Goal: Task Accomplishment & Management: Manage account settings

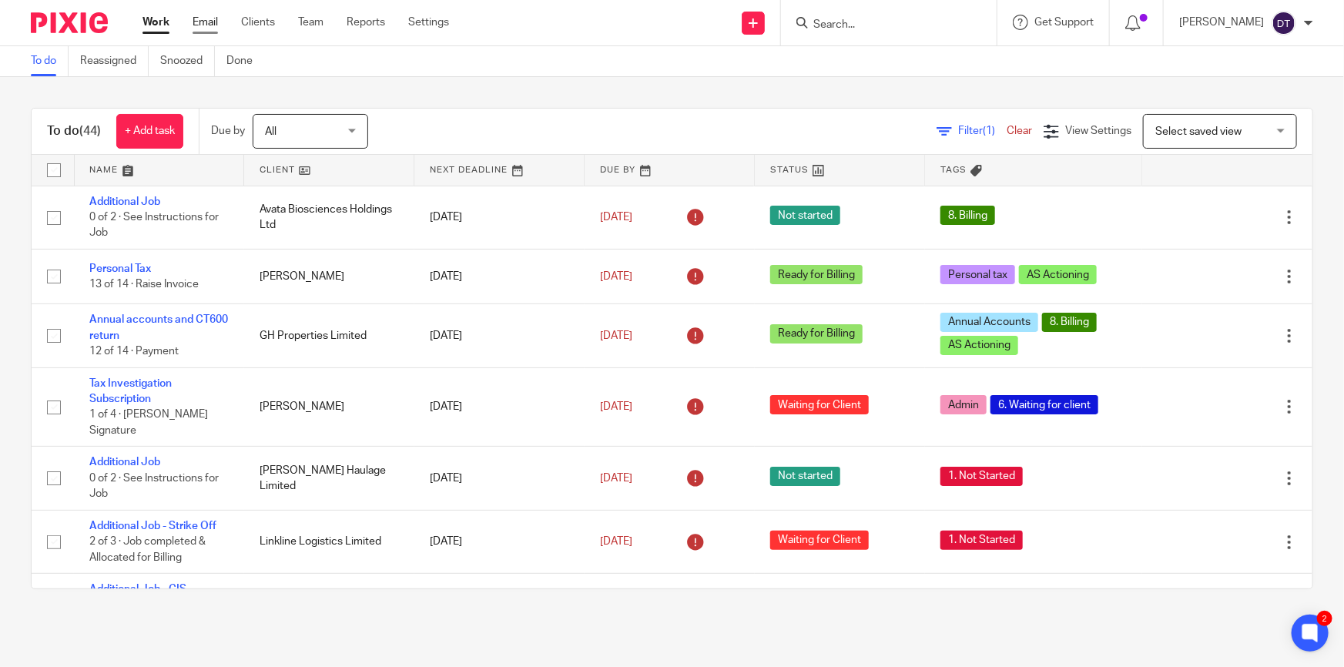
click at [206, 21] on link "Email" at bounding box center [204, 22] width 25 height 15
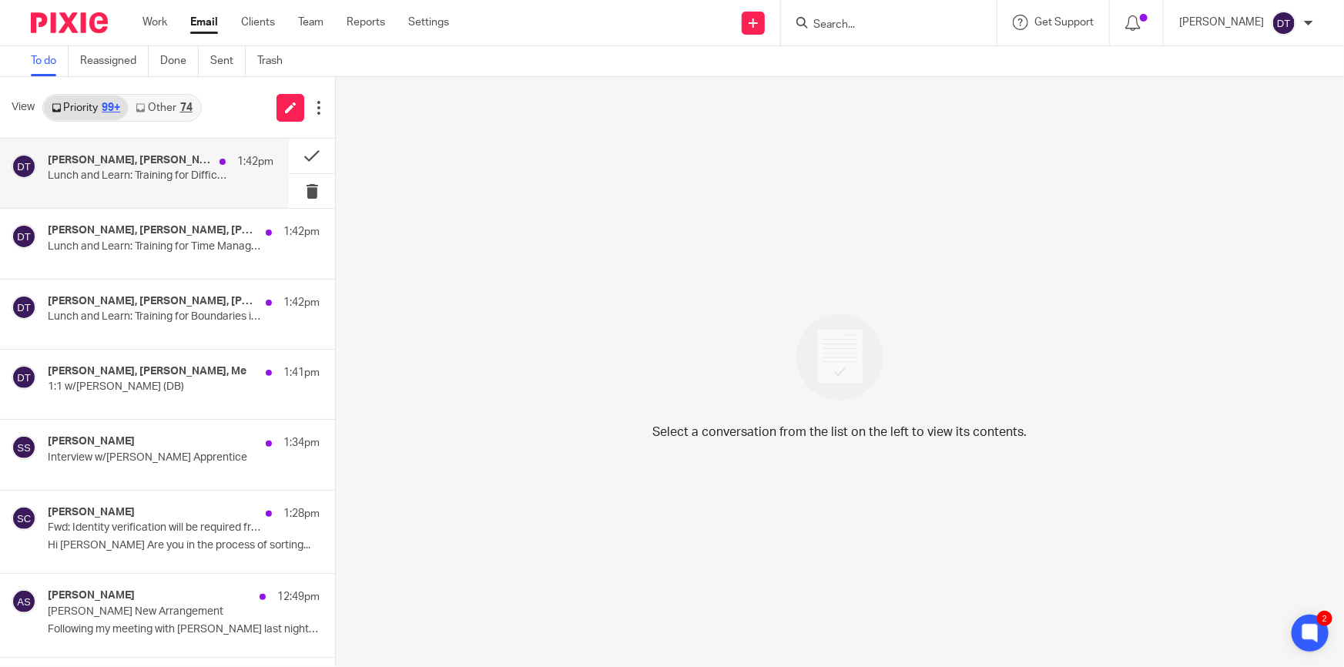
click at [148, 155] on h4 "Deepak Bansal, Tina Pennycuick, Chetna Mistry, Jodie Hall, Ryan Tumber, Boardro…" at bounding box center [130, 160] width 164 height 13
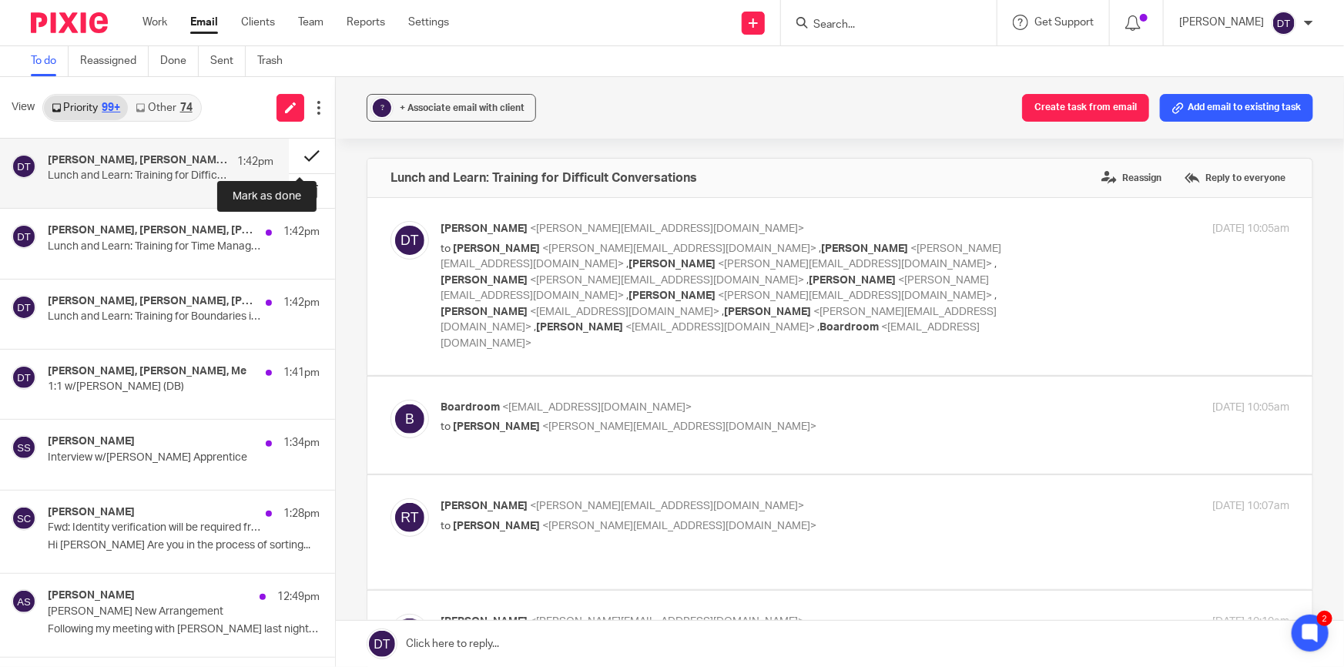
click at [293, 157] on button at bounding box center [312, 156] width 46 height 35
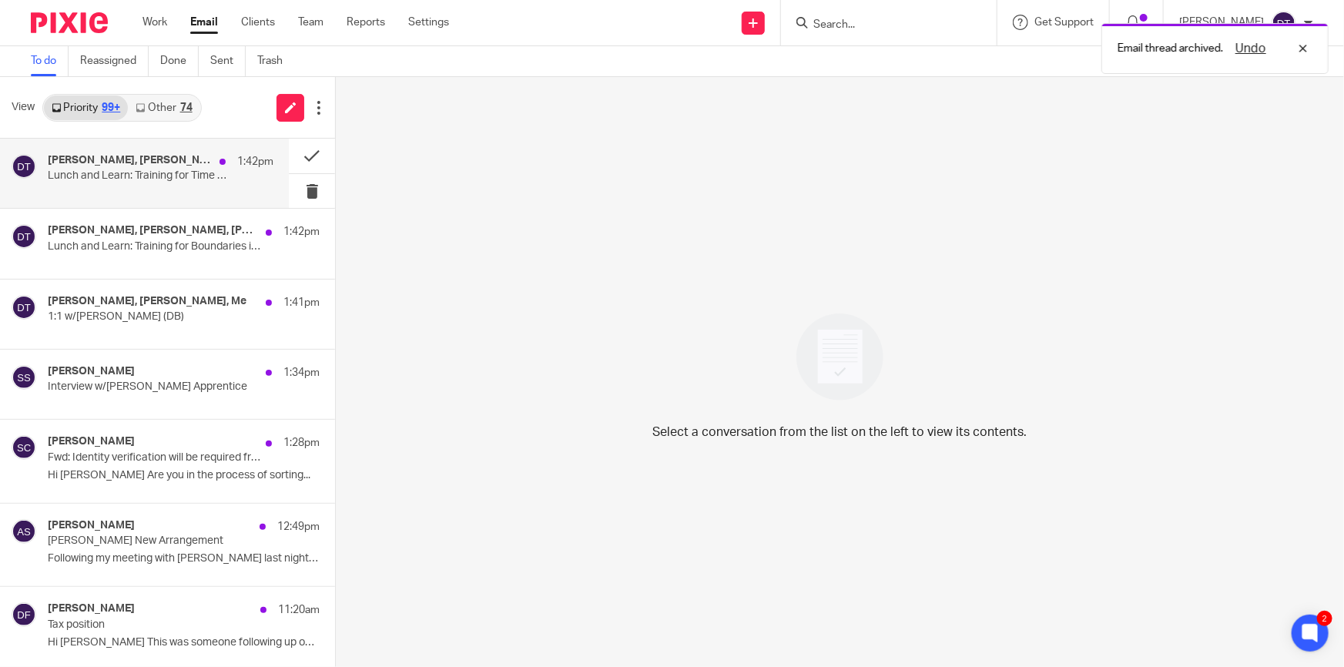
click at [172, 186] on div "Deepak Bansal, Tina Pennycuick, Chetna Mistry, Jodie Hall, Boardroom, Me 1:42pm…" at bounding box center [161, 173] width 226 height 38
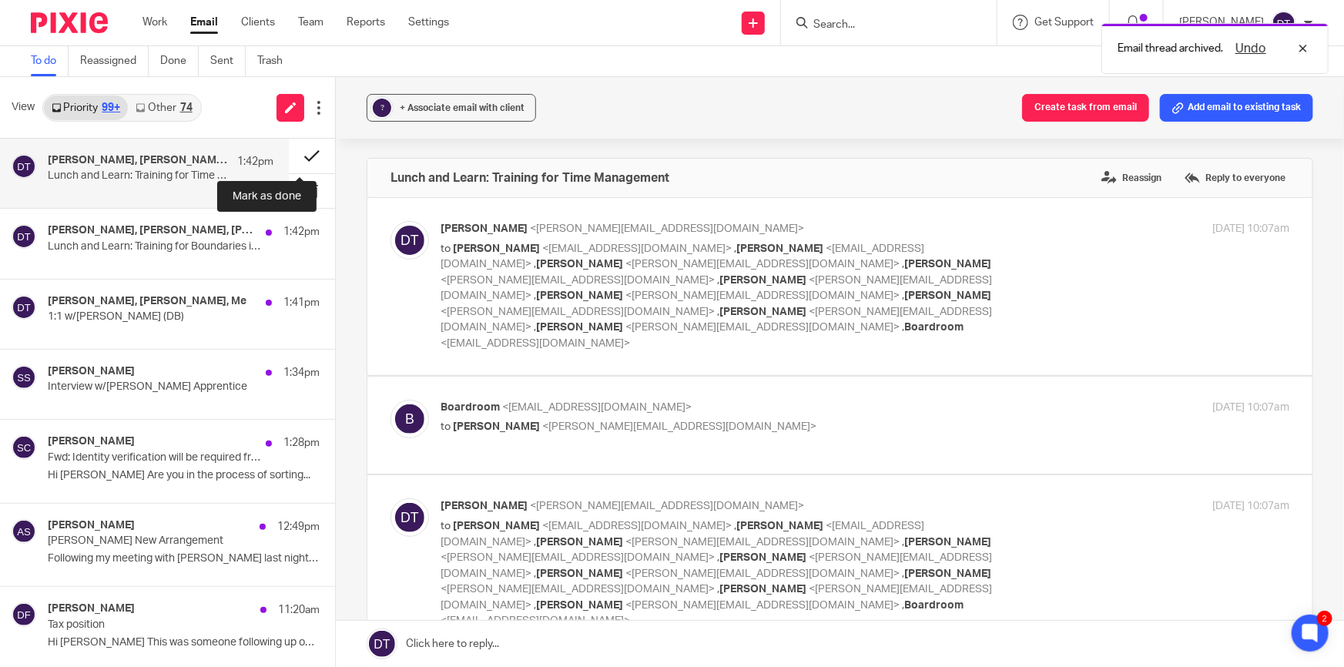
click at [293, 152] on button at bounding box center [312, 156] width 46 height 35
click at [149, 186] on div "Deepak Bansal, Tina Pennycuick, Chetna Mistry, Jodie Hall, Boardroom, Me 1:42pm…" at bounding box center [161, 173] width 226 height 38
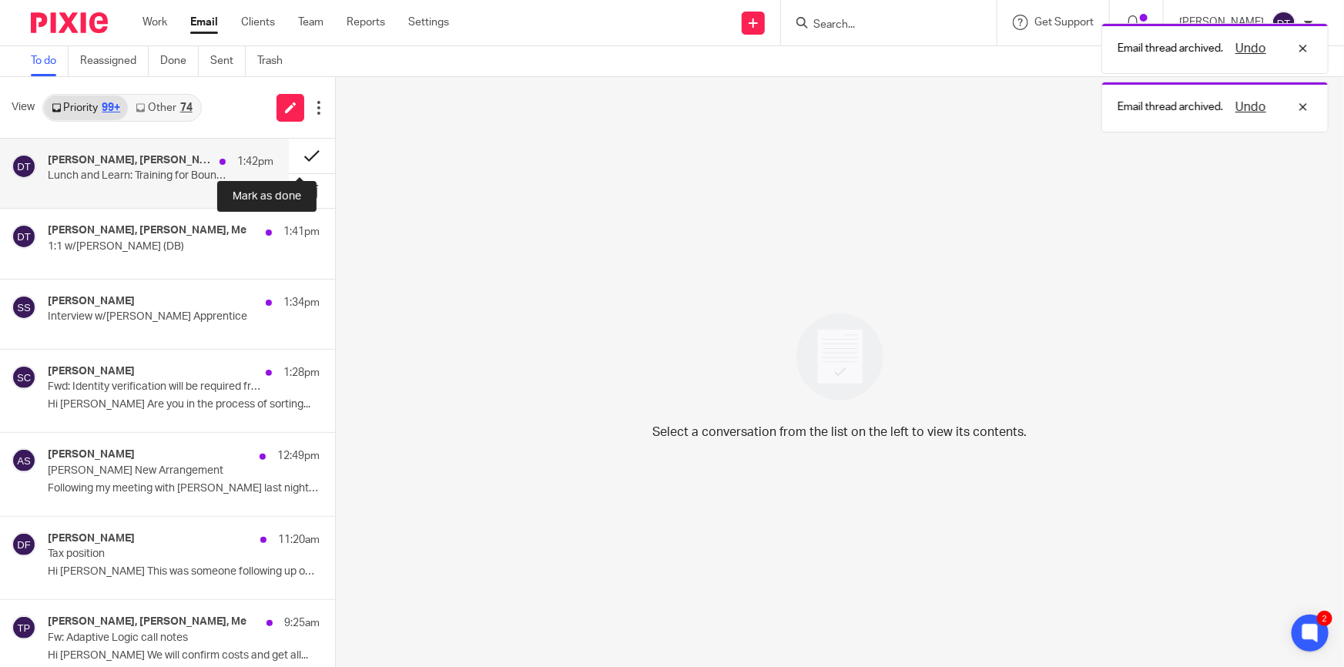
click at [295, 154] on button at bounding box center [312, 156] width 46 height 35
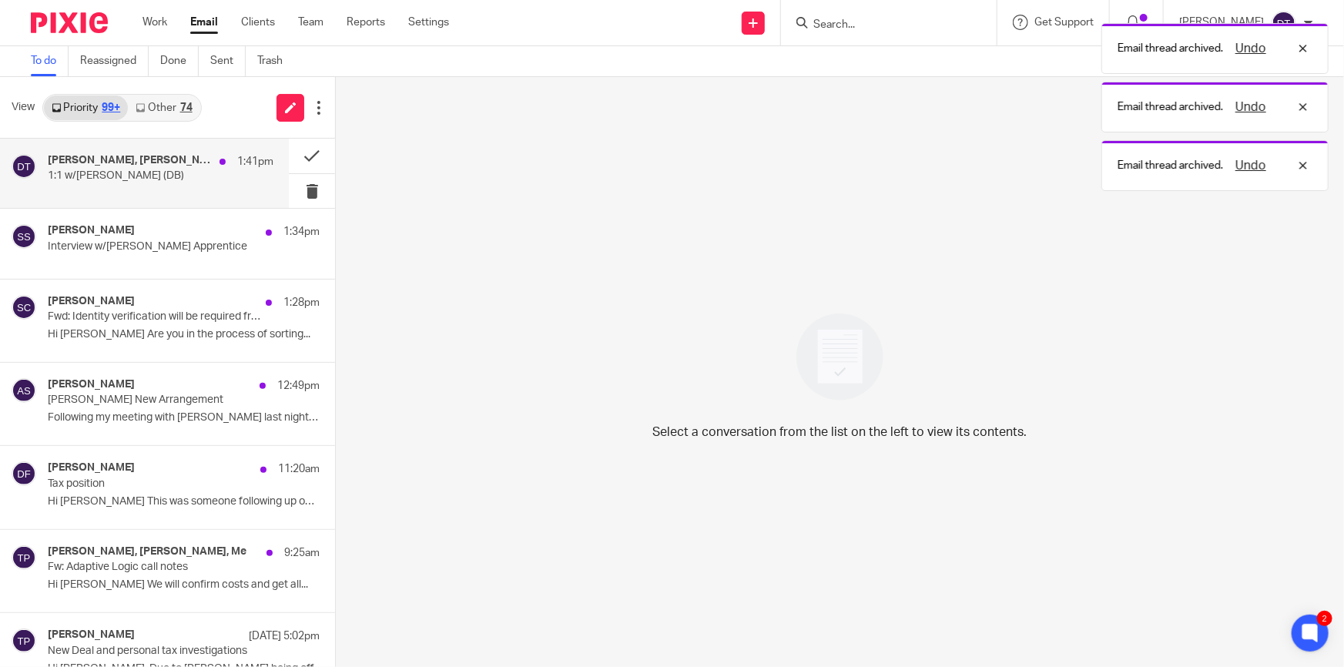
click at [185, 176] on p "1:1 w/Tina (DB)" at bounding box center [138, 175] width 181 height 13
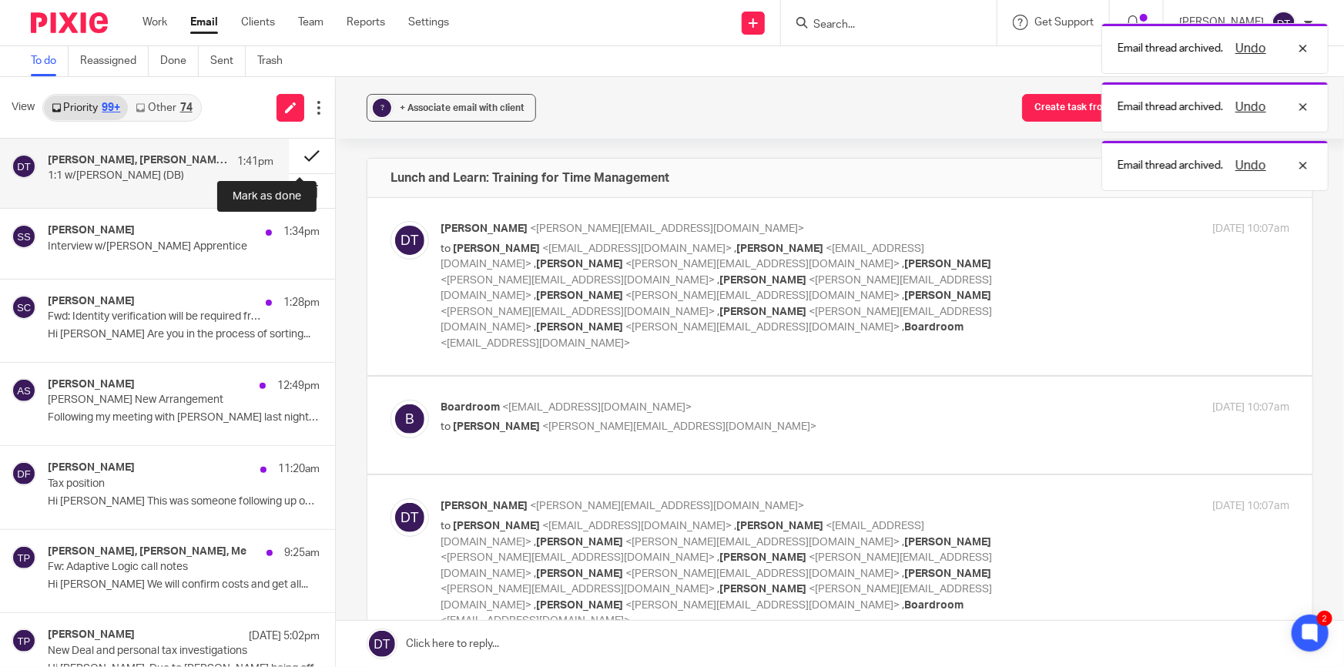
click at [293, 150] on button at bounding box center [312, 156] width 46 height 35
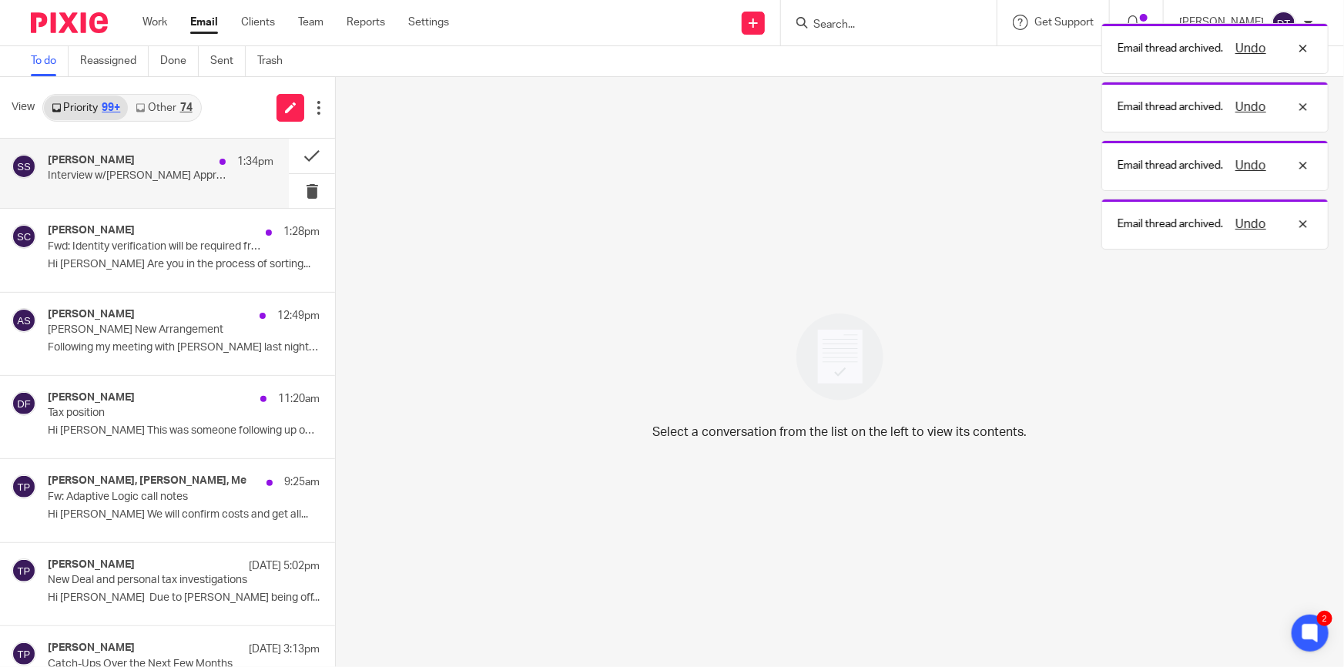
click at [177, 172] on p "Interview w/Hasan AAT Apprentice" at bounding box center [138, 175] width 181 height 13
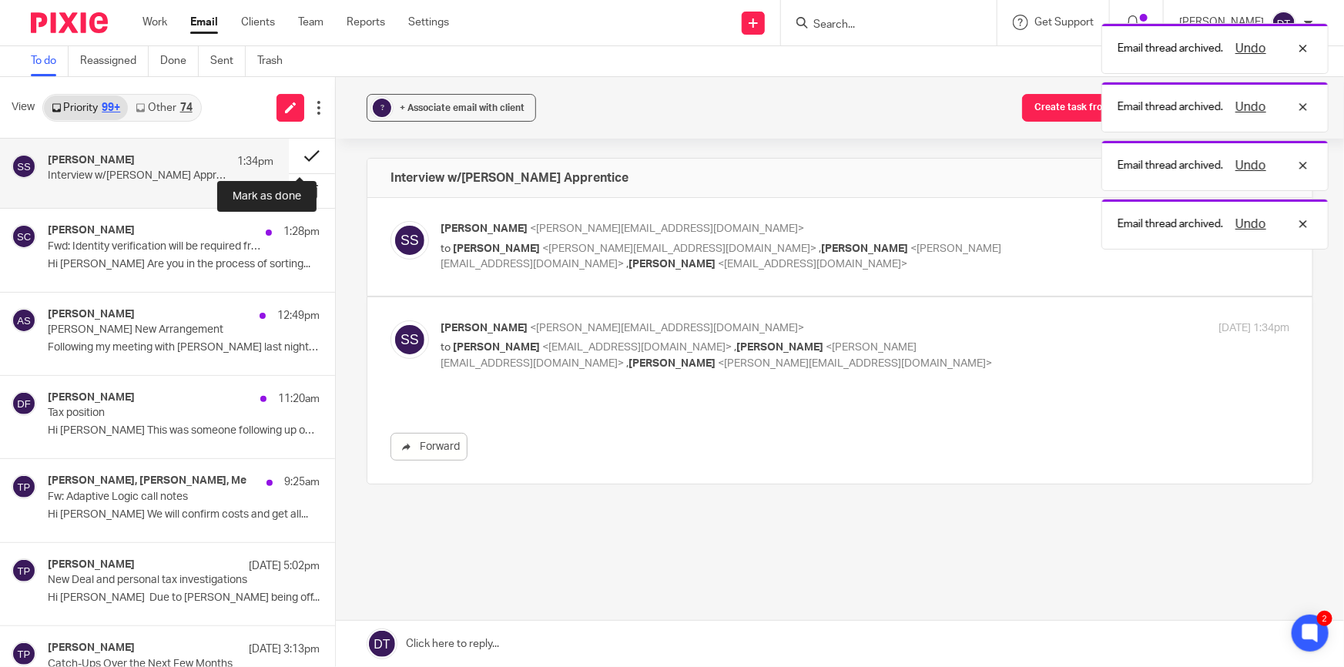
click at [300, 154] on button at bounding box center [312, 156] width 46 height 35
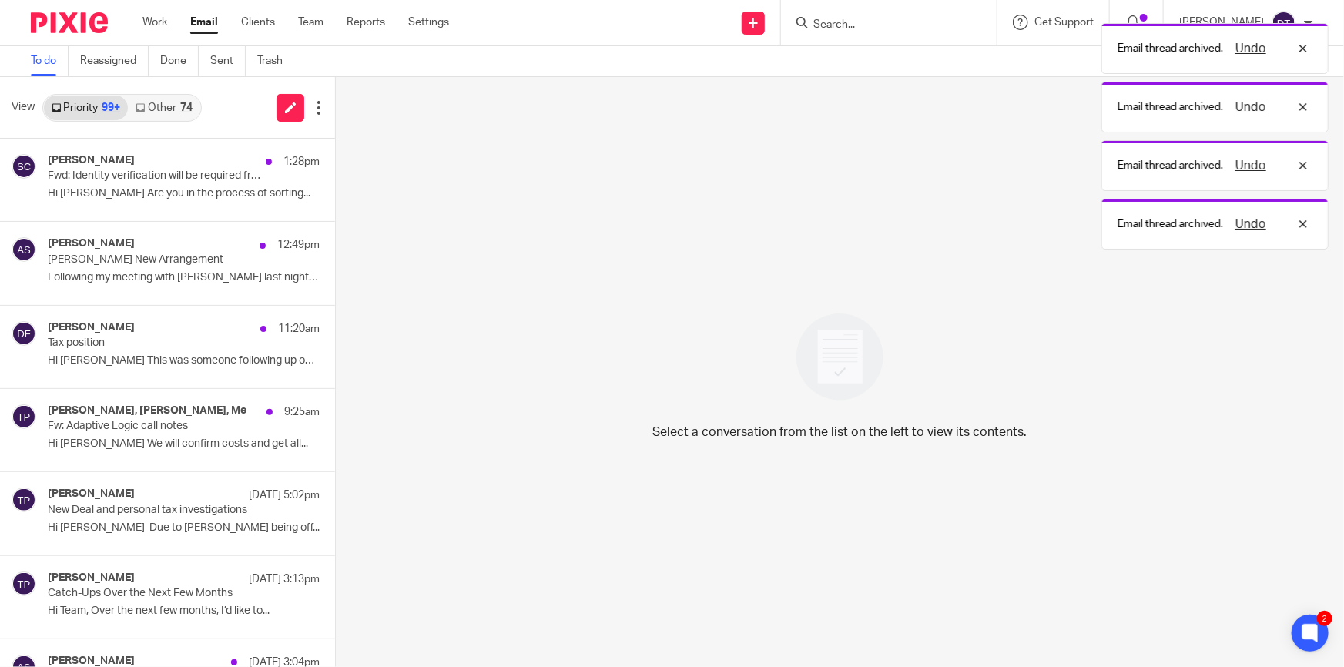
click at [176, 109] on link "Other 74" at bounding box center [164, 107] width 72 height 25
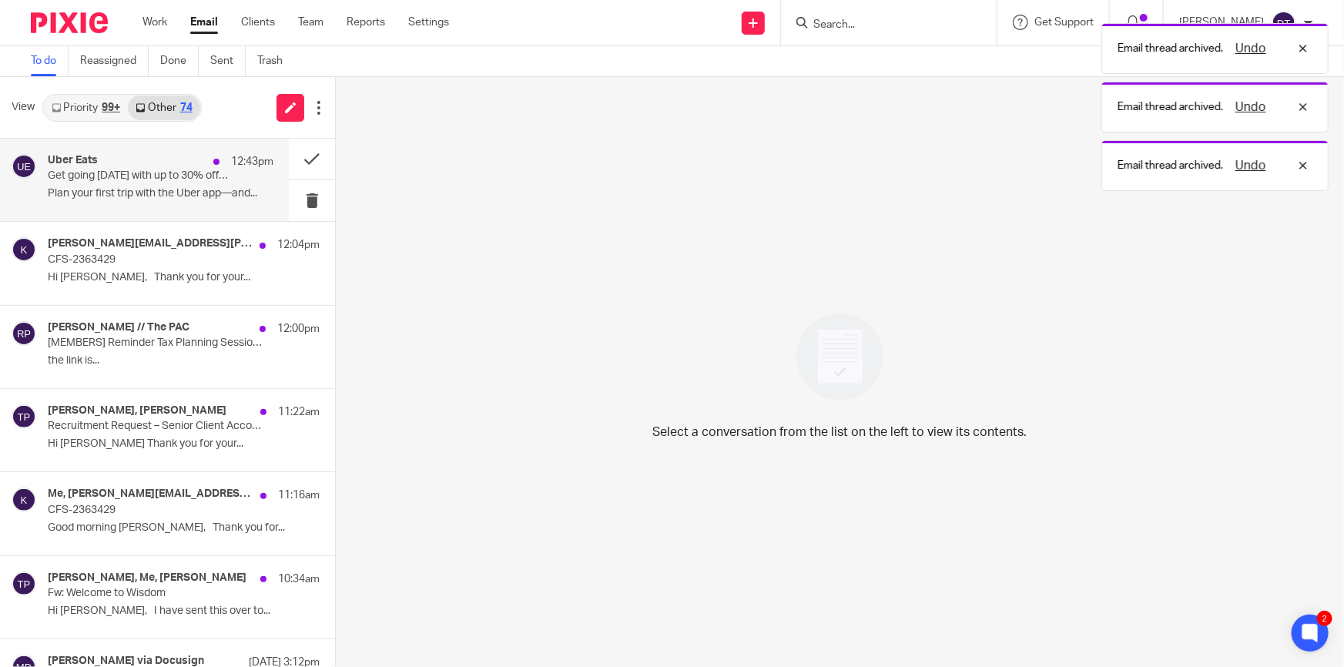
click at [136, 184] on div "Uber Eats 12:43pm Get going today with up to 30% off 2 rides Plan your first tr…" at bounding box center [161, 180] width 226 height 52
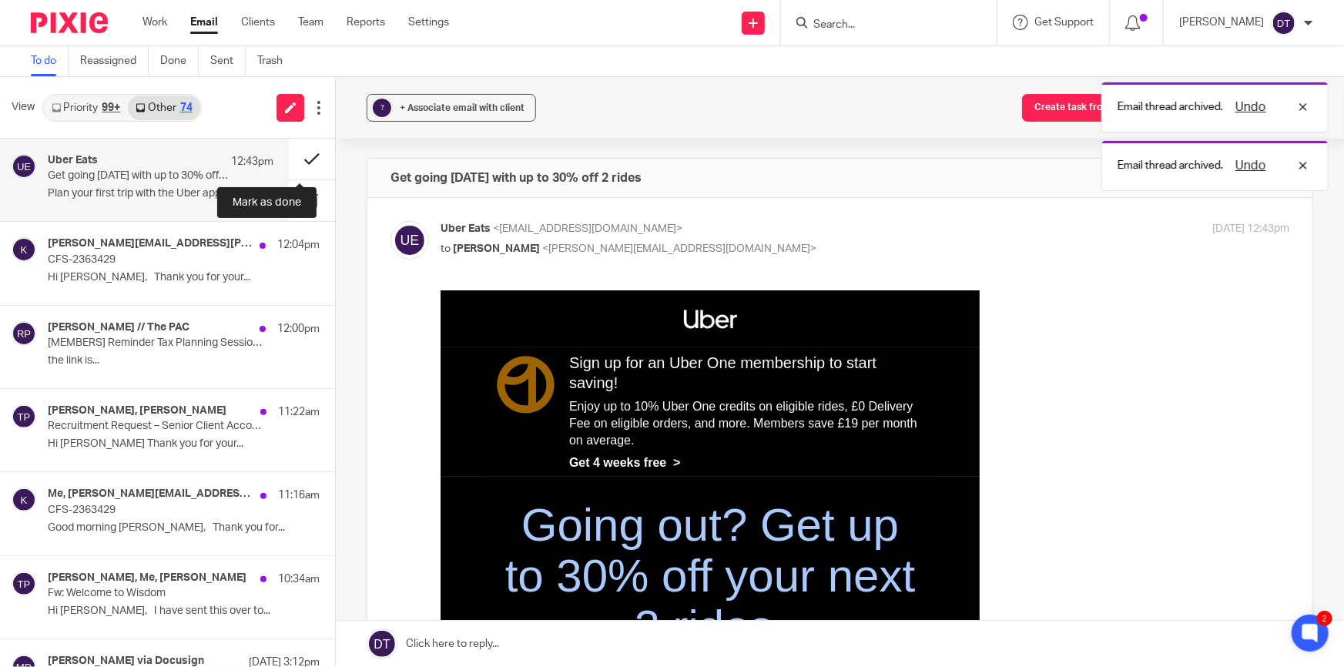
click at [296, 158] on button at bounding box center [312, 159] width 46 height 41
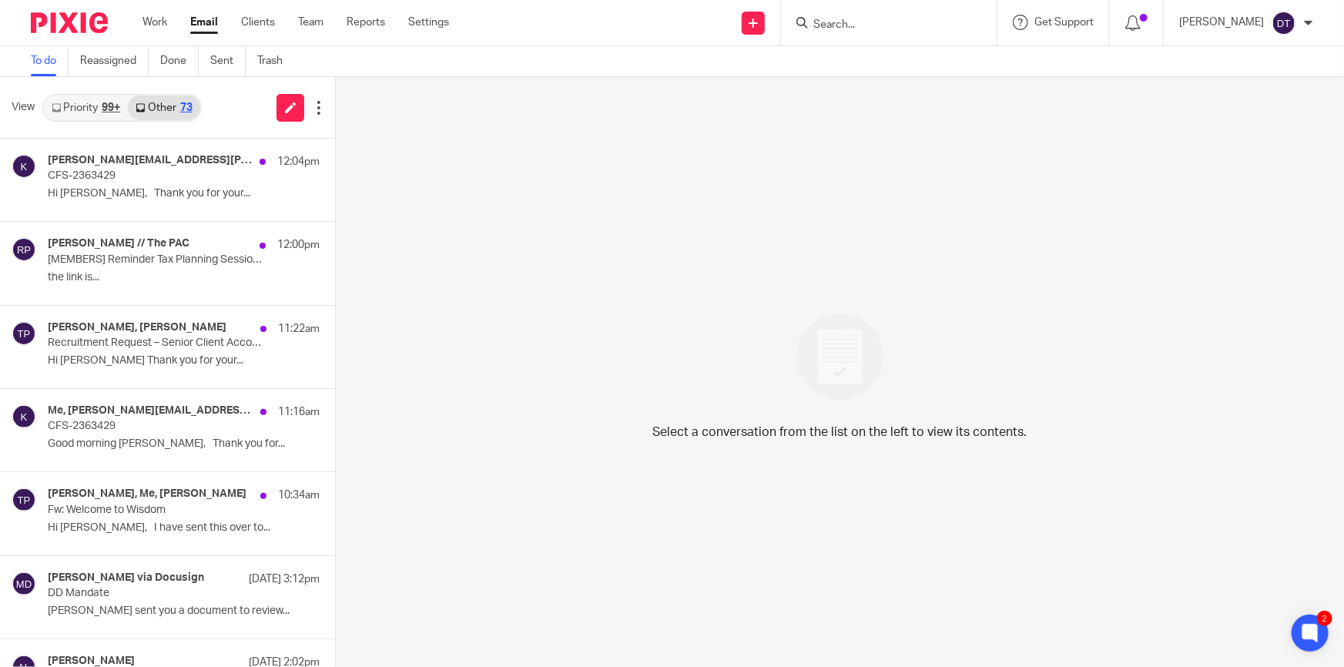
click at [839, 22] on input "Search" at bounding box center [881, 25] width 139 height 14
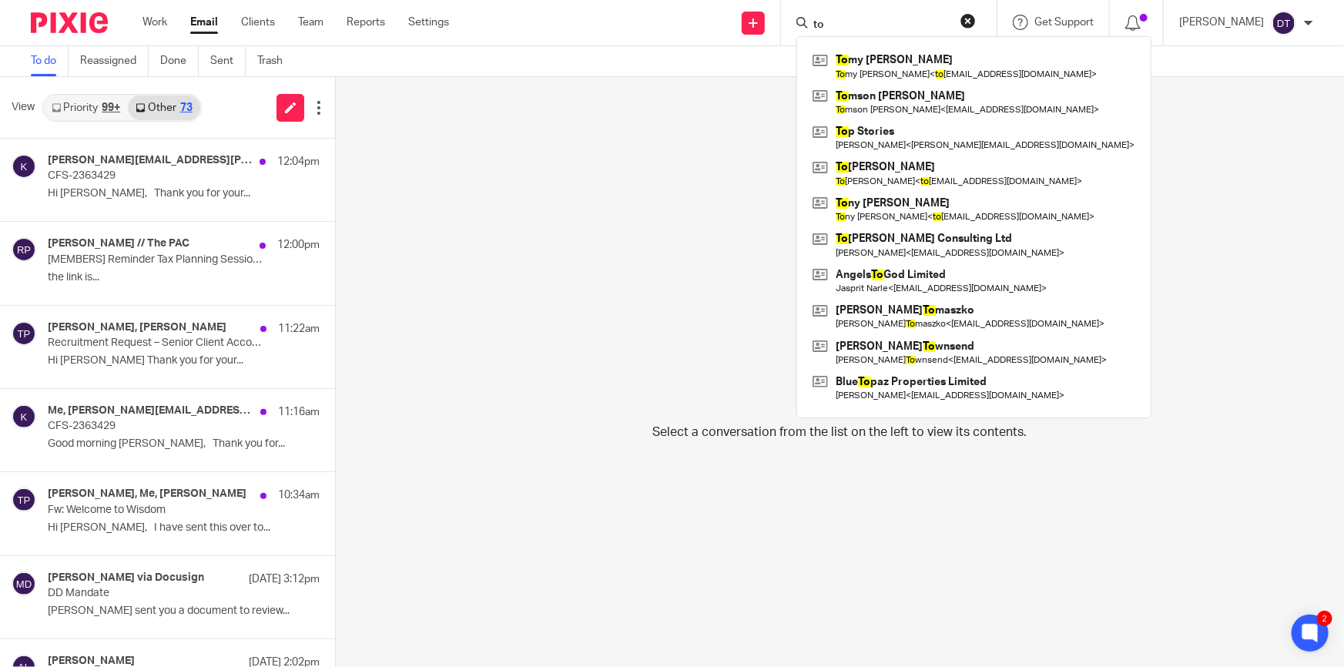
type input "t"
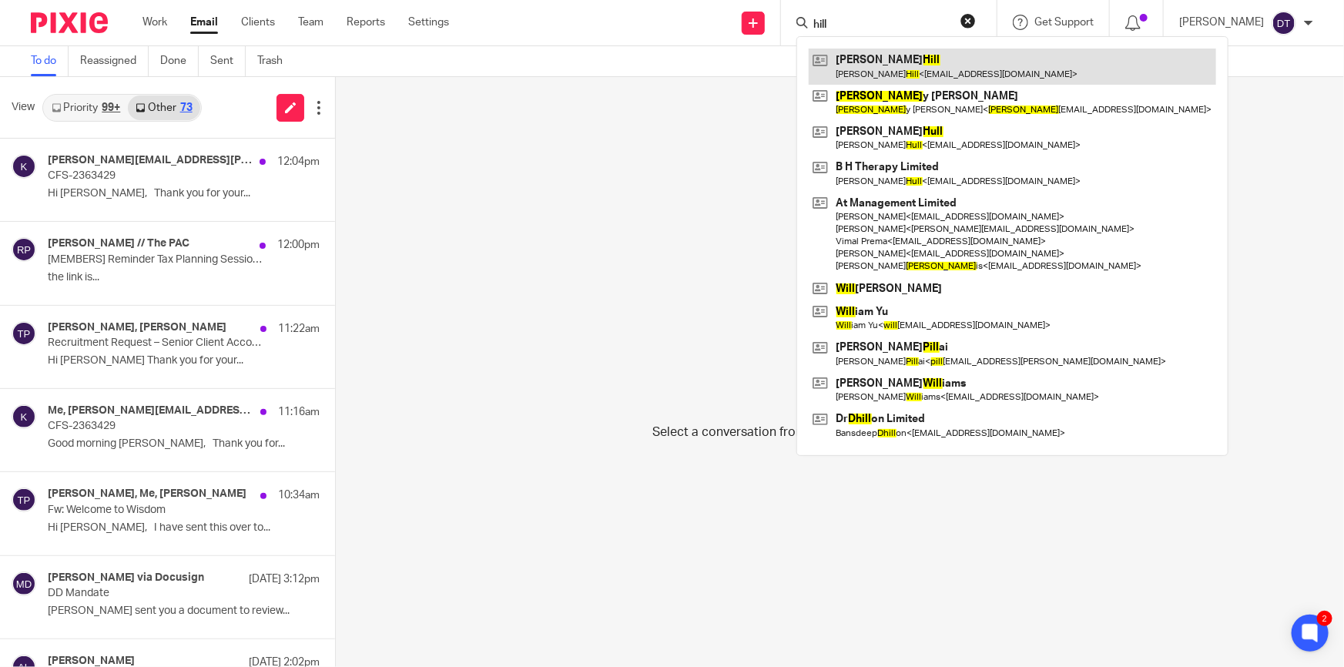
type input "hill"
click at [867, 66] on link at bounding box center [1011, 66] width 407 height 35
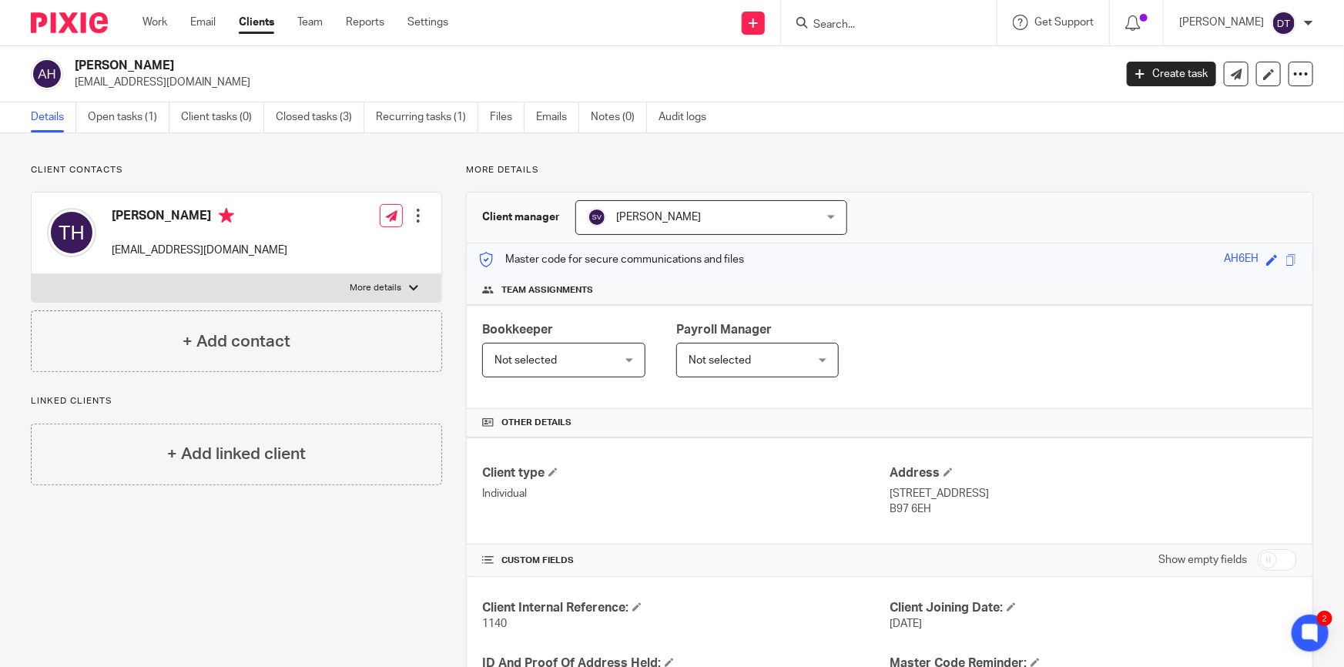
drag, startPoint x: 551, startPoint y: 115, endPoint x: 64, endPoint y: 192, distance: 492.7
click at [551, 115] on link "Emails" at bounding box center [557, 117] width 43 height 30
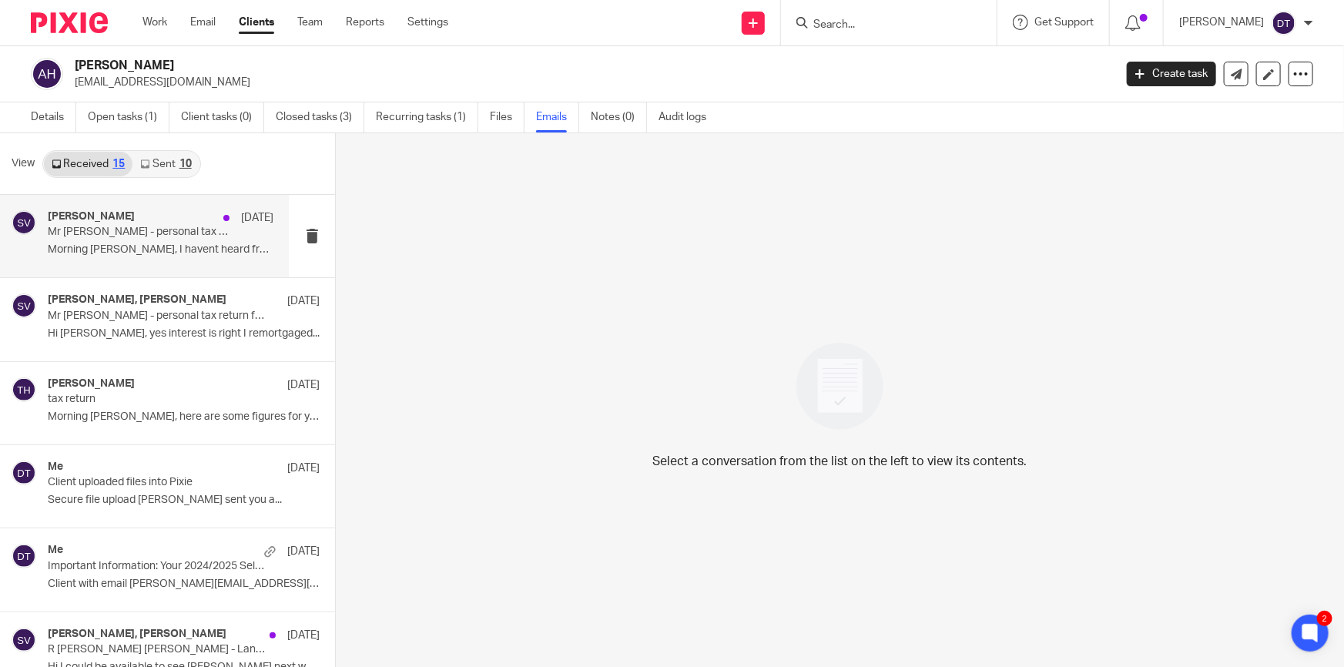
click at [215, 253] on p "Morning Shammi, I havent heard from you for a..." at bounding box center [161, 249] width 226 height 13
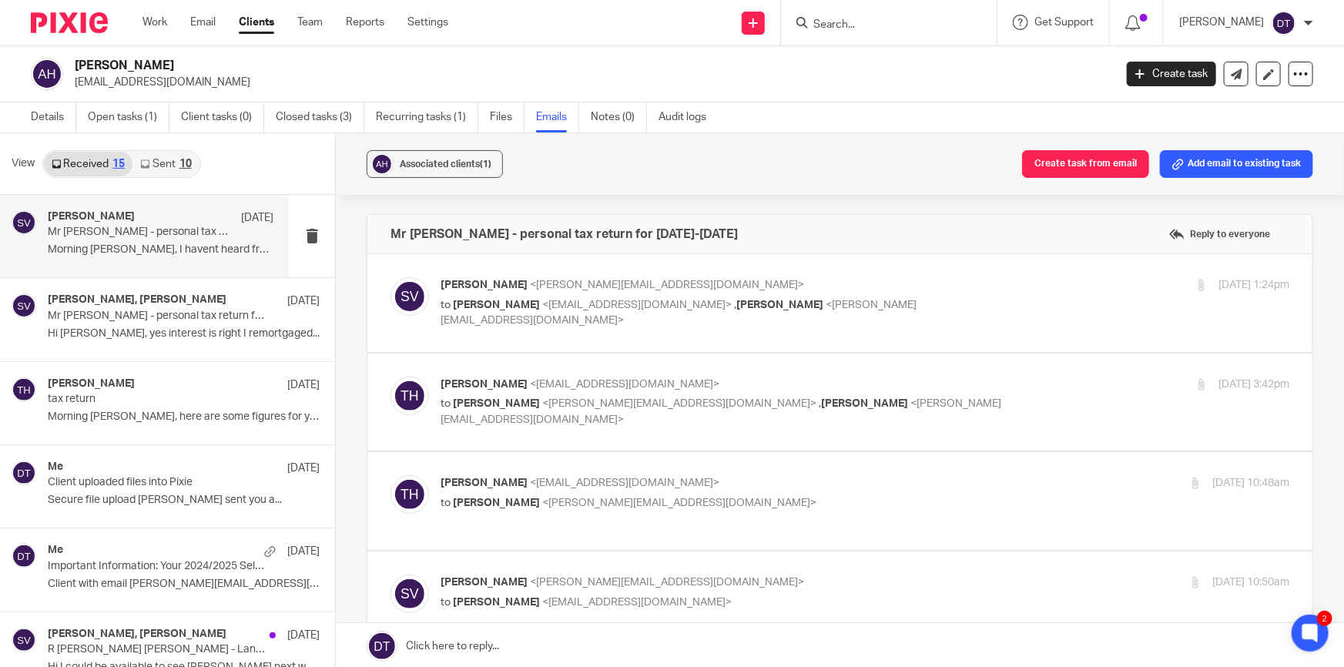
click at [172, 158] on link "Sent 10" at bounding box center [165, 164] width 66 height 25
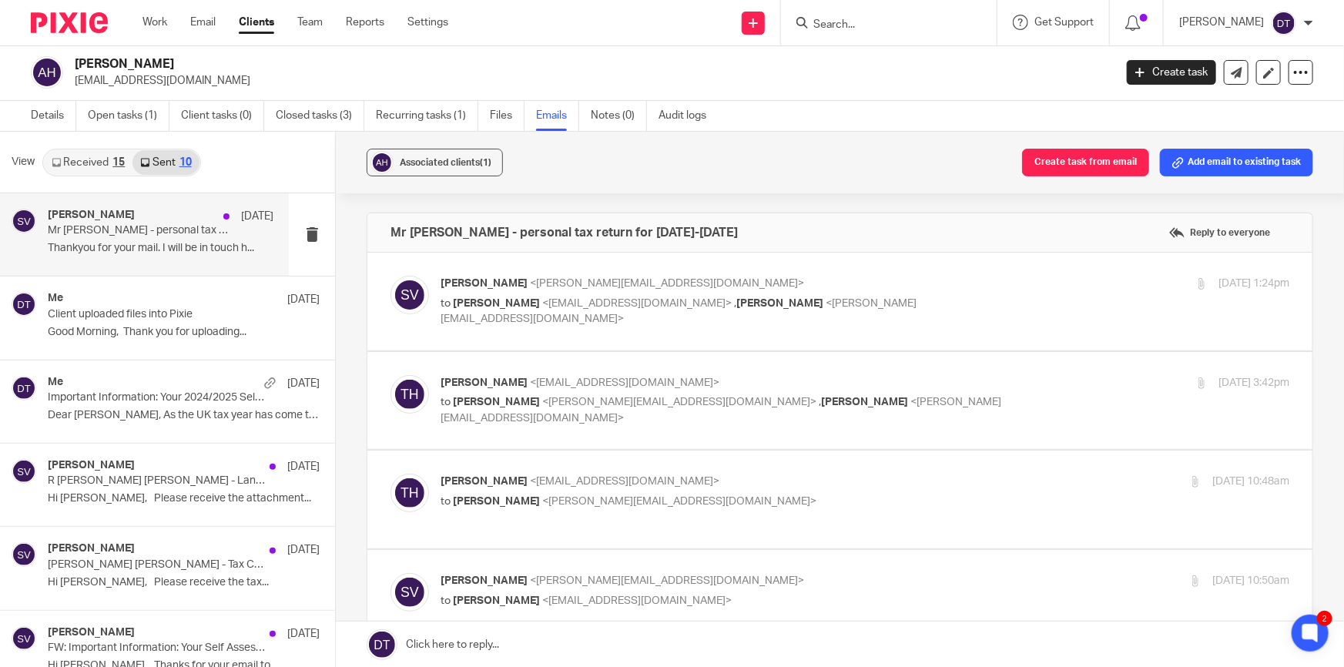
click at [146, 248] on p "Thankyou for your mail. I will be in touch h..." at bounding box center [161, 248] width 226 height 13
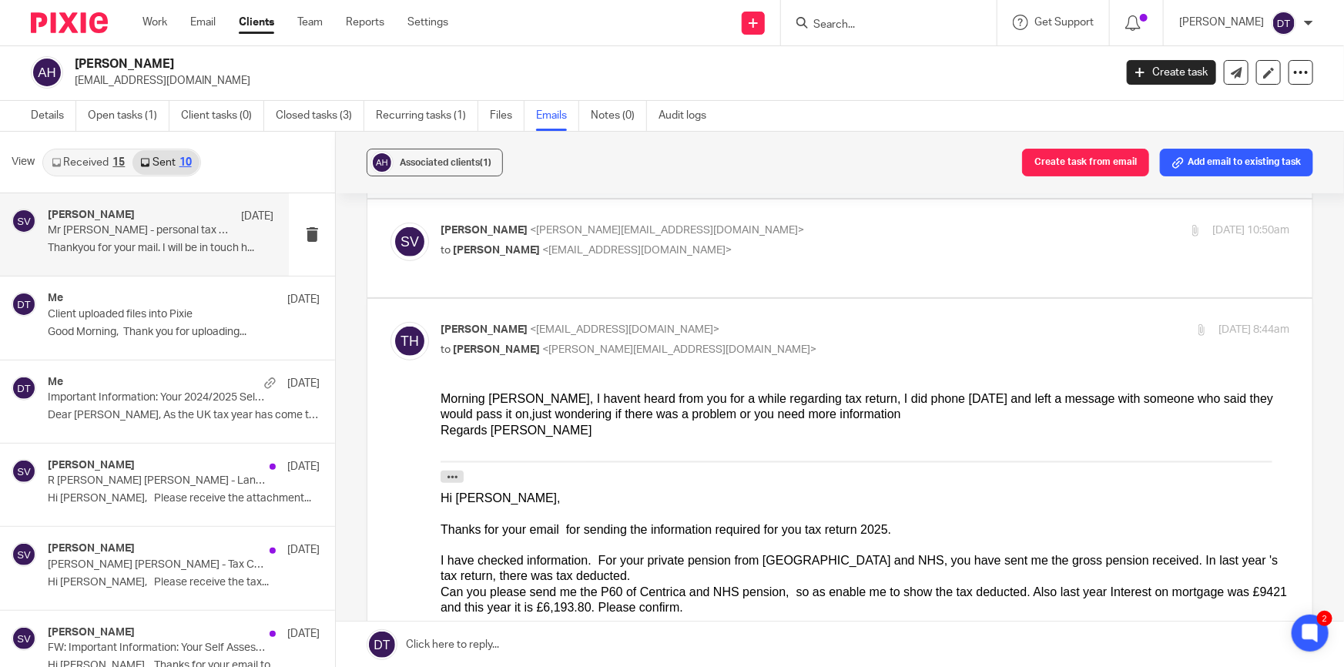
scroll to position [399, 0]
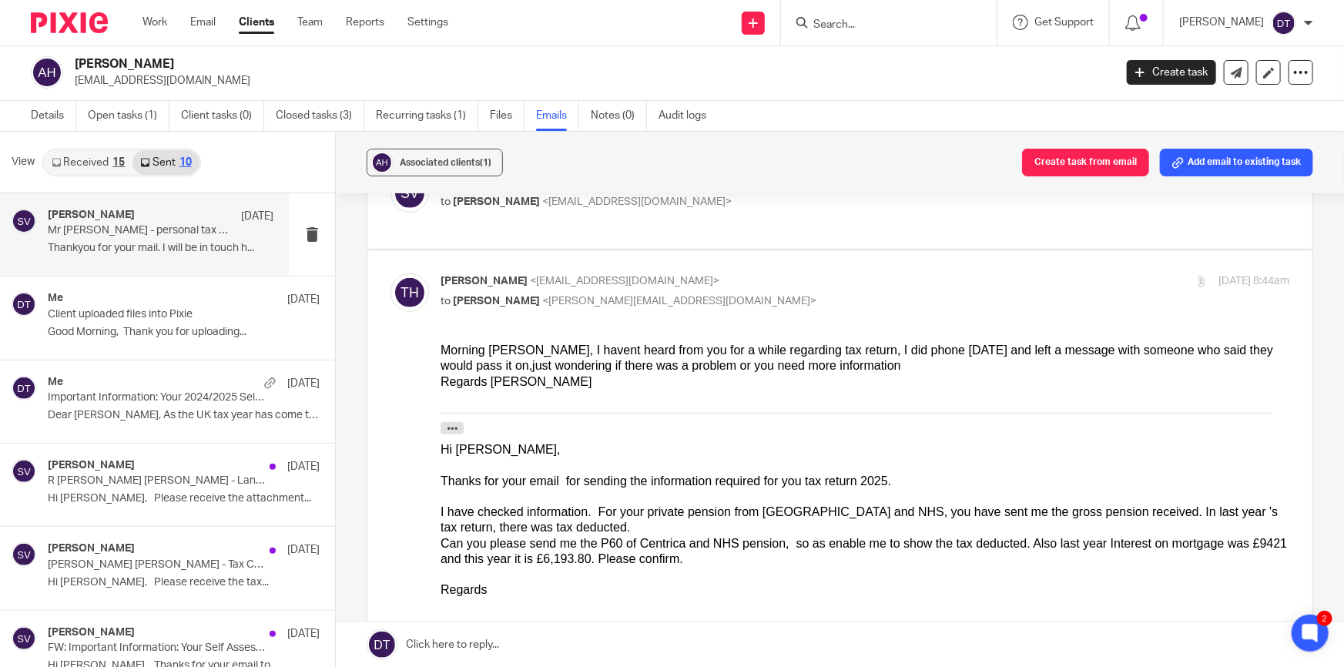
drag, startPoint x: 192, startPoint y: 84, endPoint x: 75, endPoint y: 79, distance: 117.1
click at [75, 79] on p "tonytahs@hotmail.com" at bounding box center [589, 80] width 1029 height 15
copy p "tonytahs@hotmail.com"
click at [199, 23] on link "Email" at bounding box center [202, 22] width 25 height 15
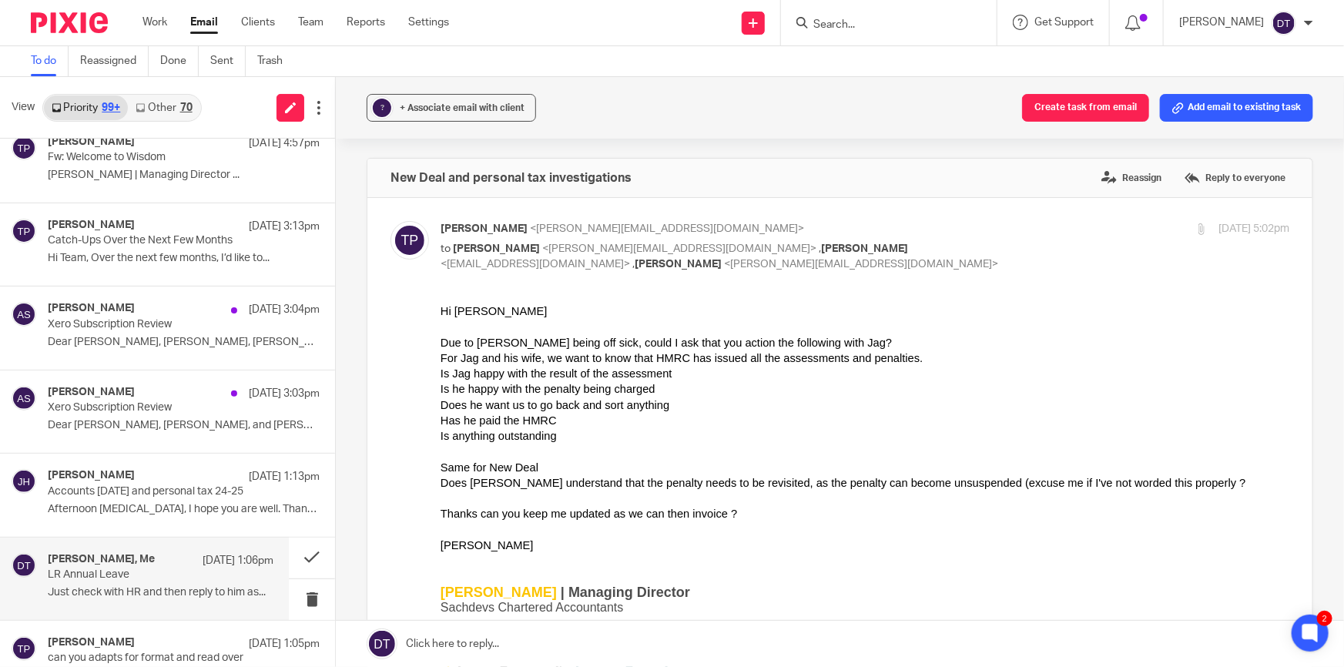
scroll to position [209, 0]
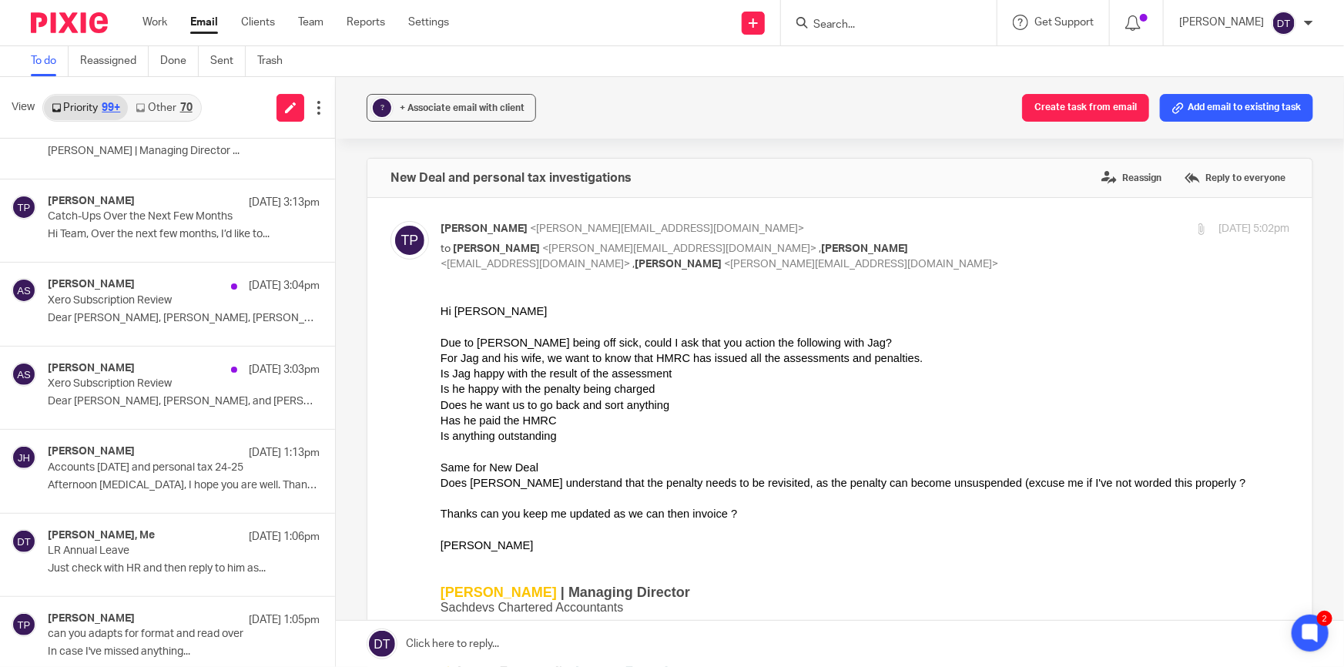
click at [841, 24] on input "Search" at bounding box center [881, 25] width 139 height 14
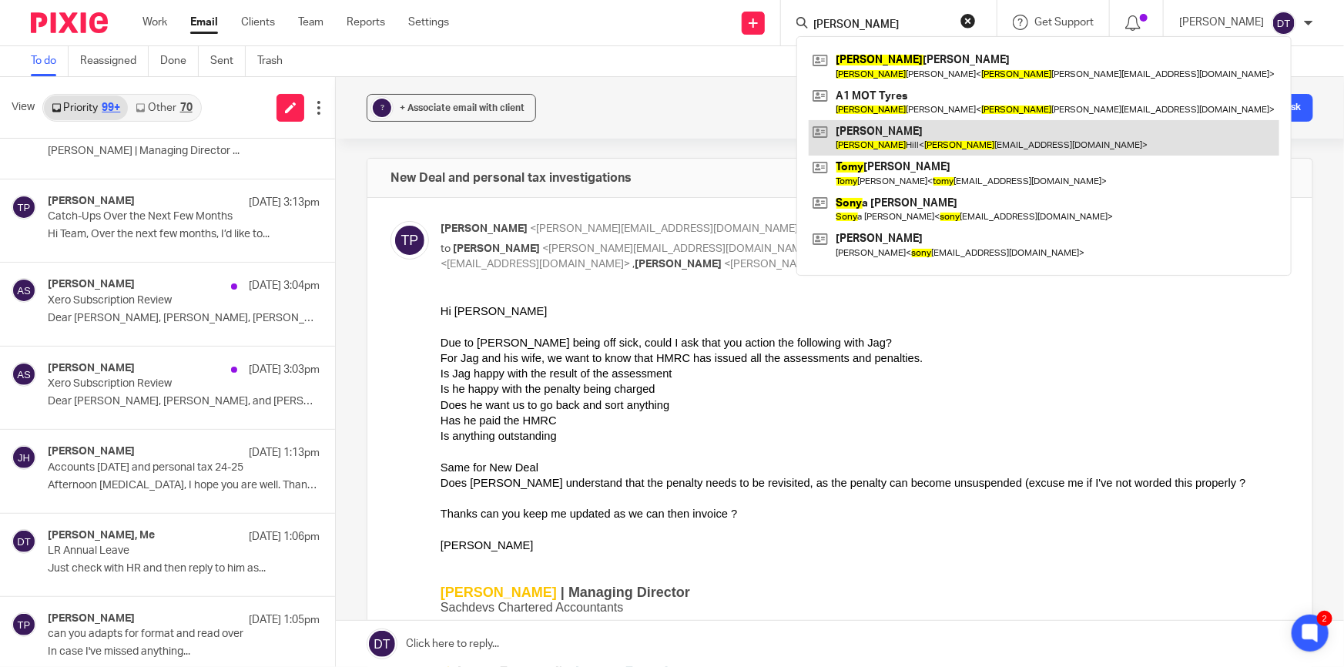
type input "tony"
click at [893, 141] on link at bounding box center [1043, 137] width 470 height 35
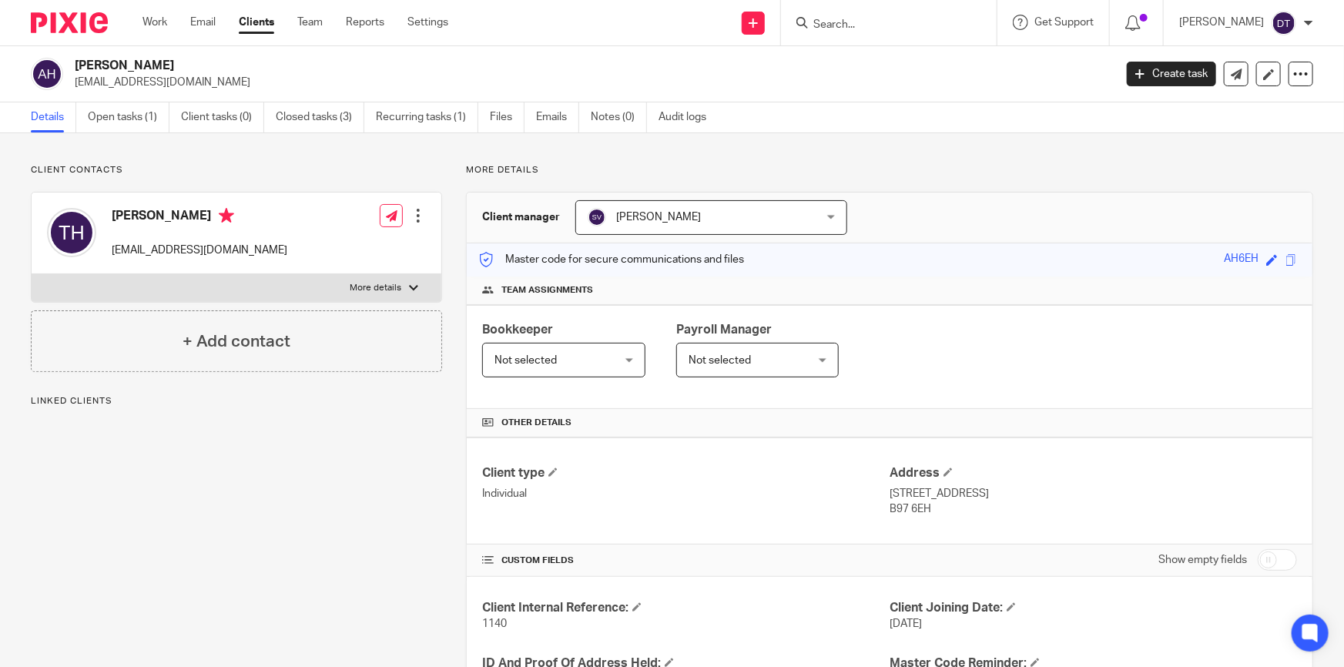
drag, startPoint x: 0, startPoint y: 0, endPoint x: 700, endPoint y: 213, distance: 731.7
click at [697, 212] on span "[PERSON_NAME]" at bounding box center [690, 217] width 206 height 32
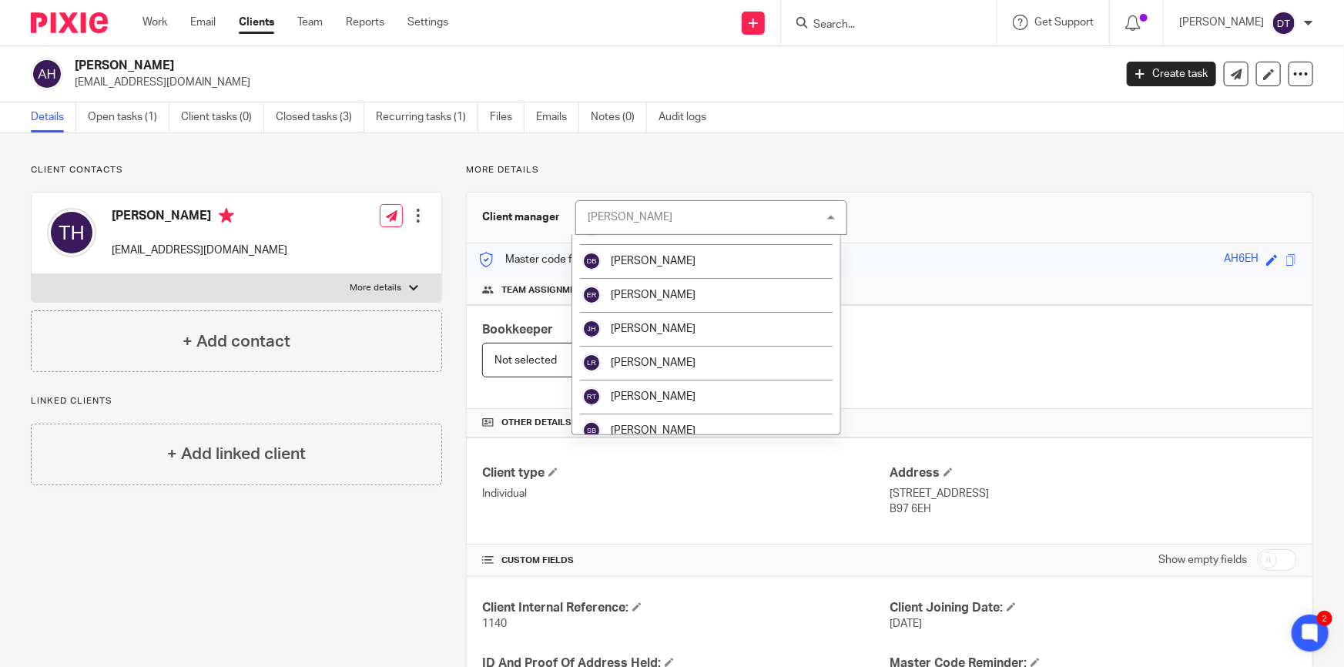
scroll to position [218, 0]
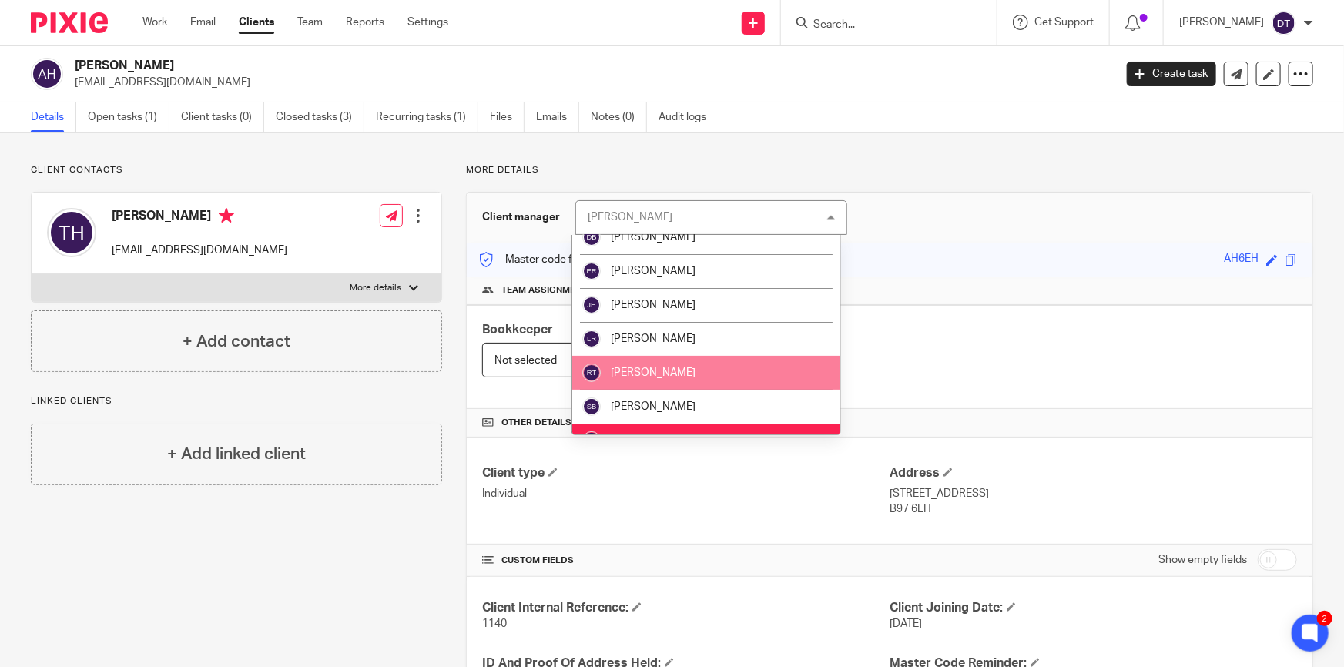
click at [738, 369] on li "[PERSON_NAME]" at bounding box center [706, 373] width 268 height 34
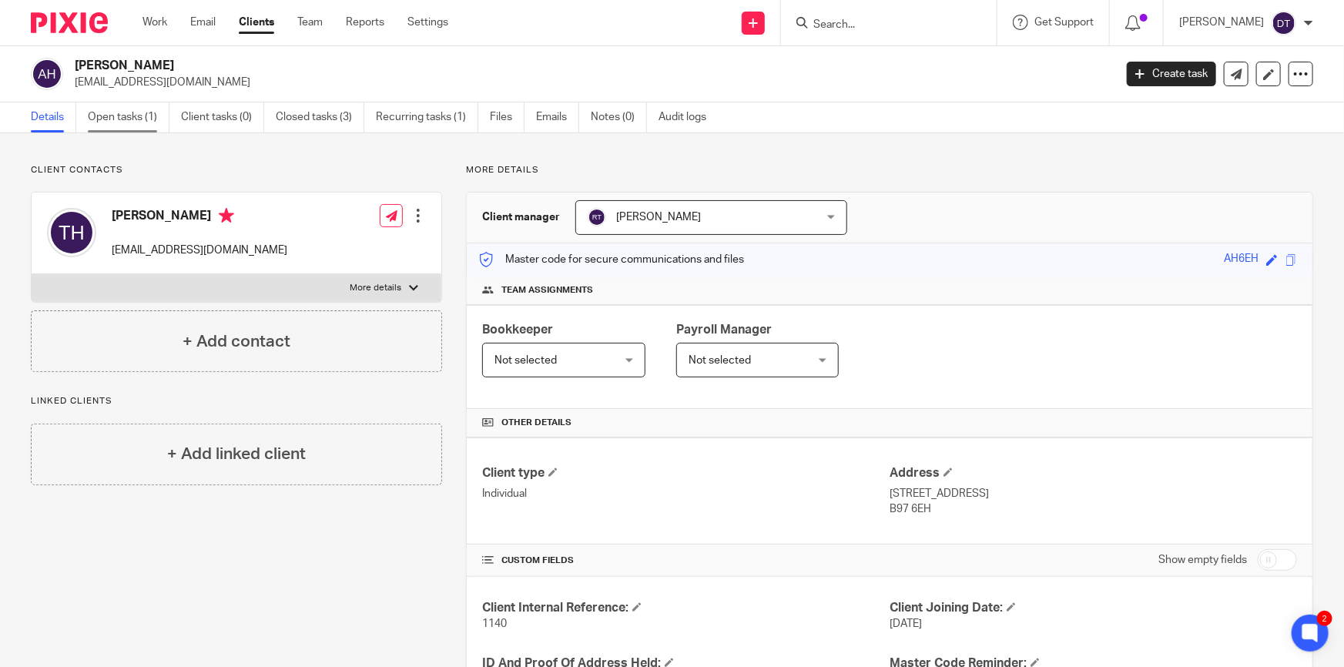
click at [160, 132] on link "Open tasks (1)" at bounding box center [129, 117] width 82 height 30
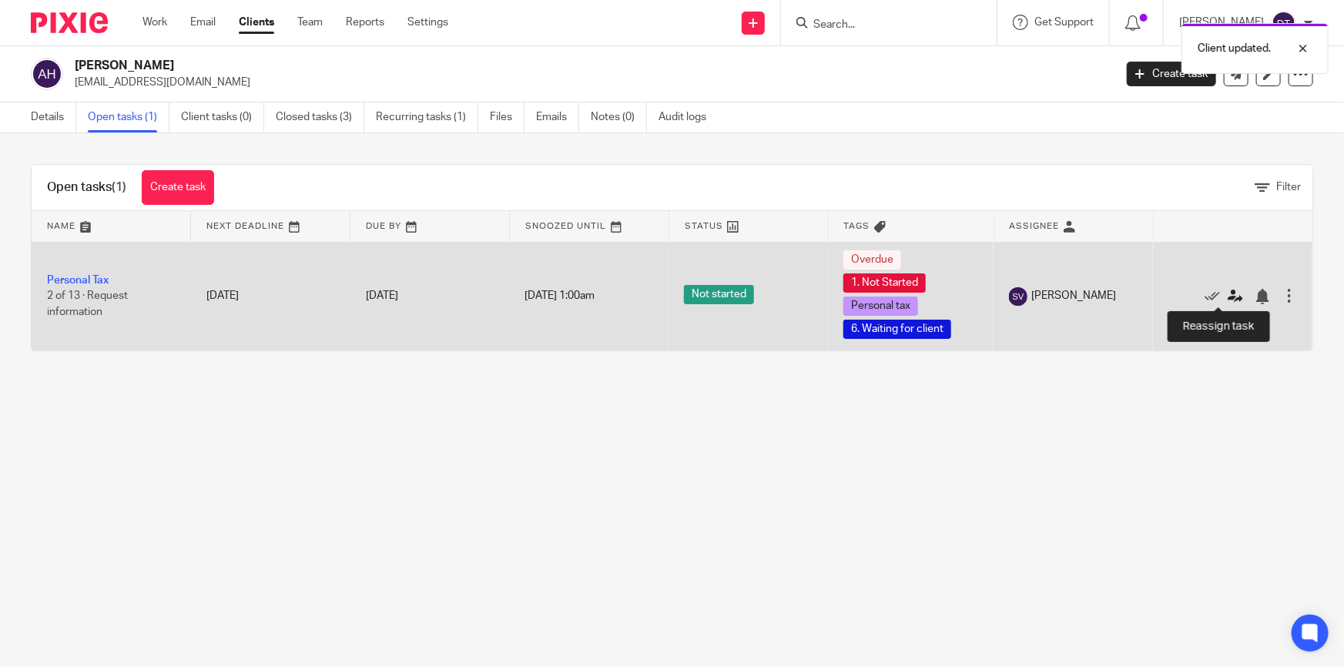
click at [1227, 294] on icon at bounding box center [1234, 296] width 15 height 15
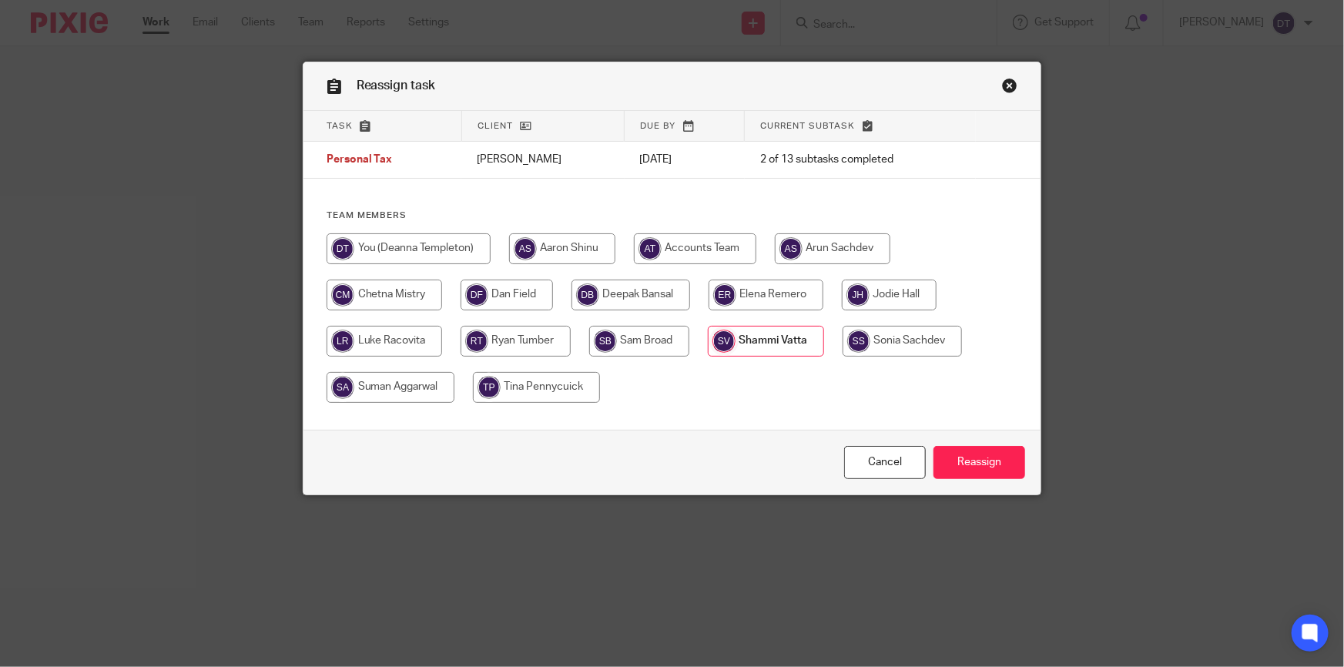
click at [533, 344] on input "radio" at bounding box center [515, 341] width 110 height 31
radio input "true"
click at [1016, 465] on input "Reassign" at bounding box center [979, 462] width 92 height 33
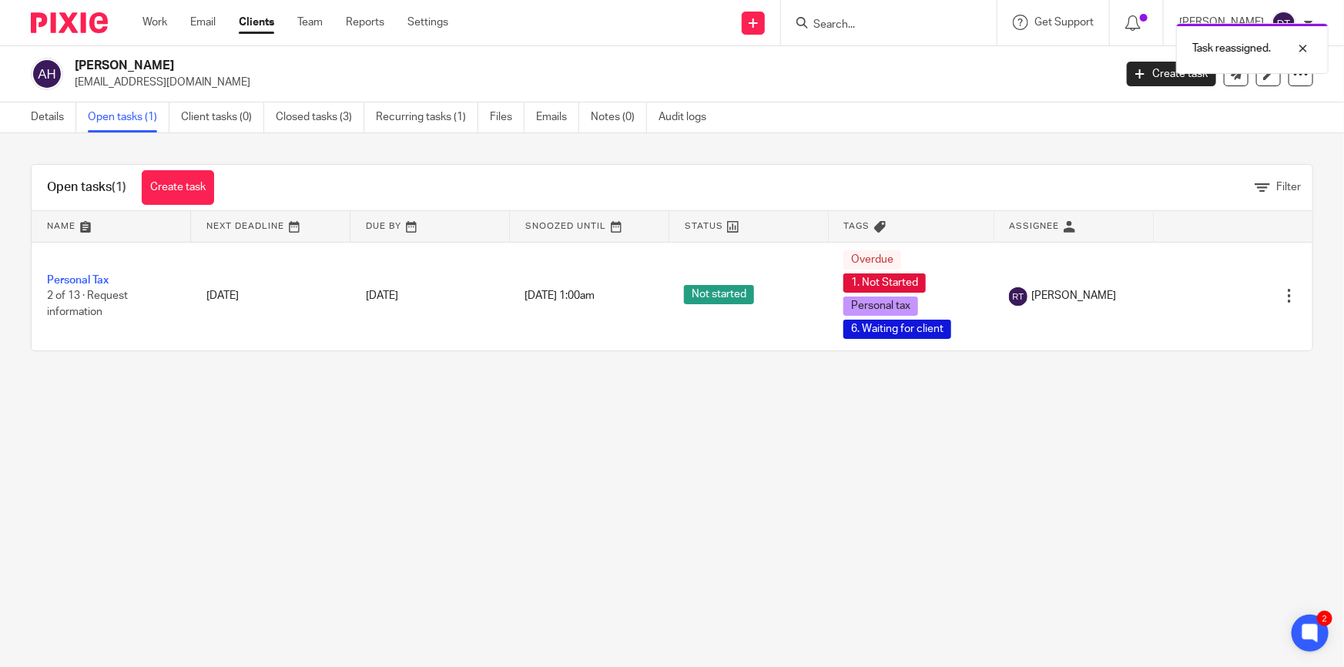
click at [896, 28] on div "Task reassigned." at bounding box center [1000, 44] width 657 height 59
click at [889, 15] on div "Task reassigned." at bounding box center [1000, 44] width 657 height 59
click at [818, 28] on div "Task reassigned." at bounding box center [1000, 44] width 657 height 59
click at [847, 22] on input "Search" at bounding box center [881, 25] width 139 height 14
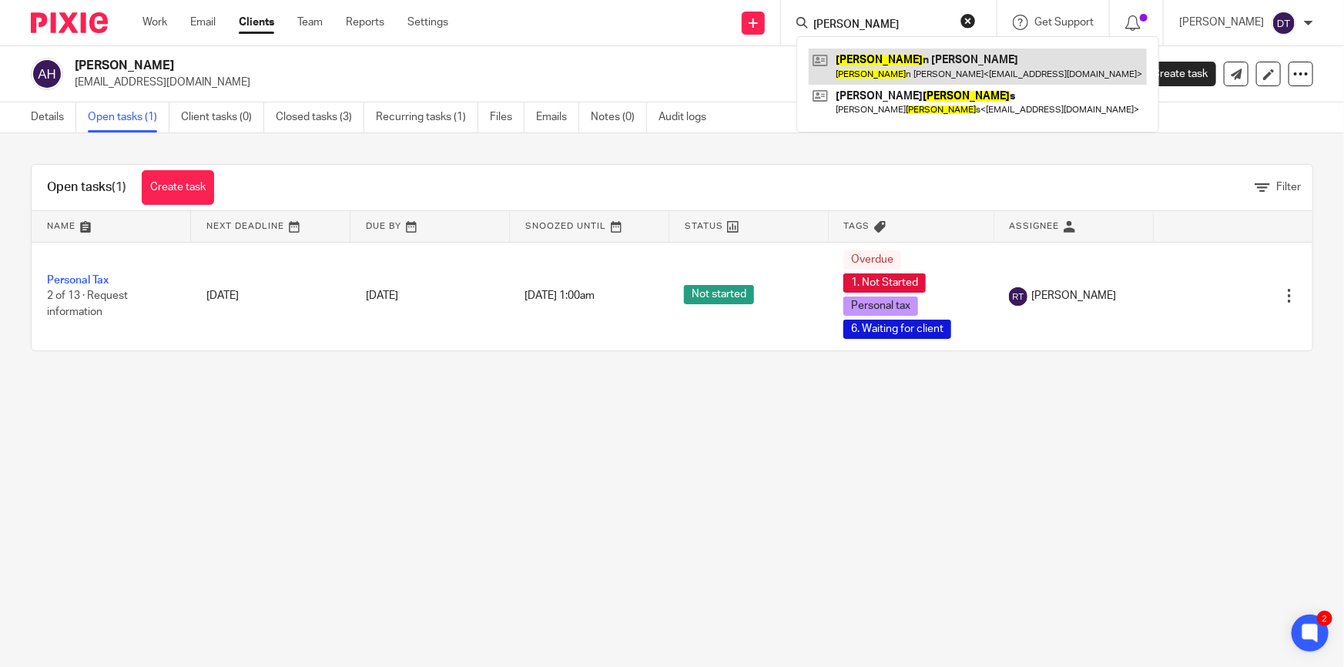
type input "rosha"
click at [885, 68] on link at bounding box center [977, 66] width 338 height 35
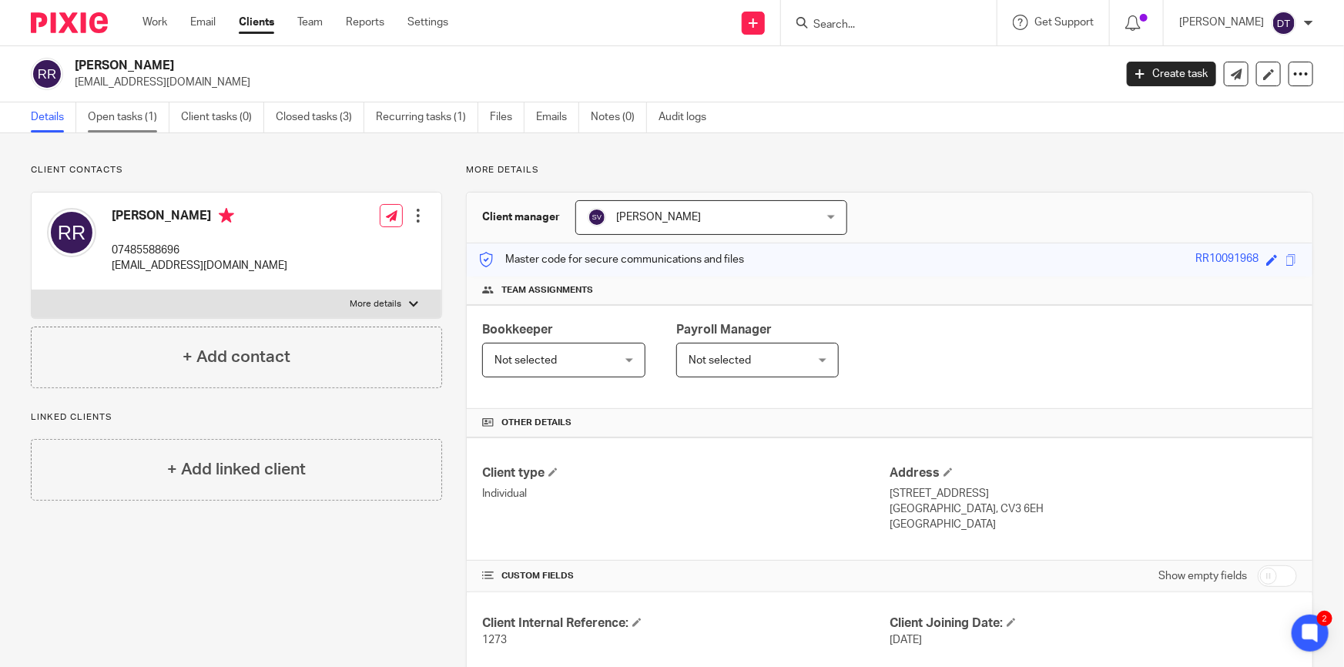
click at [149, 120] on link "Open tasks (1)" at bounding box center [129, 117] width 82 height 30
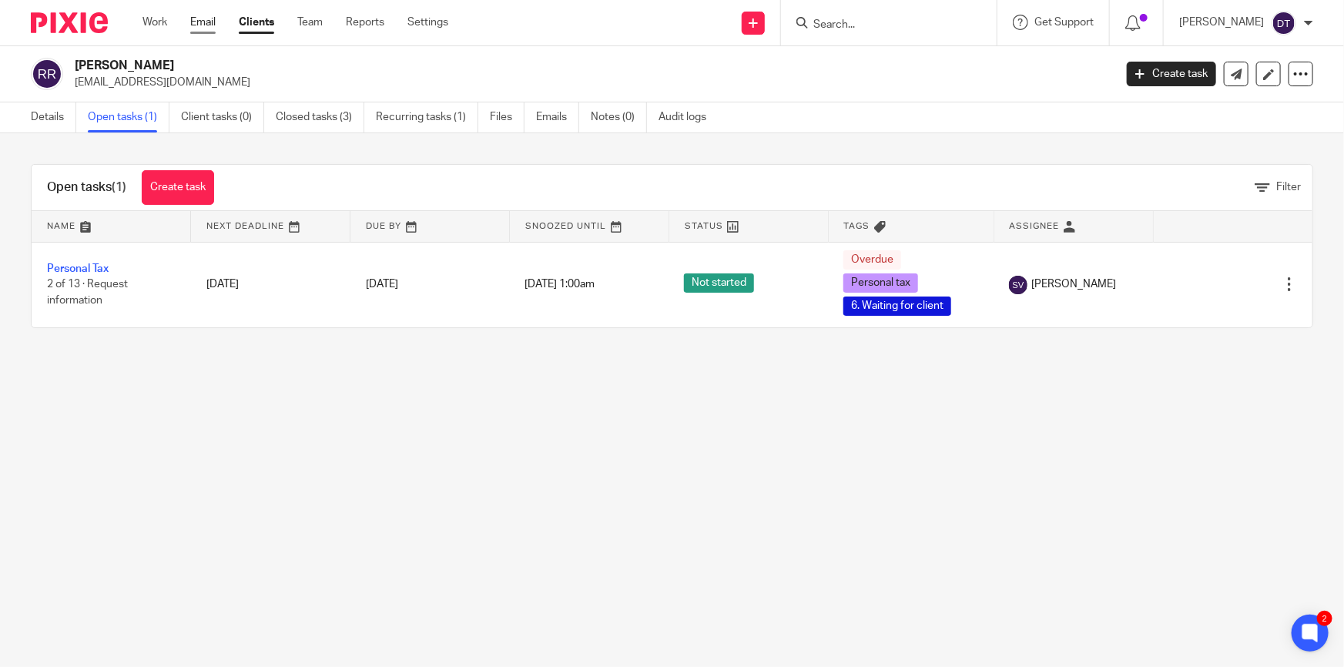
click at [204, 19] on link "Email" at bounding box center [202, 22] width 25 height 15
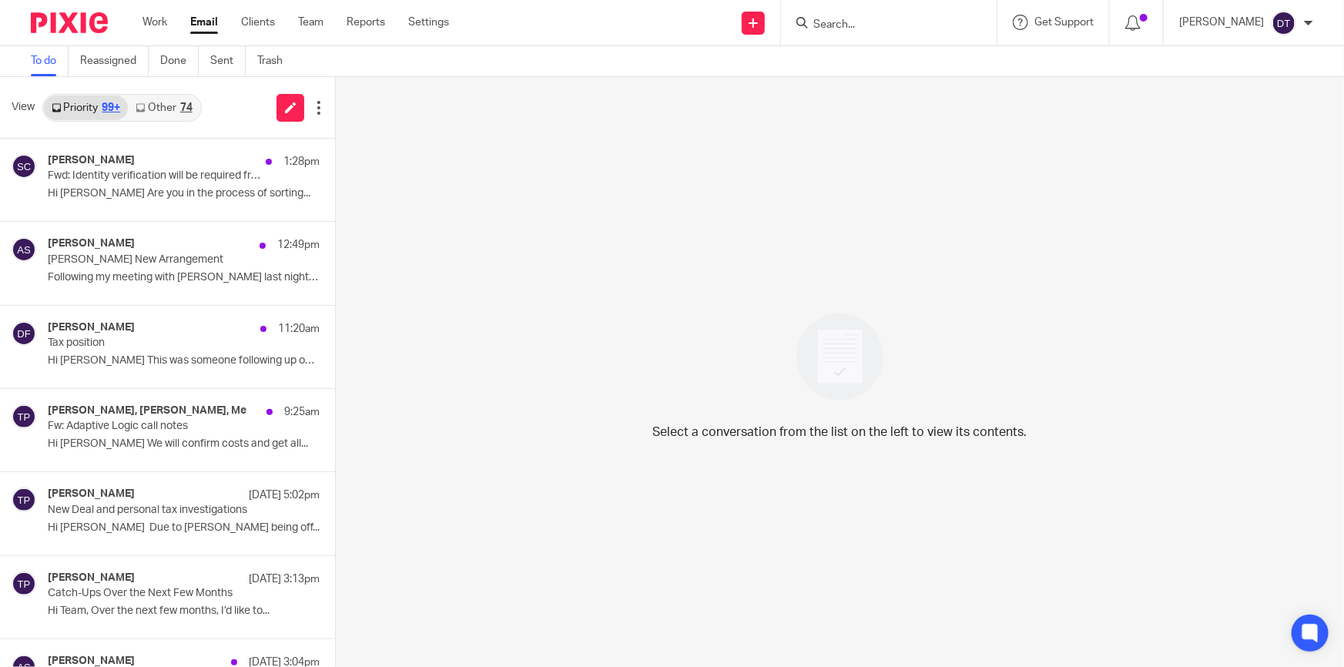
click at [176, 108] on link "Other 74" at bounding box center [164, 107] width 72 height 25
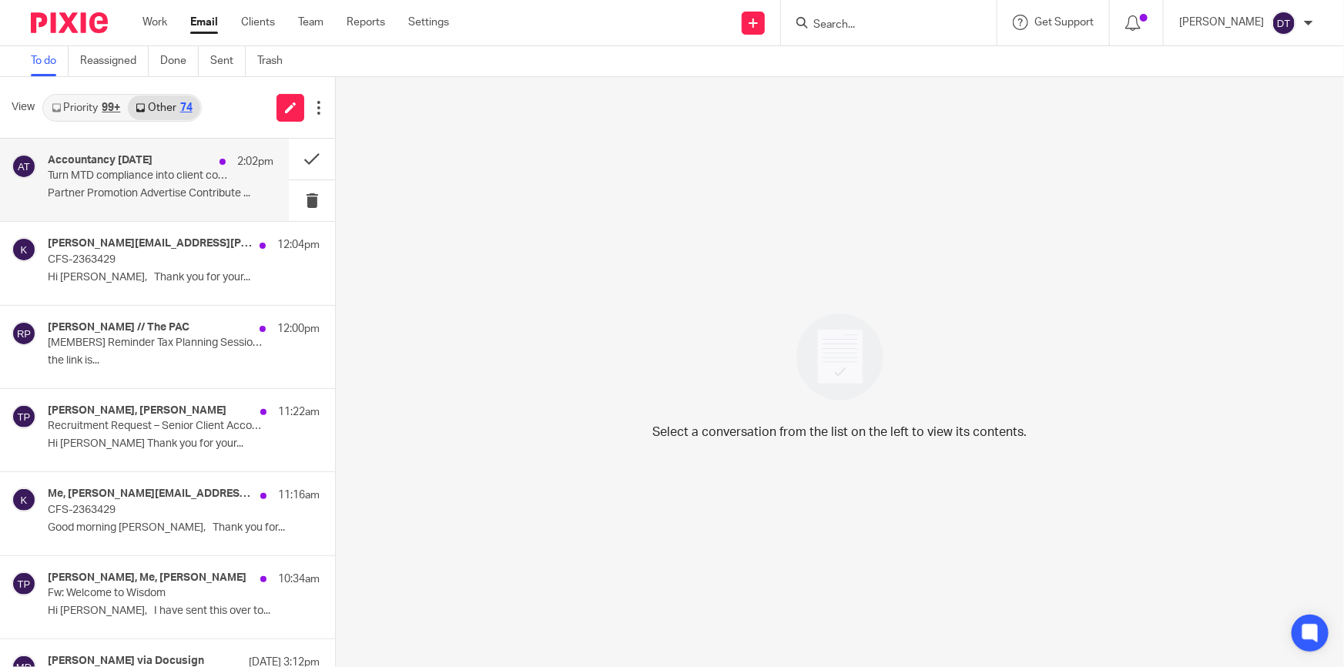
click at [157, 200] on p "Partner Promotion Advertise Contribute ..." at bounding box center [161, 193] width 226 height 13
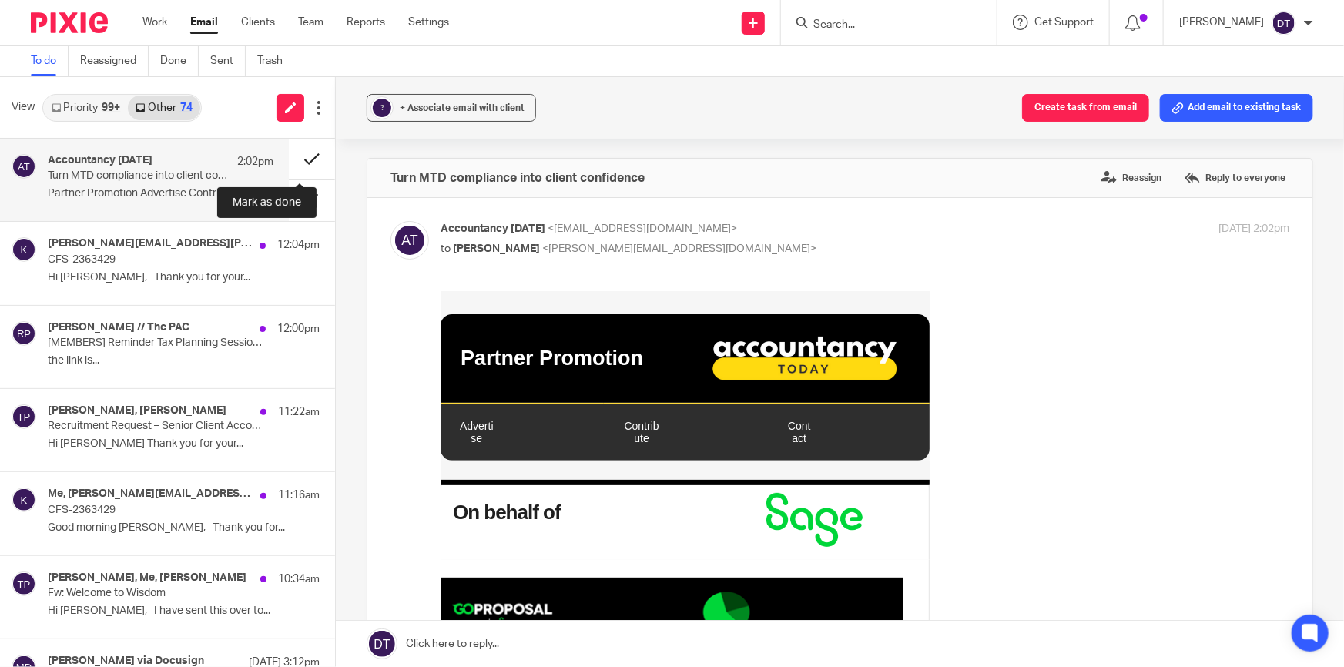
click at [293, 161] on button at bounding box center [312, 159] width 46 height 41
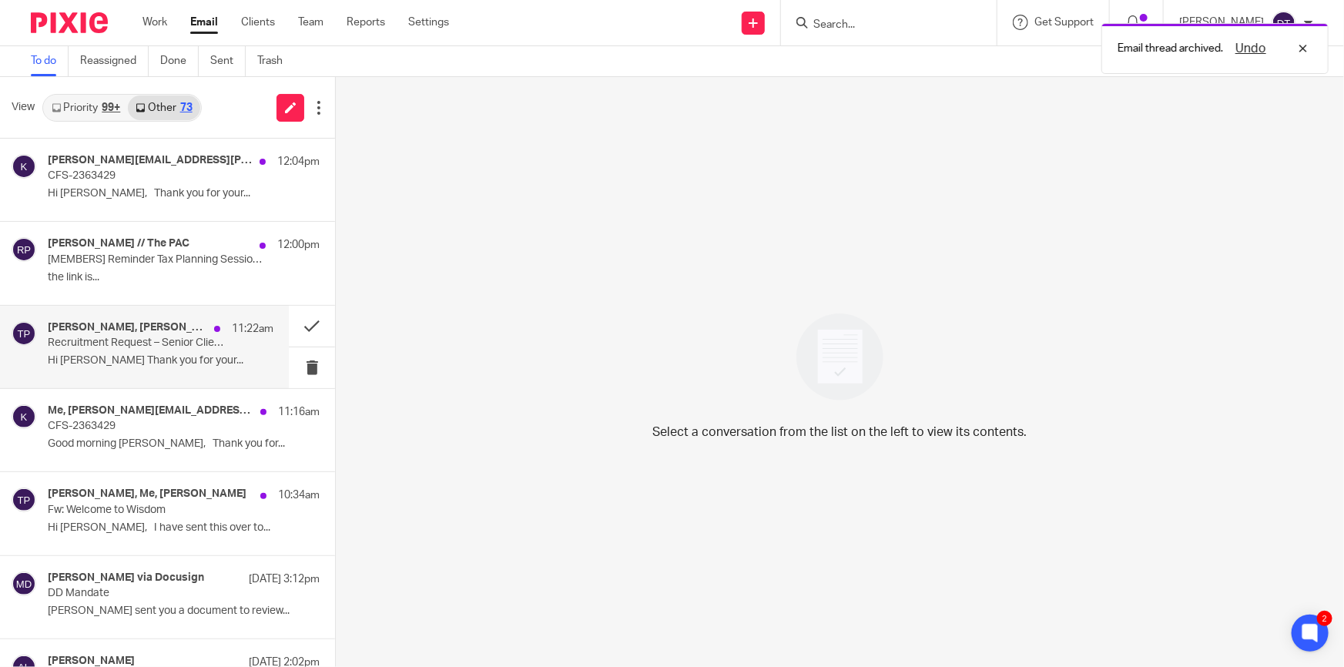
click at [191, 349] on p "Recruitment Request – Senior Client Account Manager" at bounding box center [138, 342] width 181 height 13
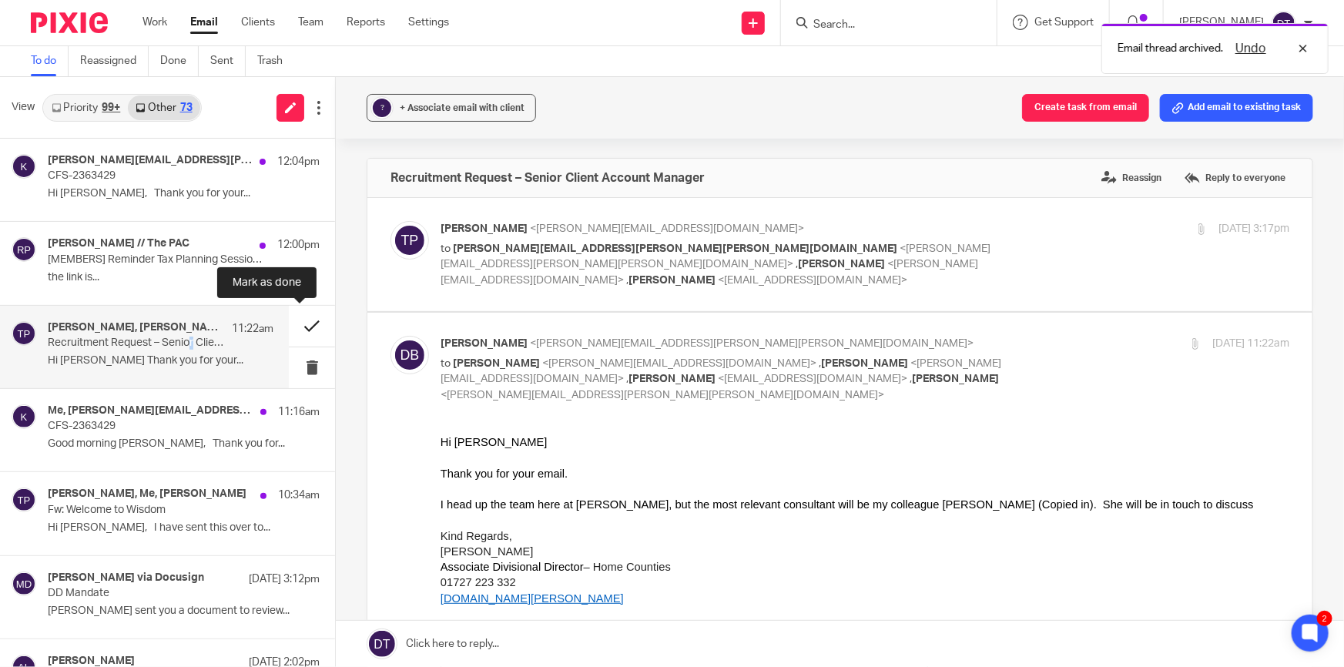
click at [297, 331] on button at bounding box center [312, 326] width 46 height 41
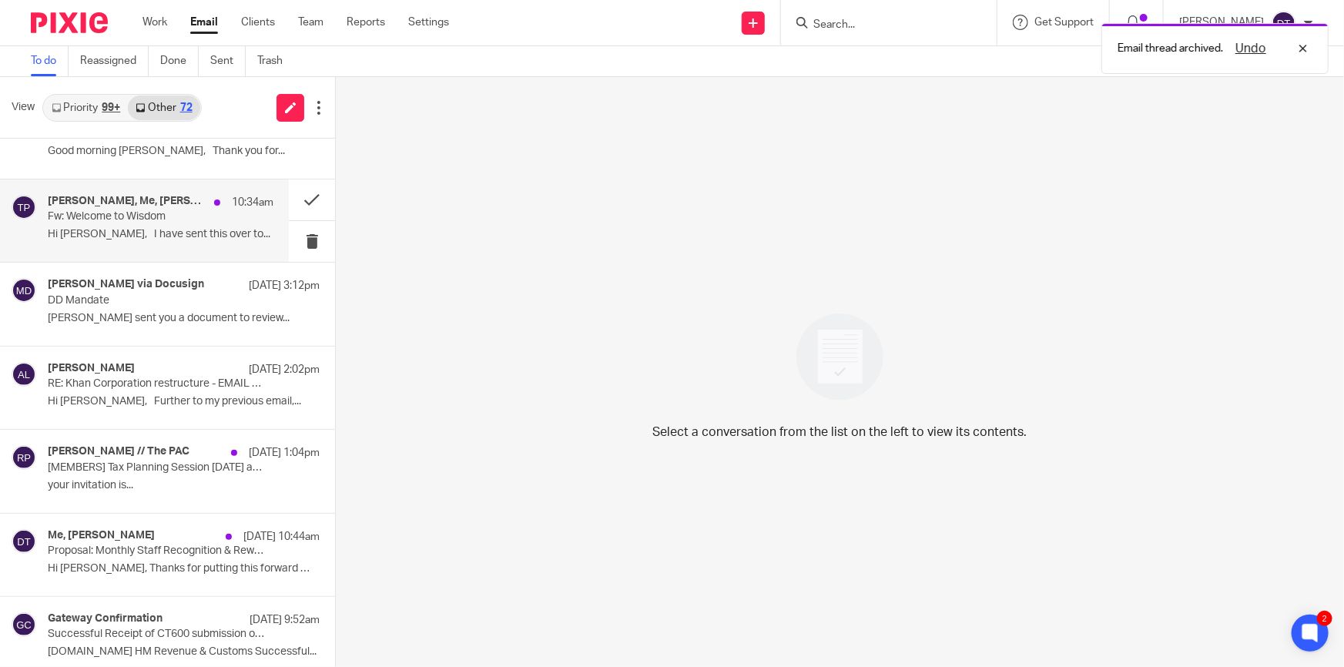
scroll to position [490, 0]
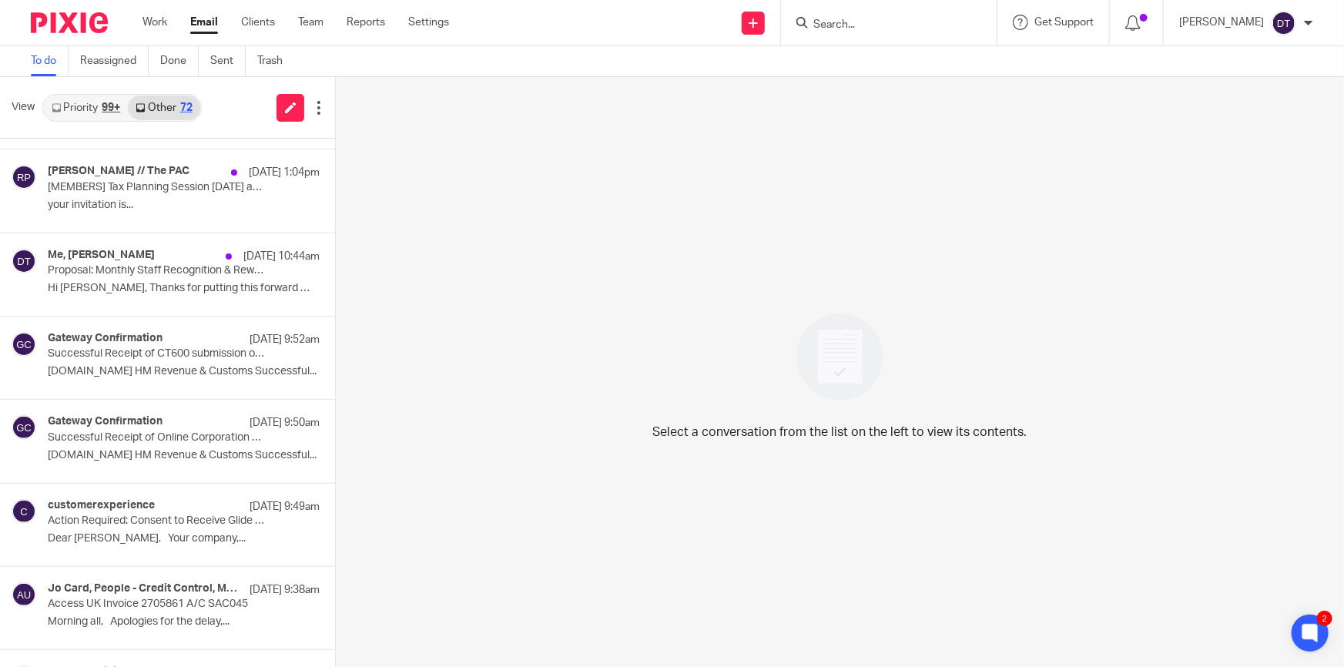
click at [909, 22] on input "Search" at bounding box center [881, 25] width 139 height 14
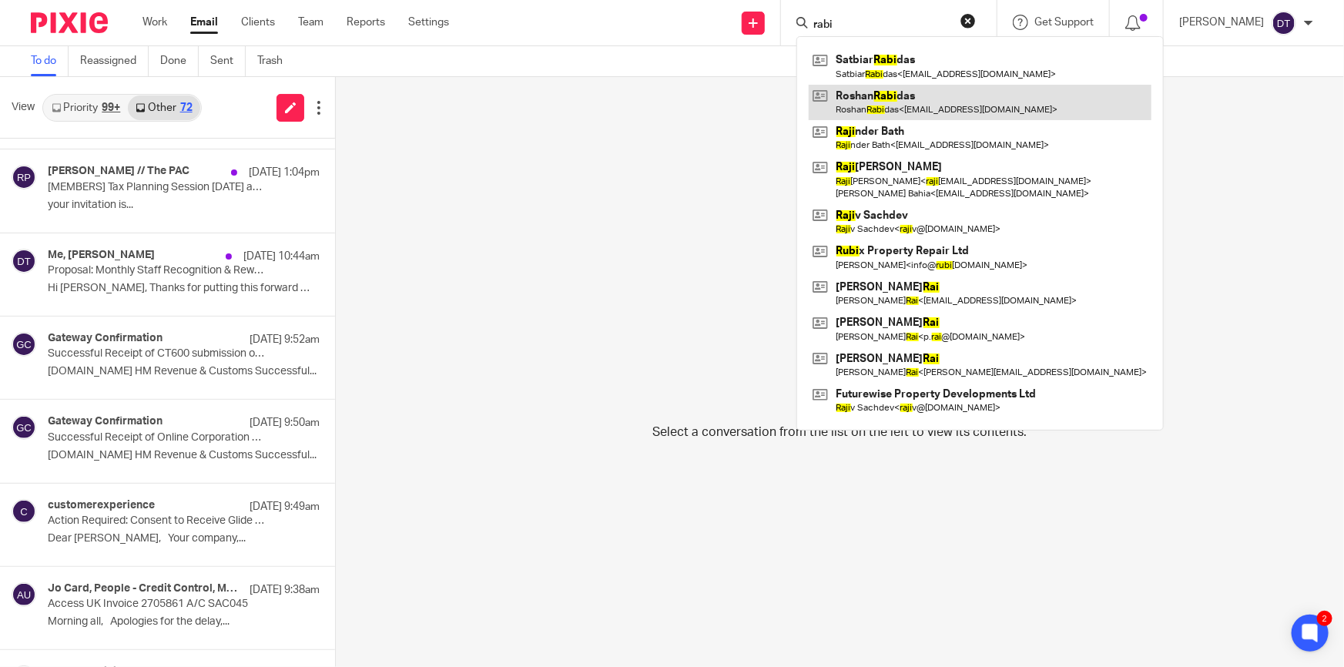
type input "rabi"
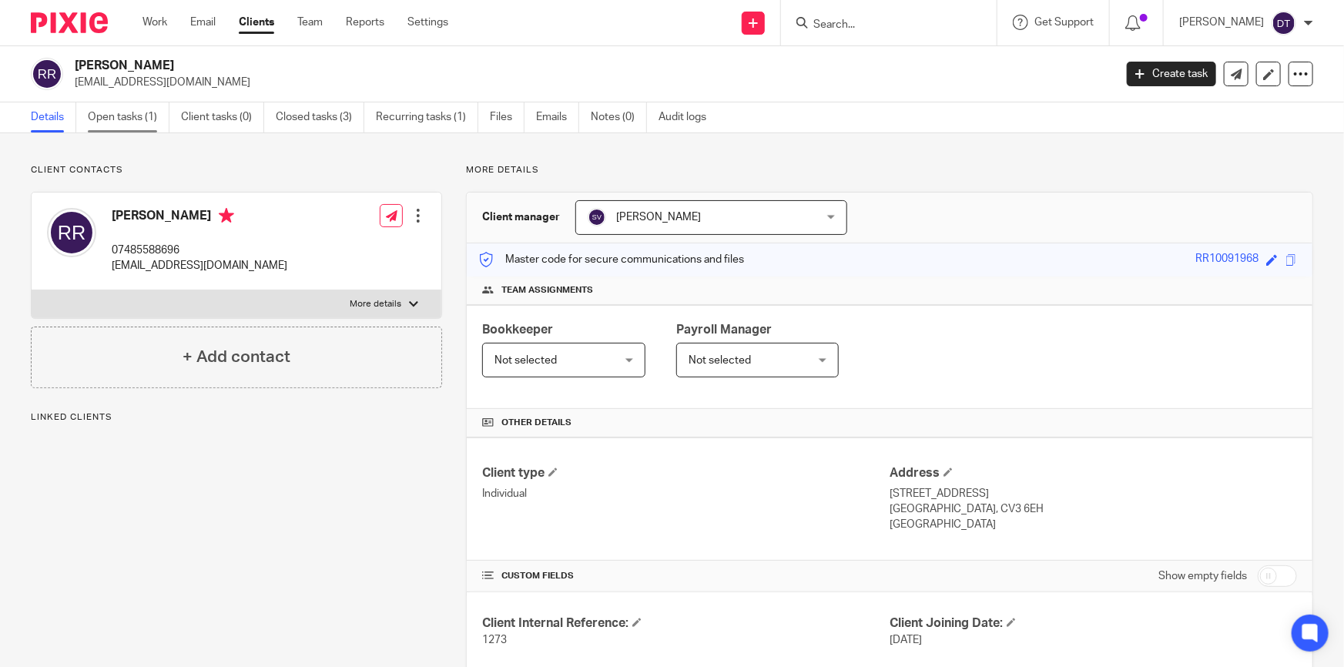
click at [102, 119] on link "Open tasks (1)" at bounding box center [129, 117] width 82 height 30
drag, startPoint x: 176, startPoint y: 121, endPoint x: 156, endPoint y: 121, distance: 20.0
click at [167, 120] on ul "Details Open tasks (1) Client tasks (0) Closed tasks (2) Recurring tasks (1) Fi…" at bounding box center [380, 117] width 698 height 30
click at [120, 113] on link "Open tasks (1)" at bounding box center [129, 117] width 82 height 30
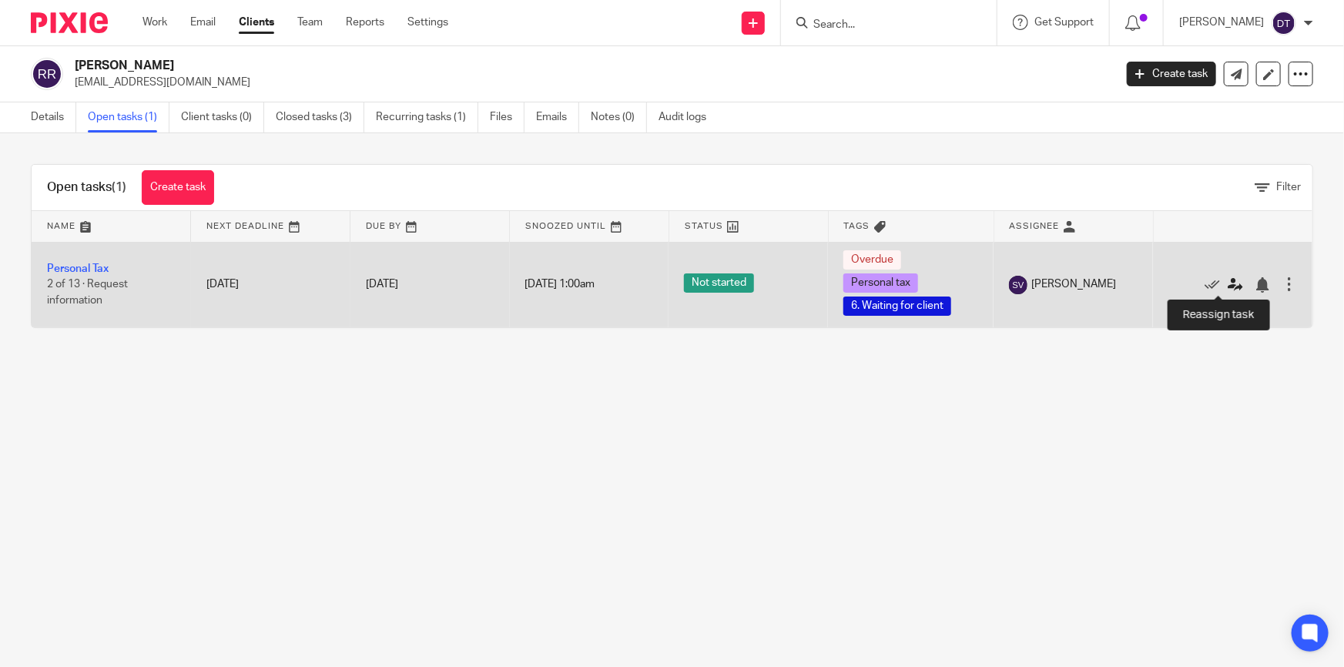
click at [1227, 280] on icon at bounding box center [1234, 284] width 15 height 15
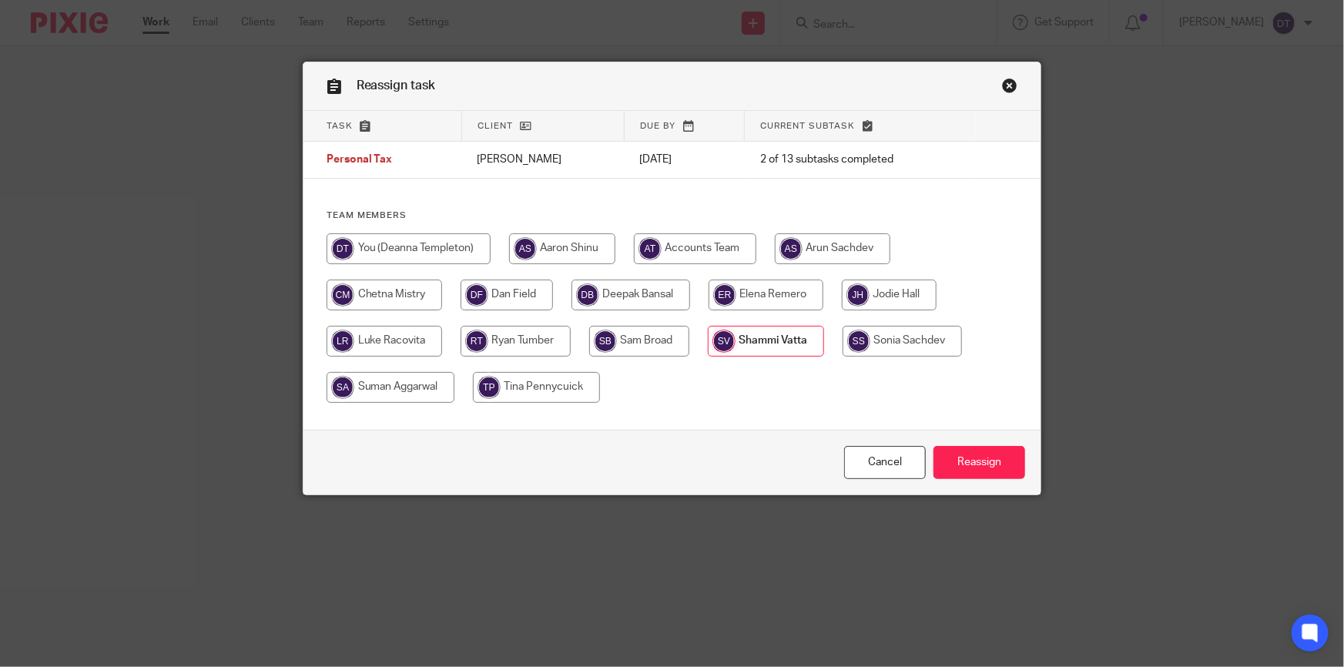
click at [647, 300] on input "radio" at bounding box center [630, 294] width 119 height 31
radio input "true"
click at [946, 453] on input "Reassign" at bounding box center [979, 462] width 92 height 33
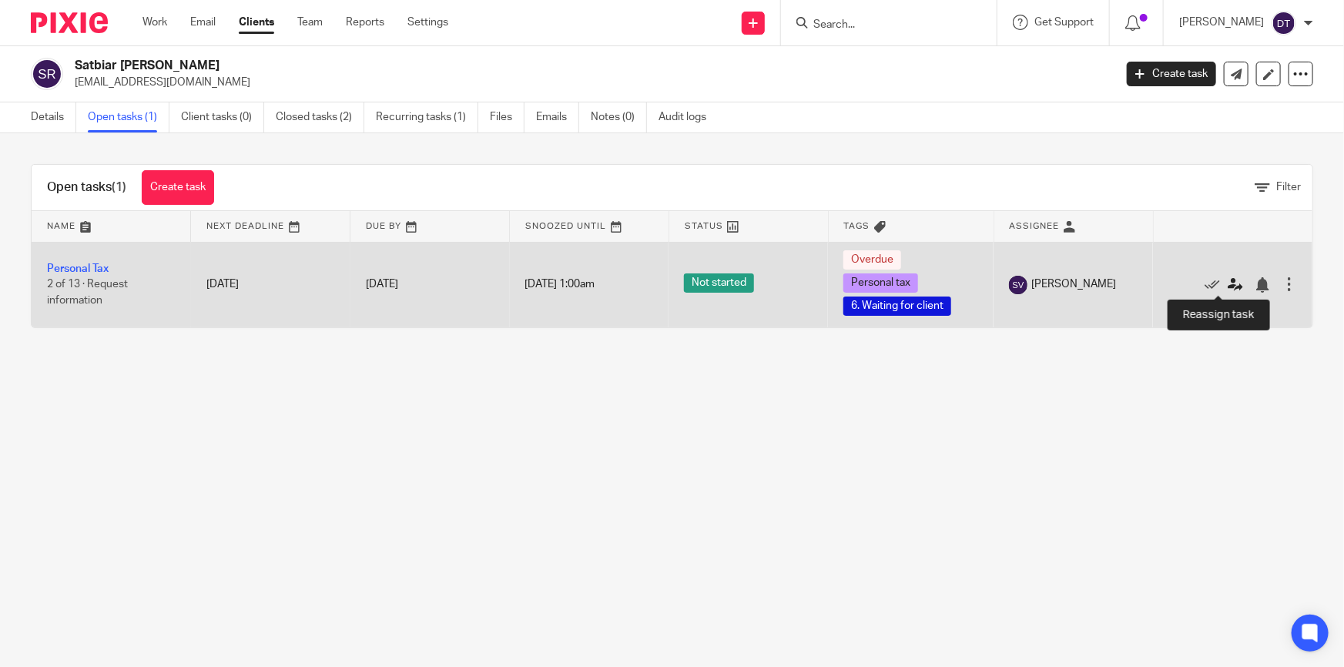
click at [1227, 283] on icon at bounding box center [1234, 284] width 15 height 15
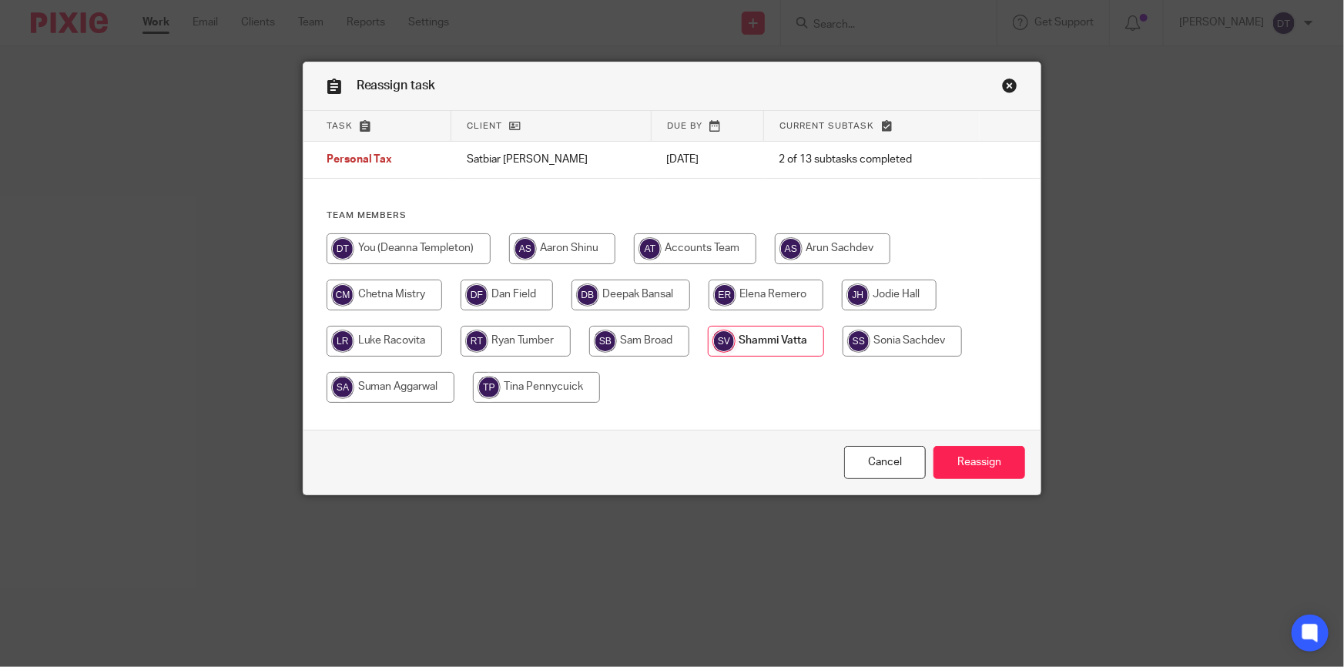
click at [639, 293] on input "radio" at bounding box center [630, 294] width 119 height 31
radio input "true"
click at [955, 460] on input "Reassign" at bounding box center [979, 462] width 92 height 33
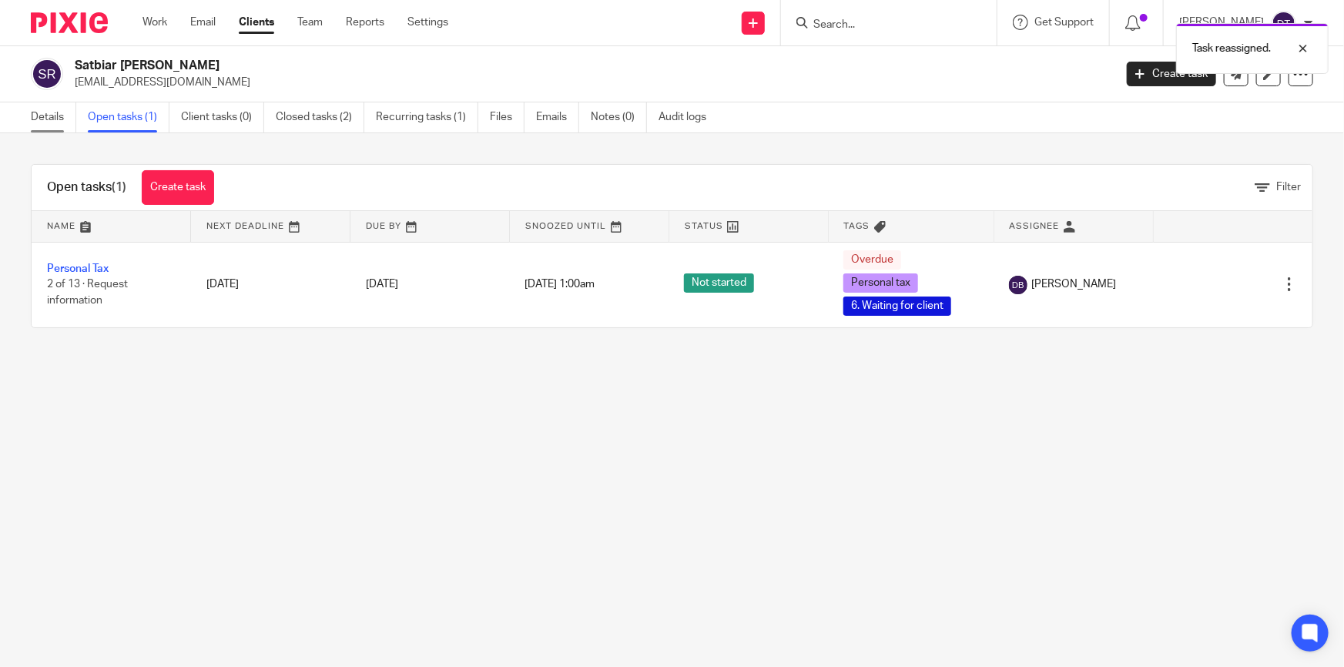
click at [32, 109] on link "Details" at bounding box center [53, 117] width 45 height 30
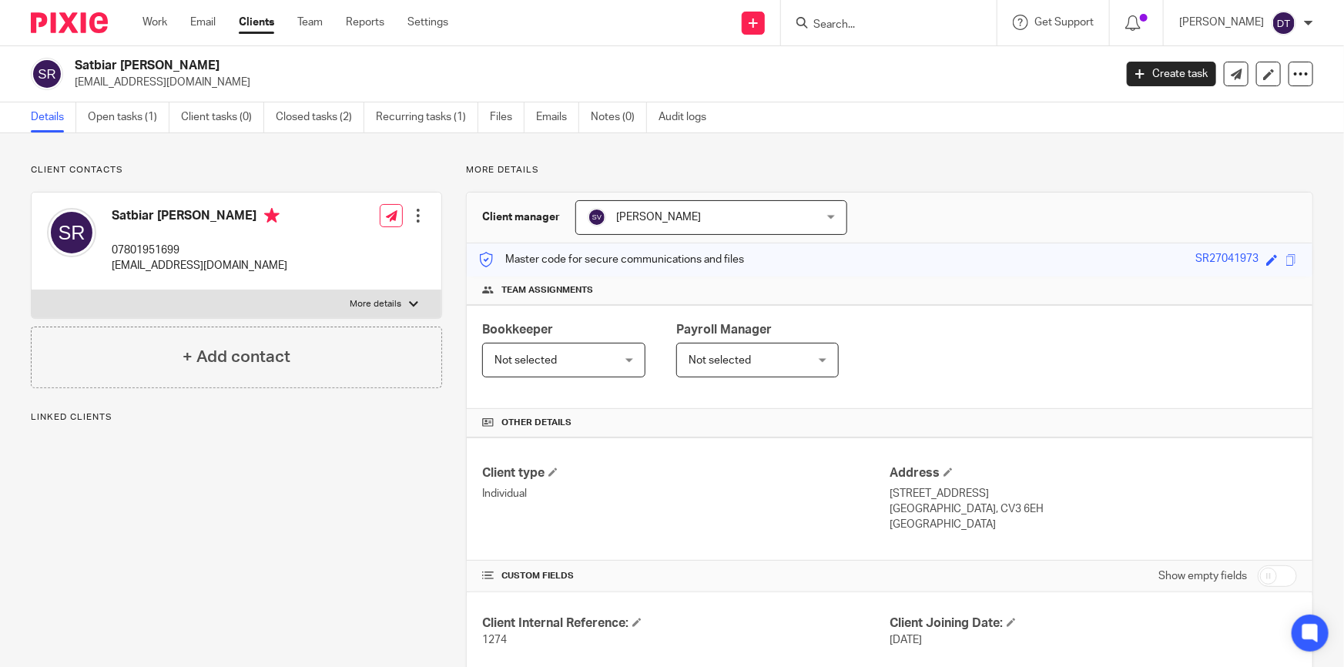
click at [754, 212] on span "[PERSON_NAME]" at bounding box center [690, 217] width 206 height 32
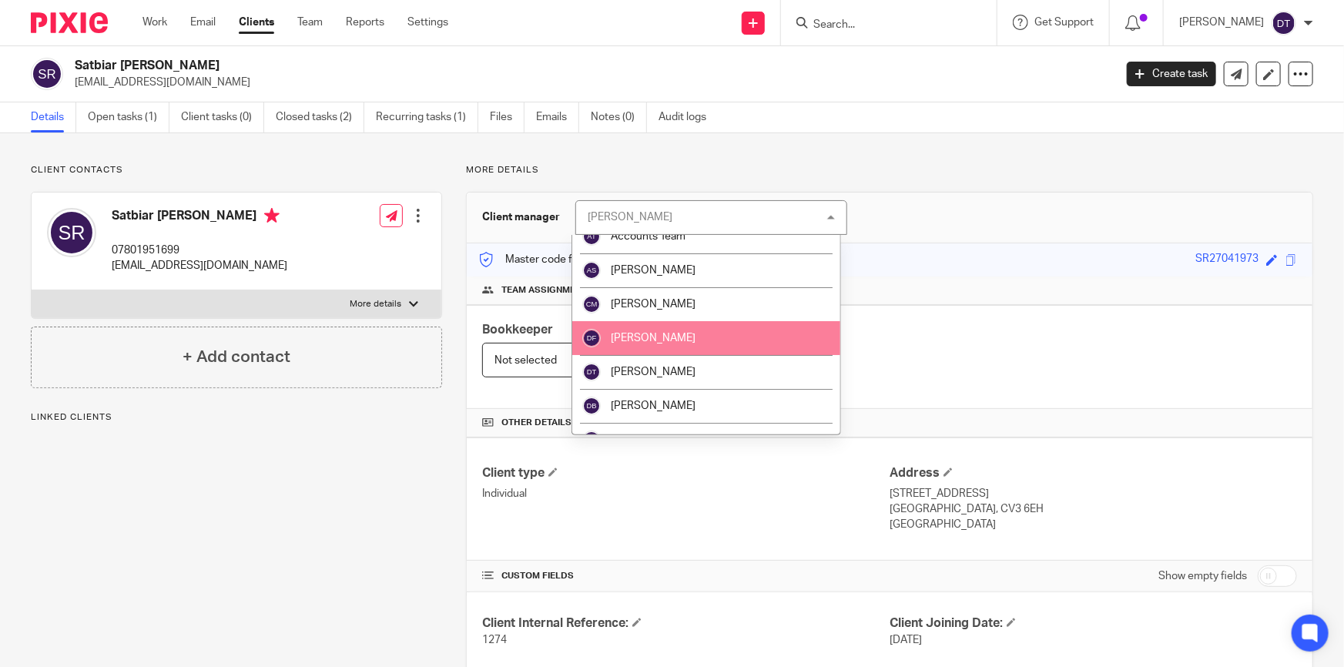
scroll to position [69, 0]
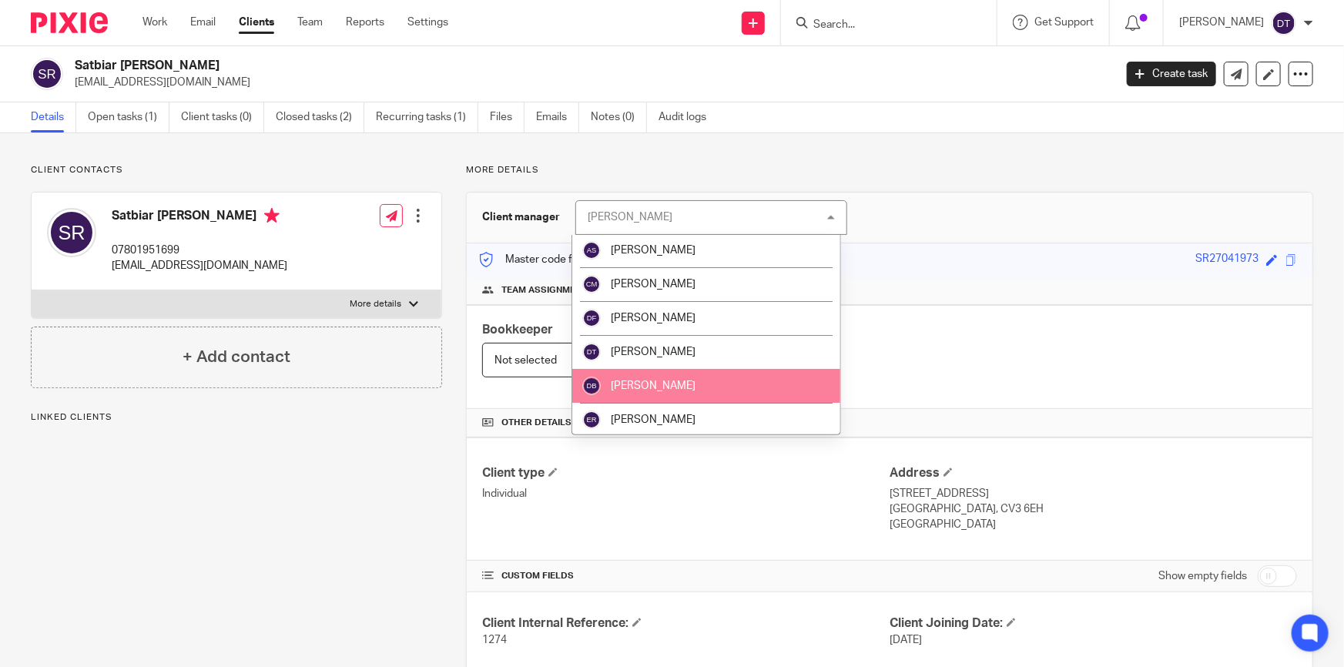
click at [736, 379] on li "[PERSON_NAME]" at bounding box center [706, 386] width 268 height 34
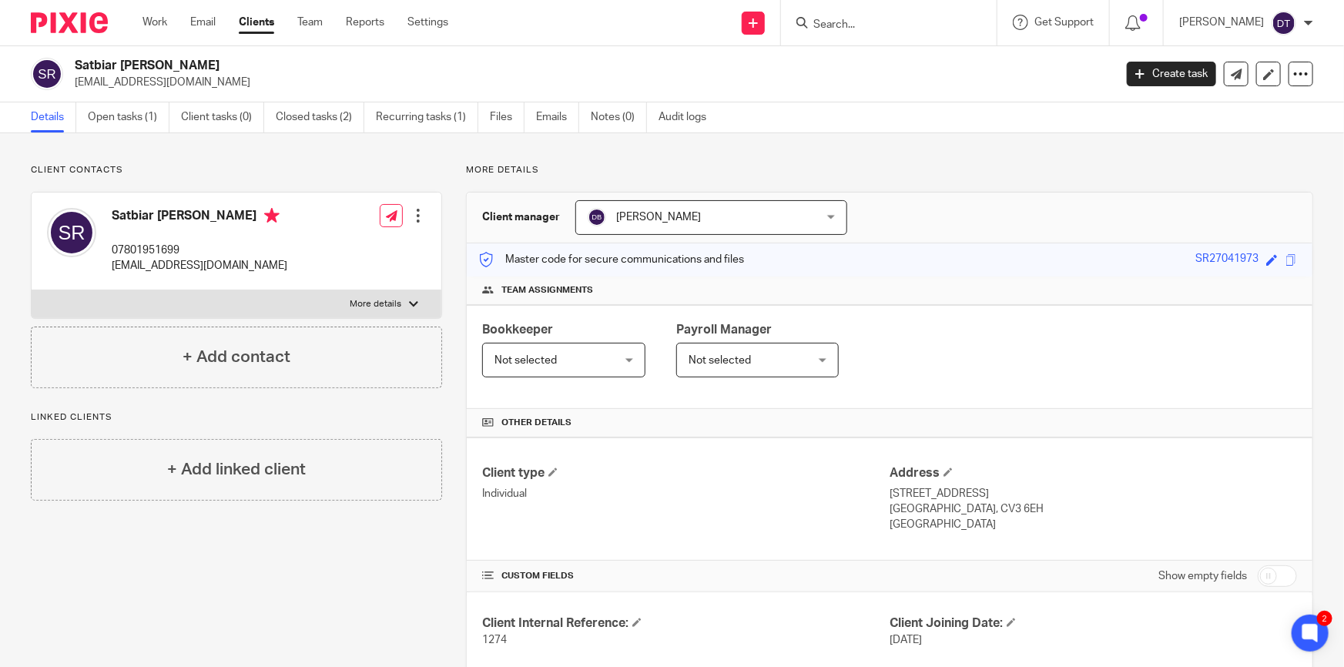
click at [841, 165] on p "More details" at bounding box center [889, 170] width 847 height 12
click at [139, 115] on link "Open tasks (1)" at bounding box center [129, 117] width 82 height 30
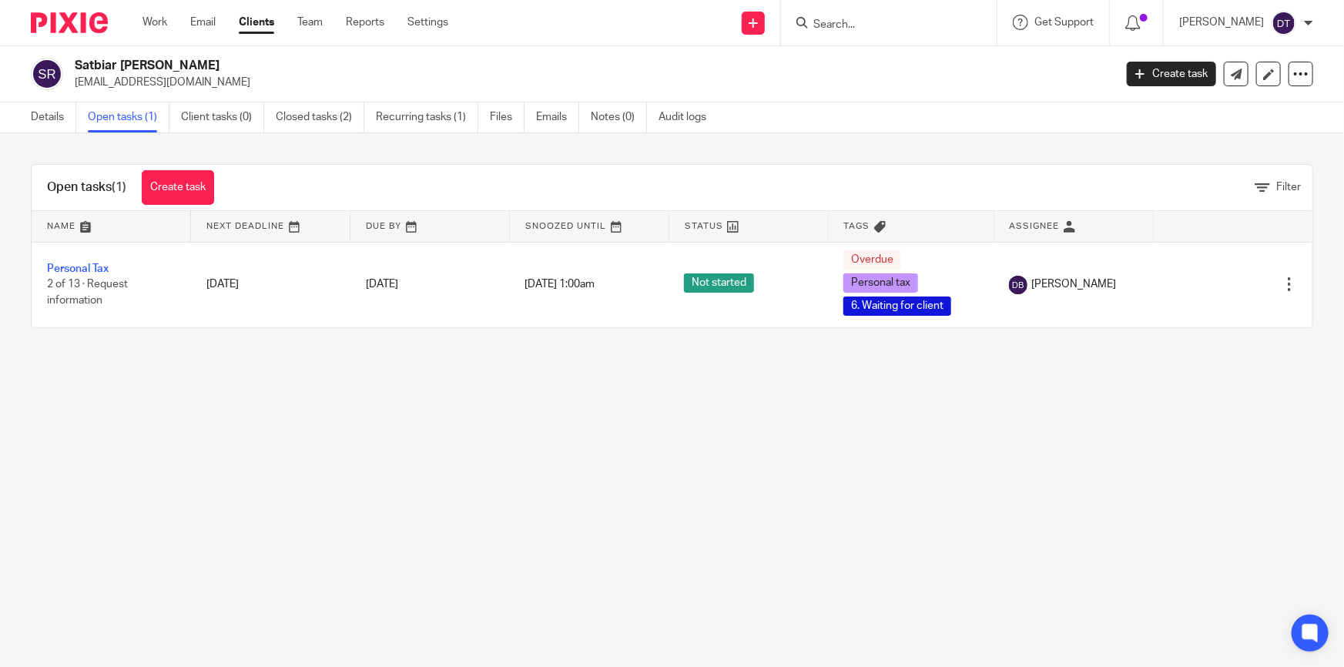
click at [876, 18] on input "Search" at bounding box center [881, 25] width 139 height 14
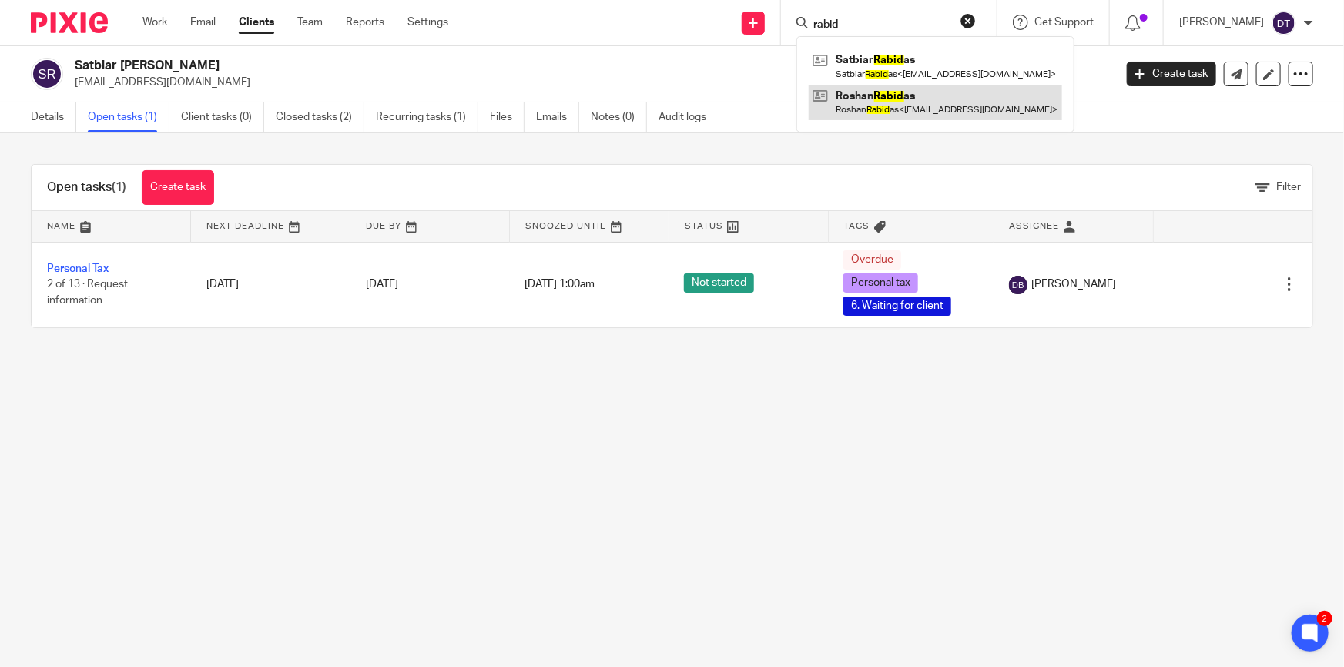
type input "rabid"
click at [916, 97] on link at bounding box center [934, 102] width 253 height 35
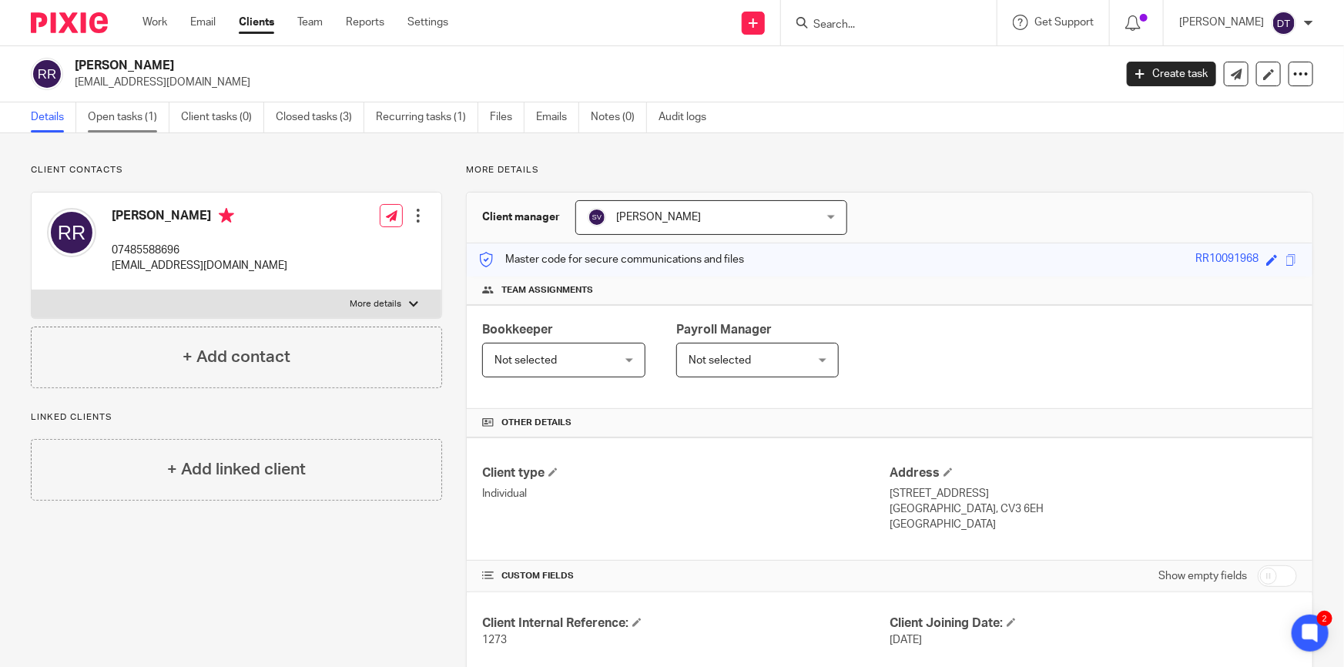
click at [146, 113] on link "Open tasks (1)" at bounding box center [129, 117] width 82 height 30
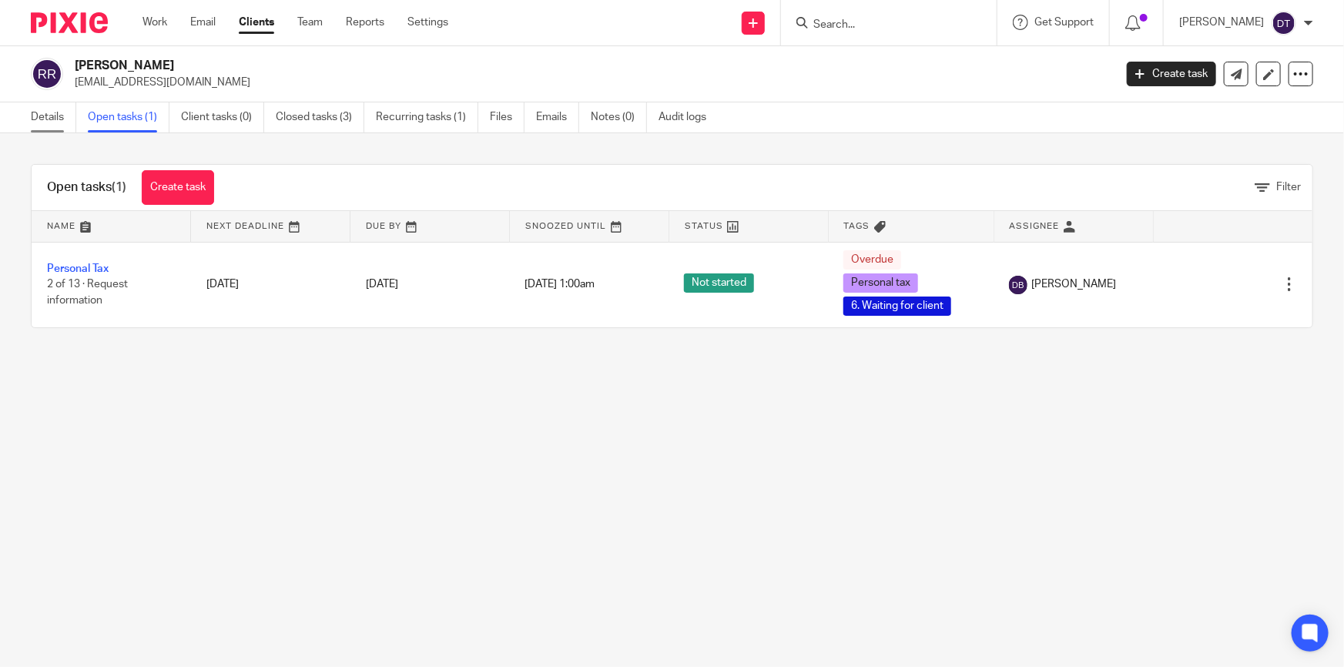
click at [66, 119] on link "Details" at bounding box center [53, 117] width 45 height 30
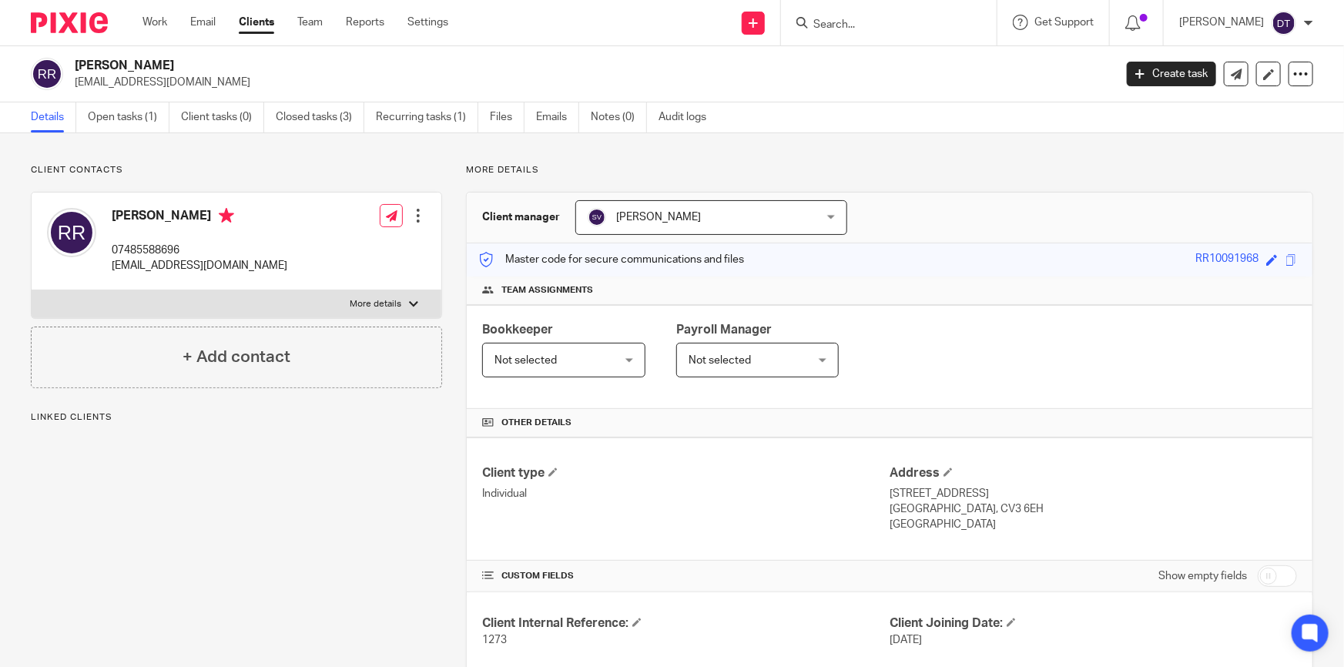
click at [760, 209] on span "[PERSON_NAME]" at bounding box center [690, 217] width 206 height 32
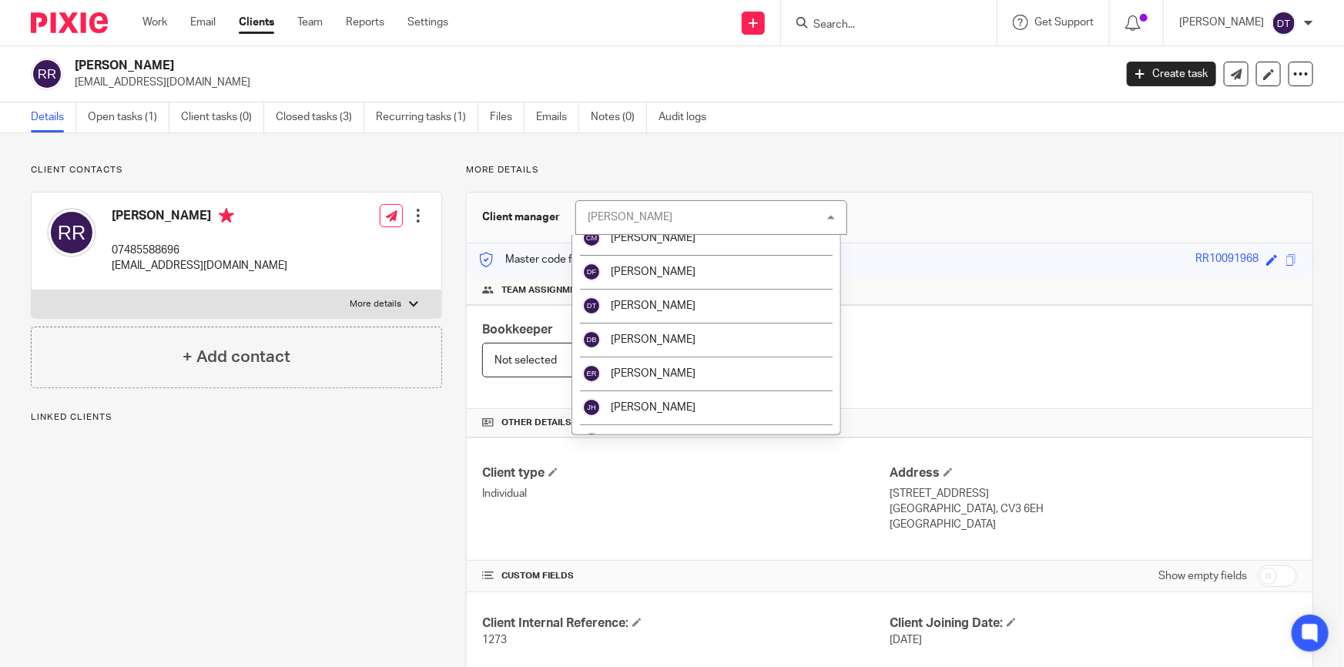
scroll to position [139, 0]
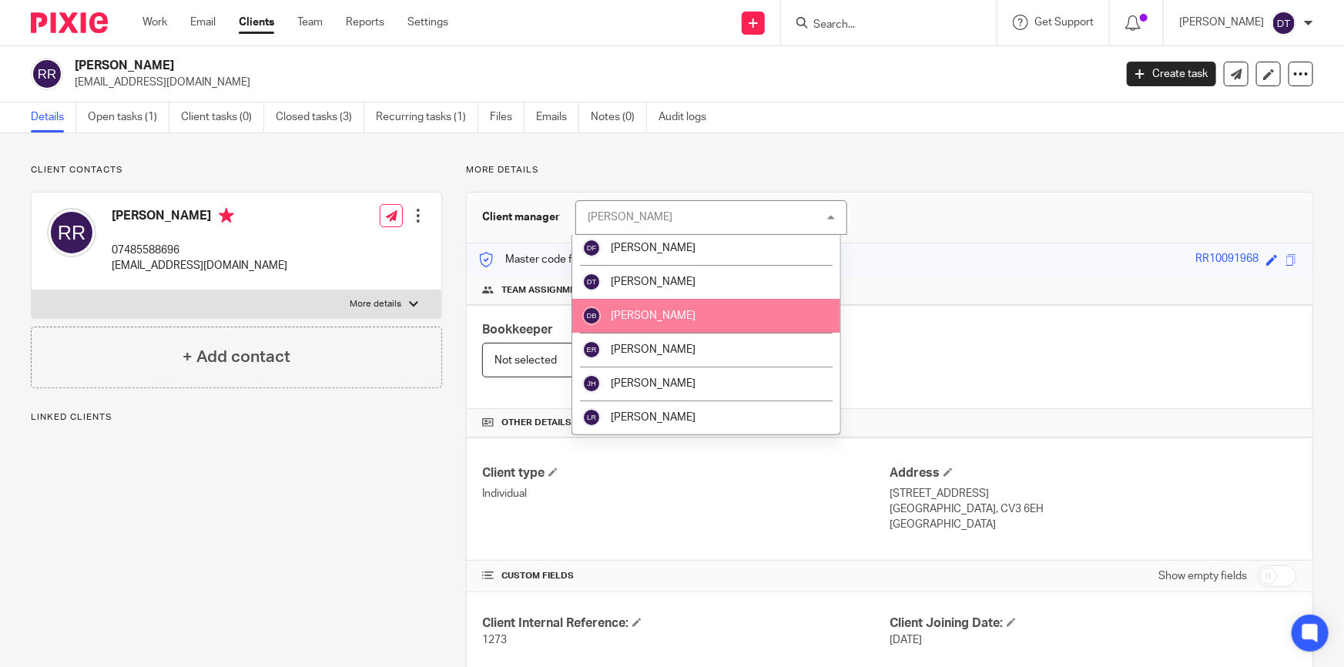
click at [742, 308] on li "[PERSON_NAME]" at bounding box center [706, 316] width 268 height 34
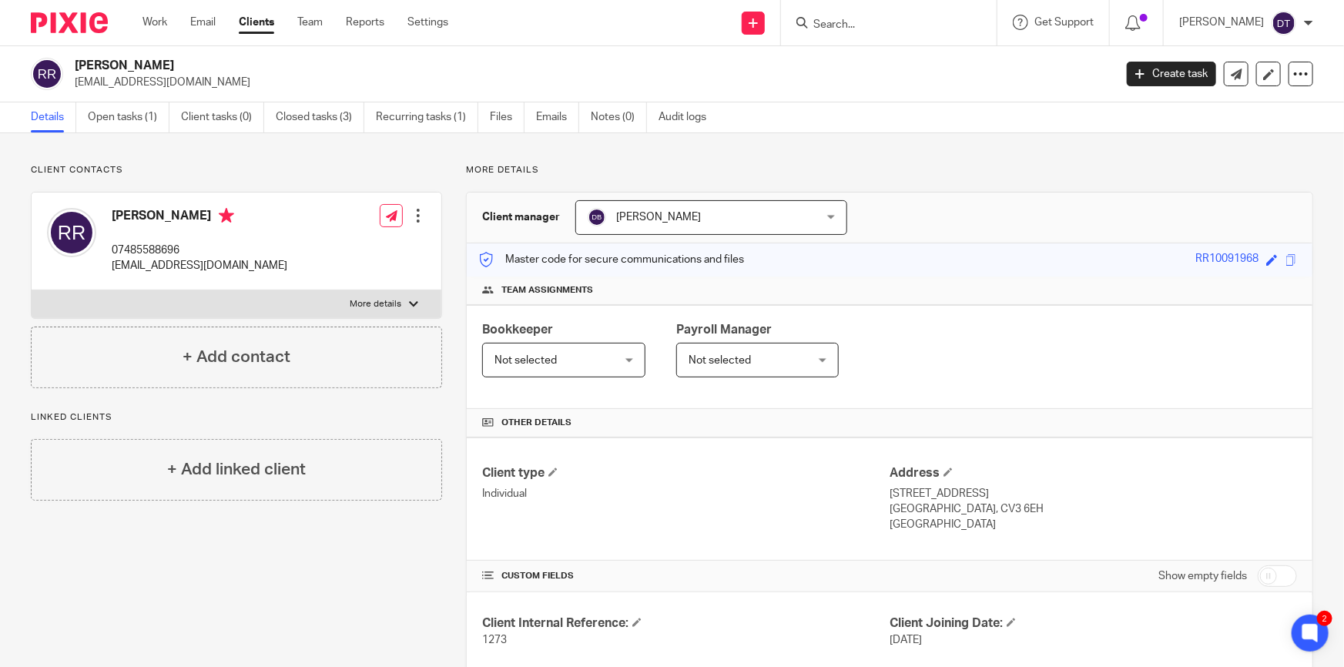
click at [932, 172] on p "More details" at bounding box center [889, 170] width 847 height 12
click at [839, 22] on input "Search" at bounding box center [881, 25] width 139 height 14
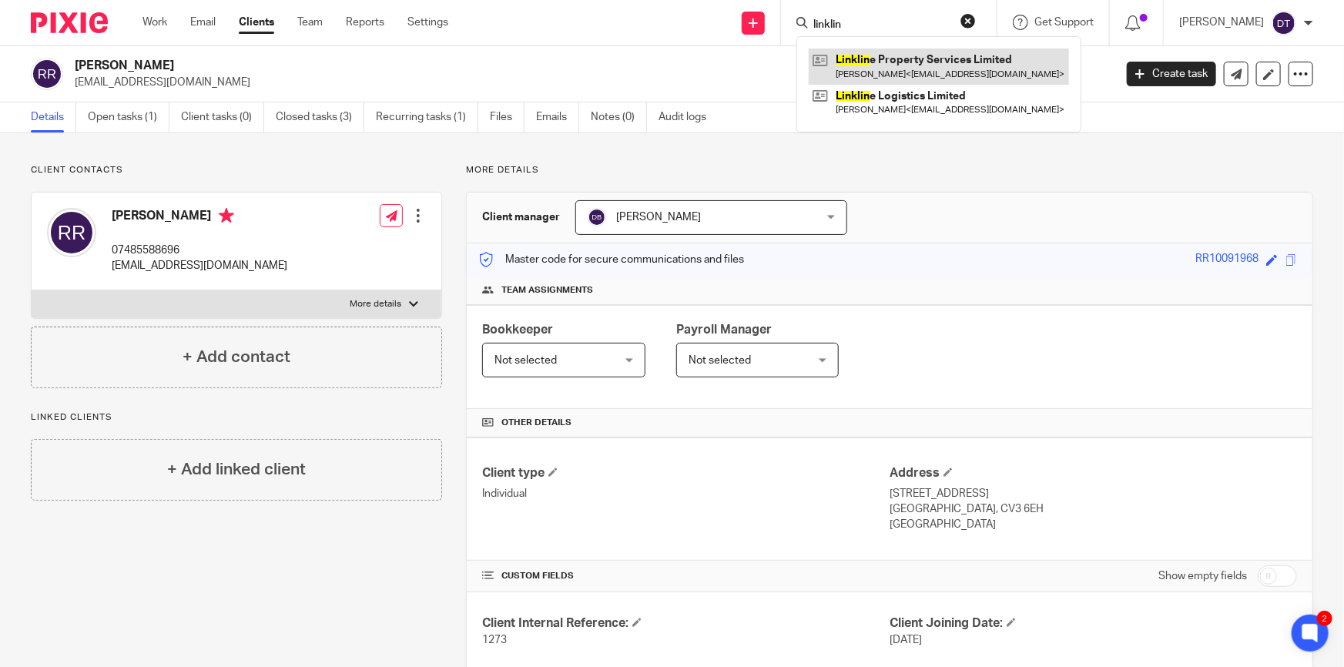
type input "linklin"
click at [922, 54] on link at bounding box center [938, 66] width 260 height 35
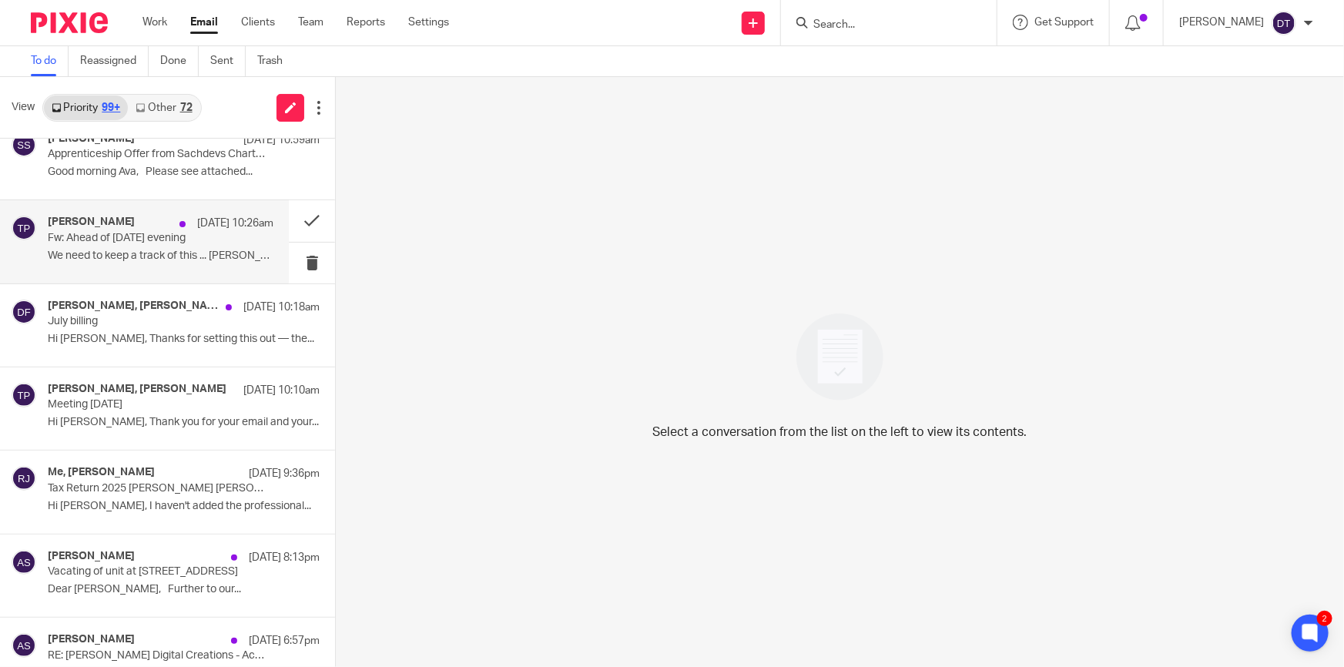
scroll to position [1260, 0]
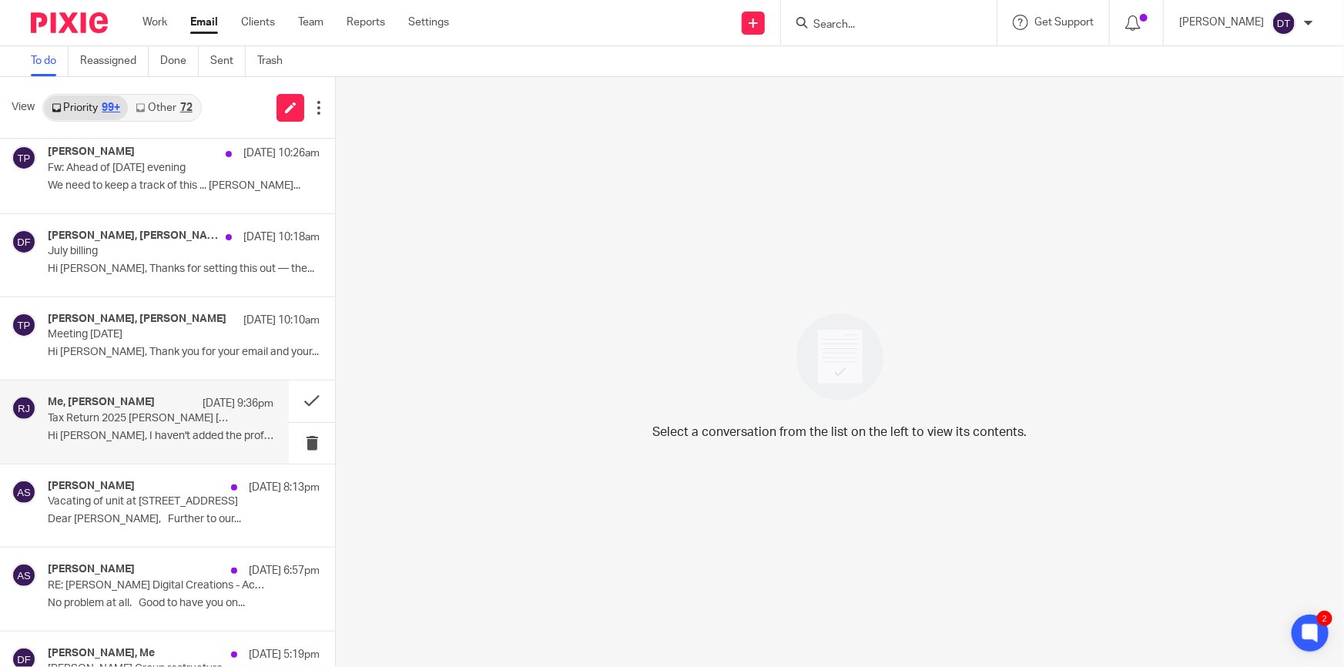
click at [131, 439] on p "Hi [PERSON_NAME], I haven't added the professional..." at bounding box center [161, 436] width 226 height 13
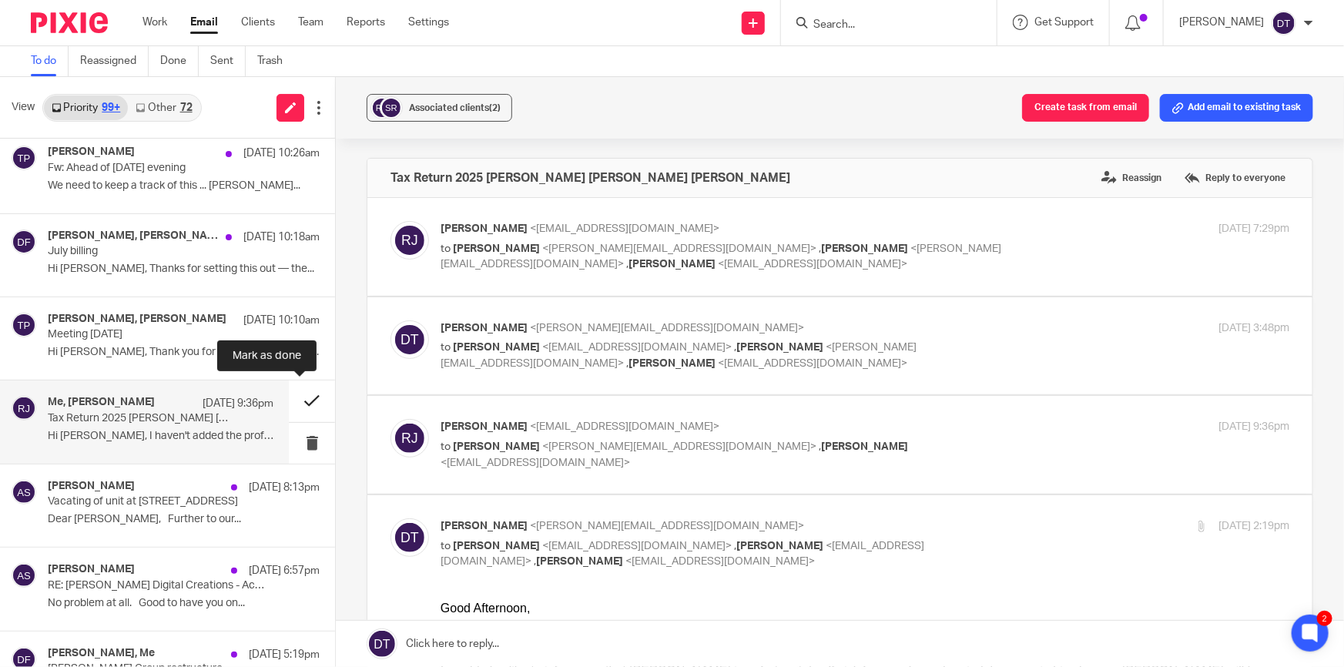
scroll to position [0, 0]
click at [295, 407] on button at bounding box center [312, 400] width 46 height 41
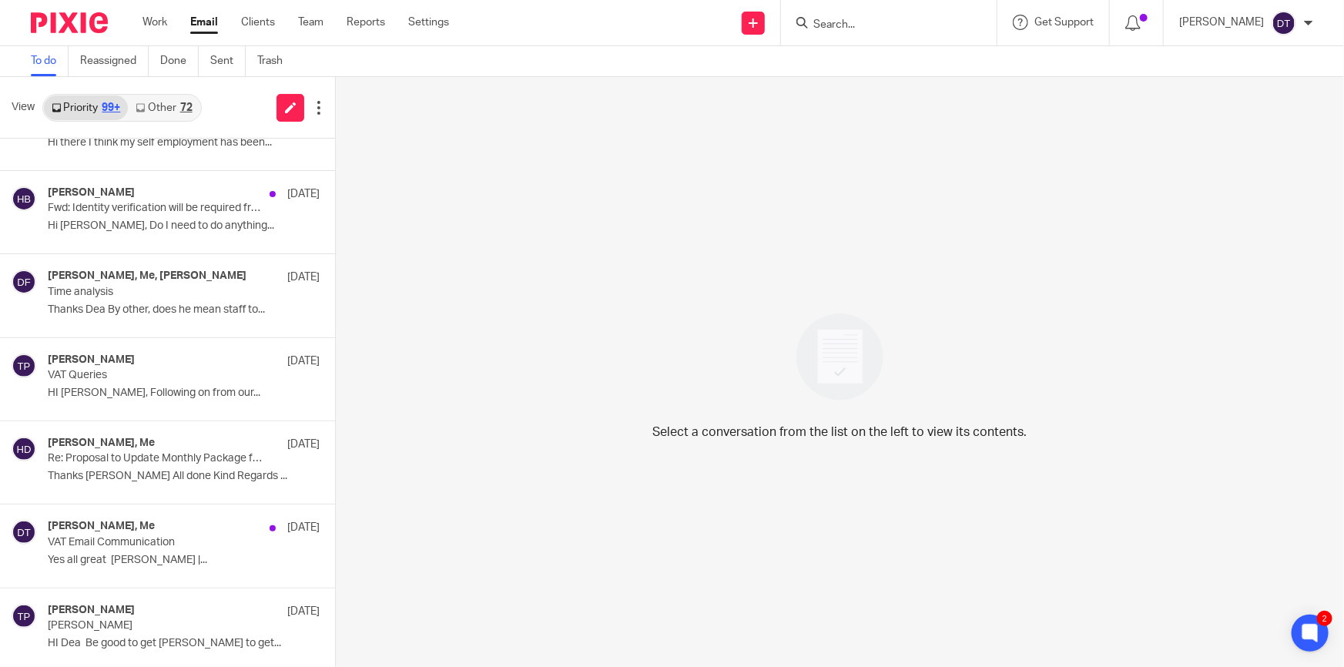
scroll to position [2975, 0]
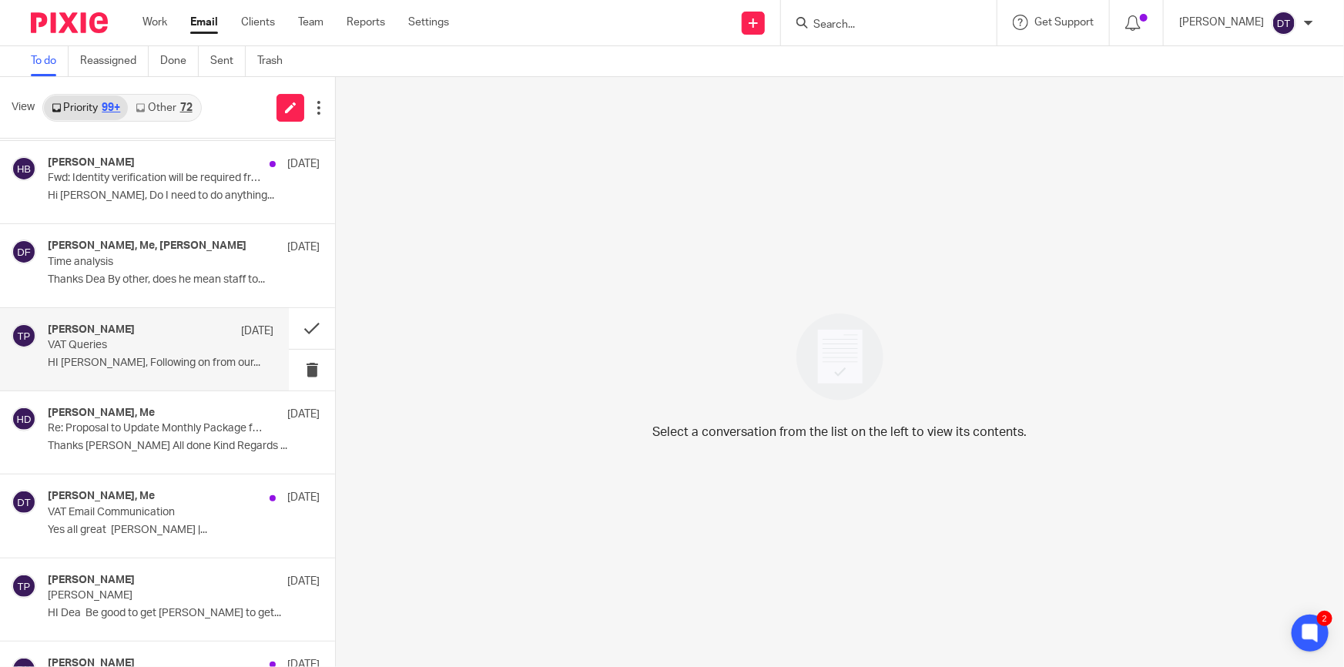
click at [149, 350] on div "[PERSON_NAME] [DATE] VAT Queries HI [PERSON_NAME], Following on from our..." at bounding box center [161, 349] width 226 height 52
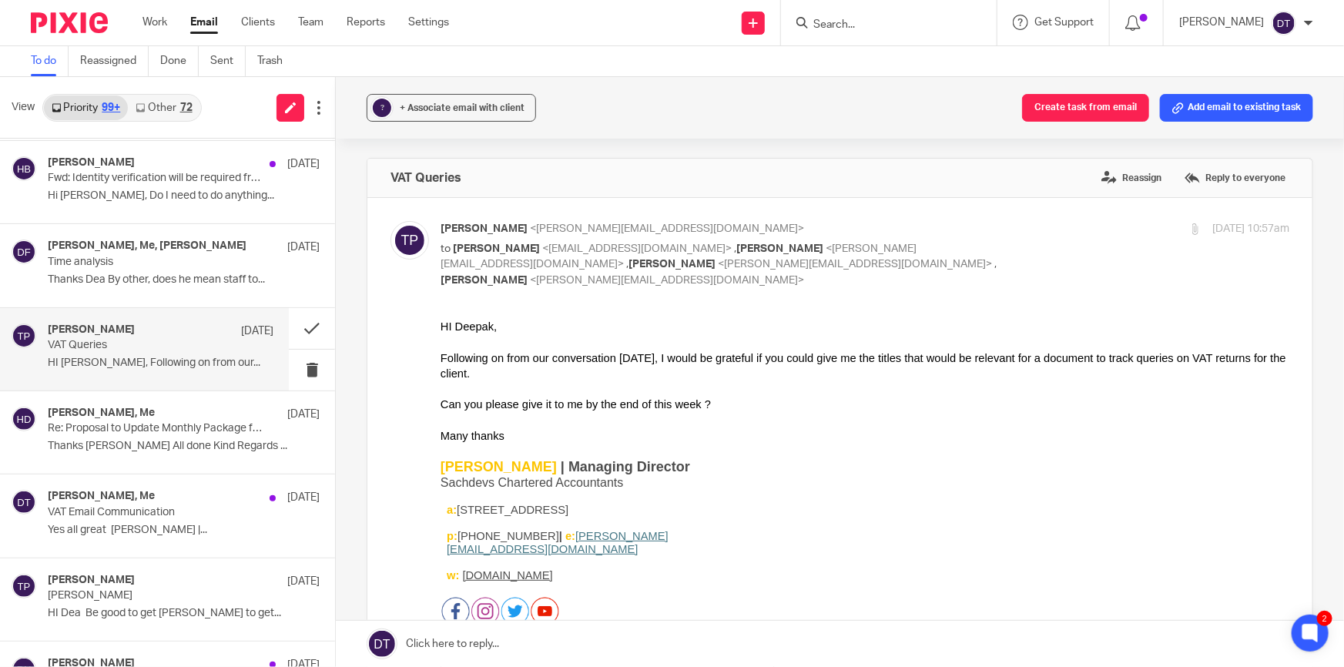
scroll to position [0, 0]
click at [198, 507] on p "VAT Email Communication" at bounding box center [138, 512] width 181 height 13
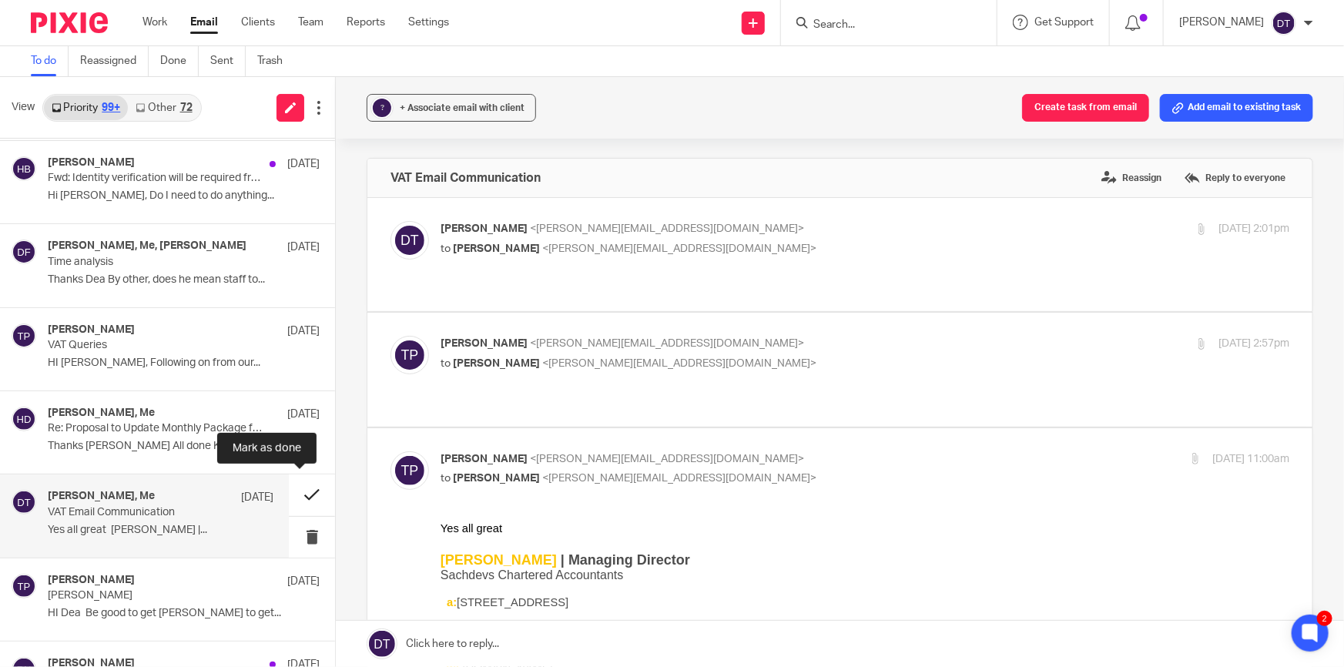
click at [291, 485] on button at bounding box center [312, 494] width 46 height 41
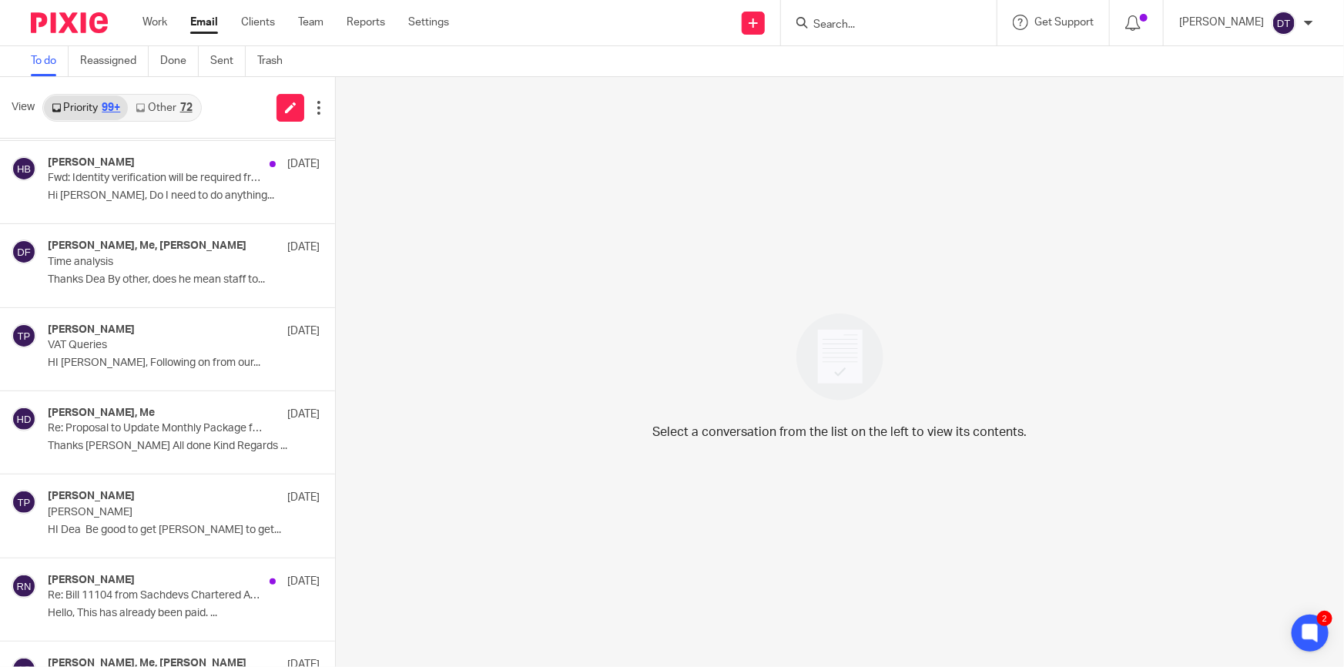
click at [185, 110] on div "72" at bounding box center [186, 107] width 12 height 11
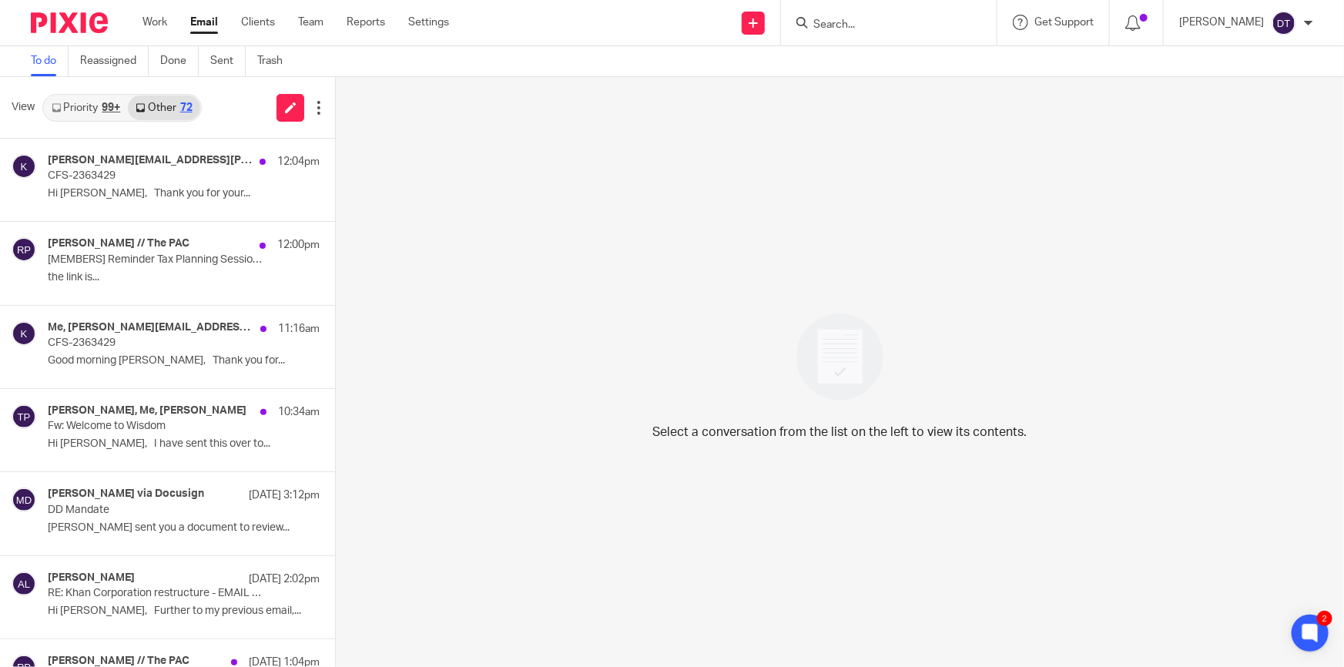
click at [96, 110] on link "Priority 99+" at bounding box center [86, 107] width 84 height 25
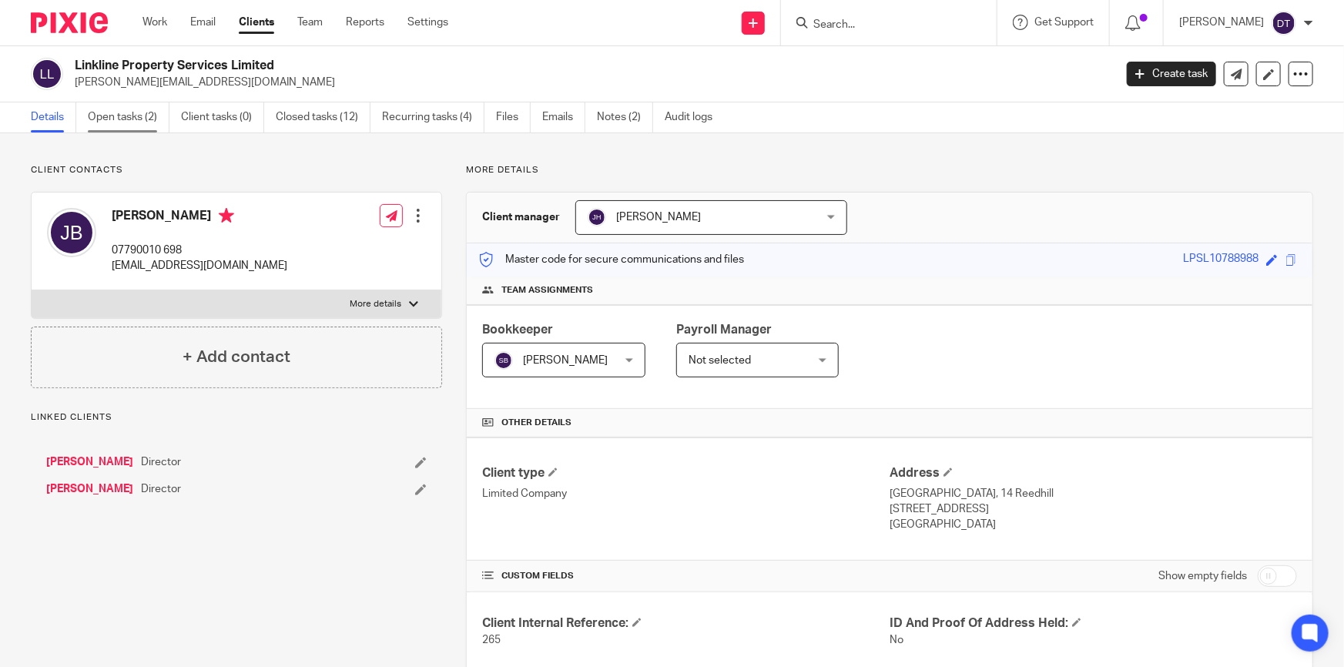
click at [146, 123] on link "Open tasks (2)" at bounding box center [129, 117] width 82 height 30
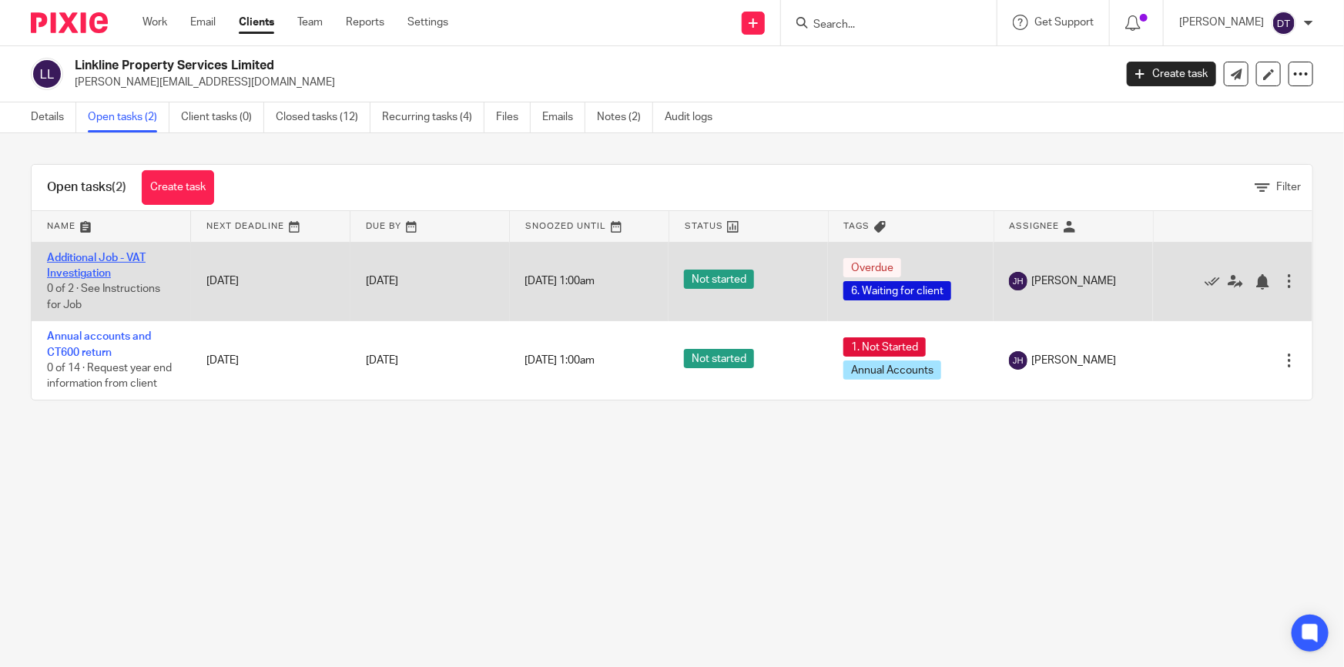
click at [87, 260] on link "Additional Job - VAT Investigation" at bounding box center [96, 266] width 99 height 26
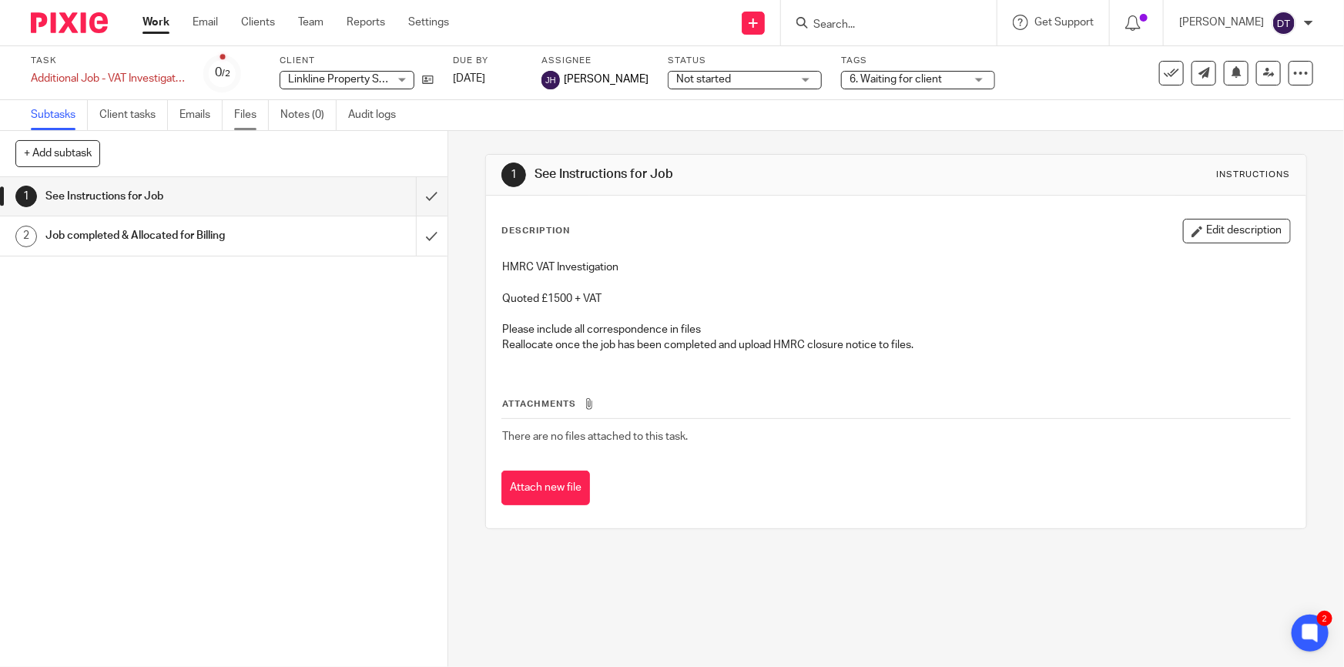
click at [244, 119] on link "Files" at bounding box center [251, 115] width 35 height 30
click at [58, 114] on link "Subtasks" at bounding box center [59, 115] width 57 height 30
click at [201, 26] on link "Email" at bounding box center [204, 22] width 25 height 15
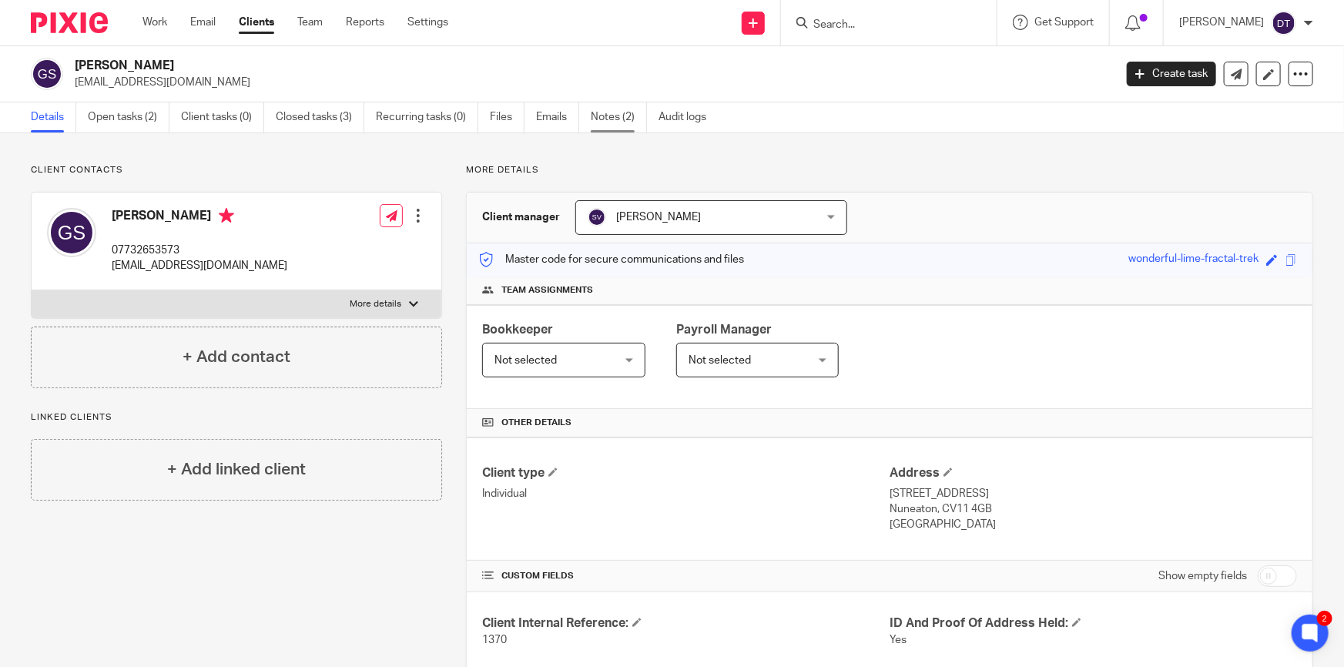
click at [595, 118] on link "Notes (2)" at bounding box center [619, 117] width 56 height 30
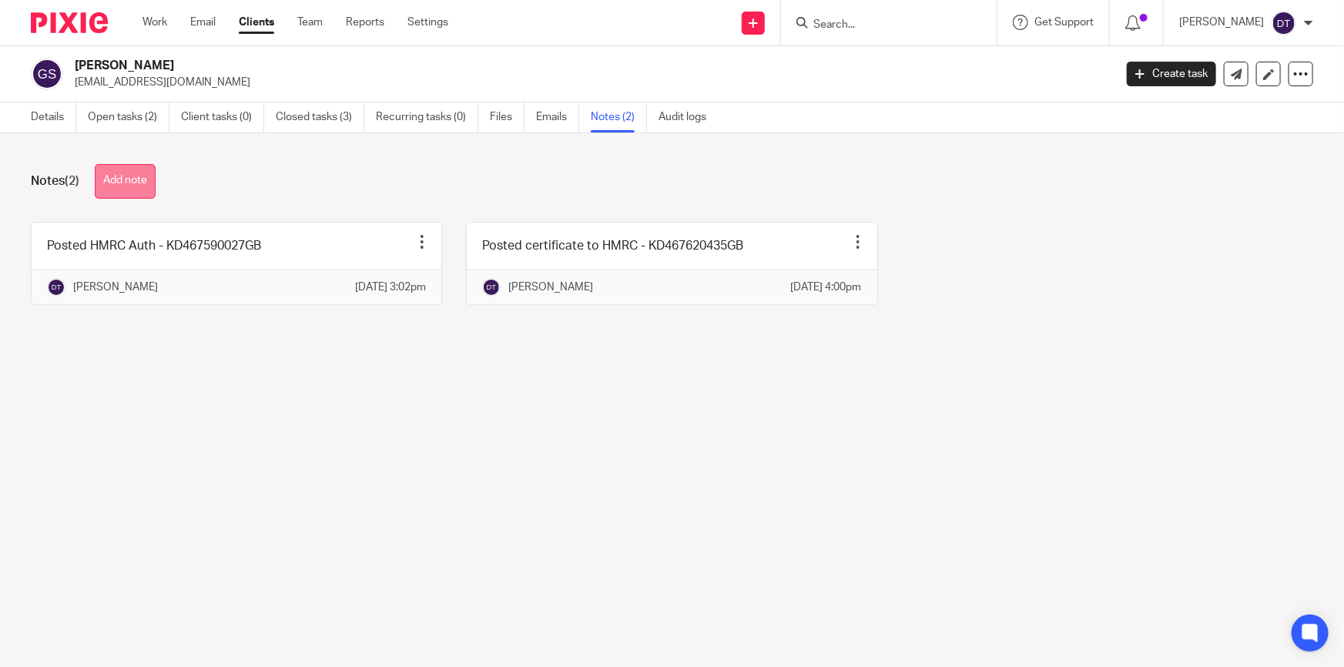
click at [115, 187] on button "Add note" at bounding box center [125, 181] width 61 height 35
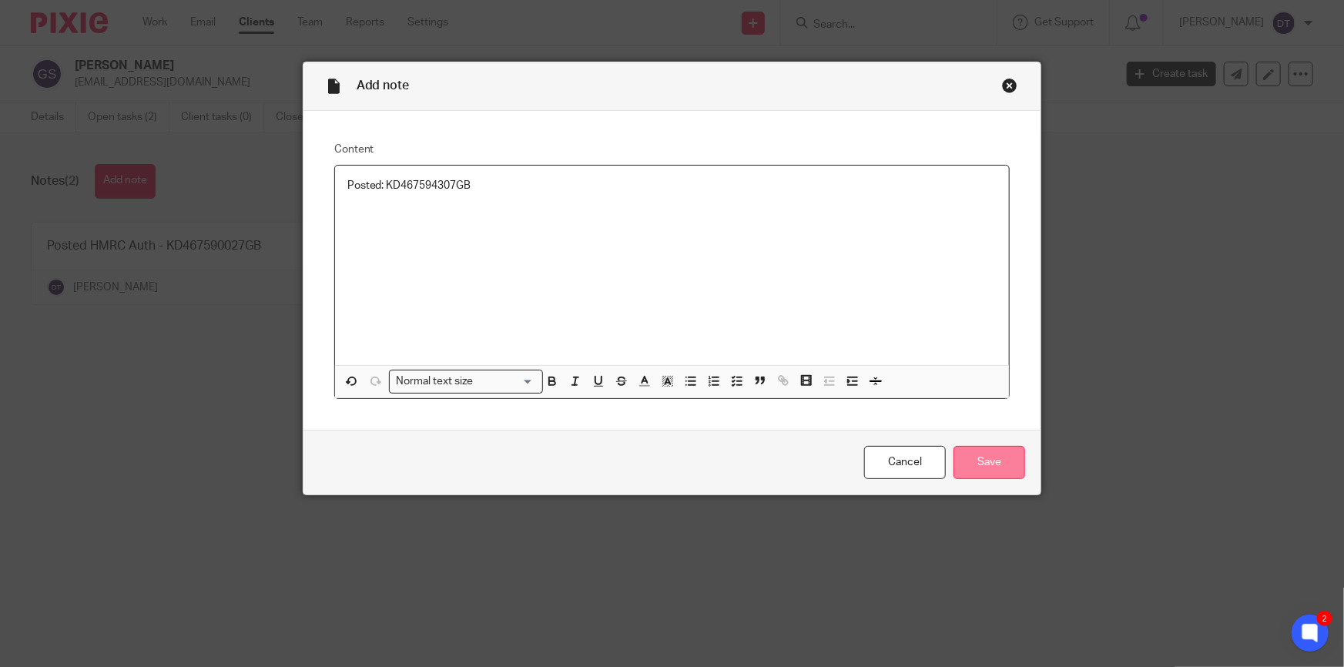
click at [982, 464] on input "Save" at bounding box center [989, 462] width 72 height 33
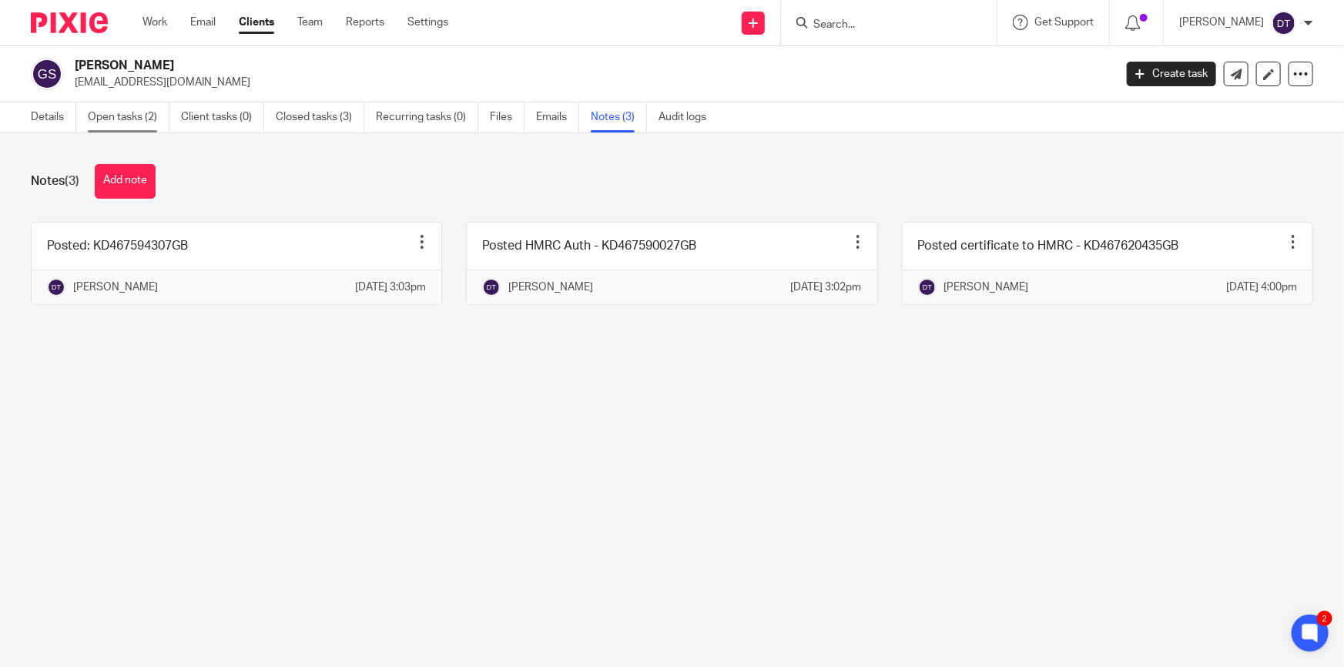
click at [134, 127] on link "Open tasks (2)" at bounding box center [129, 117] width 82 height 30
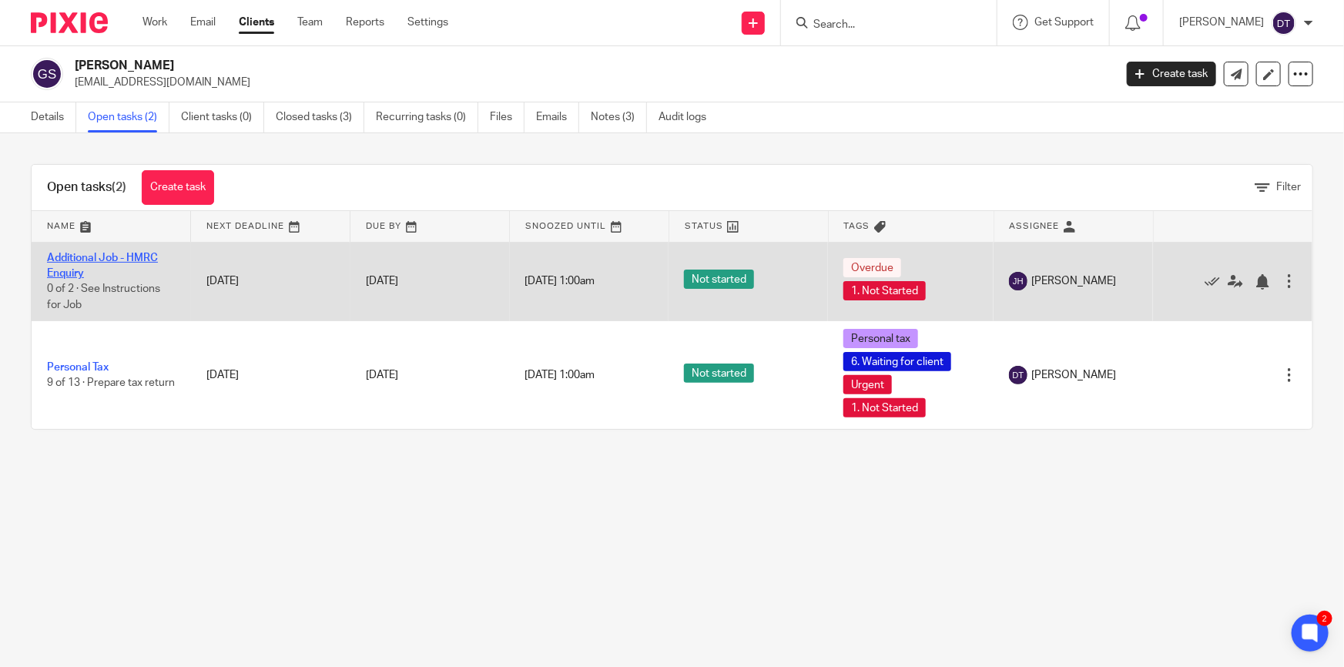
click at [75, 253] on link "Additional Job - HMRC Enquiry" at bounding box center [102, 266] width 111 height 26
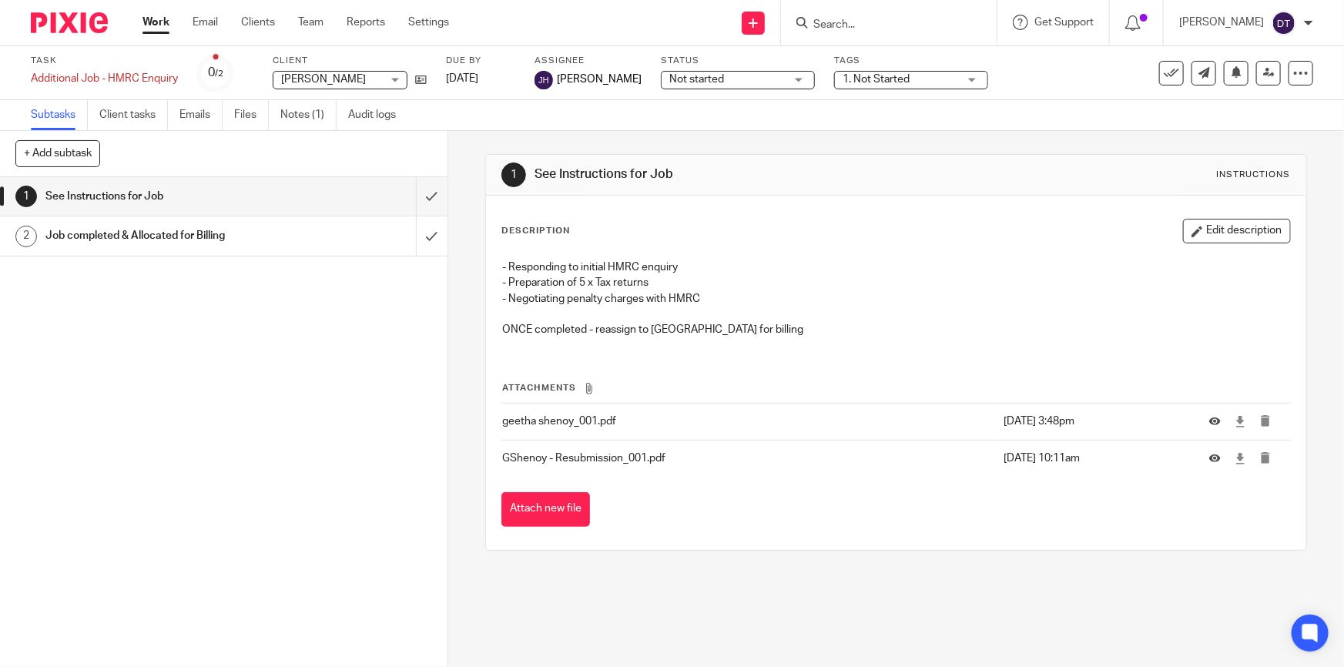
click at [823, 285] on p "- Preparation of 5 x Tax returns" at bounding box center [895, 282] width 787 height 15
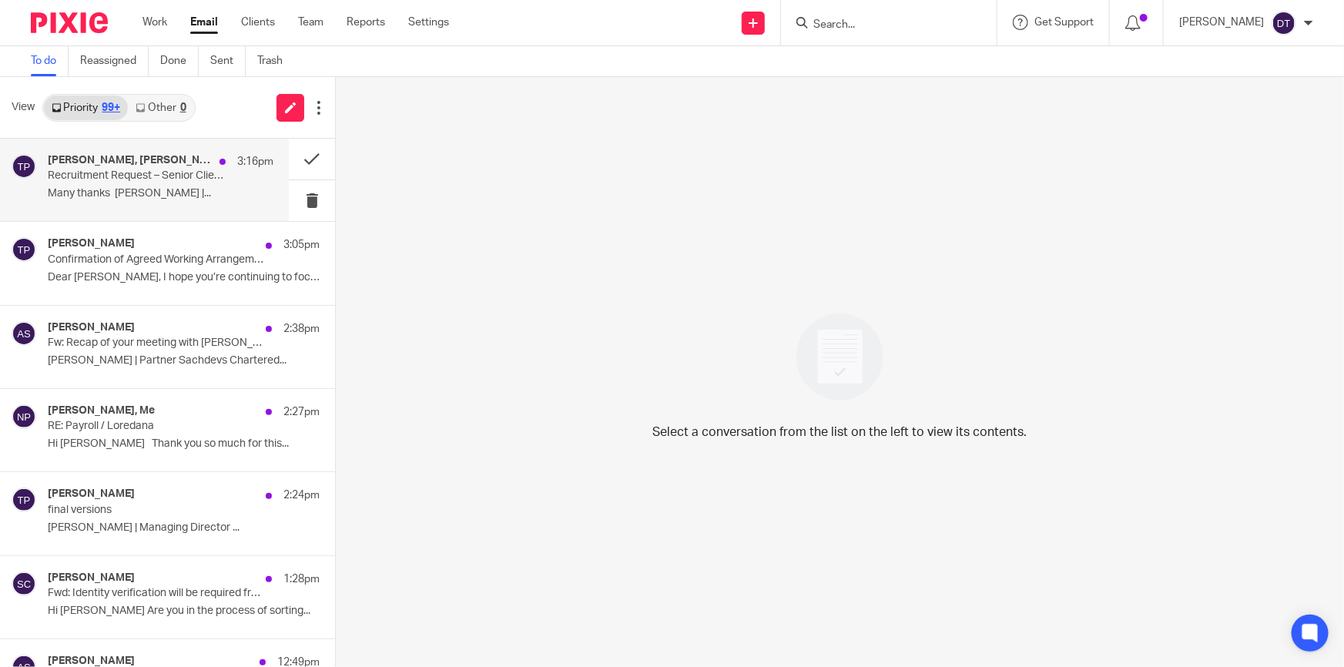
click at [150, 177] on p "Recruitment Request – Senior Client Account Manager" at bounding box center [138, 175] width 181 height 13
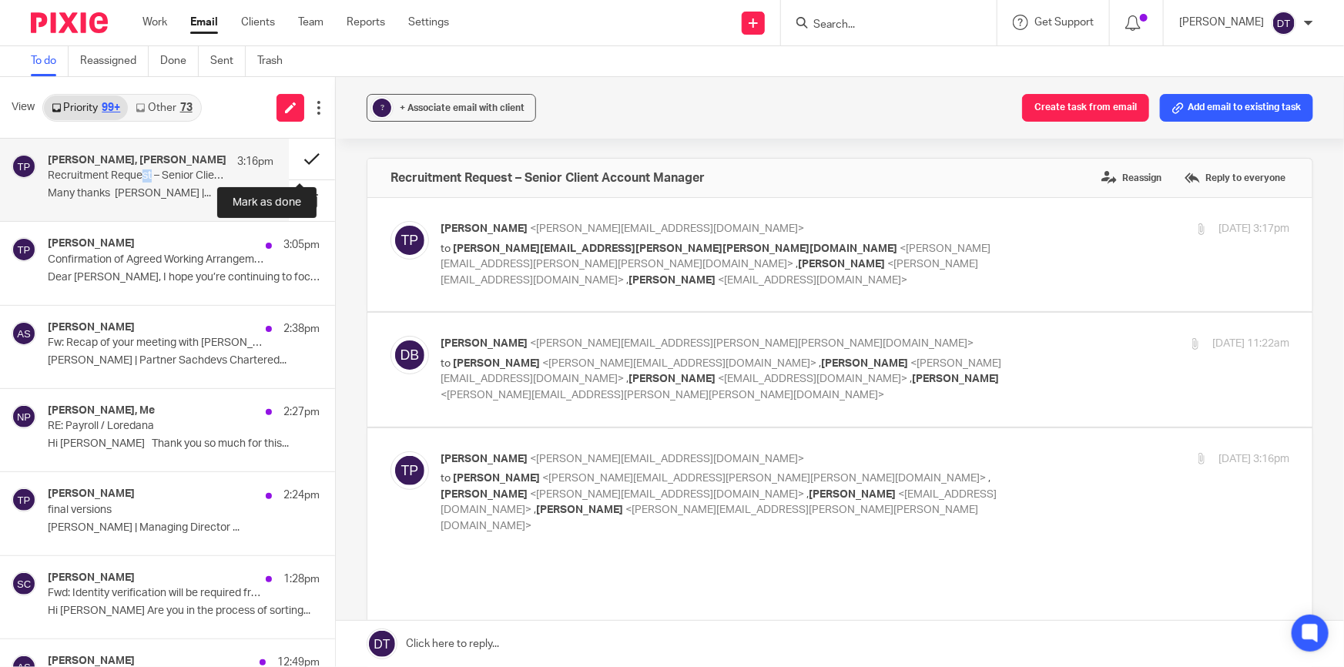
click at [309, 159] on button at bounding box center [312, 159] width 46 height 41
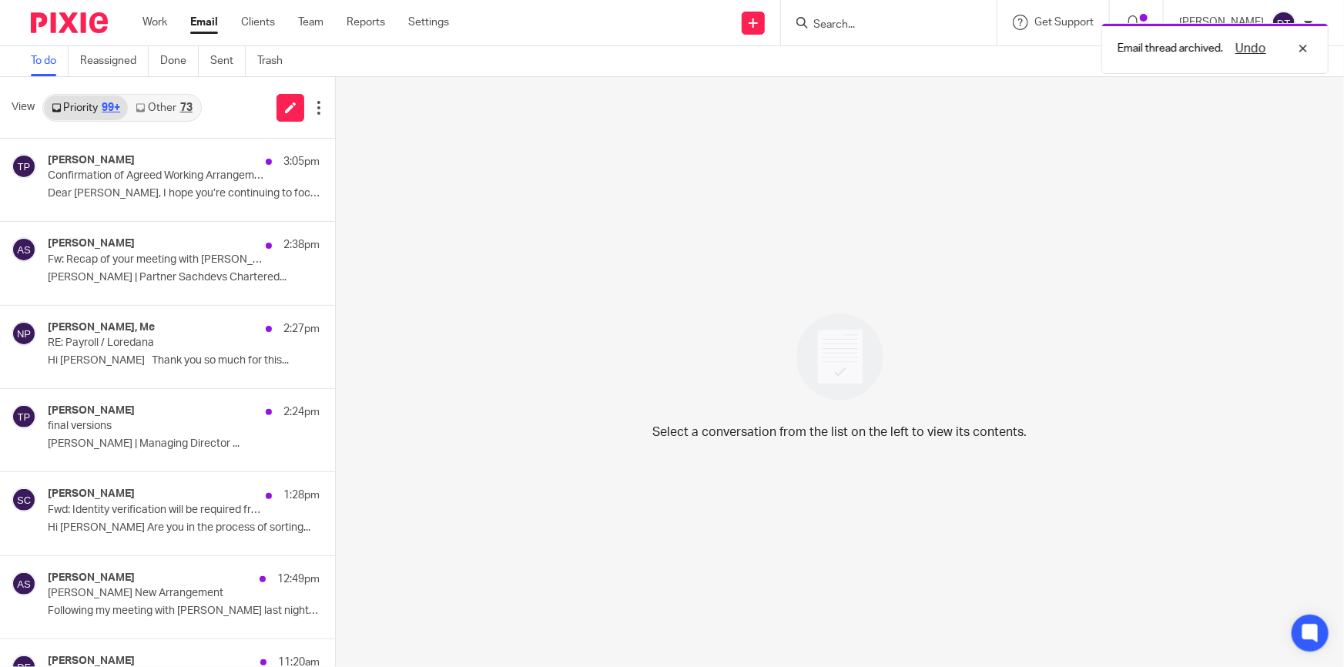
click at [168, 103] on link "Other 73" at bounding box center [164, 107] width 72 height 25
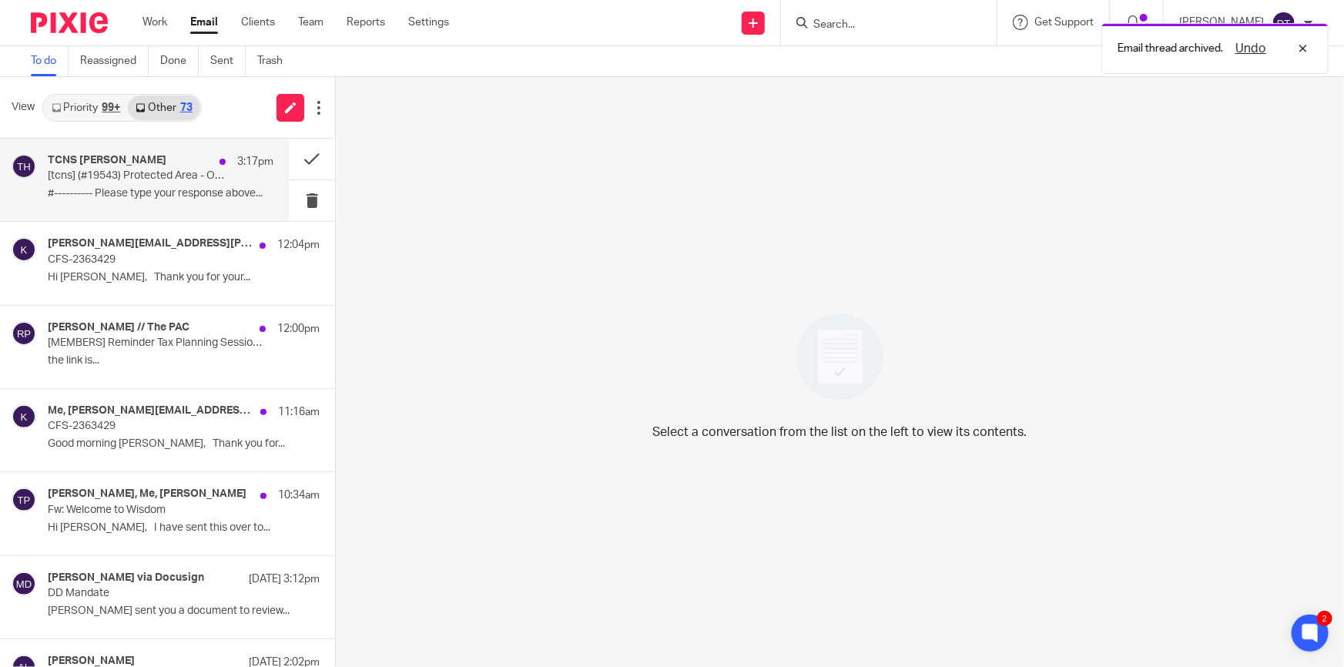
click at [173, 199] on p "#---------- Please type your response above..." at bounding box center [161, 193] width 226 height 13
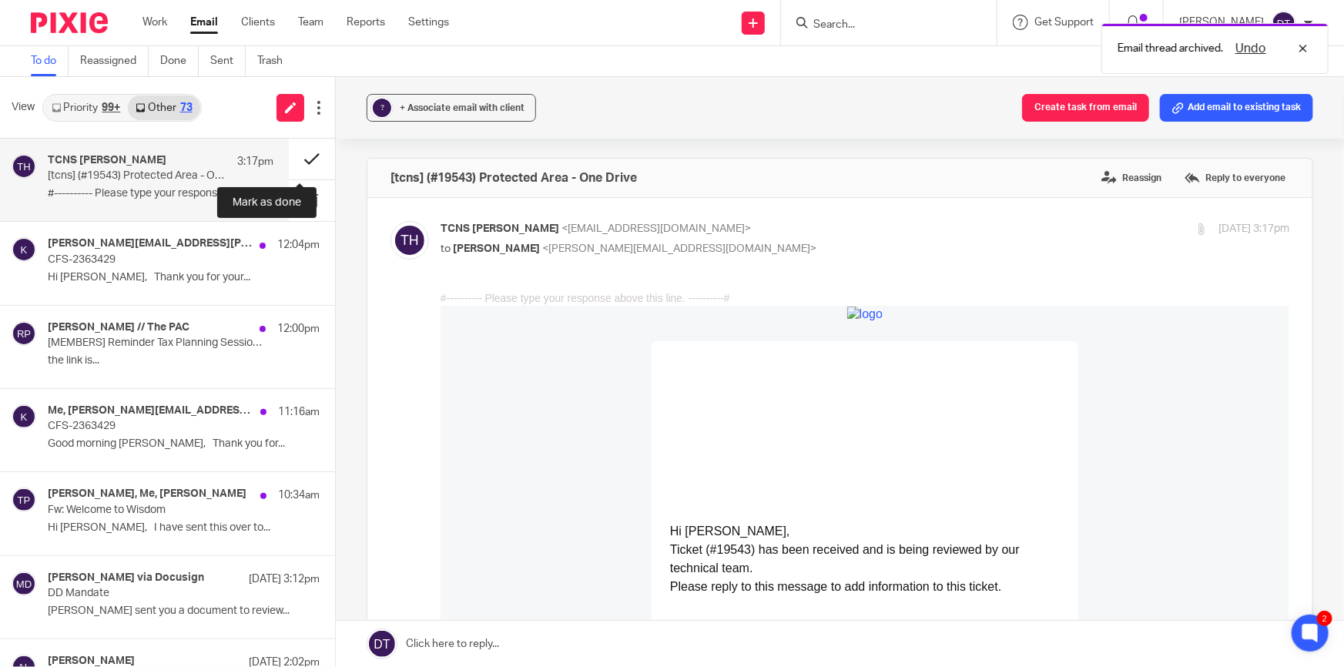
click at [309, 157] on button at bounding box center [312, 159] width 46 height 41
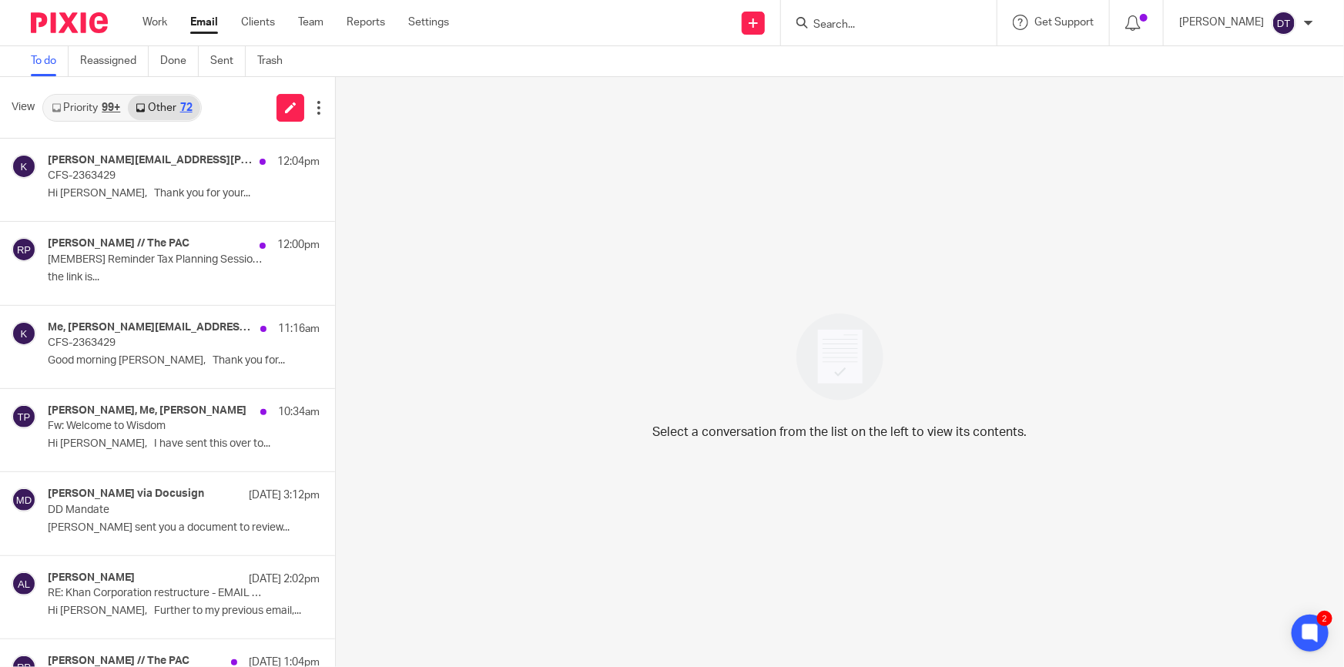
click at [851, 24] on input "Search" at bounding box center [881, 25] width 139 height 14
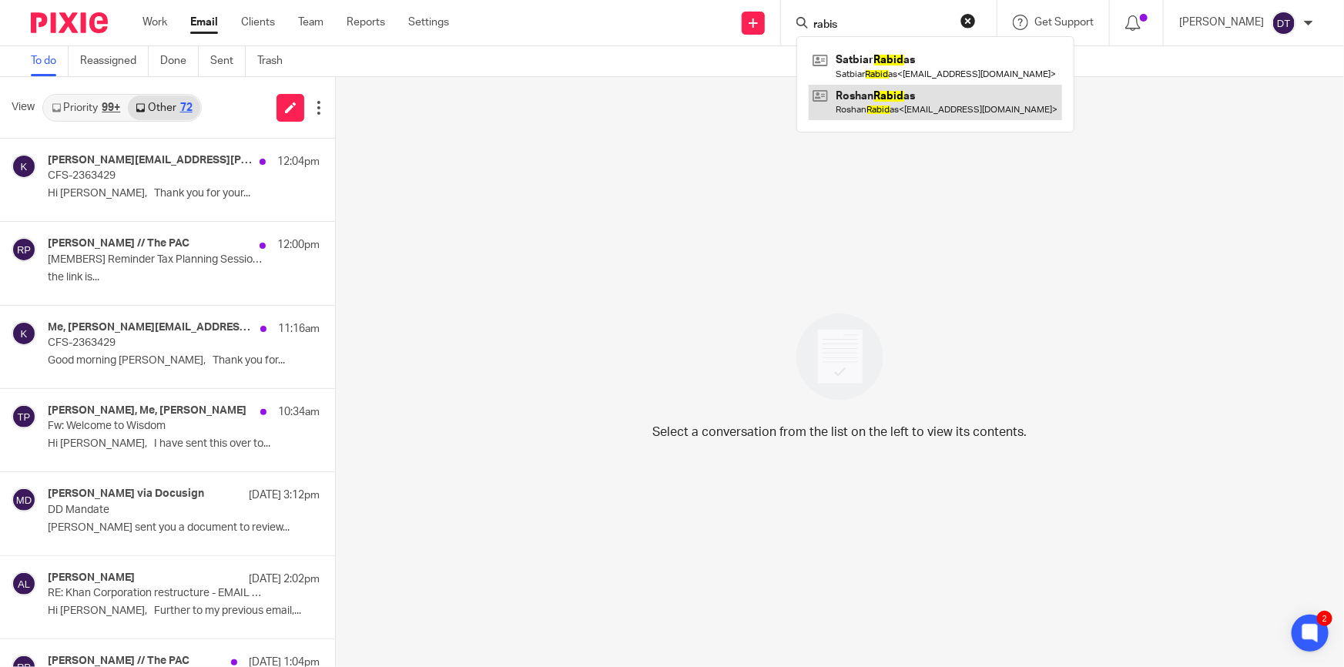
type input "rabis"
click at [931, 99] on link at bounding box center [934, 102] width 253 height 35
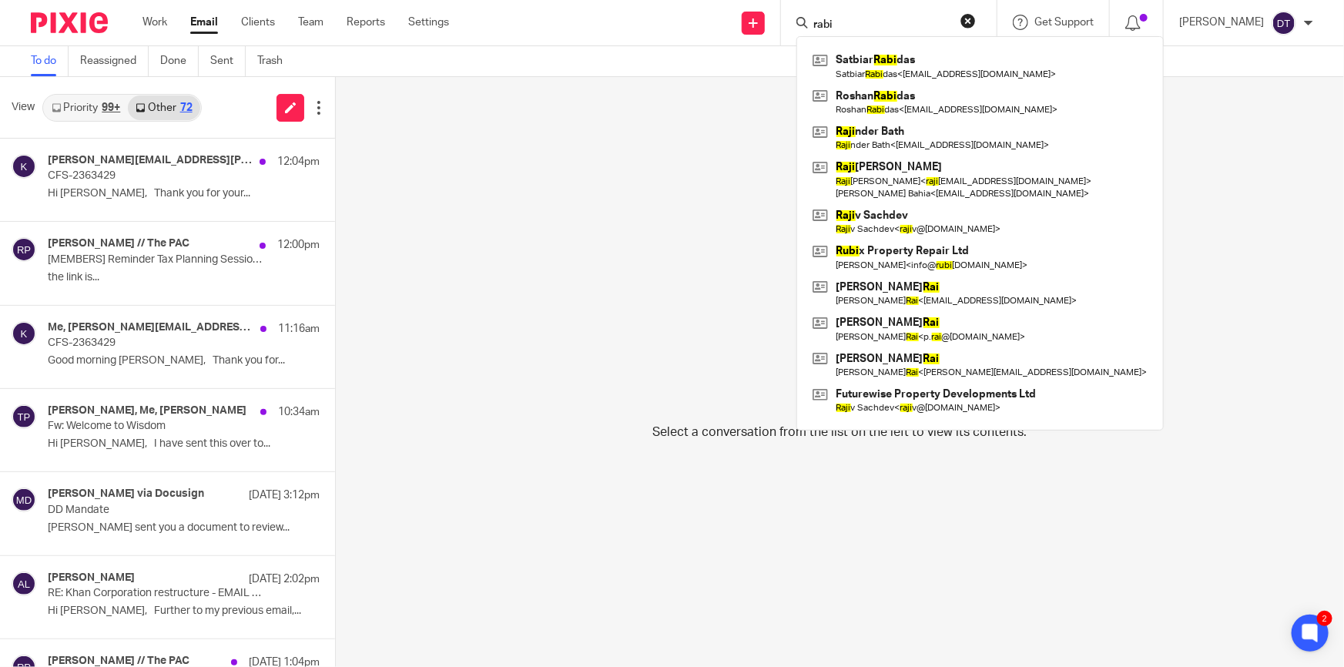
scroll to position [490, 0]
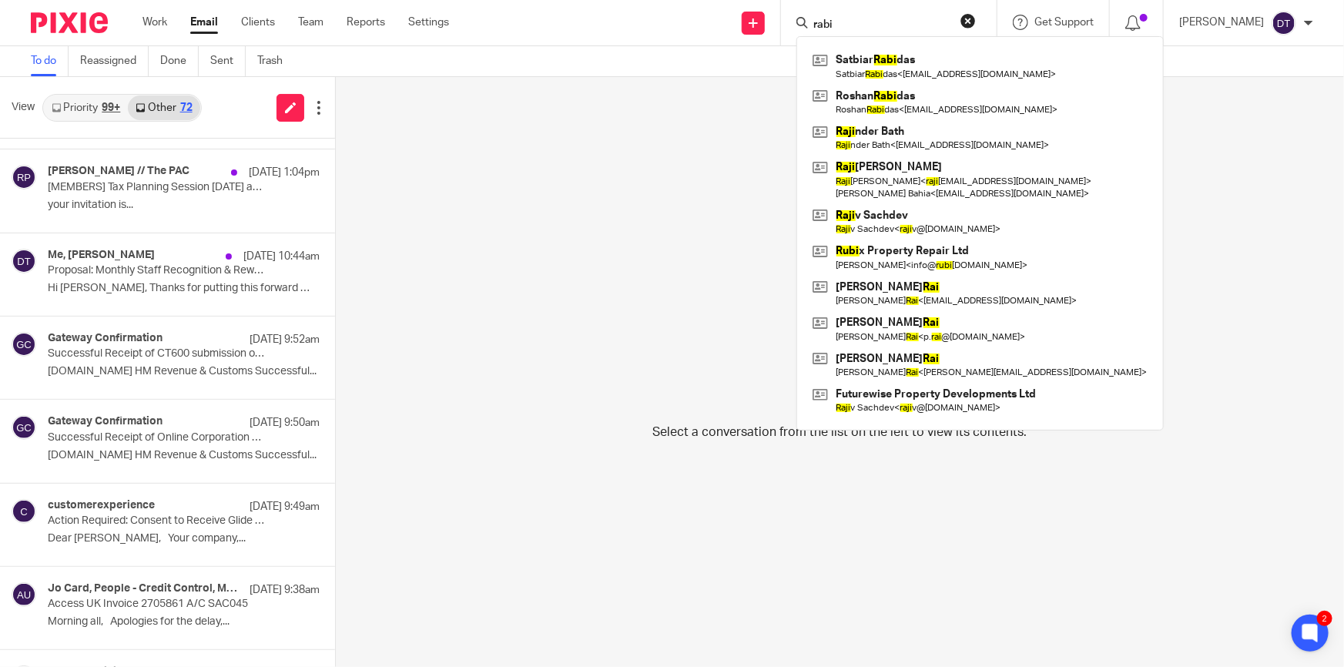
click at [749, 65] on div "To do Reassigned Done Sent Trash" at bounding box center [672, 61] width 1344 height 31
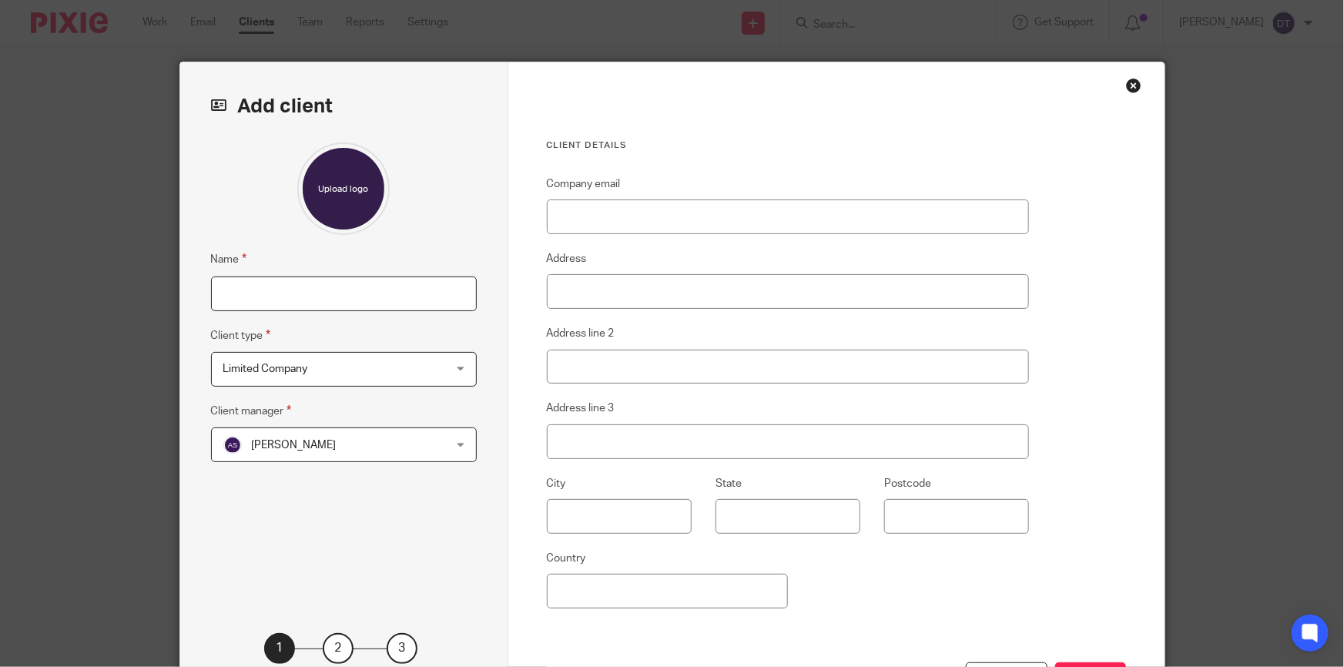
click at [384, 285] on input "Name" at bounding box center [344, 293] width 266 height 35
type input "[PERSON_NAME] Digital Creations Ltd"
click at [390, 451] on span "[PERSON_NAME]" at bounding box center [324, 444] width 202 height 32
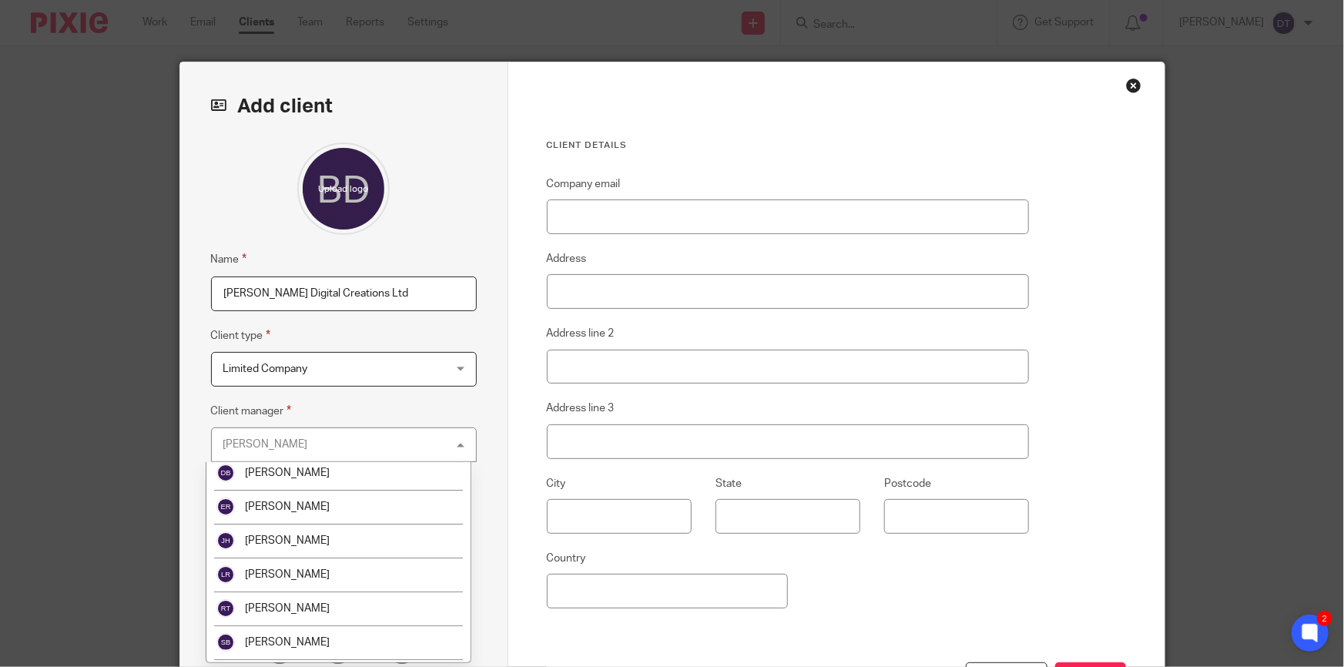
scroll to position [139, 0]
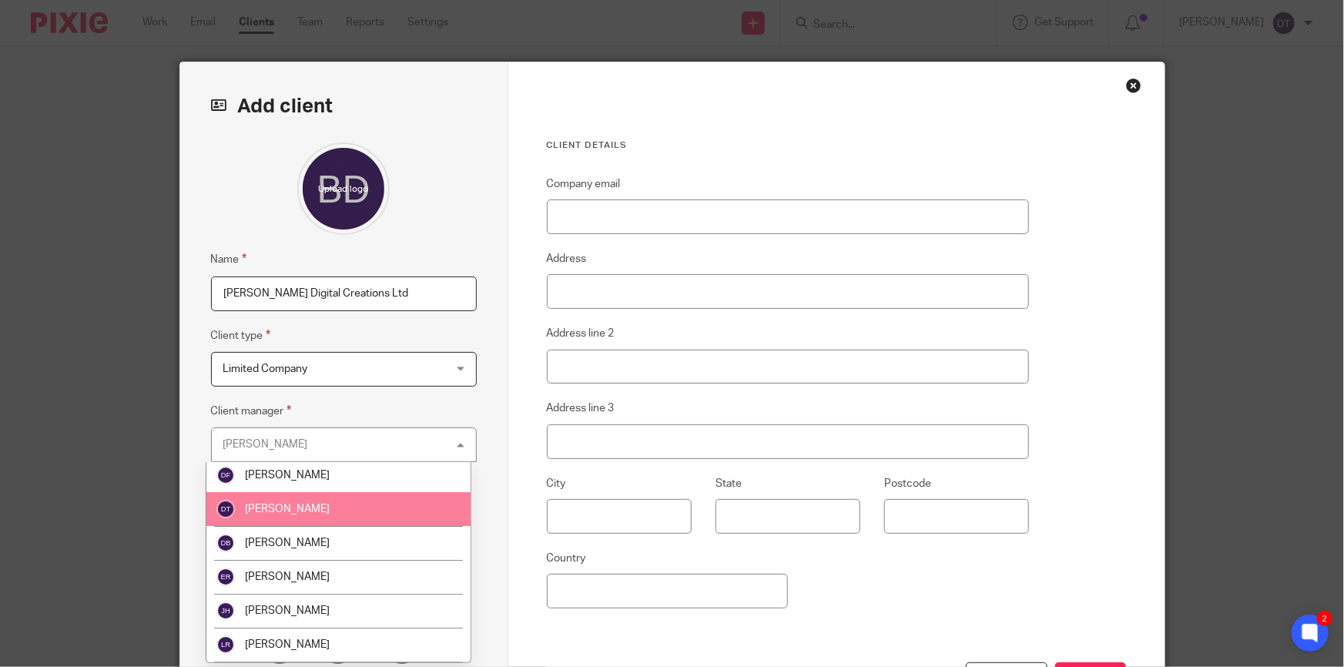
click at [380, 497] on li "[PERSON_NAME]" at bounding box center [338, 509] width 264 height 34
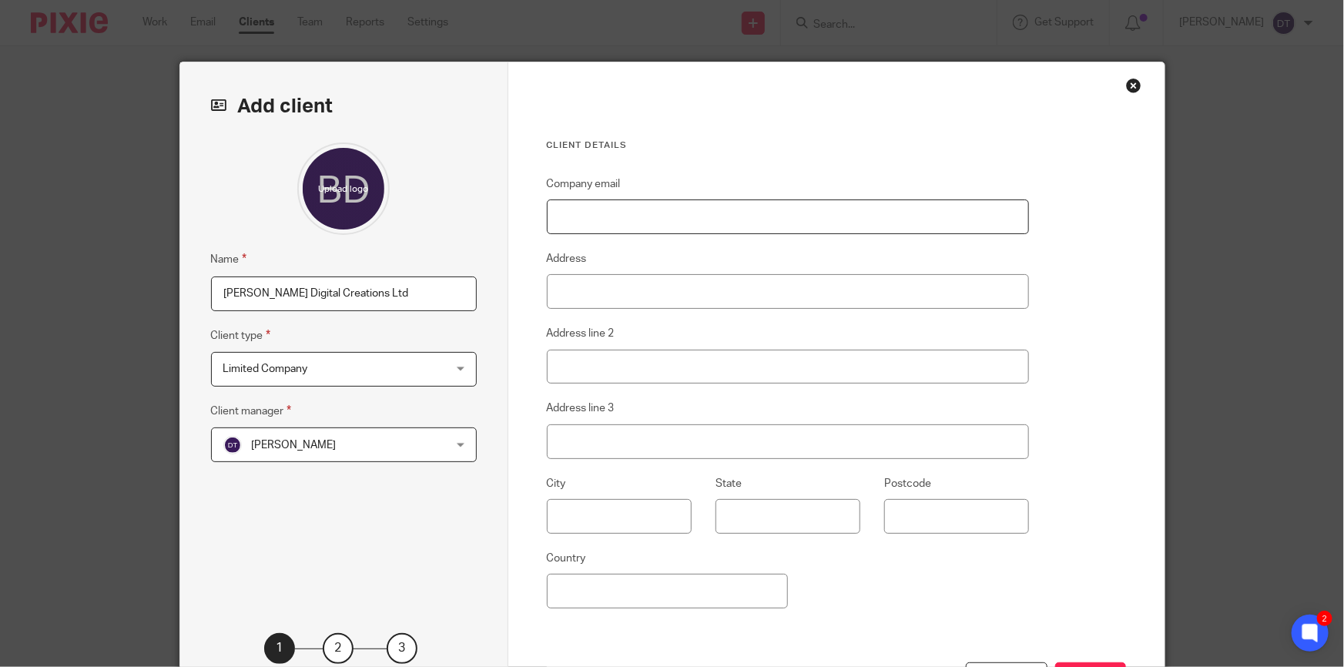
click at [712, 223] on input "Company email" at bounding box center [788, 216] width 483 height 35
paste input "[EMAIL_ADDRESS][DOMAIN_NAME]"
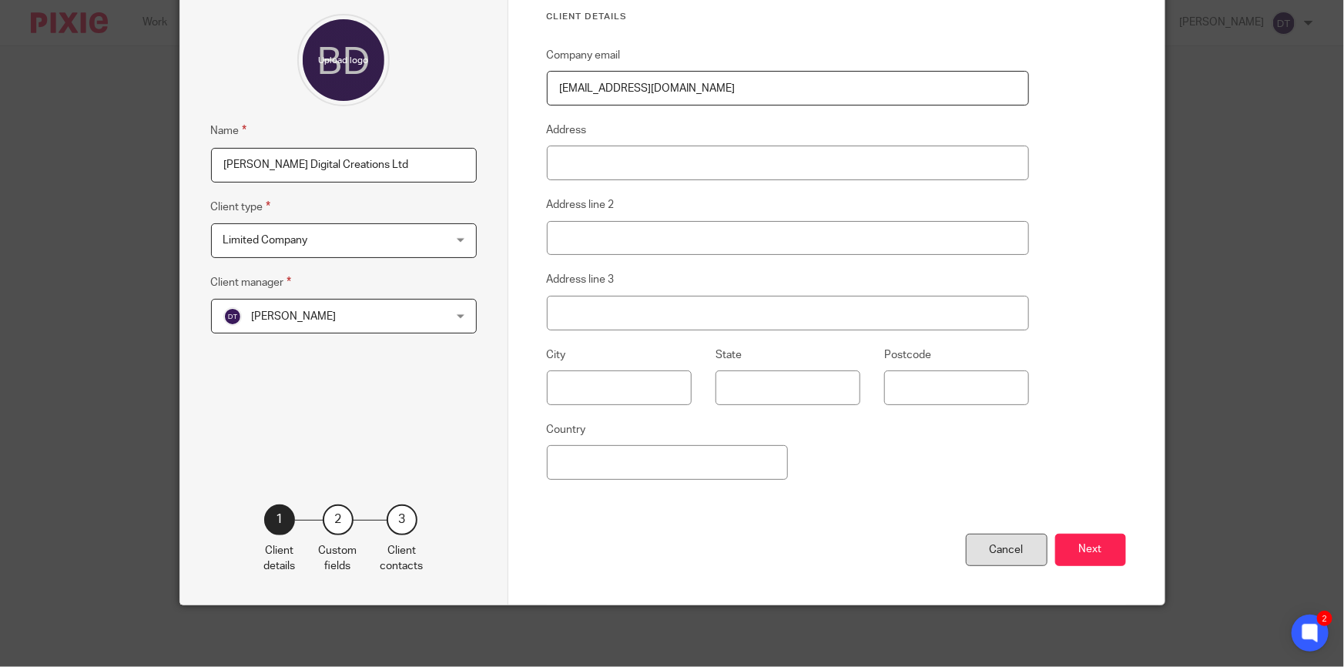
scroll to position [131, 0]
type input "[EMAIL_ADDRESS][DOMAIN_NAME]"
click at [1093, 550] on button "Next" at bounding box center [1090, 550] width 71 height 33
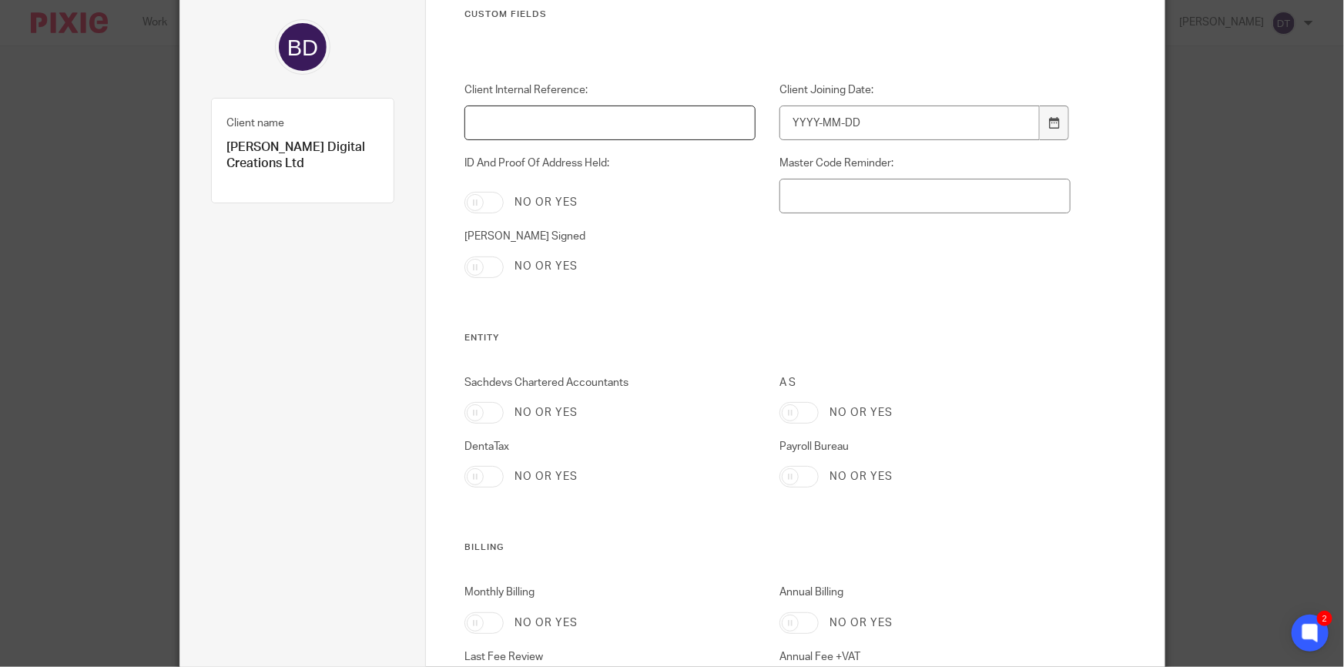
click at [662, 124] on input "Client Internal Reference:" at bounding box center [609, 122] width 291 height 35
type input "1396"
click at [1053, 122] on icon at bounding box center [1054, 123] width 12 height 12
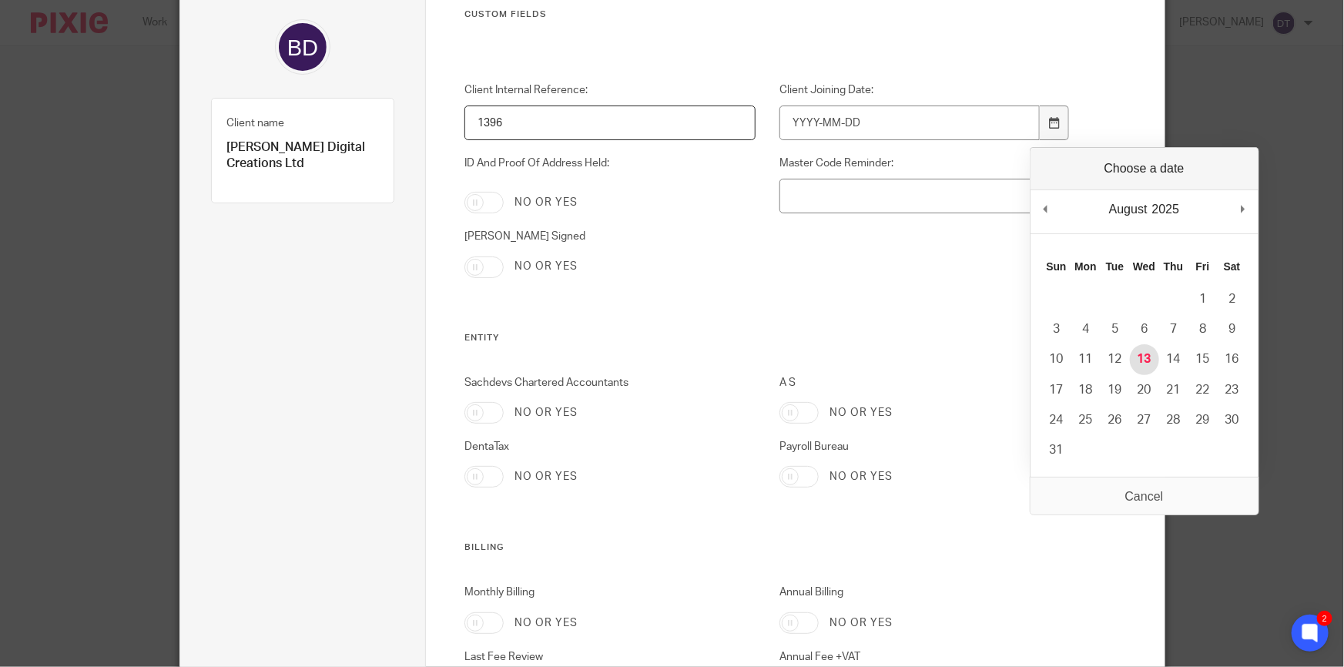
type input "2025-08-13"
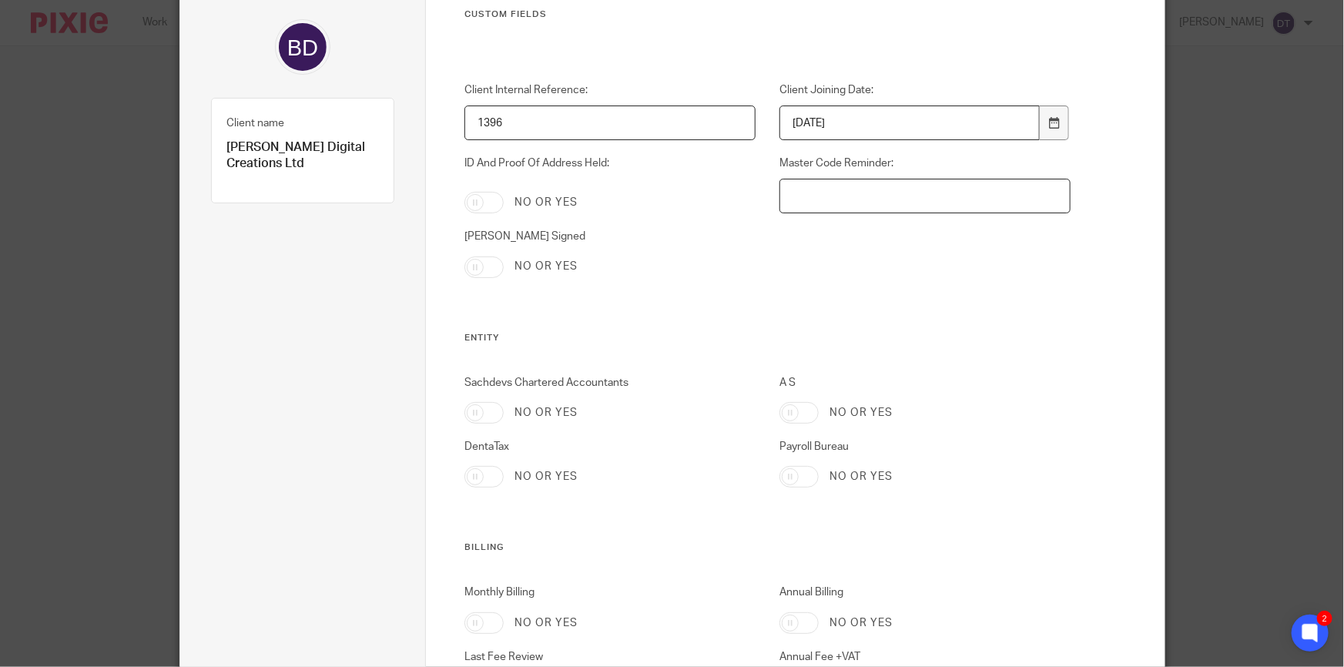
click at [933, 206] on input "Master Code Reminder:" at bounding box center [924, 196] width 291 height 35
click at [916, 198] on input "BB" at bounding box center [924, 196] width 291 height 35
paste input "16192208"
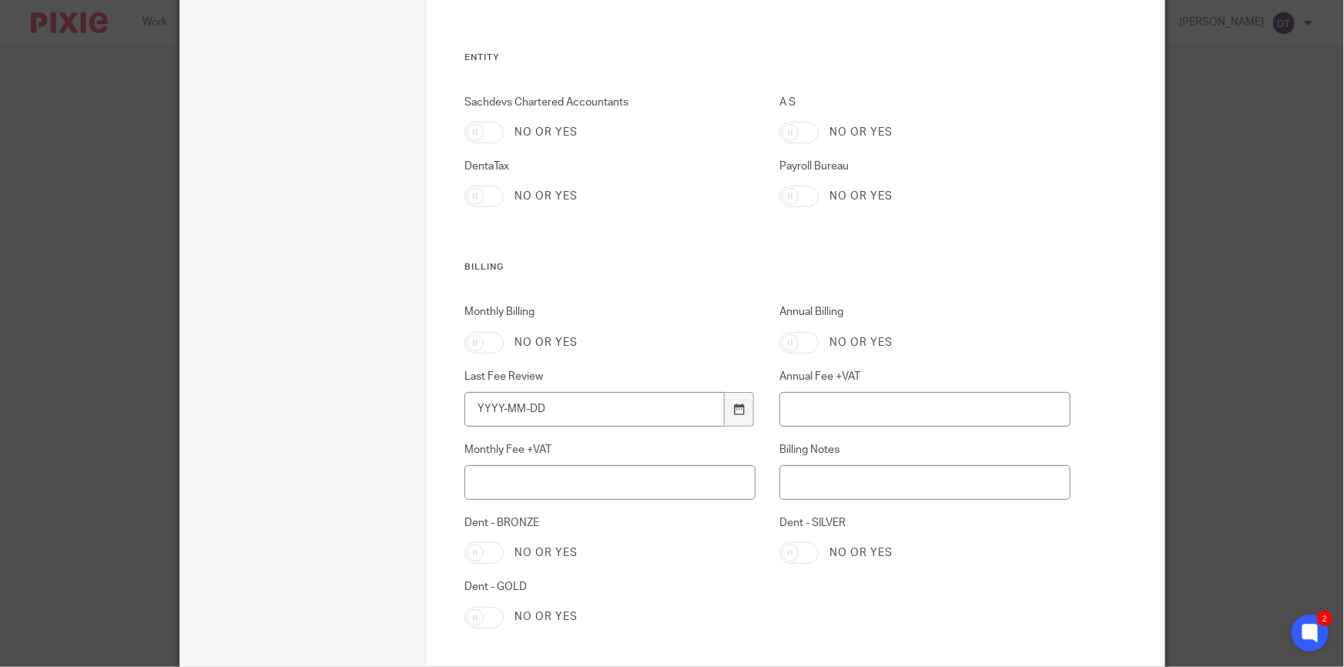
scroll to position [481, 0]
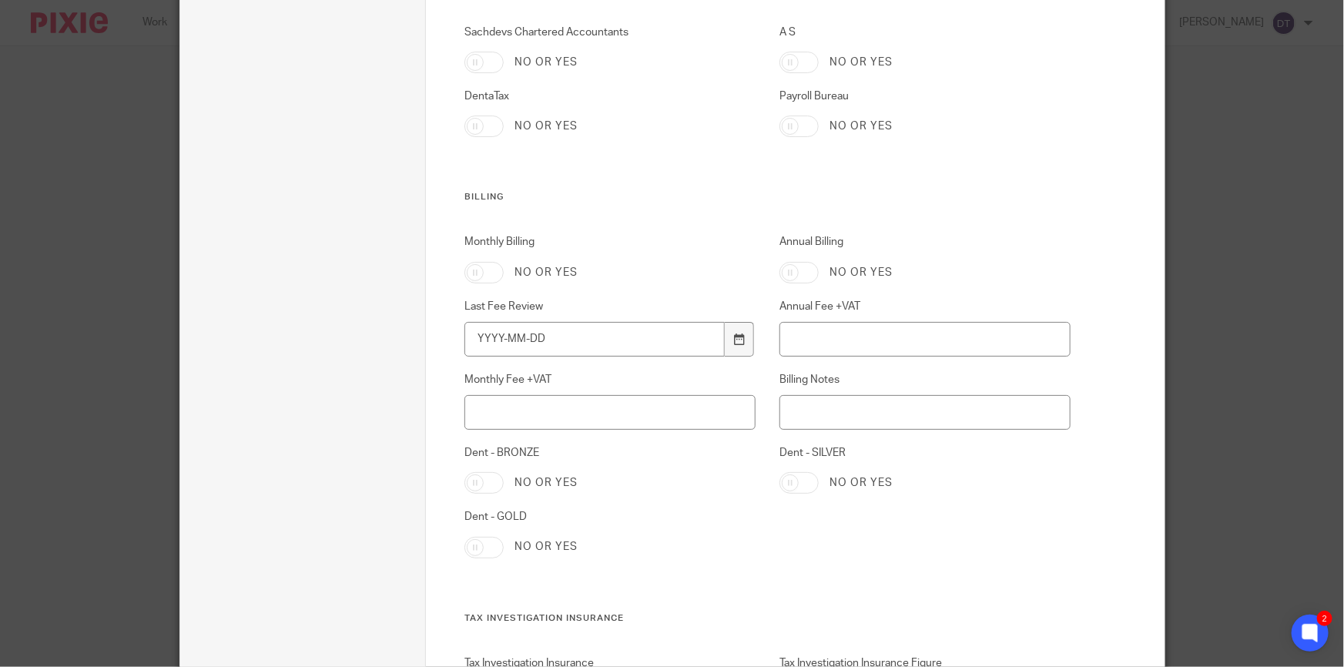
type input "BB16192208"
click at [470, 275] on input "Monthly Billing" at bounding box center [483, 273] width 39 height 22
checkbox input "true"
click at [539, 410] on input "Monthly Fee +VAT" at bounding box center [609, 412] width 291 height 35
click at [875, 406] on input "Billing Notes" at bounding box center [924, 412] width 291 height 35
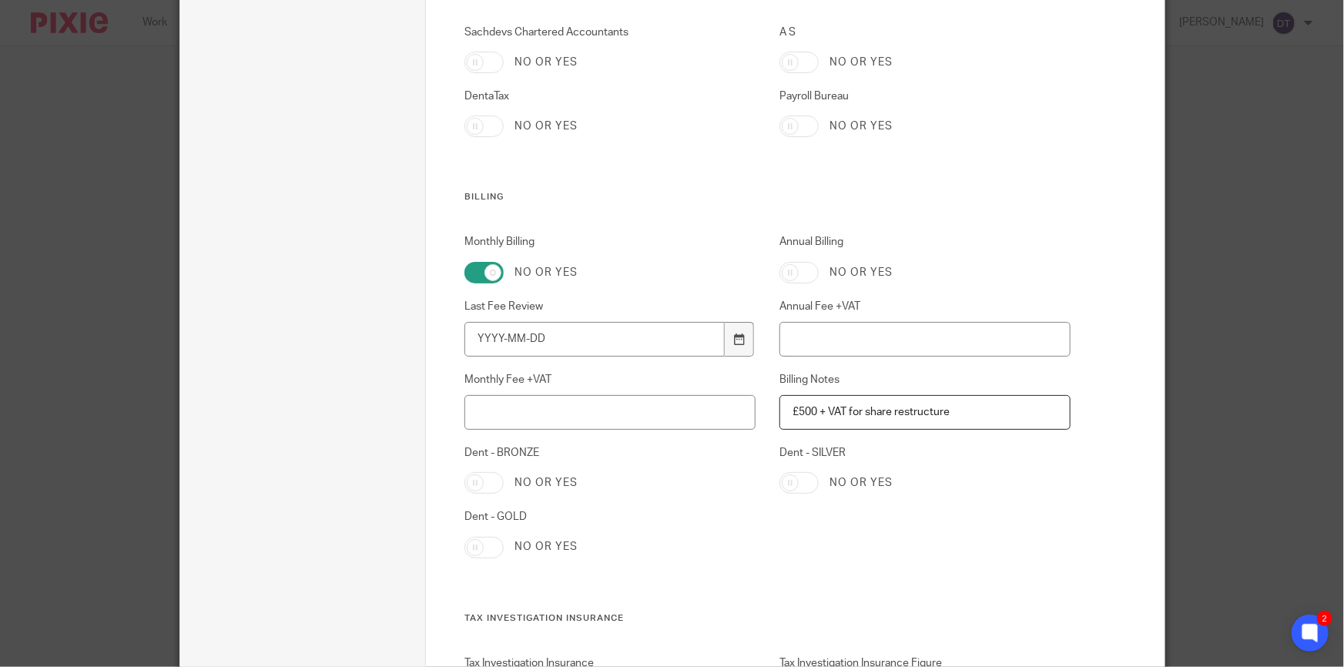
type input "£500 + VAT for share restructure"
click at [604, 428] on input "Monthly Fee +VAT" at bounding box center [609, 412] width 291 height 35
type input "425"
click at [715, 544] on div "No or yes" at bounding box center [609, 548] width 291 height 22
click at [704, 489] on div "No or yes" at bounding box center [609, 483] width 291 height 22
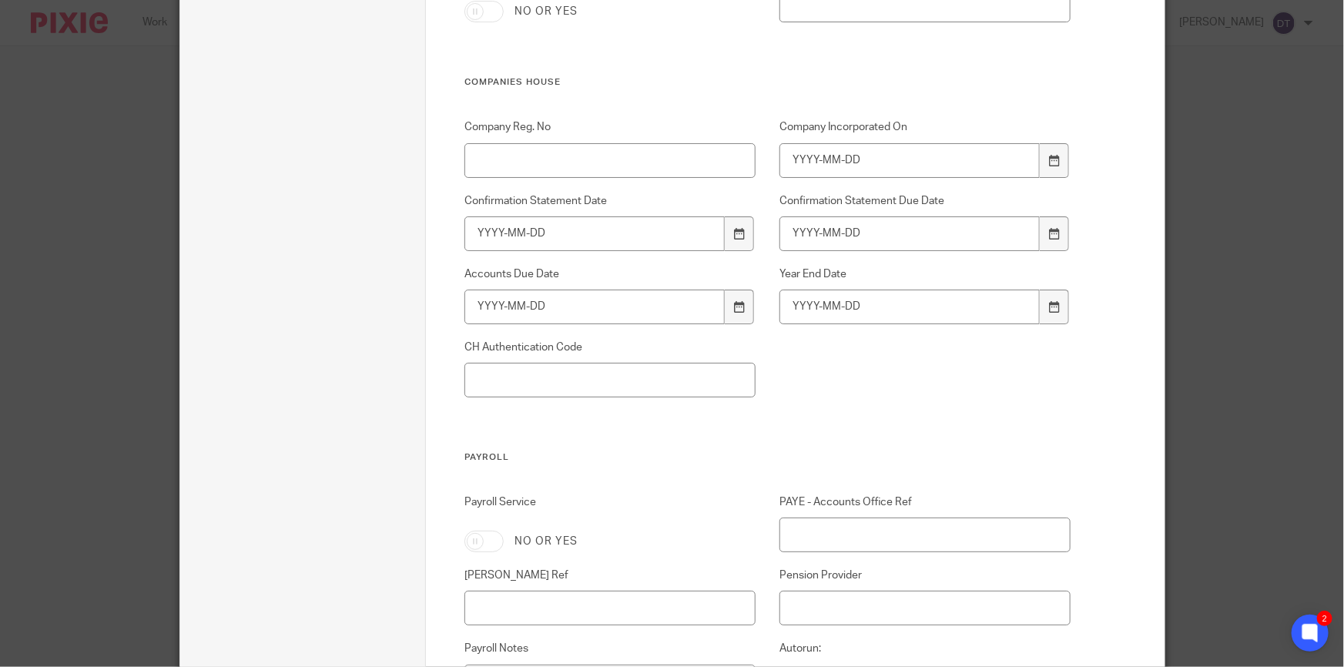
scroll to position [1951, 0]
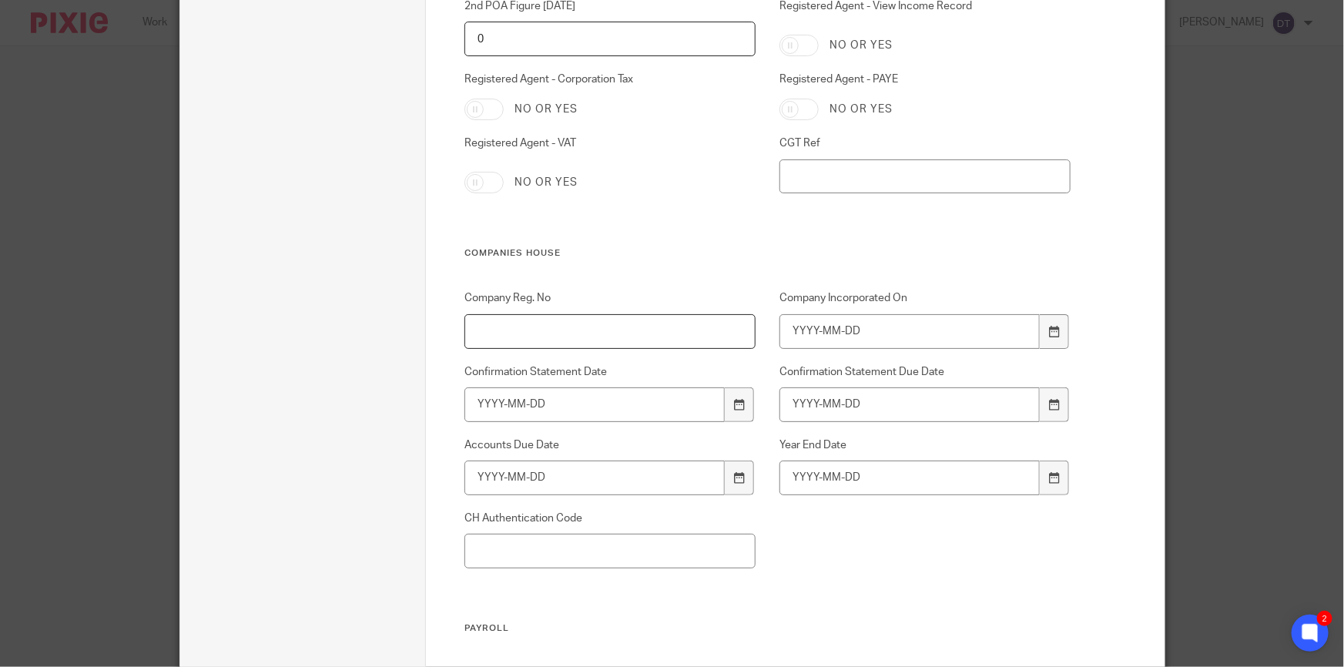
click at [533, 336] on input "Company Reg. No" at bounding box center [609, 331] width 291 height 35
click at [587, 323] on input "Company Reg. No" at bounding box center [609, 331] width 291 height 35
paste input "16192208"
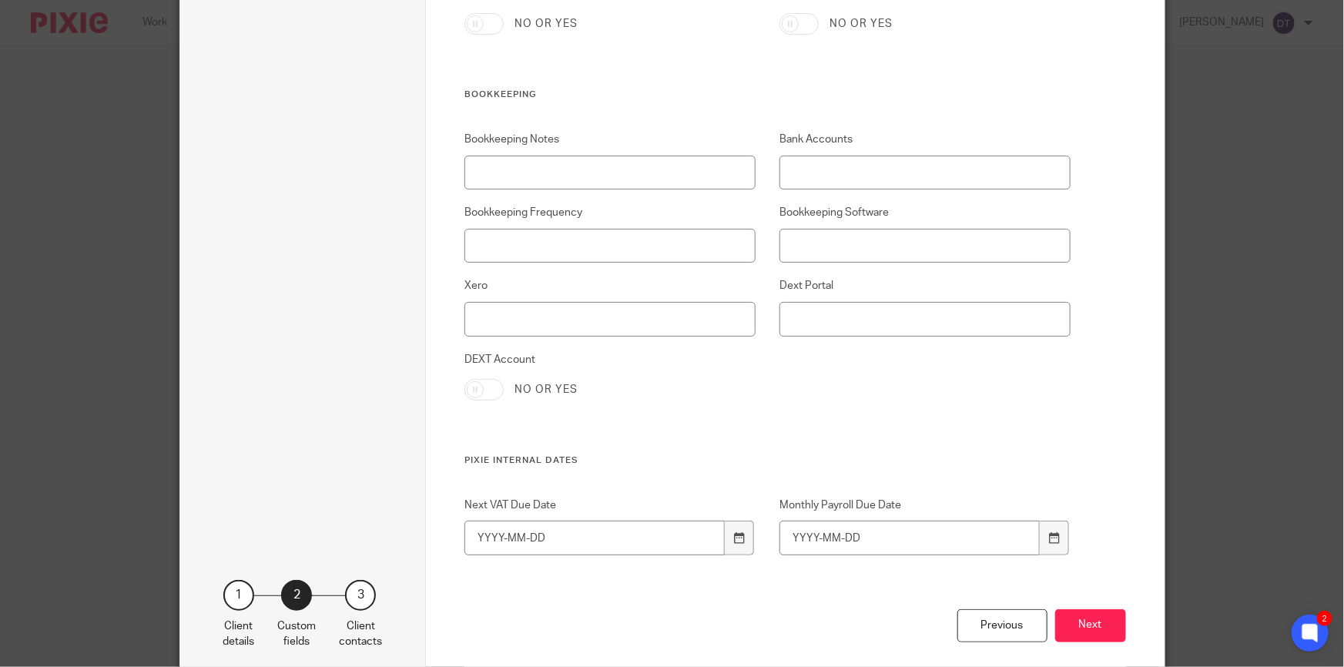
scroll to position [3218, 0]
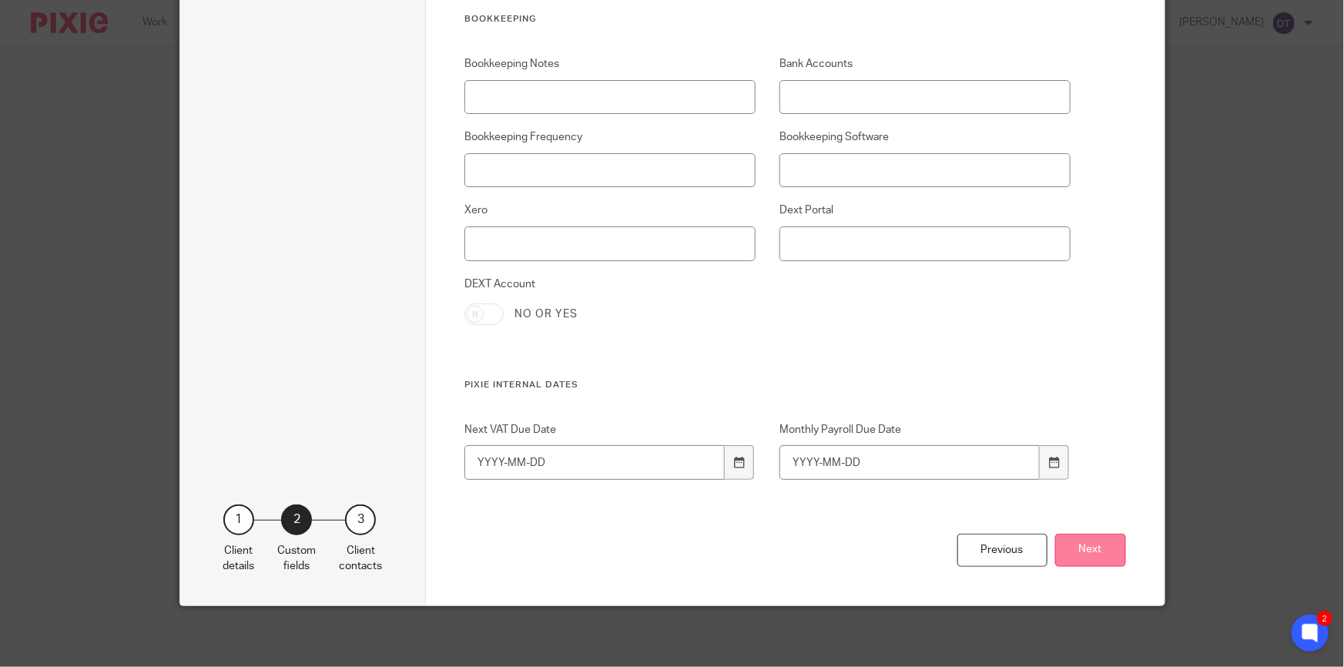
type input "16192208"
click at [1093, 540] on button "Next" at bounding box center [1090, 550] width 71 height 33
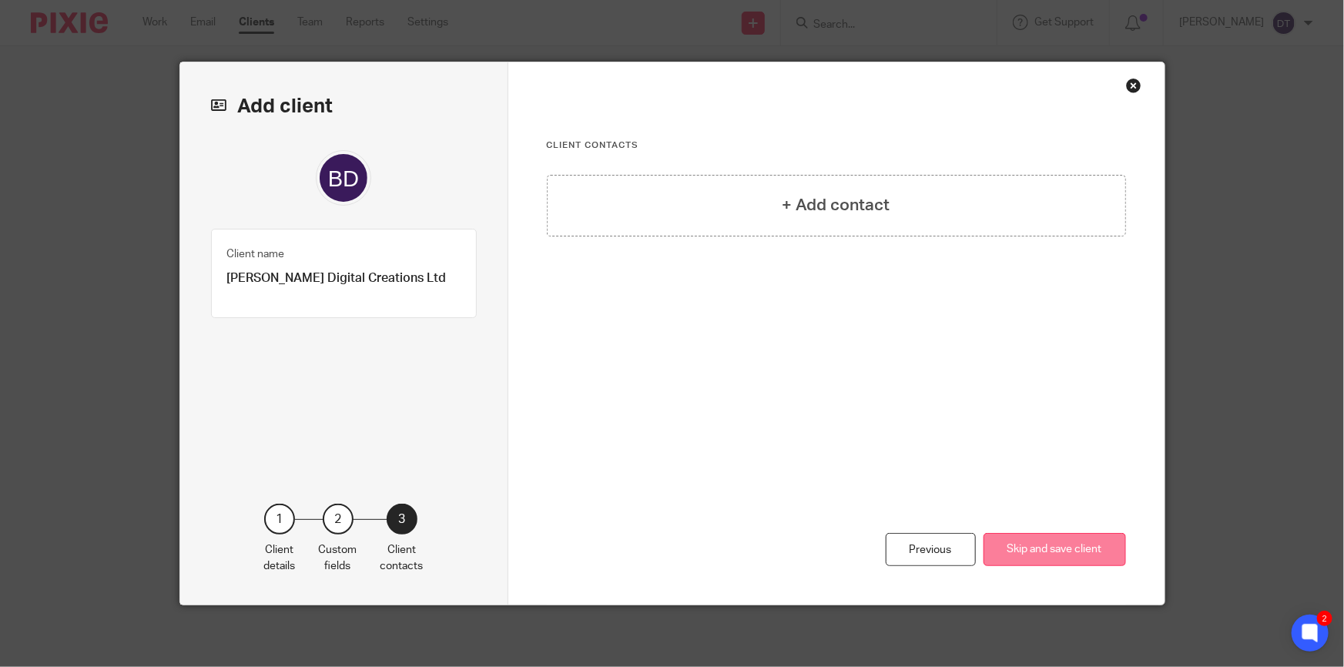
scroll to position [0, 0]
click at [715, 209] on div "+ Add contact" at bounding box center [836, 206] width 579 height 62
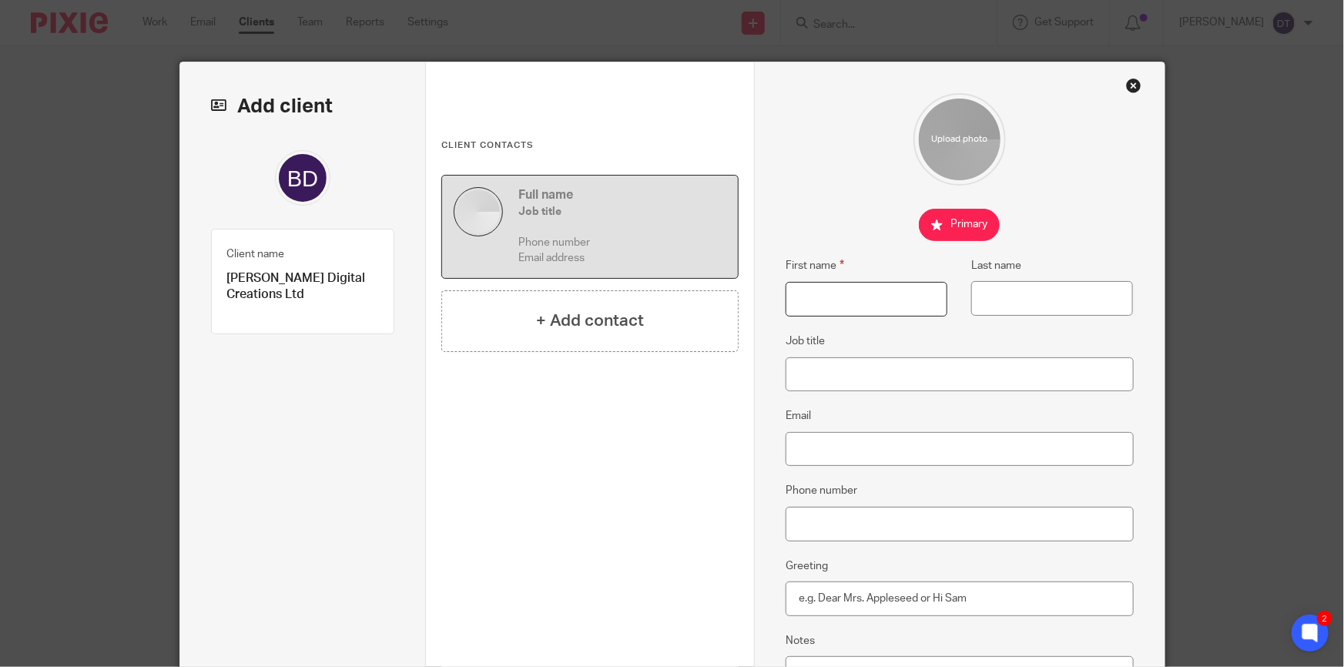
click at [865, 308] on input "First name" at bounding box center [866, 299] width 162 height 35
click at [888, 294] on input "First name" at bounding box center [866, 299] width 162 height 35
type input "Annalise"
type input "Boothby"
click at [914, 440] on input "Email" at bounding box center [959, 449] width 348 height 35
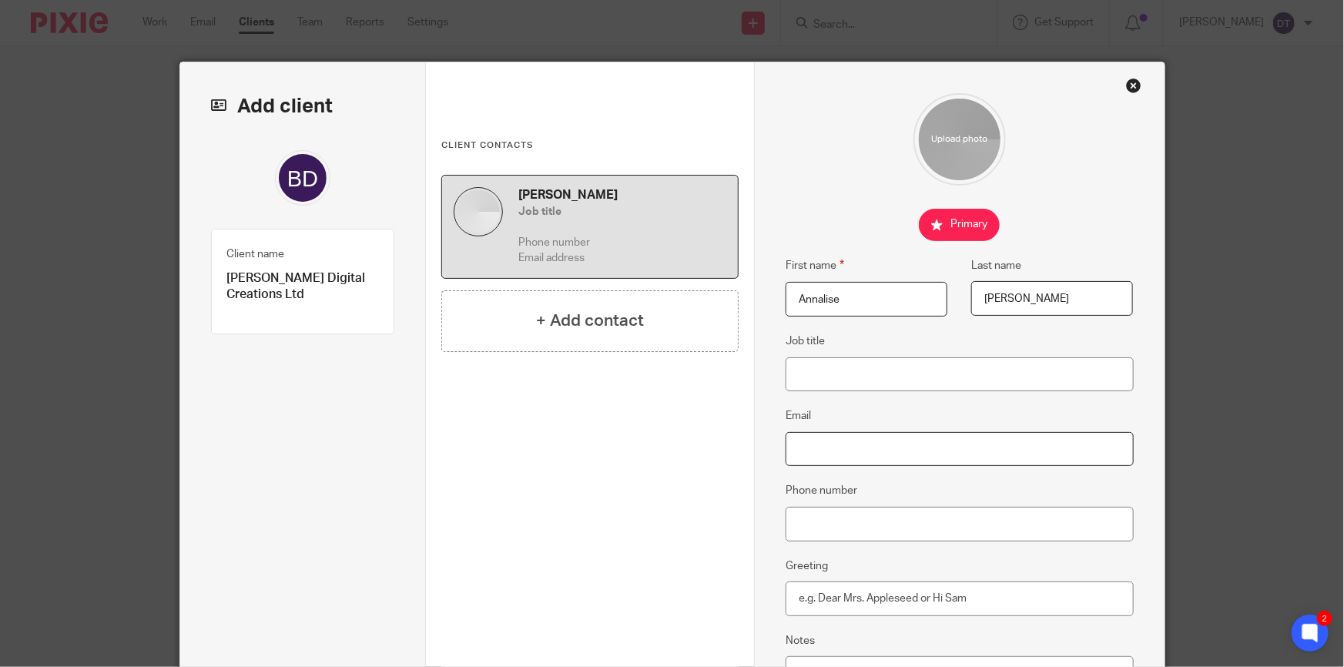
paste input "16192208"
type input "16192208"
drag, startPoint x: 898, startPoint y: 440, endPoint x: 785, endPoint y: 443, distance: 113.2
click at [785, 443] on input "16192208" at bounding box center [959, 449] width 348 height 35
click at [878, 443] on input "Email" at bounding box center [959, 449] width 348 height 35
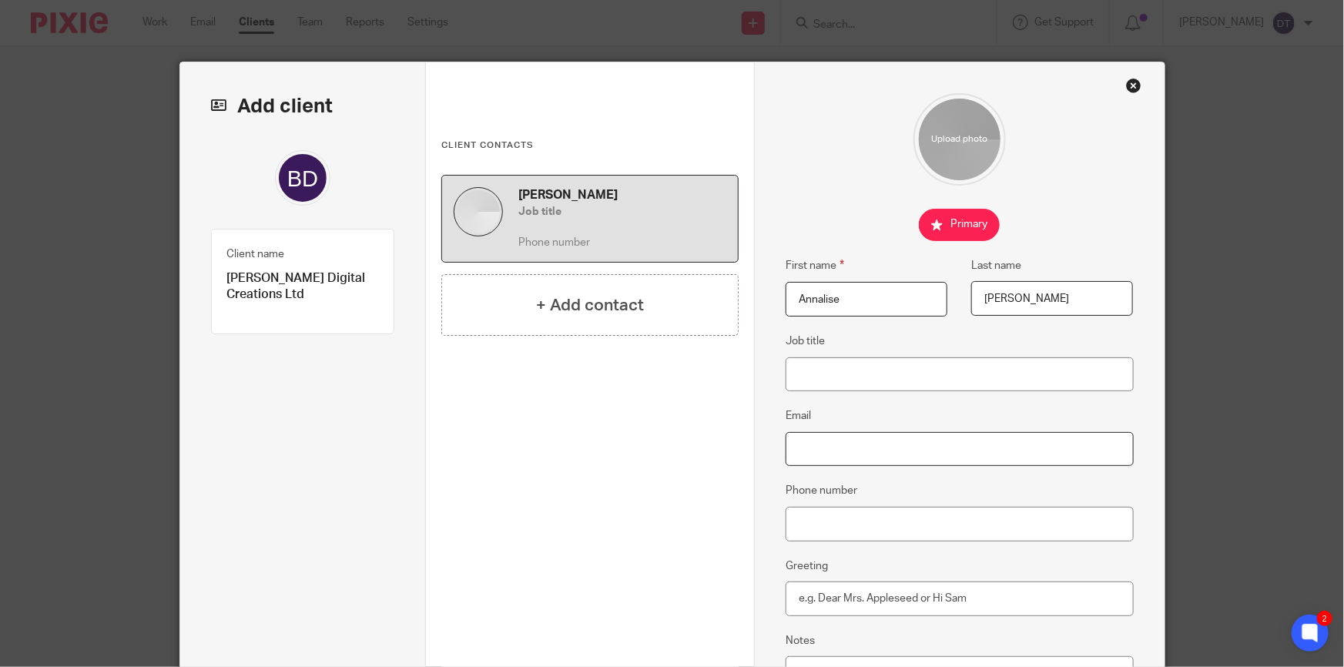
paste input "[EMAIL_ADDRESS][DOMAIN_NAME]"
type input "[EMAIL_ADDRESS][DOMAIN_NAME]"
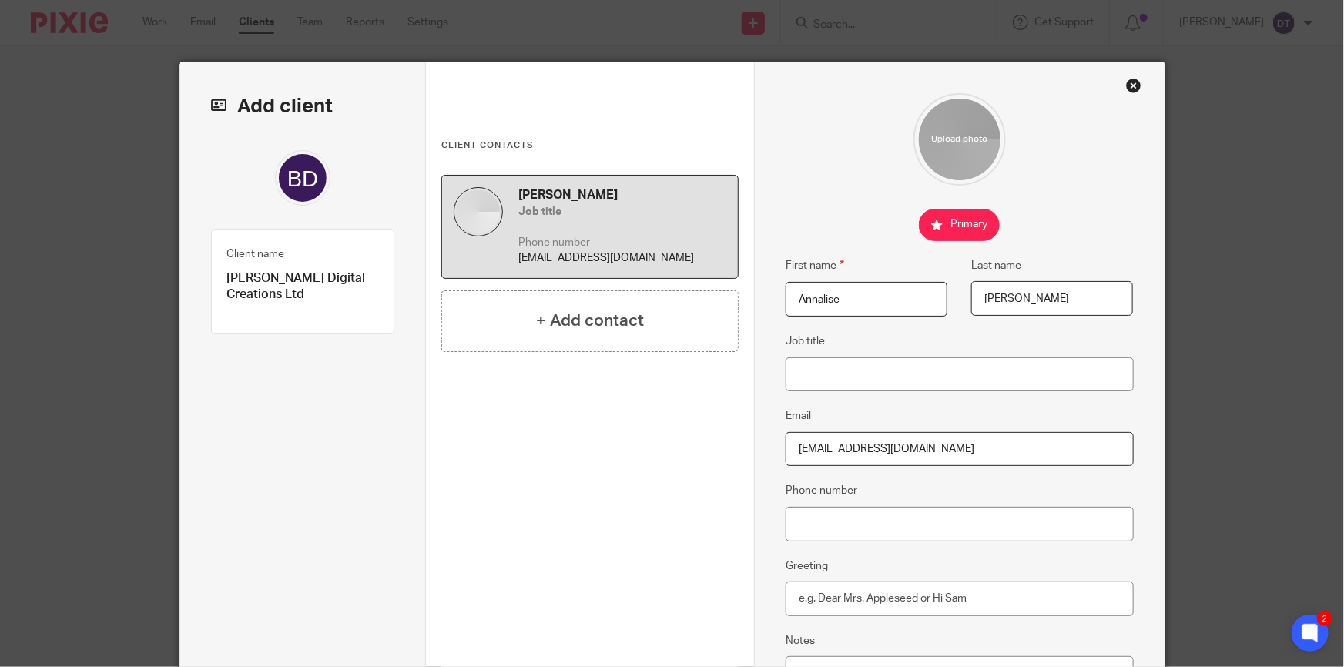
drag, startPoint x: 959, startPoint y: 447, endPoint x: 586, endPoint y: 470, distance: 374.2
click at [586, 470] on div "Add client Client name Boothby Digital Creations Ltd Client type 1 Client detai…" at bounding box center [672, 454] width 984 height 785
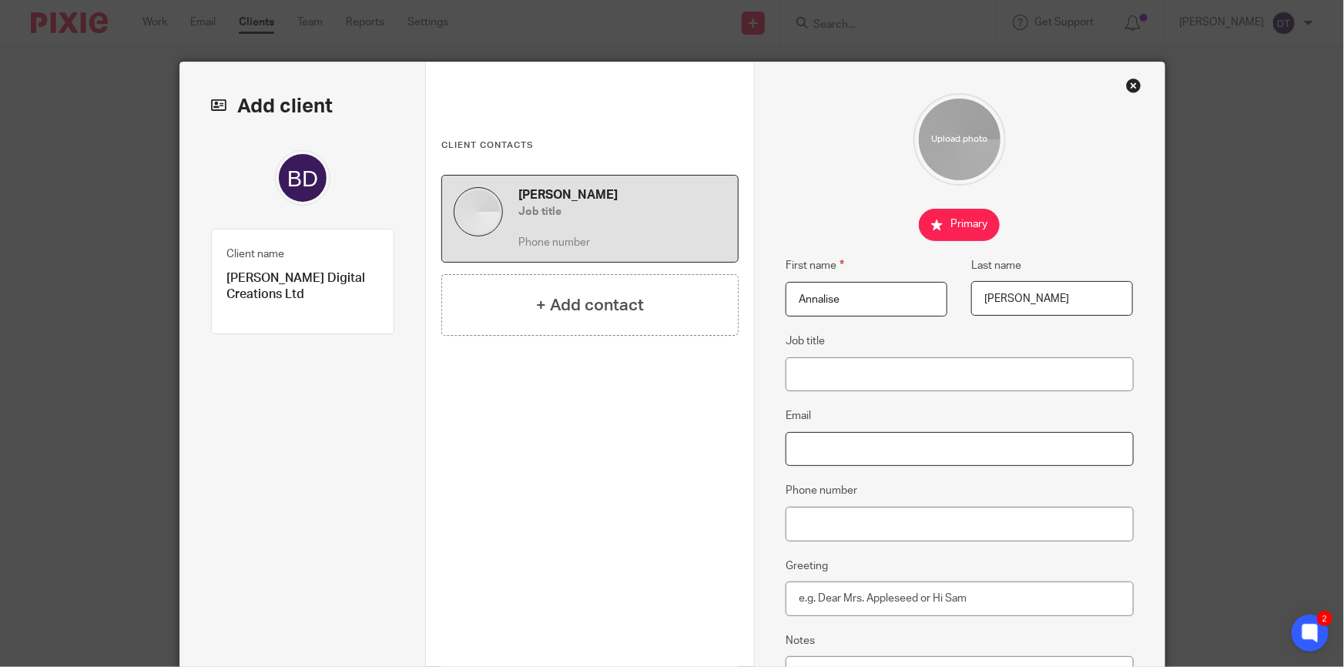
click at [879, 452] on input "Email" at bounding box center [959, 449] width 348 height 35
paste input "BoothbyAnnalise1@gmail.com"
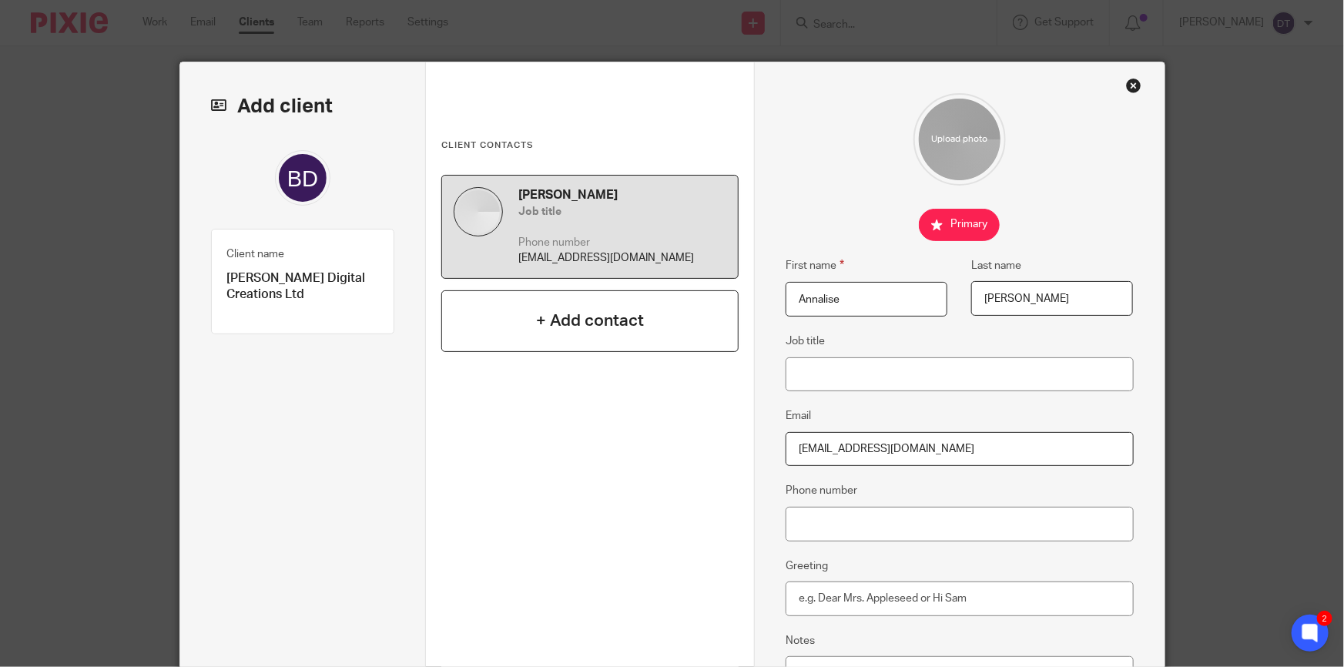
type input "BoothbyAnnalise1@gmail.com"
click at [636, 311] on h4 "+ Add contact" at bounding box center [590, 321] width 108 height 24
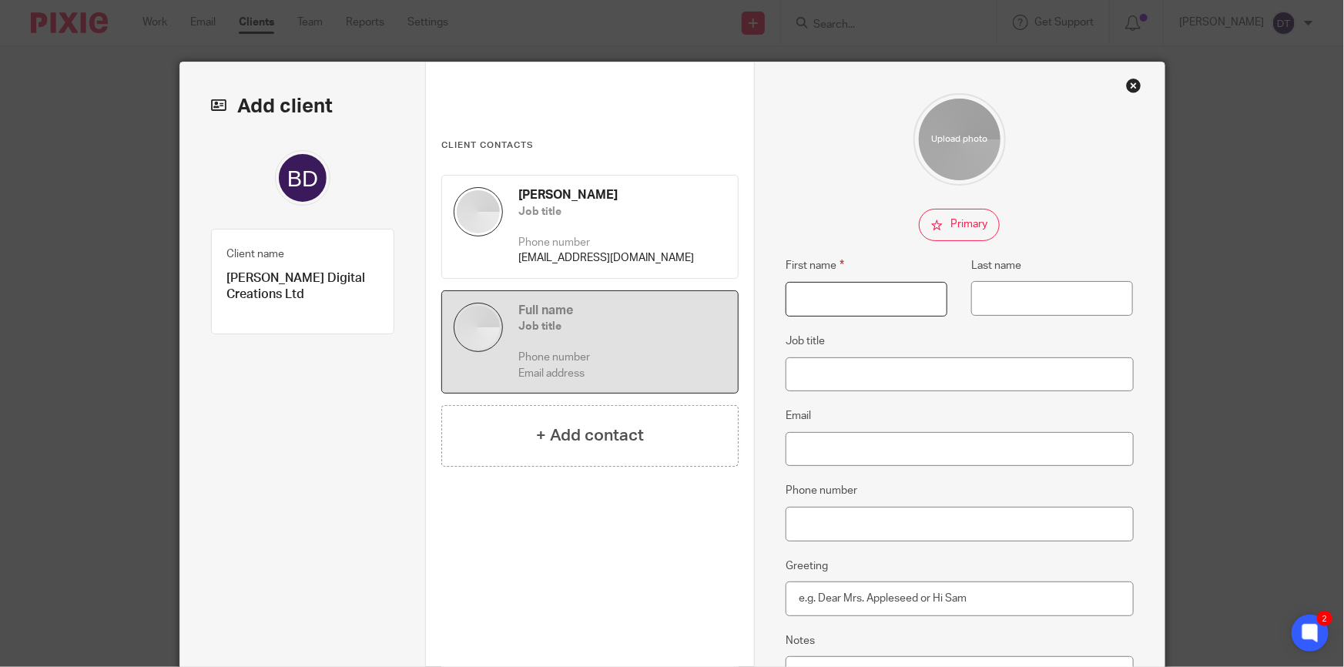
click at [891, 300] on input "First name" at bounding box center [866, 299] width 162 height 35
click at [816, 445] on input "Email" at bounding box center [959, 449] width 348 height 35
paste input "edwinbrownson@gmail.com"
type input "edwinbrownson@gmail.com"
click at [816, 298] on input "First name" at bounding box center [866, 299] width 162 height 35
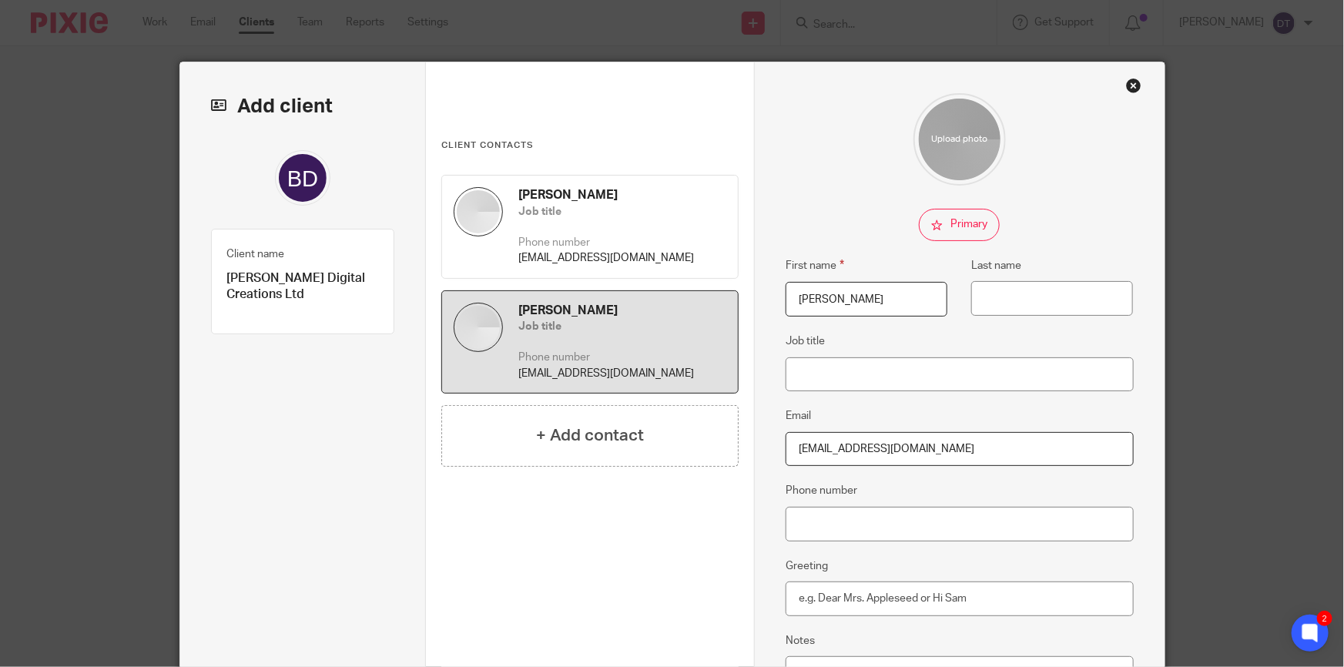
type input "Edwin"
click at [986, 300] on input "Beownson" at bounding box center [1052, 298] width 162 height 35
click at [993, 300] on input "Beownson" at bounding box center [1052, 298] width 162 height 35
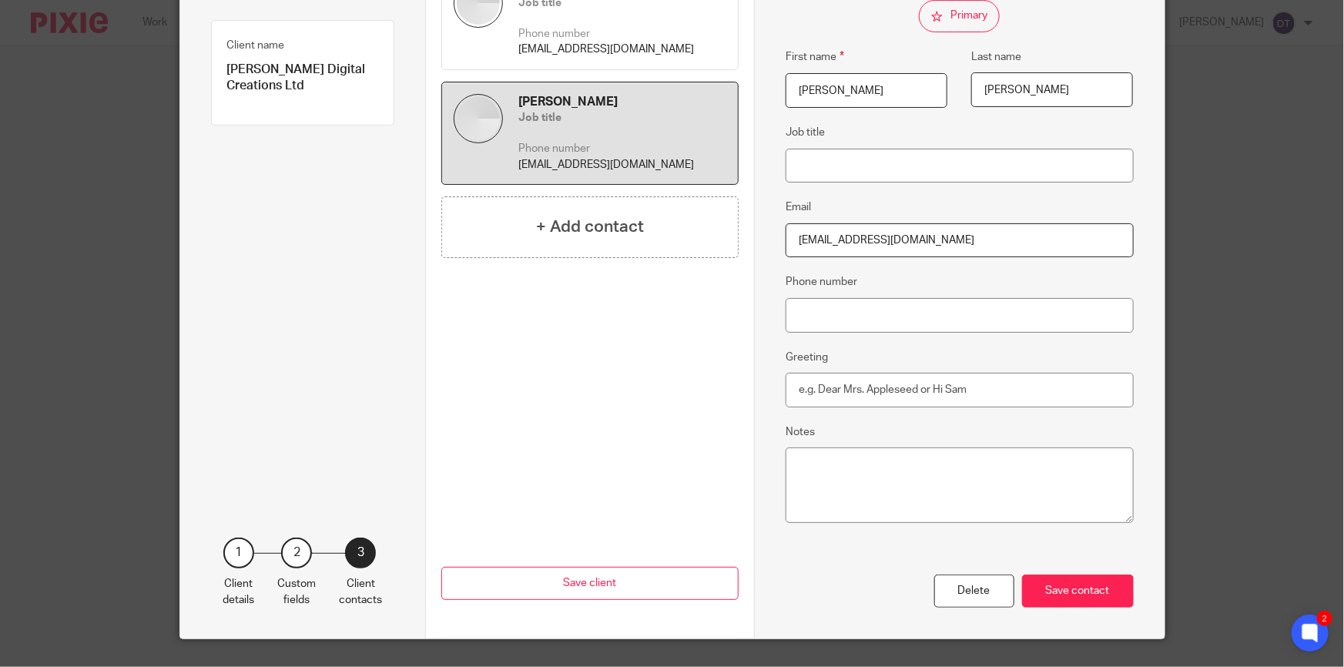
scroll to position [209, 0]
type input "Brownson"
click at [1063, 597] on div "Save contact" at bounding box center [1078, 590] width 112 height 33
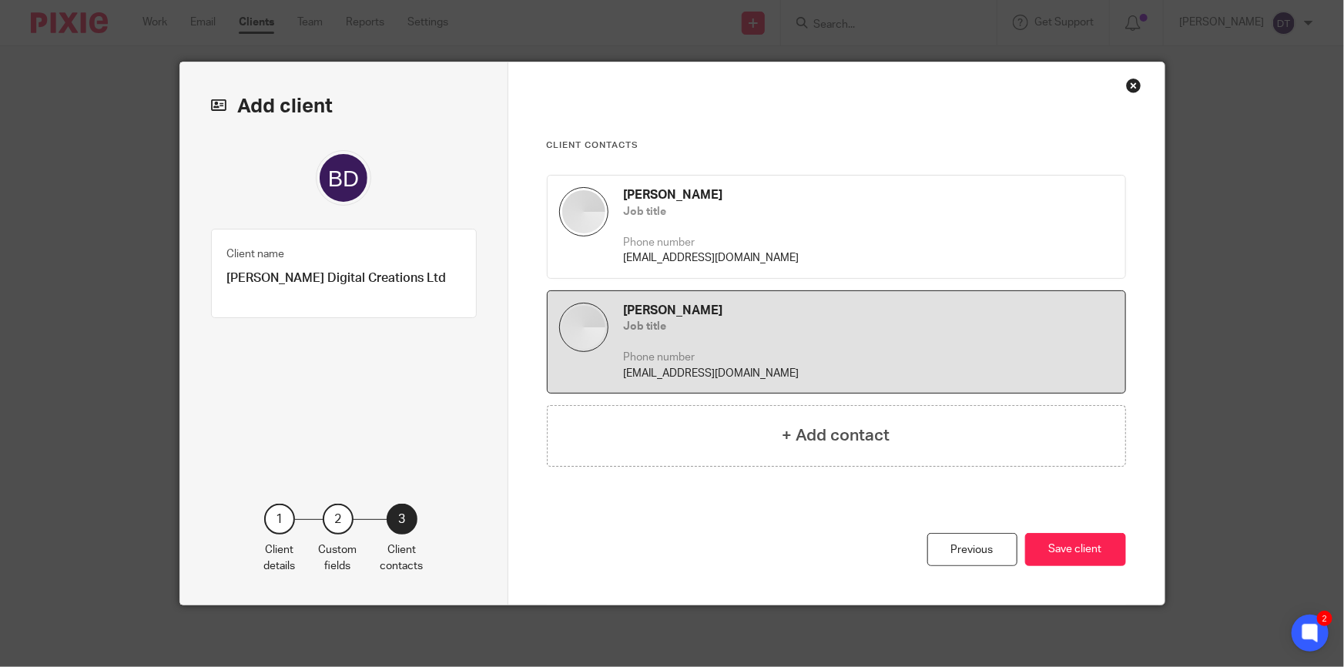
scroll to position [0, 0]
click at [1080, 539] on button "Save client" at bounding box center [1075, 549] width 101 height 33
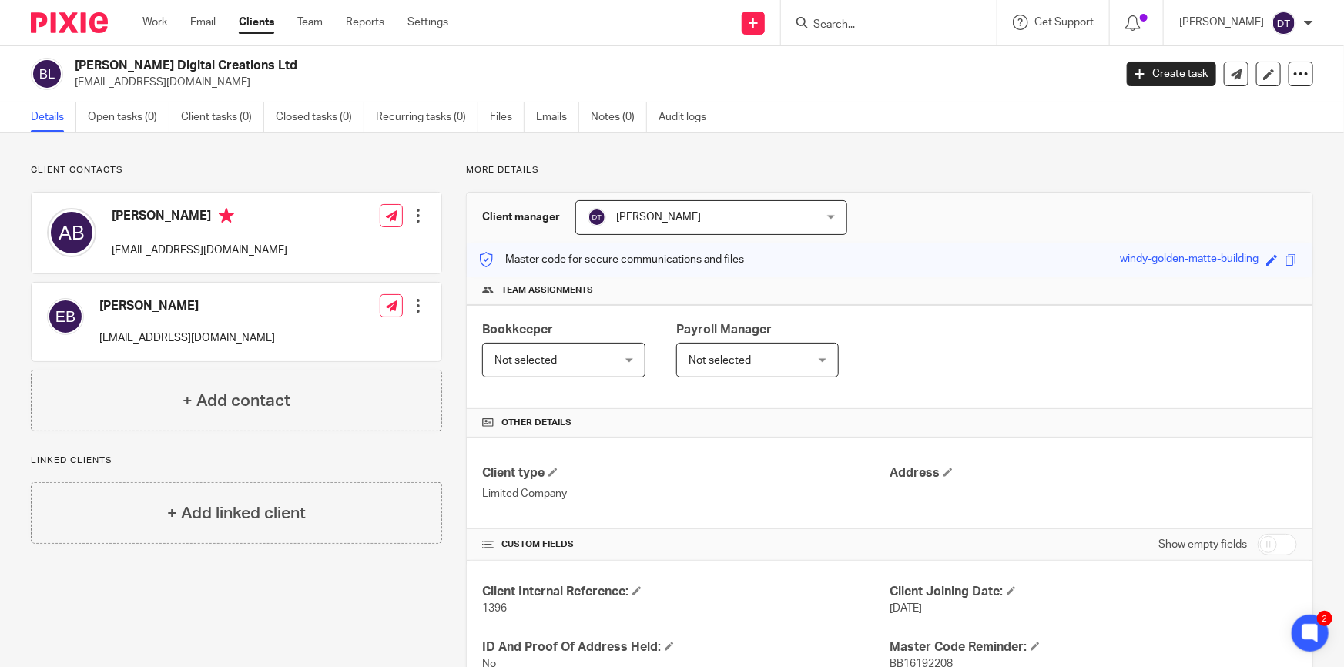
drag, startPoint x: 1109, startPoint y: 215, endPoint x: 1163, endPoint y: 215, distance: 53.9
click at [1109, 215] on div "Client manager [PERSON_NAME] [PERSON_NAME] [PERSON_NAME] Accounts Team [PERSON_…" at bounding box center [889, 217] width 845 height 51
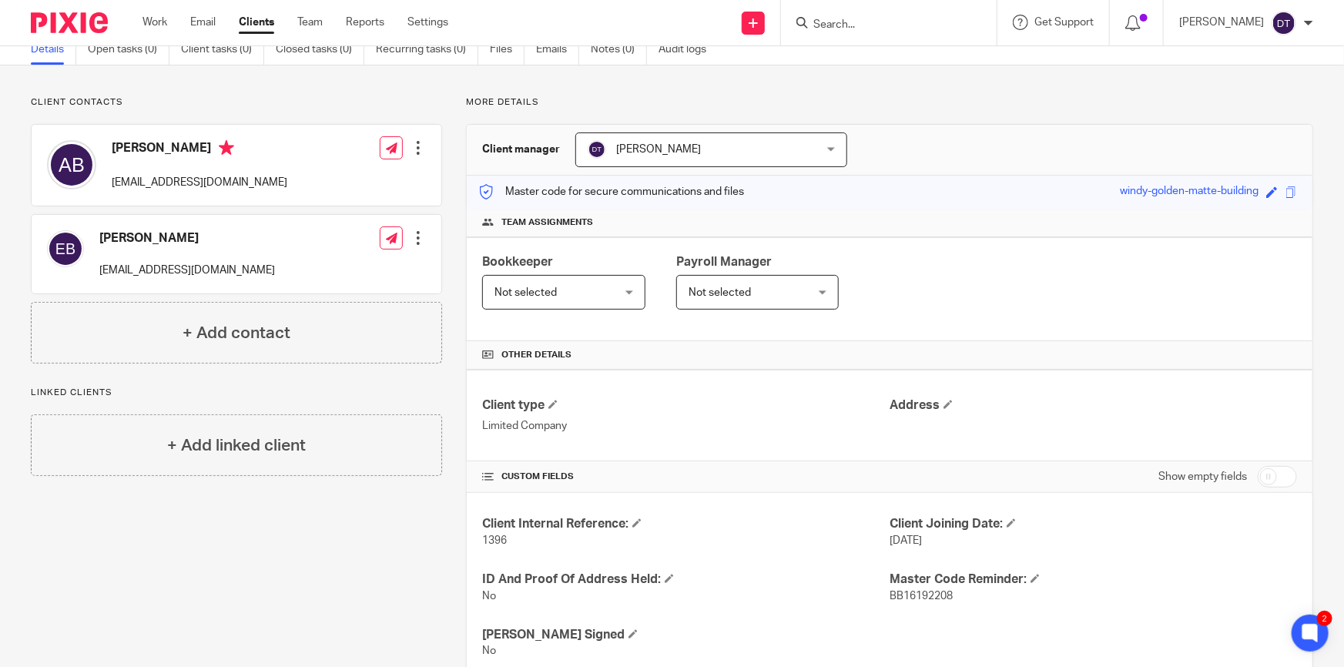
scroll to position [306, 0]
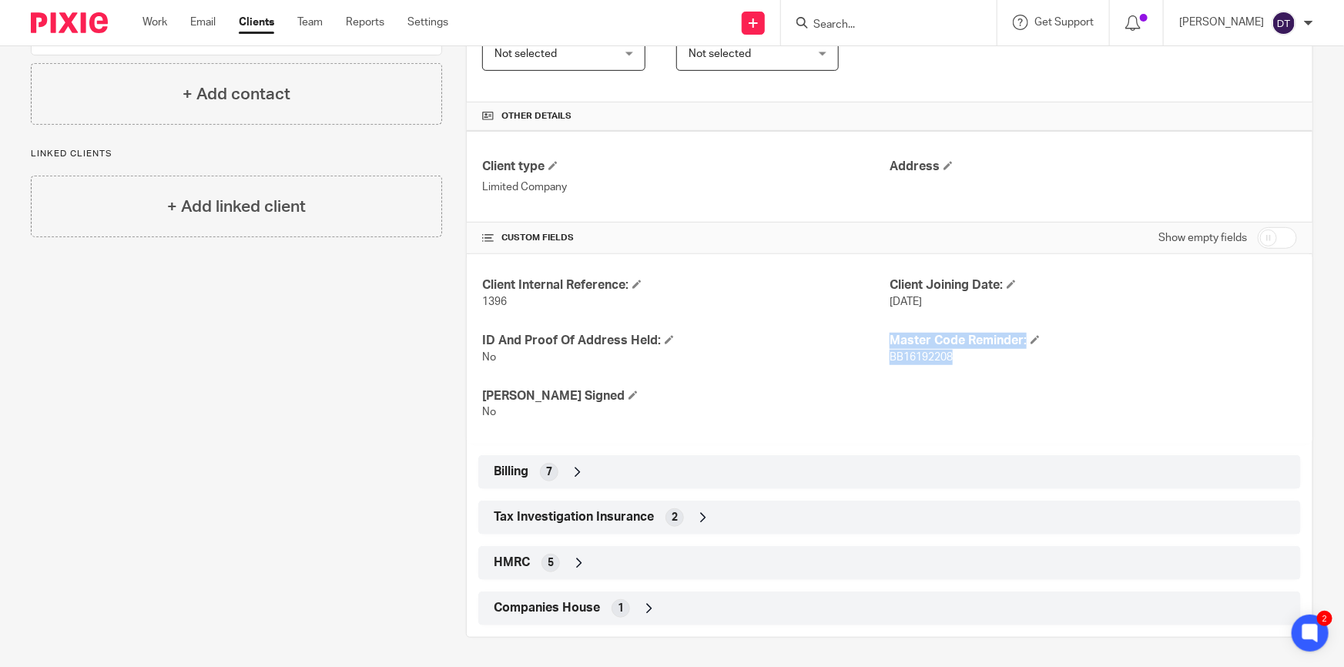
drag, startPoint x: 969, startPoint y: 358, endPoint x: 882, endPoint y: 359, distance: 87.8
click at [882, 359] on div "Client Internal Reference: 1396 Client Joining Date: [DATE] ID And Proof Of Add…" at bounding box center [889, 348] width 845 height 189
click at [1076, 376] on div "Client Internal Reference: 1396 Client Joining Date: [DATE] ID And Proof Of Add…" at bounding box center [889, 348] width 845 height 189
drag, startPoint x: 1005, startPoint y: 372, endPoint x: 882, endPoint y: 365, distance: 122.6
click at [882, 365] on div "Client Internal Reference: 1396 Client Joining Date: [DATE] ID And Proof Of Add…" at bounding box center [889, 348] width 845 height 189
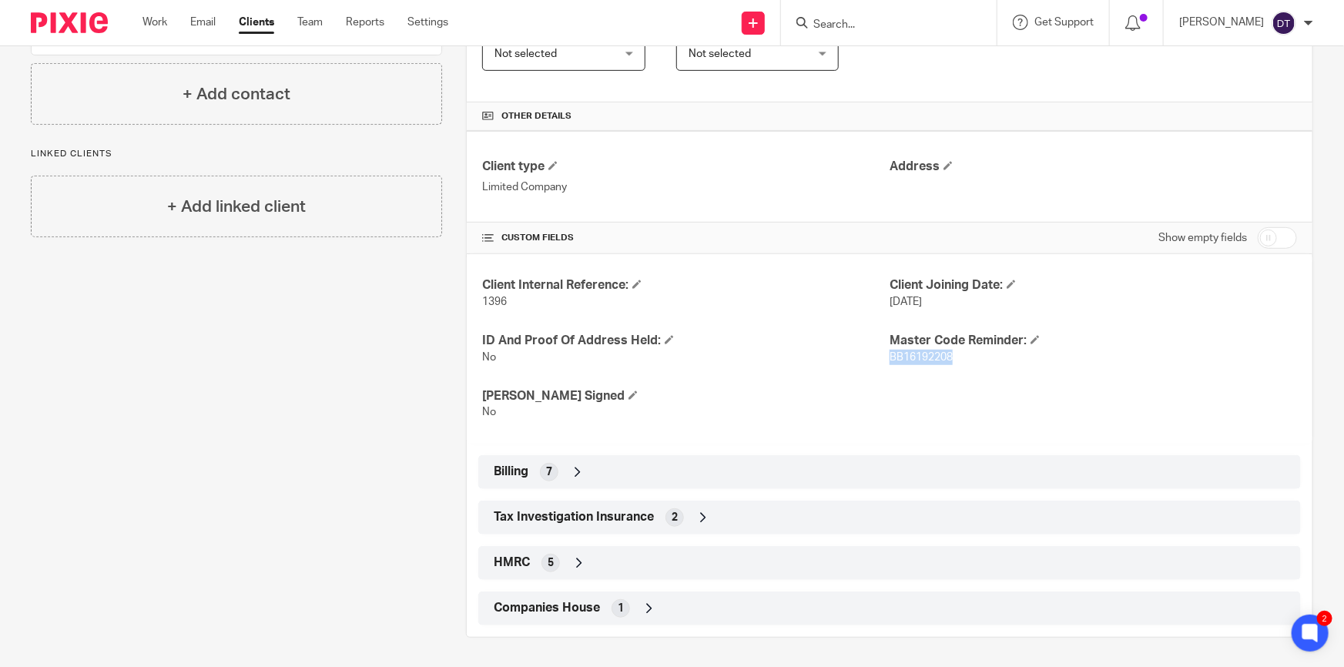
copy span "BB16192208"
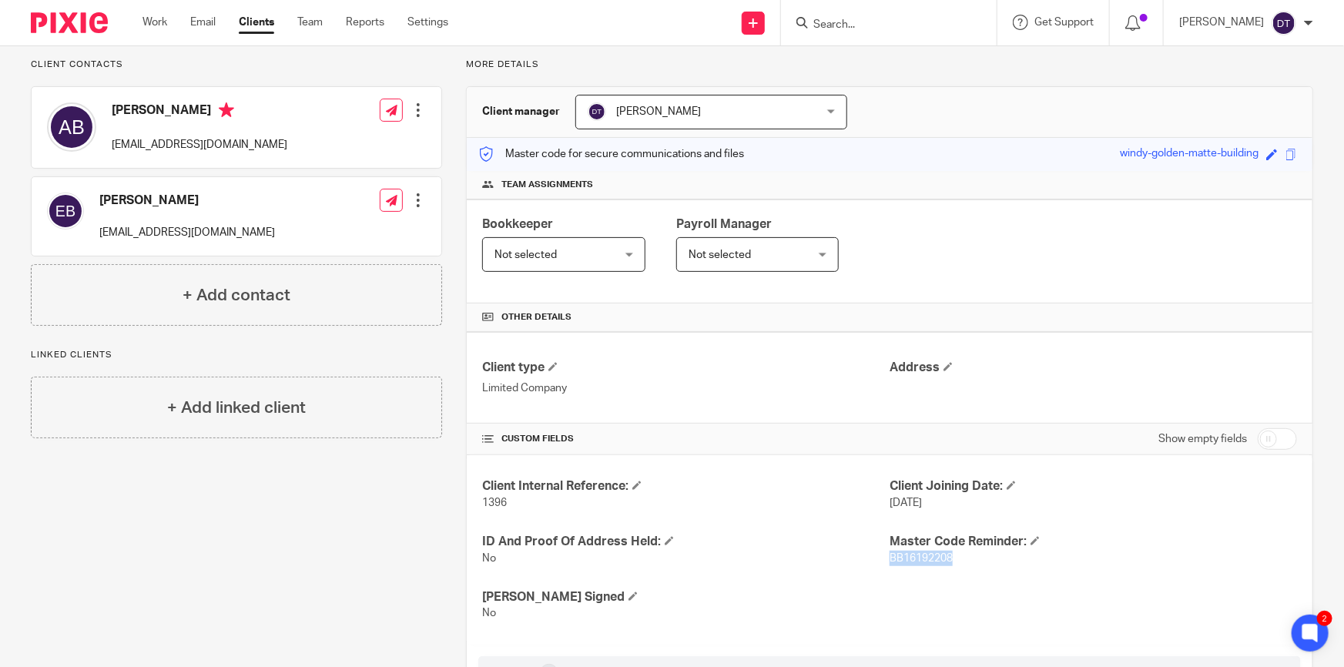
scroll to position [0, 0]
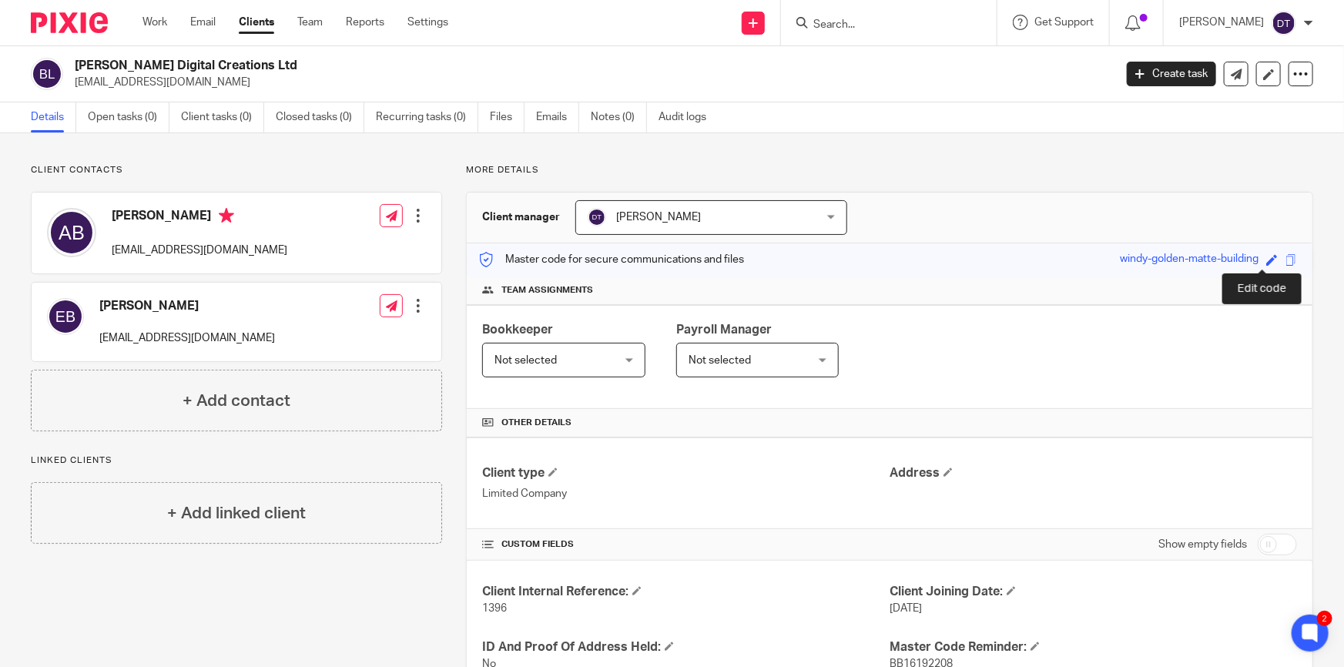
click at [1266, 258] on span at bounding box center [1272, 260] width 12 height 12
paste input "BB16192208"
type input "BB16192208"
click at [1232, 259] on link "Save" at bounding box center [1244, 259] width 24 height 15
type input "BB16192208"
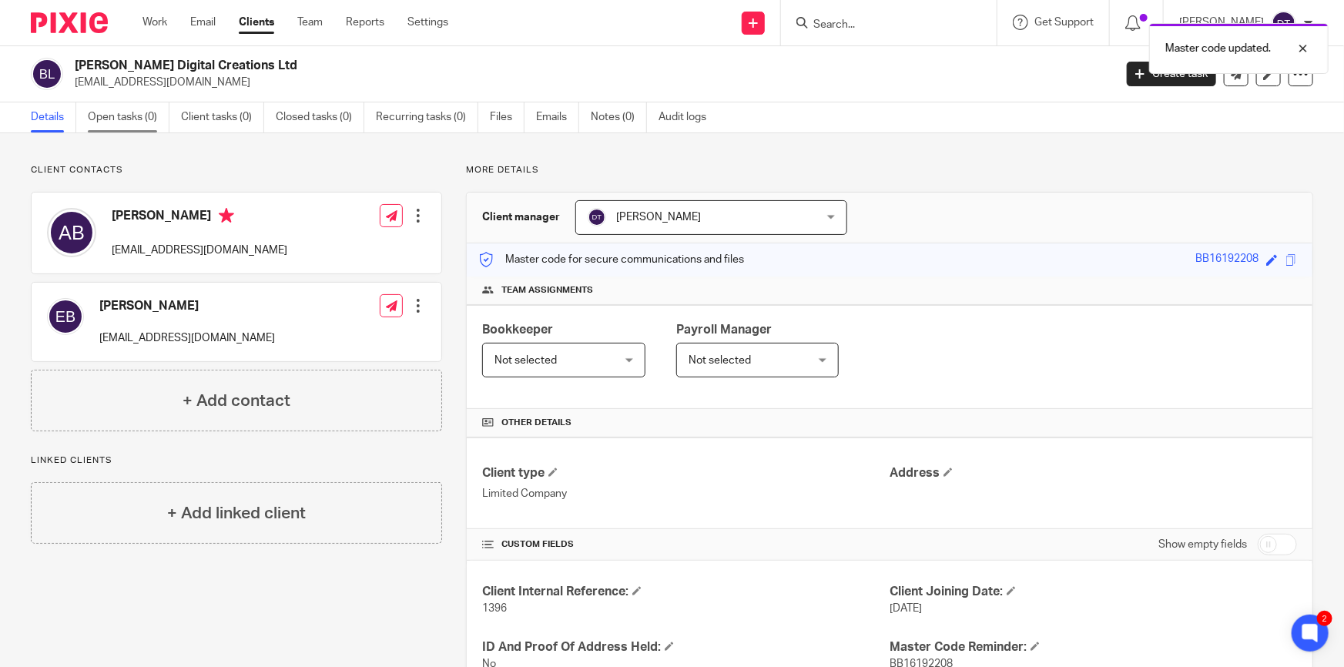
click at [140, 122] on link "Open tasks (0)" at bounding box center [129, 117] width 82 height 30
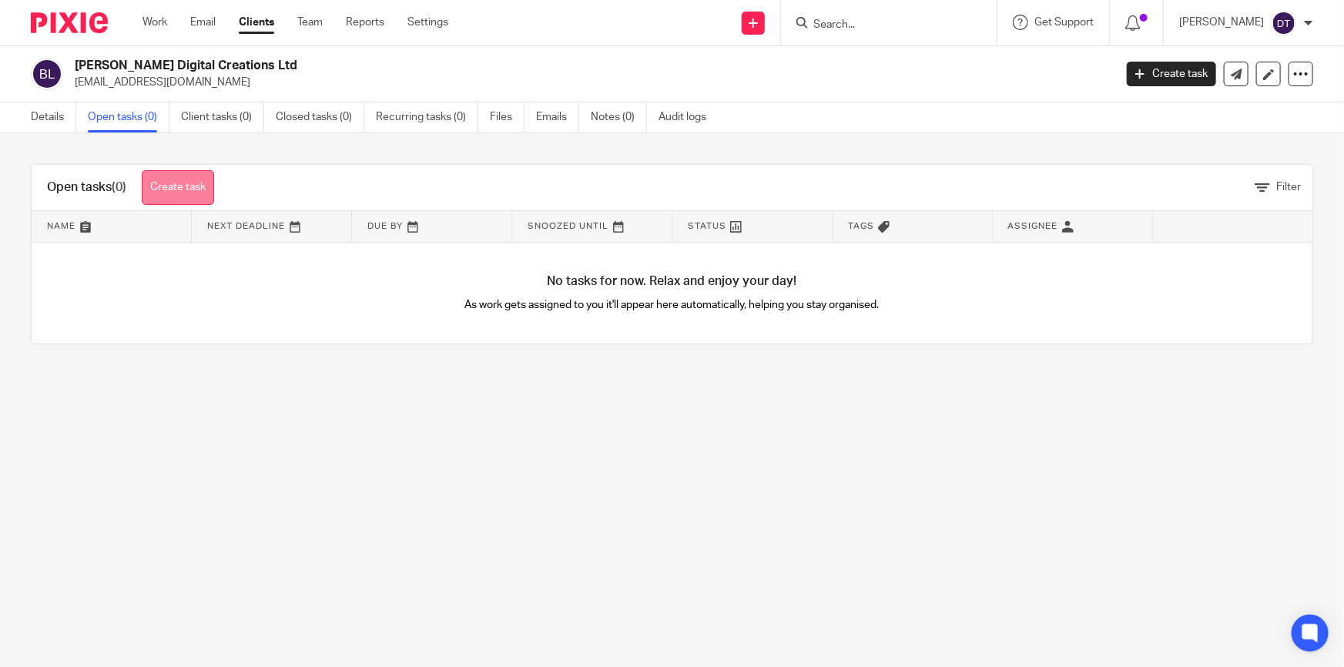
click at [190, 186] on link "Create task" at bounding box center [178, 187] width 72 height 35
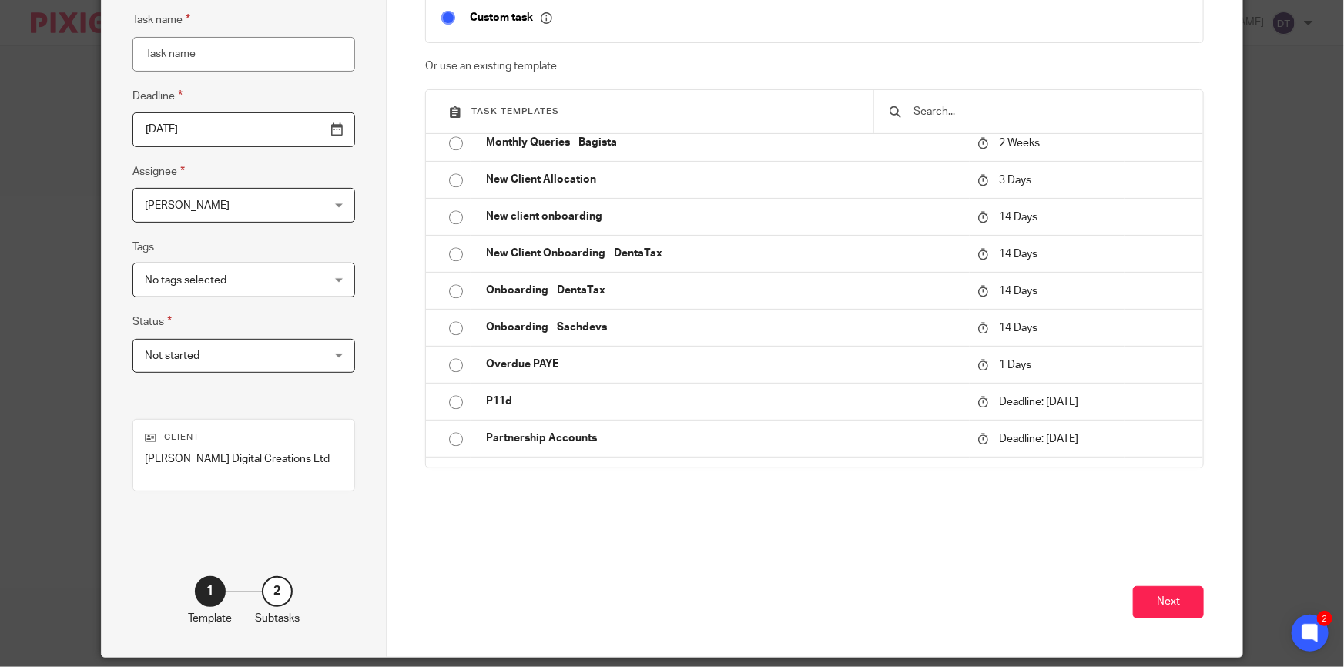
scroll to position [1889, 0]
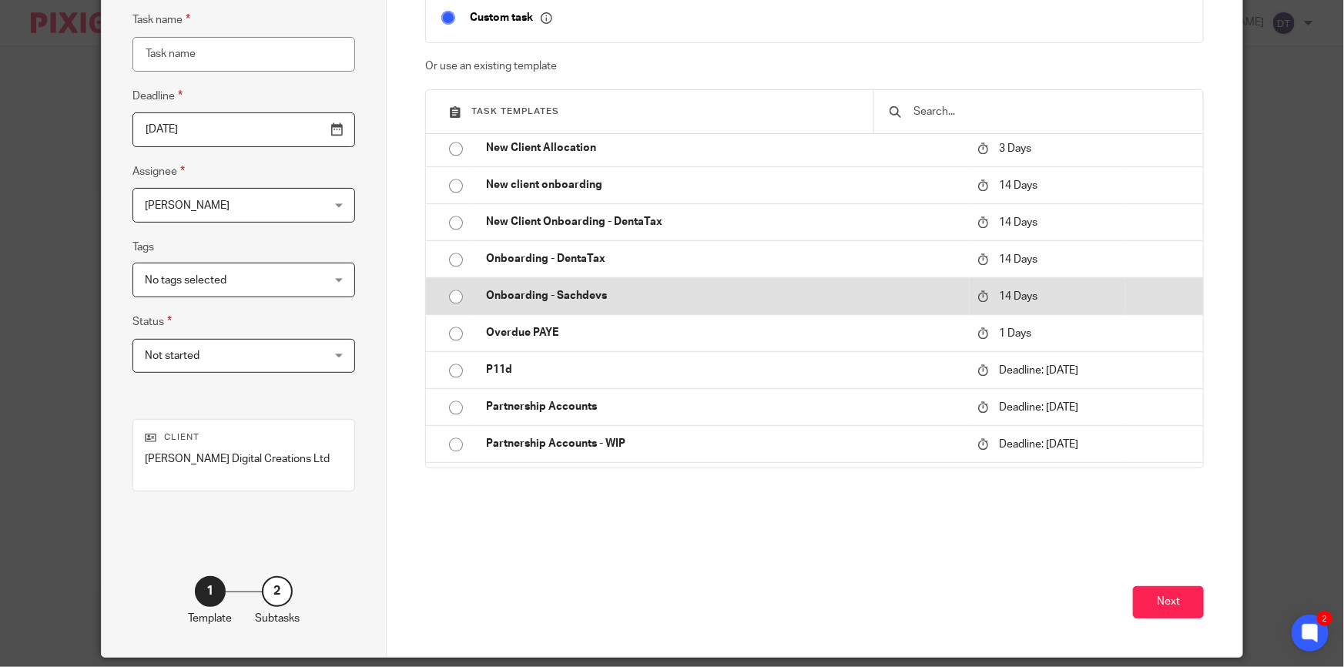
click at [597, 296] on p "Onboarding - Sachdevs" at bounding box center [724, 295] width 476 height 15
type input "[DATE]"
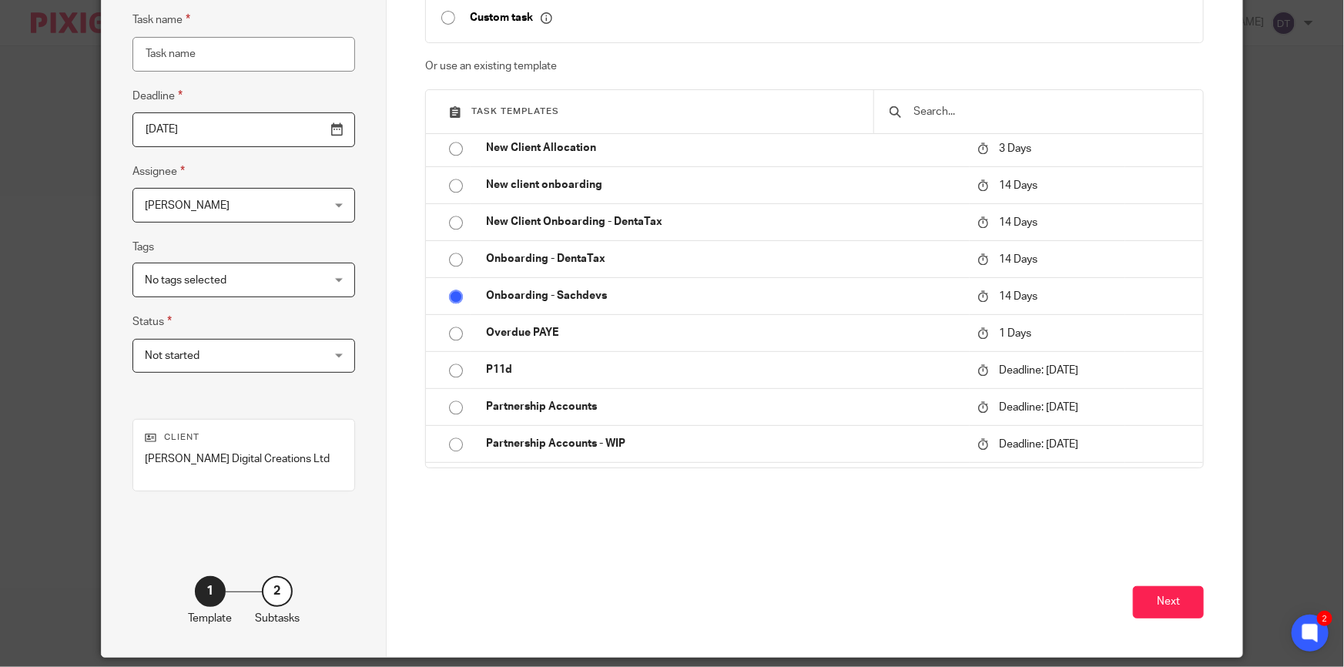
type input "Onboarding - Sachdevs"
checkbox input "false"
radio input "true"
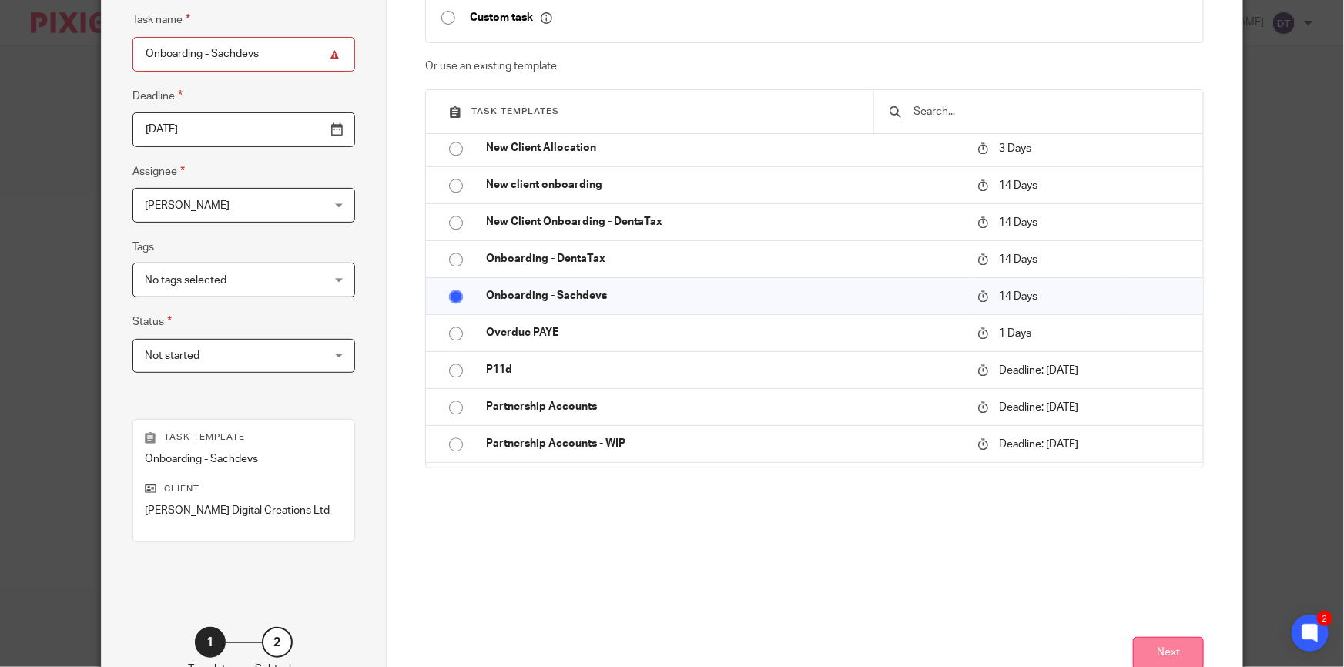
click at [1171, 650] on button "Next" at bounding box center [1168, 653] width 71 height 33
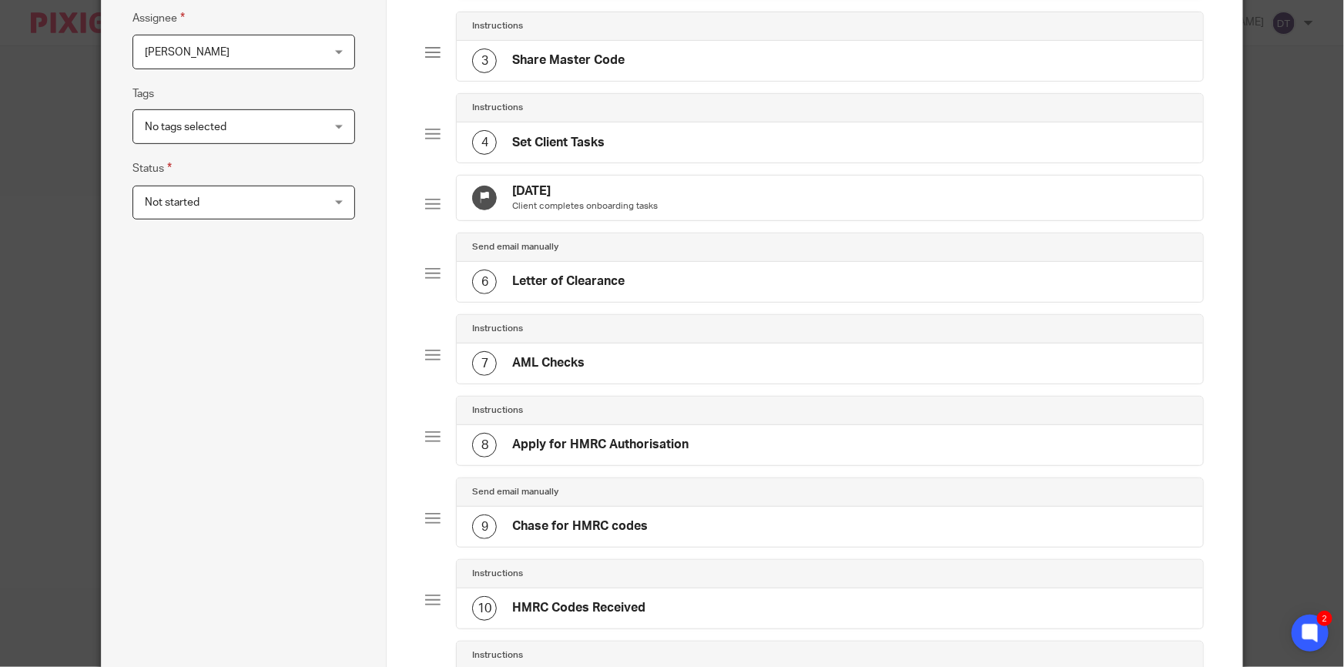
scroll to position [755, 0]
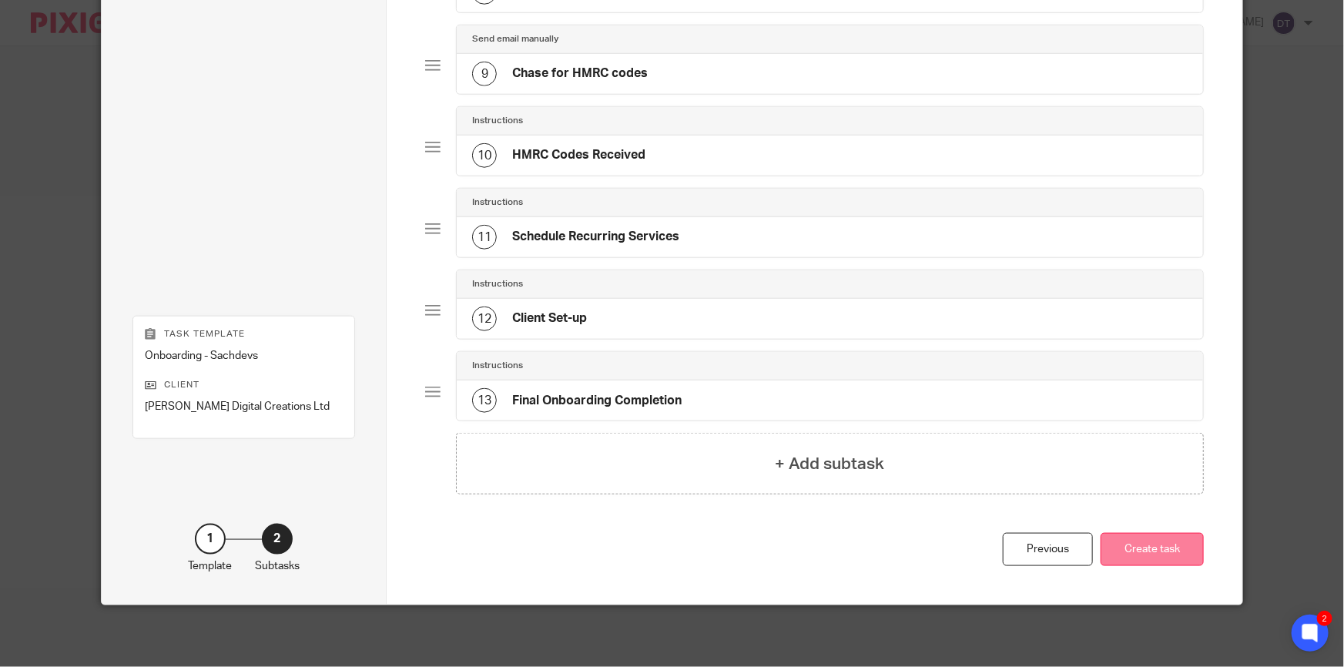
click at [1150, 544] on button "Create task" at bounding box center [1151, 549] width 103 height 33
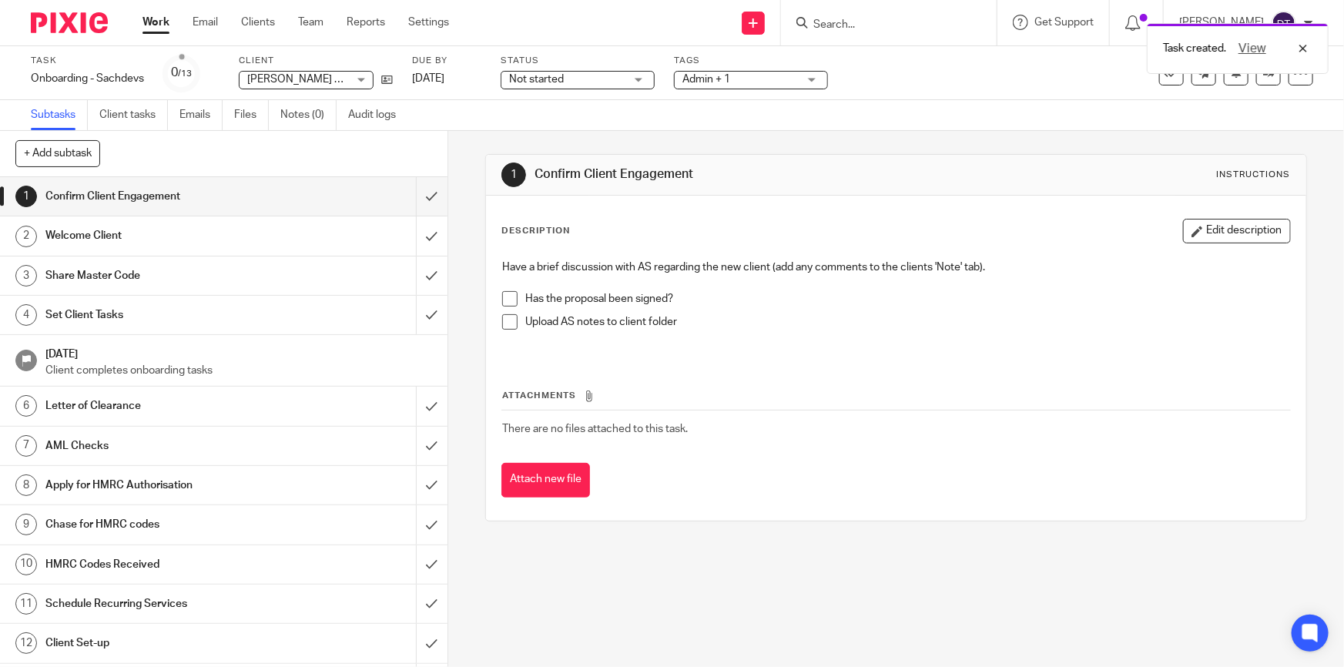
drag, startPoint x: 737, startPoint y: 302, endPoint x: 467, endPoint y: 279, distance: 270.4
click at [733, 302] on p "Has the proposal been signed?" at bounding box center [907, 298] width 764 height 15
click at [290, 115] on link "Notes (0)" at bounding box center [308, 115] width 56 height 30
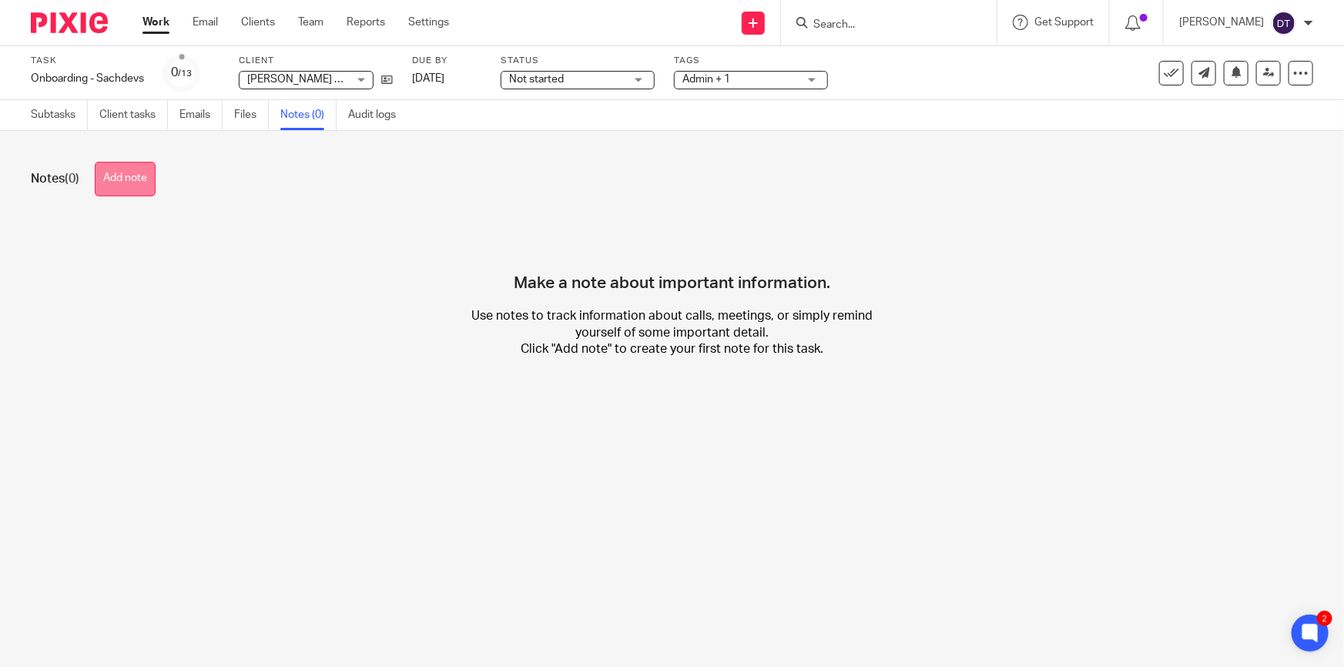
click at [153, 165] on button "Add note" at bounding box center [125, 179] width 61 height 35
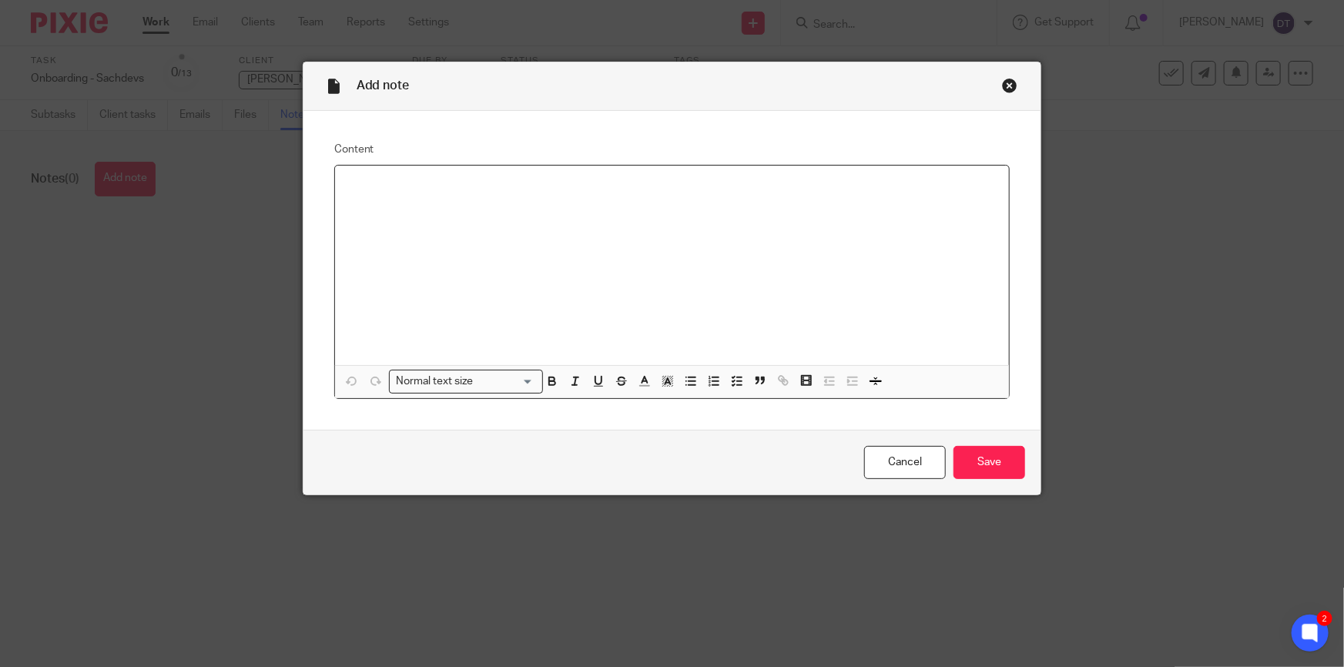
click at [425, 249] on div at bounding box center [672, 265] width 674 height 199
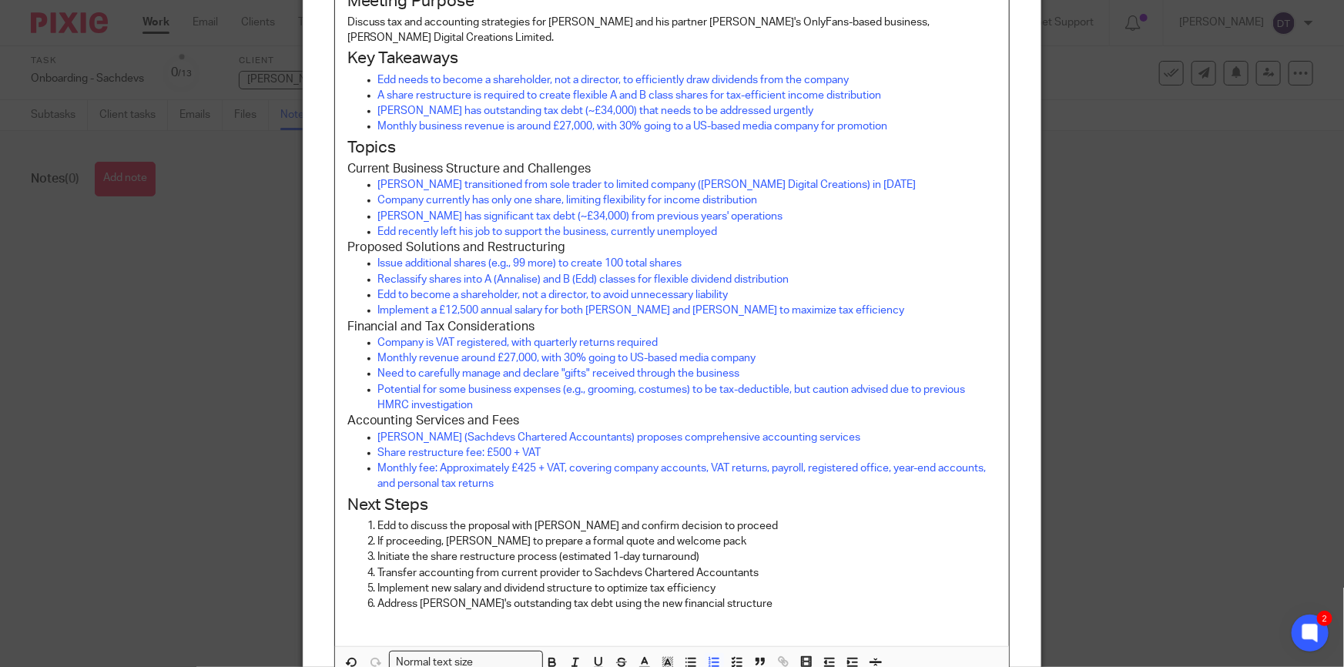
scroll to position [453, 0]
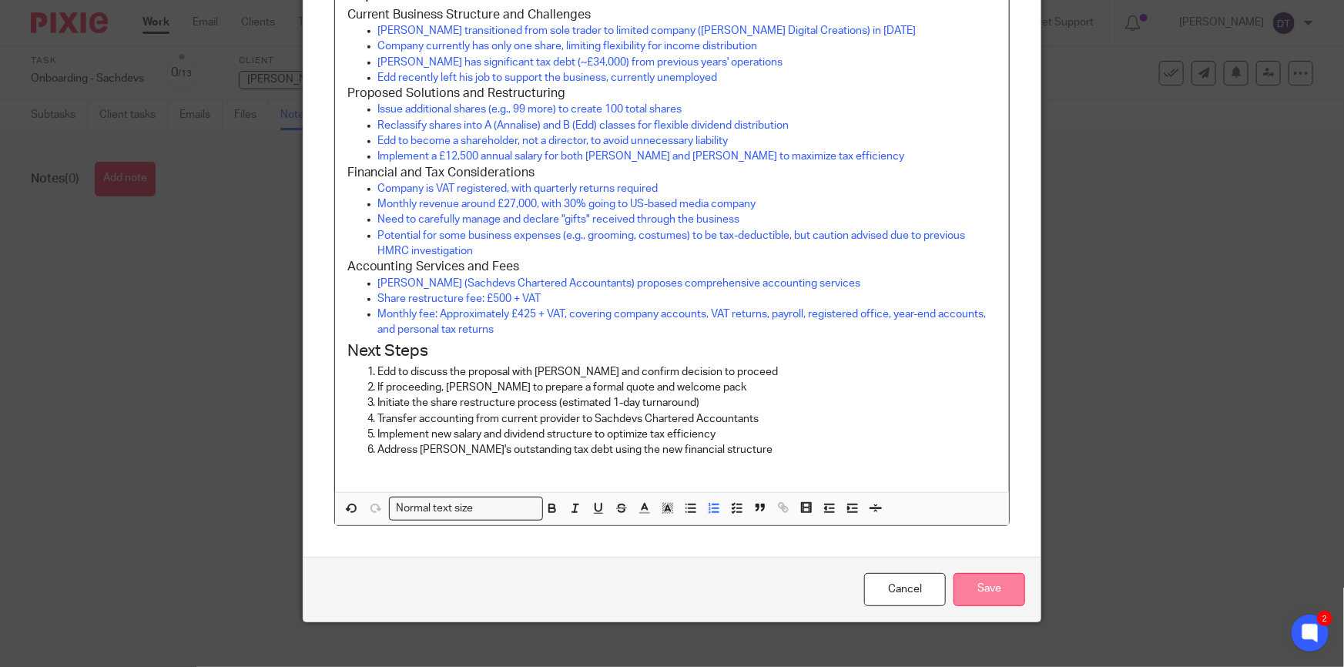
click at [975, 573] on input "Save" at bounding box center [989, 589] width 72 height 33
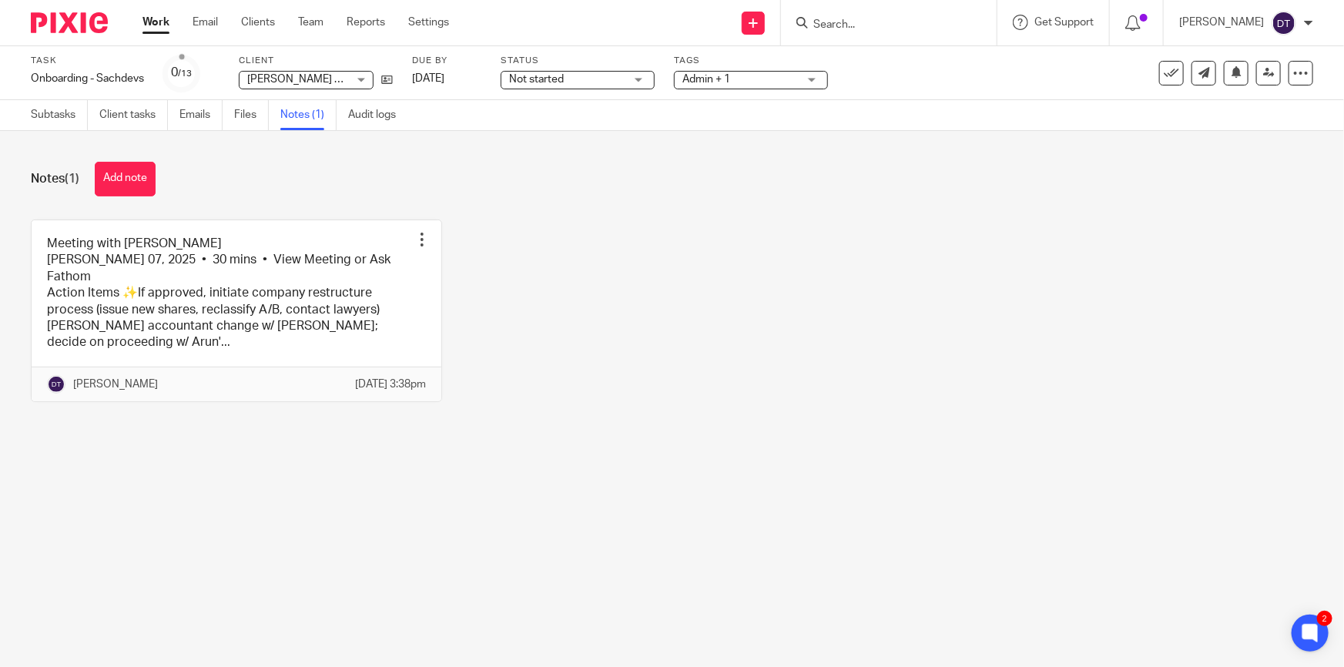
click at [664, 293] on div "Meeting with [PERSON_NAME] [PERSON_NAME] 07, 2025 • 30 mins • View Meeting or A…" at bounding box center [660, 322] width 1306 height 206
click at [403, 535] on main "Task Onboarding - Sachdevs Save Onboarding - Sachdevs 0 /13 Client [PERSON_NAME…" at bounding box center [672, 333] width 1344 height 667
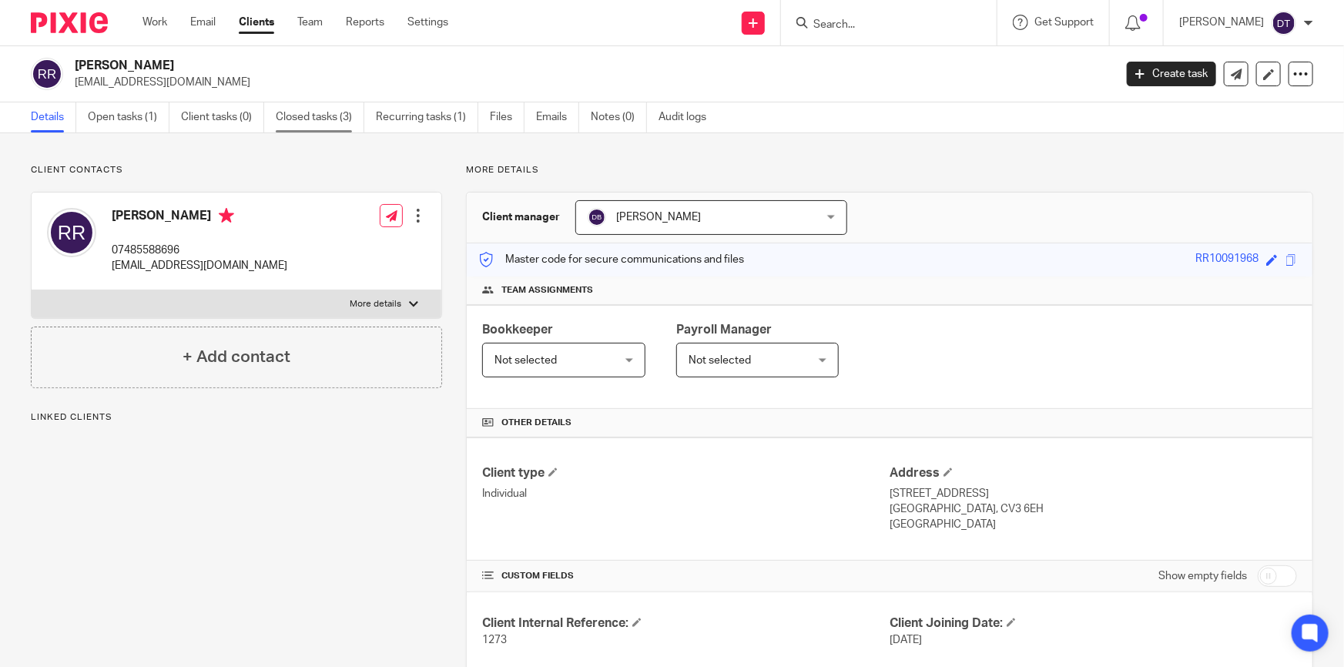
click at [313, 122] on link "Closed tasks (3)" at bounding box center [320, 117] width 89 height 30
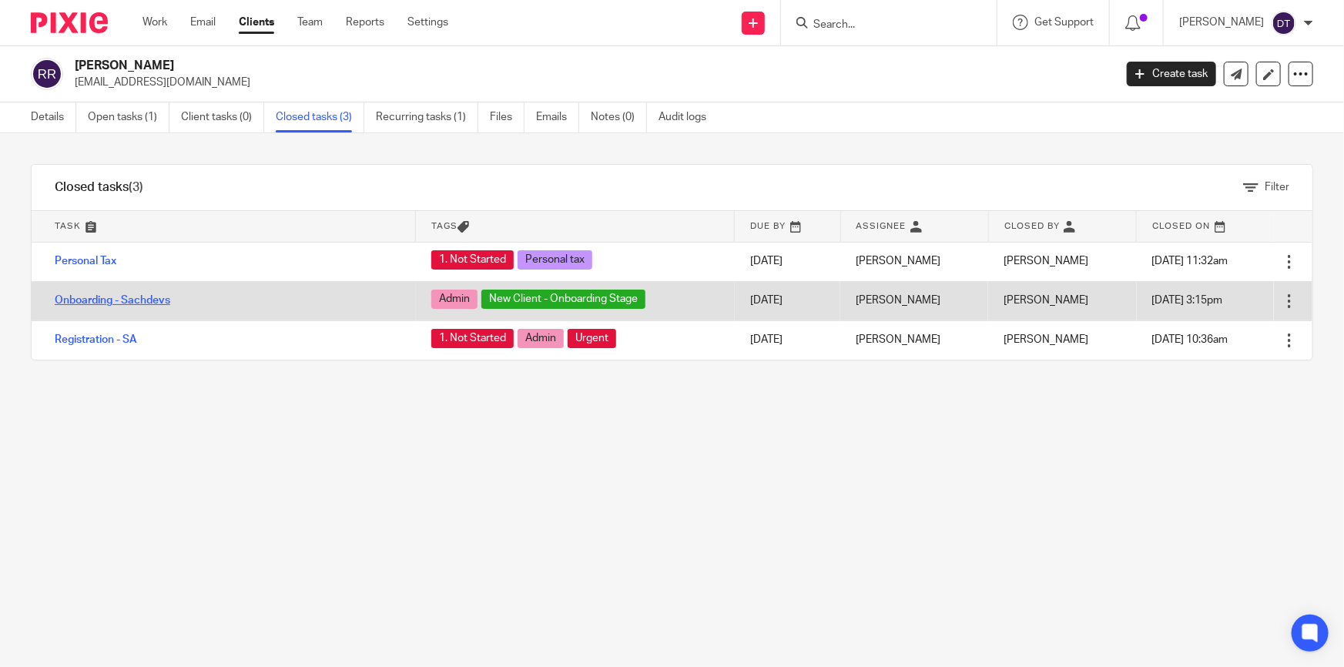
click at [134, 299] on link "Onboarding - Sachdevs" at bounding box center [112, 300] width 115 height 11
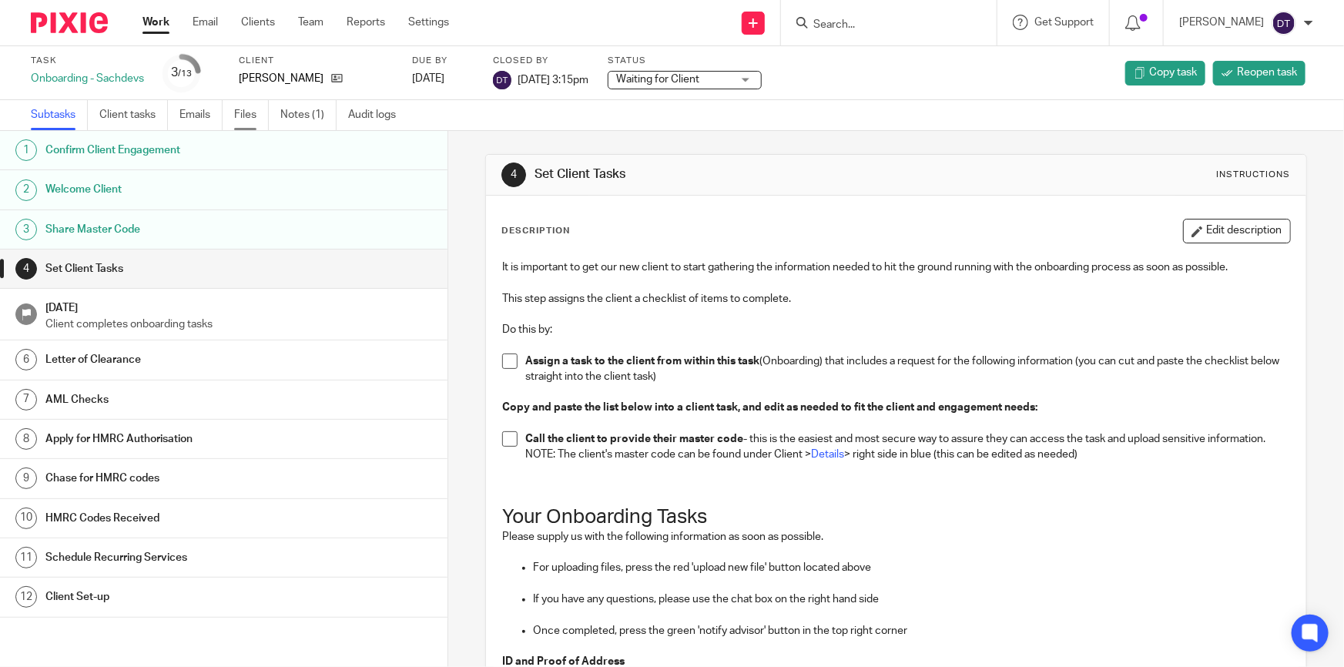
click at [254, 115] on link "Files" at bounding box center [251, 115] width 35 height 30
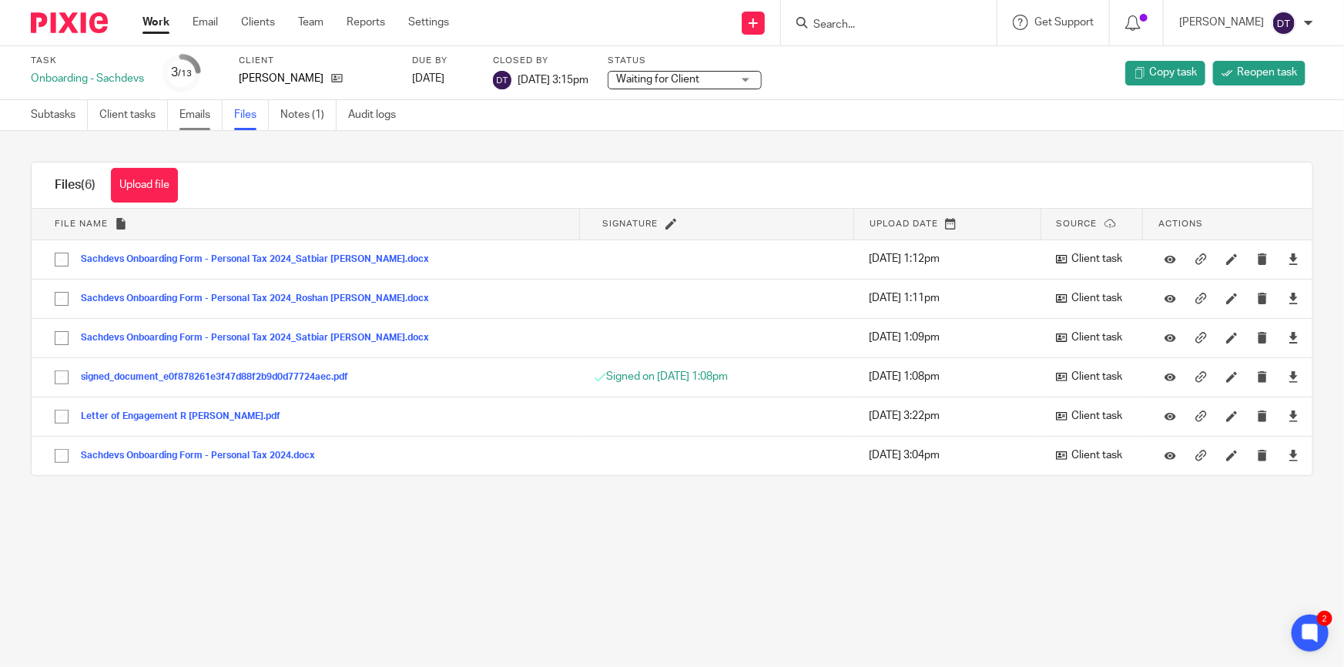
click at [215, 119] on link "Emails" at bounding box center [200, 115] width 43 height 30
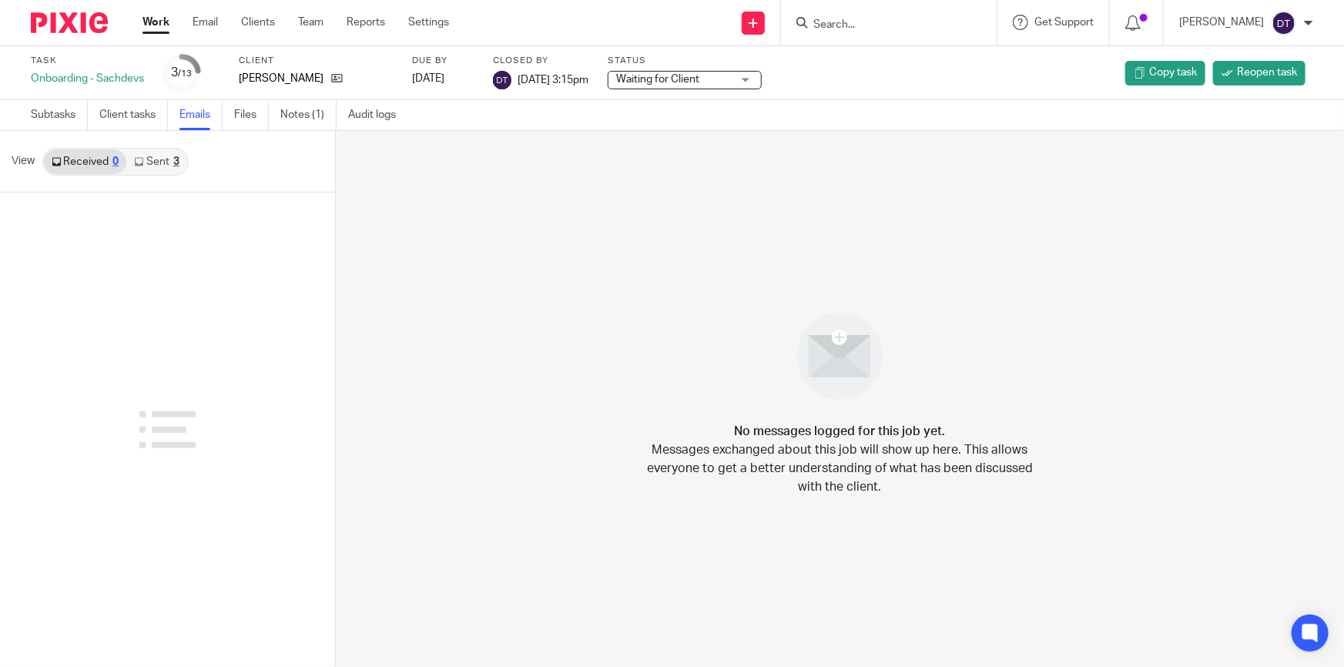
click at [149, 155] on link "Sent 3" at bounding box center [156, 161] width 60 height 25
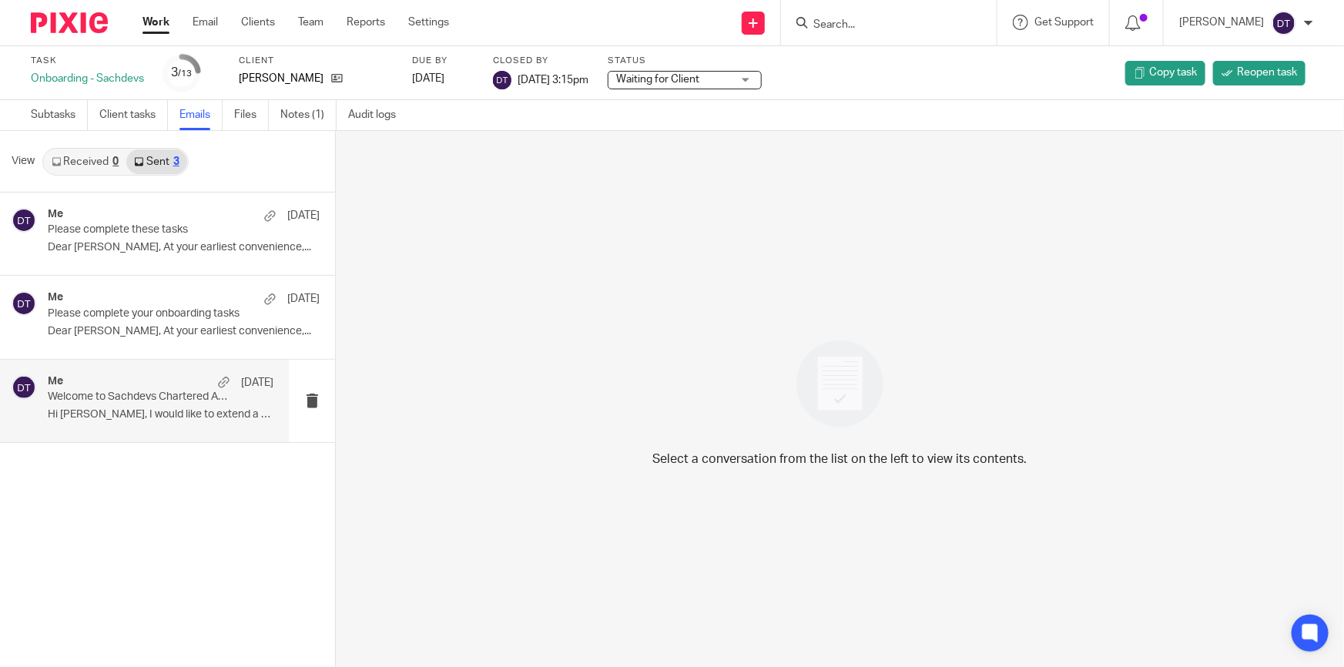
click at [162, 413] on p "Hi Roshan, I would like to extend a warm..." at bounding box center [161, 414] width 226 height 13
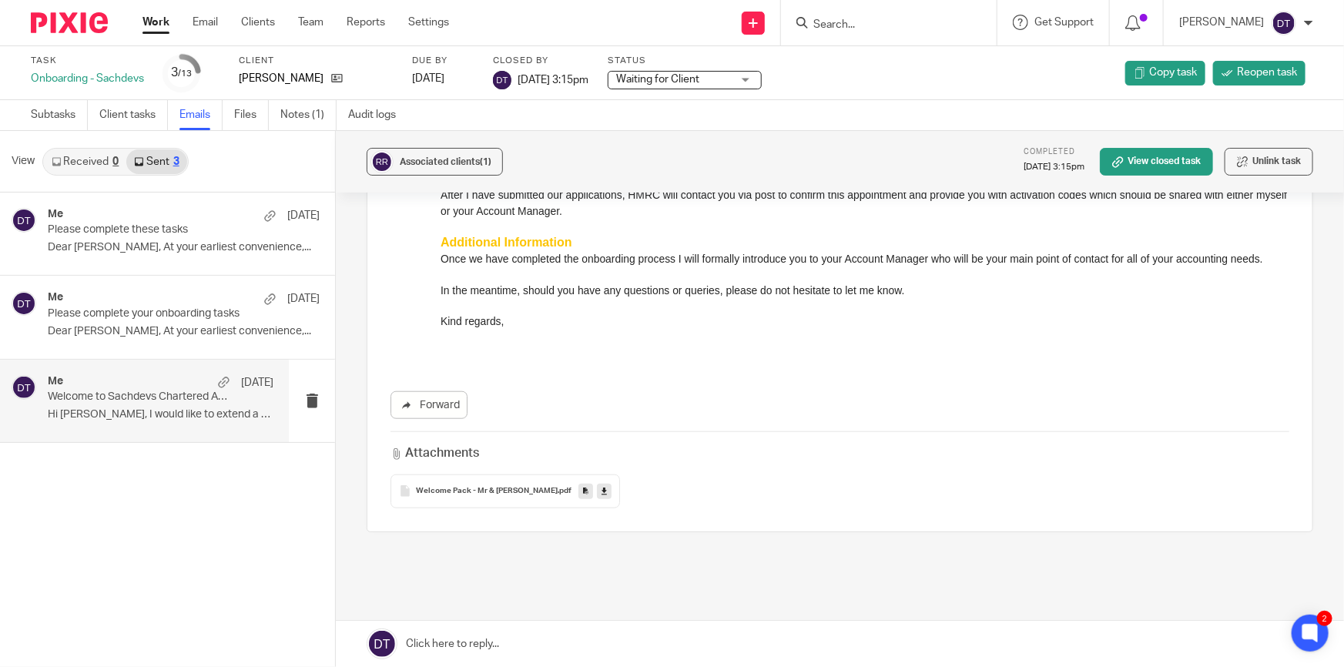
scroll to position [694, 0]
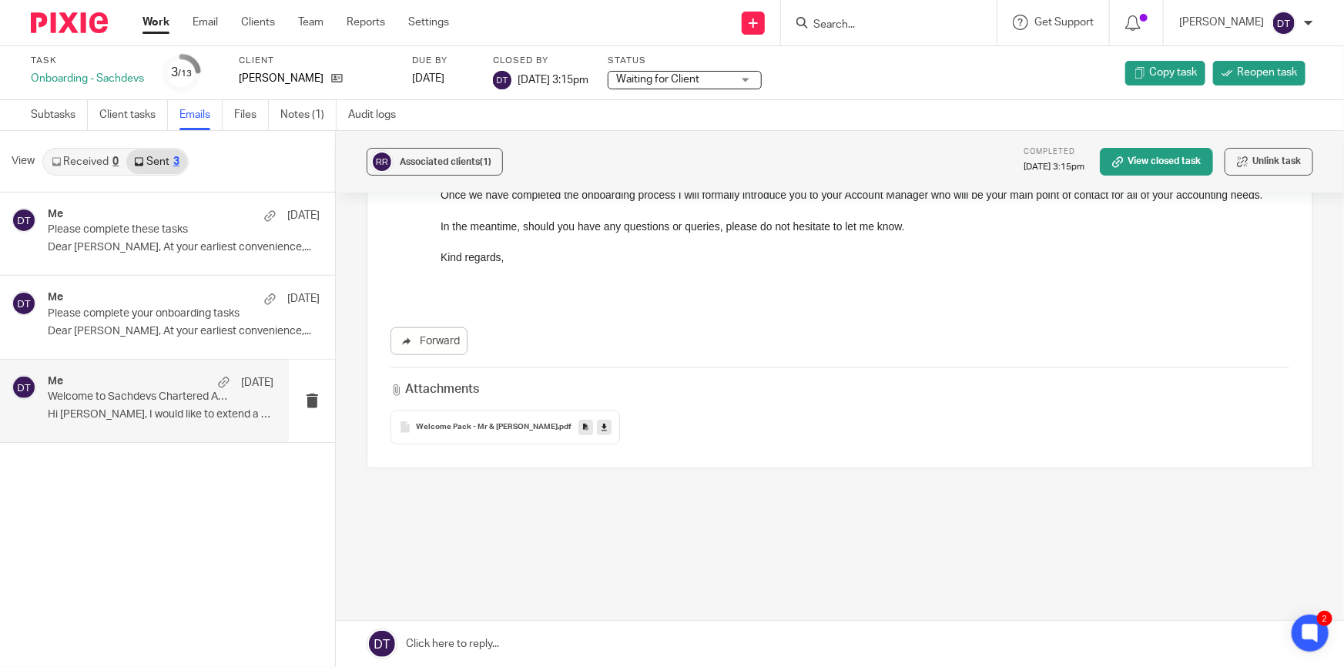
click at [489, 417] on div "Welcome Pack - Mr & Mrs Rabidas .pdf" at bounding box center [504, 427] width 229 height 34
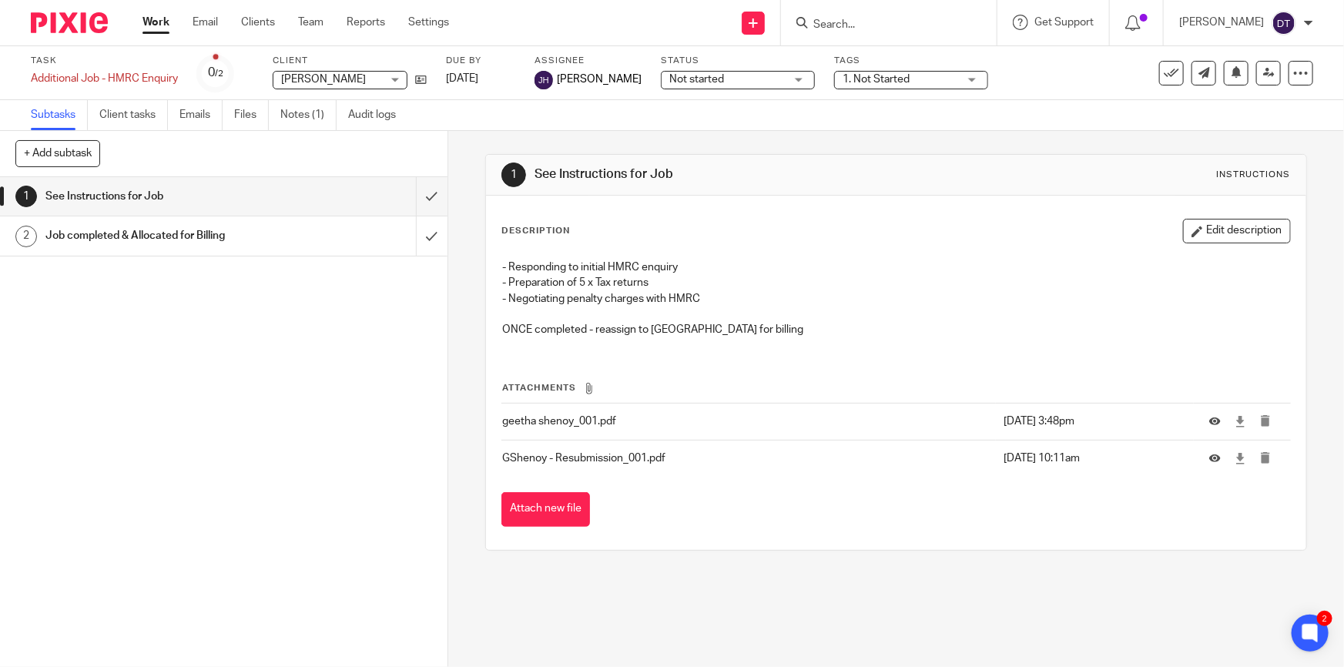
click at [858, 598] on div "1 See Instructions for Job Instructions Description Edit description - Respondi…" at bounding box center [895, 399] width 895 height 536
click at [851, 18] on input "Search" at bounding box center [881, 25] width 139 height 14
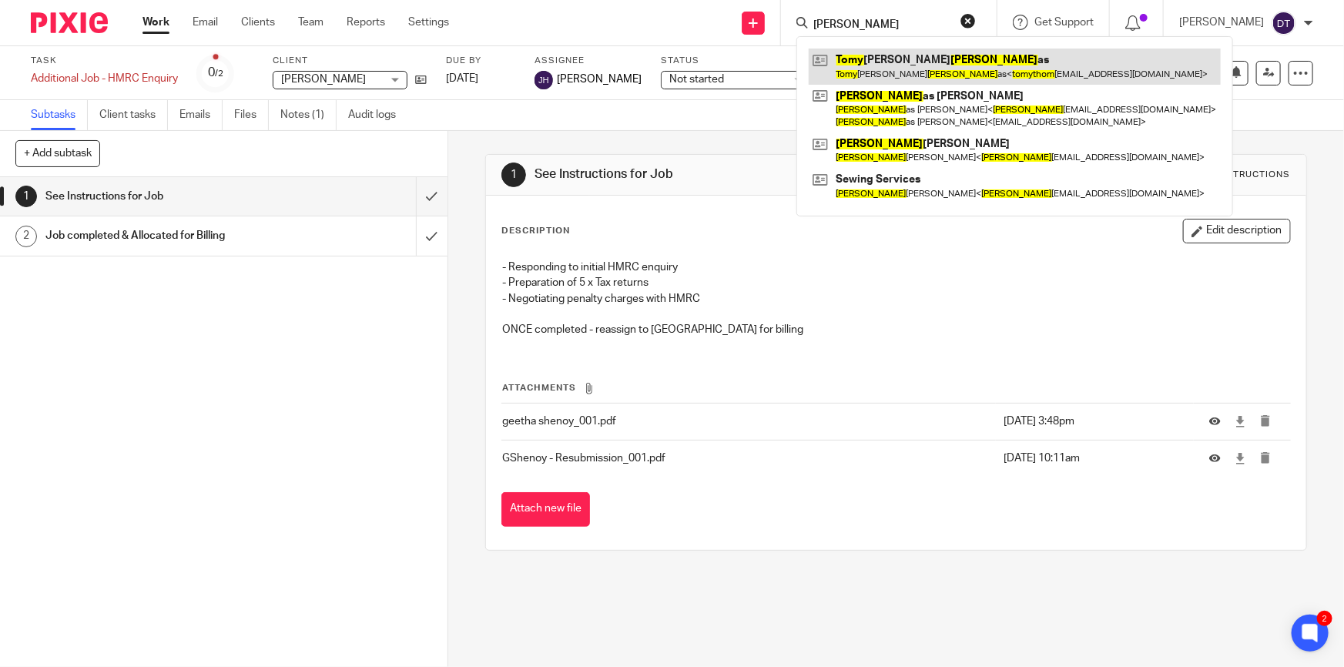
type input "tomy thom"
click at [891, 51] on link at bounding box center [1014, 66] width 412 height 35
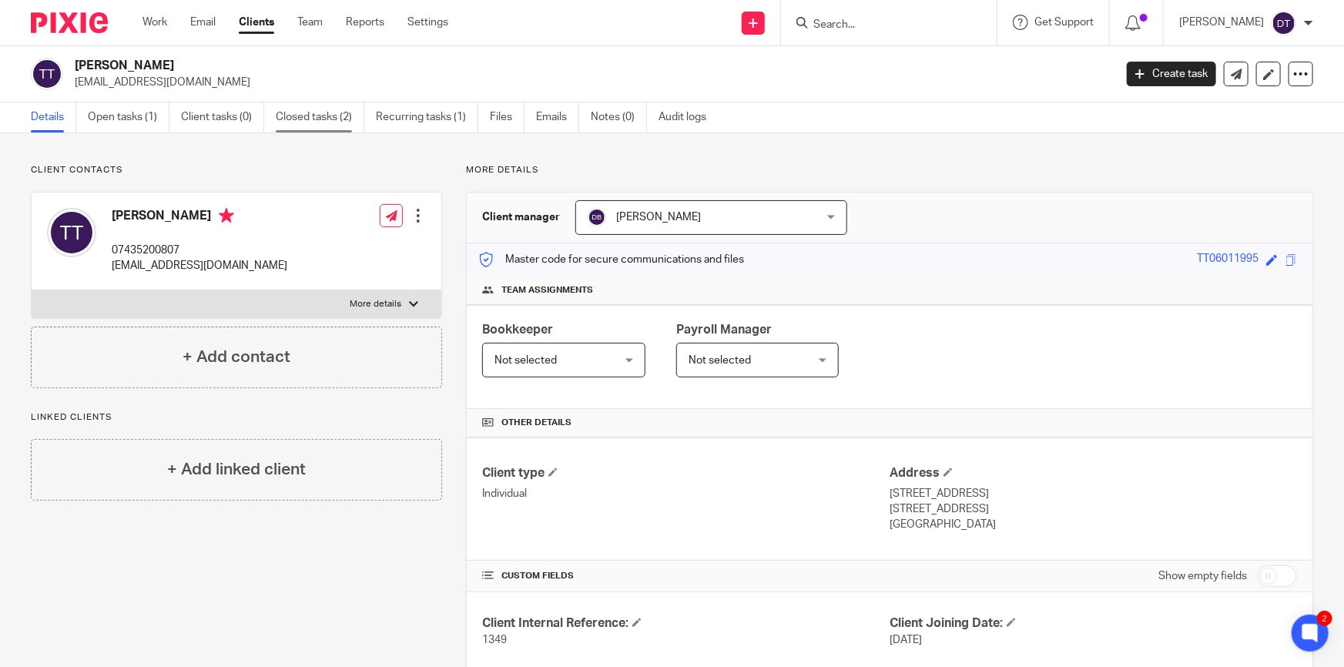
click at [338, 118] on link "Closed tasks (2)" at bounding box center [320, 117] width 89 height 30
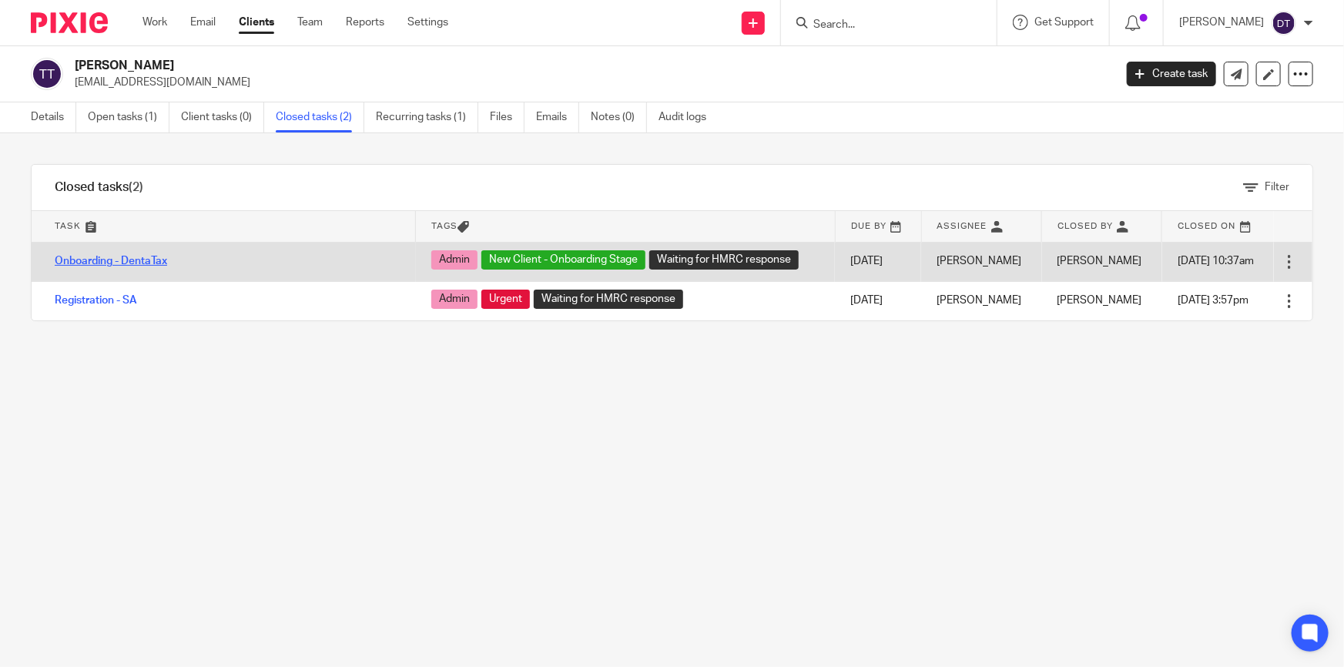
click at [127, 262] on link "Onboarding - DentaTax" at bounding box center [111, 261] width 112 height 11
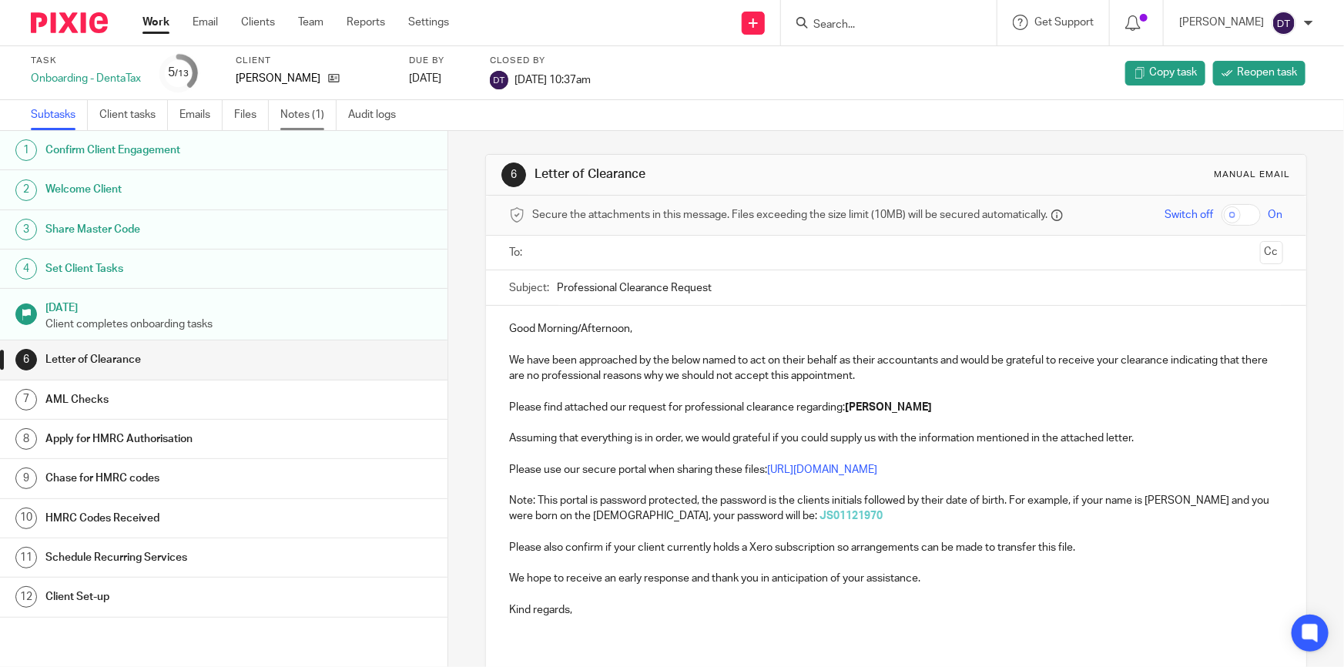
click at [286, 108] on link "Notes (1)" at bounding box center [308, 115] width 56 height 30
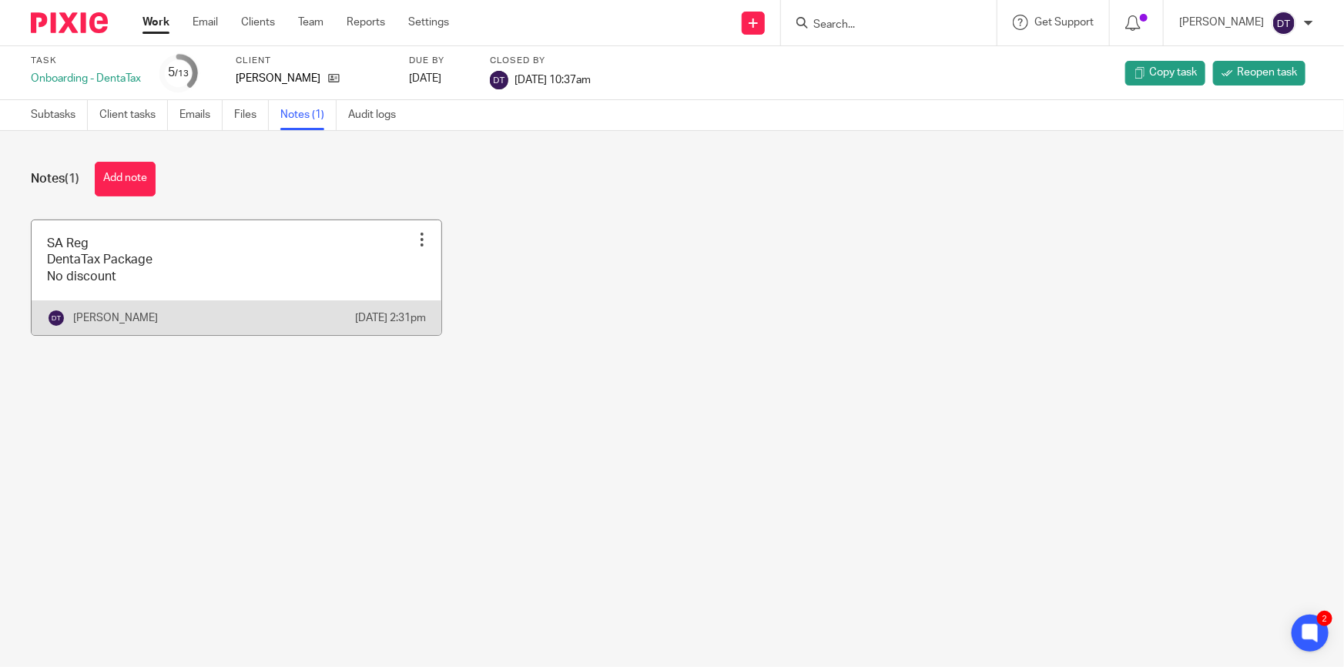
click at [249, 249] on link at bounding box center [237, 277] width 410 height 115
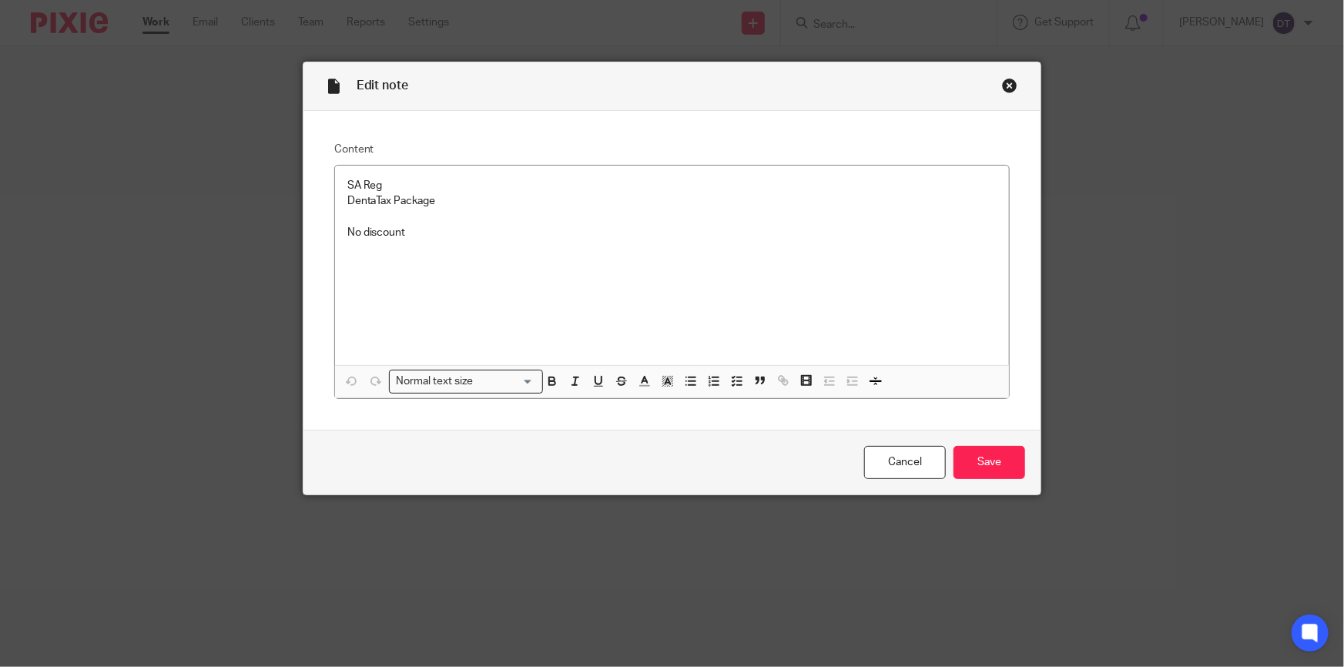
click at [1002, 88] on div "Close this dialog window" at bounding box center [1009, 85] width 15 height 15
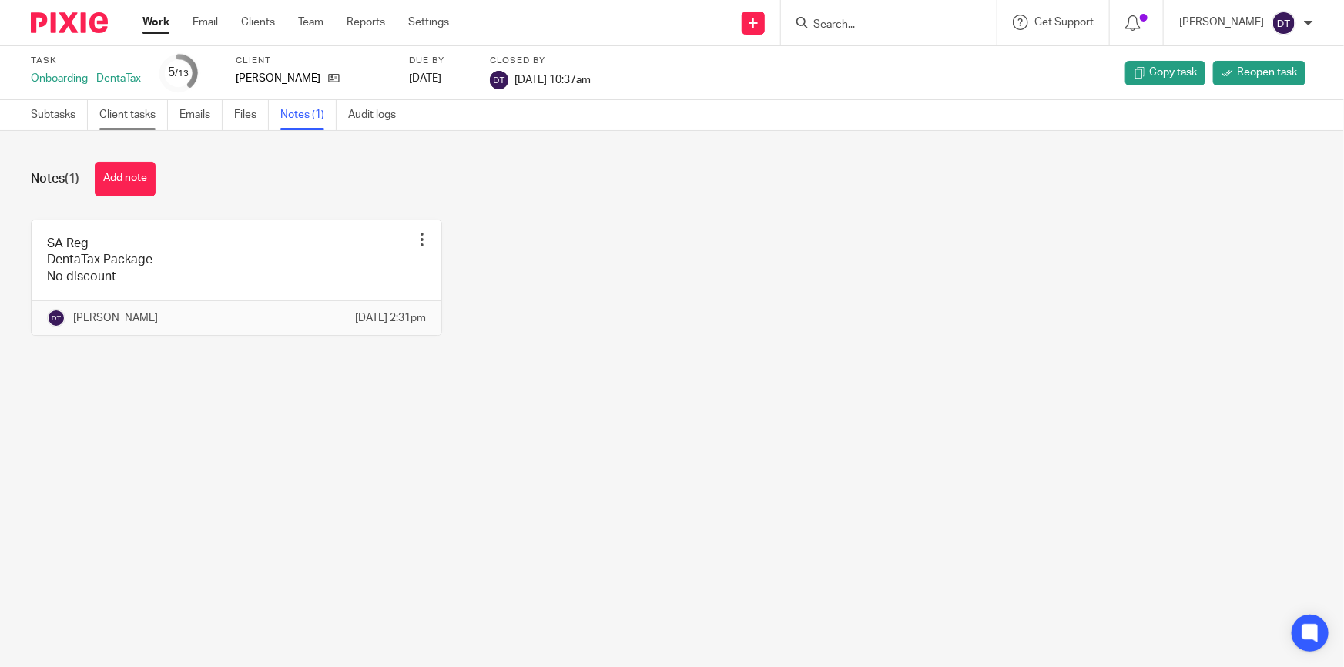
click at [128, 111] on link "Client tasks" at bounding box center [133, 115] width 69 height 30
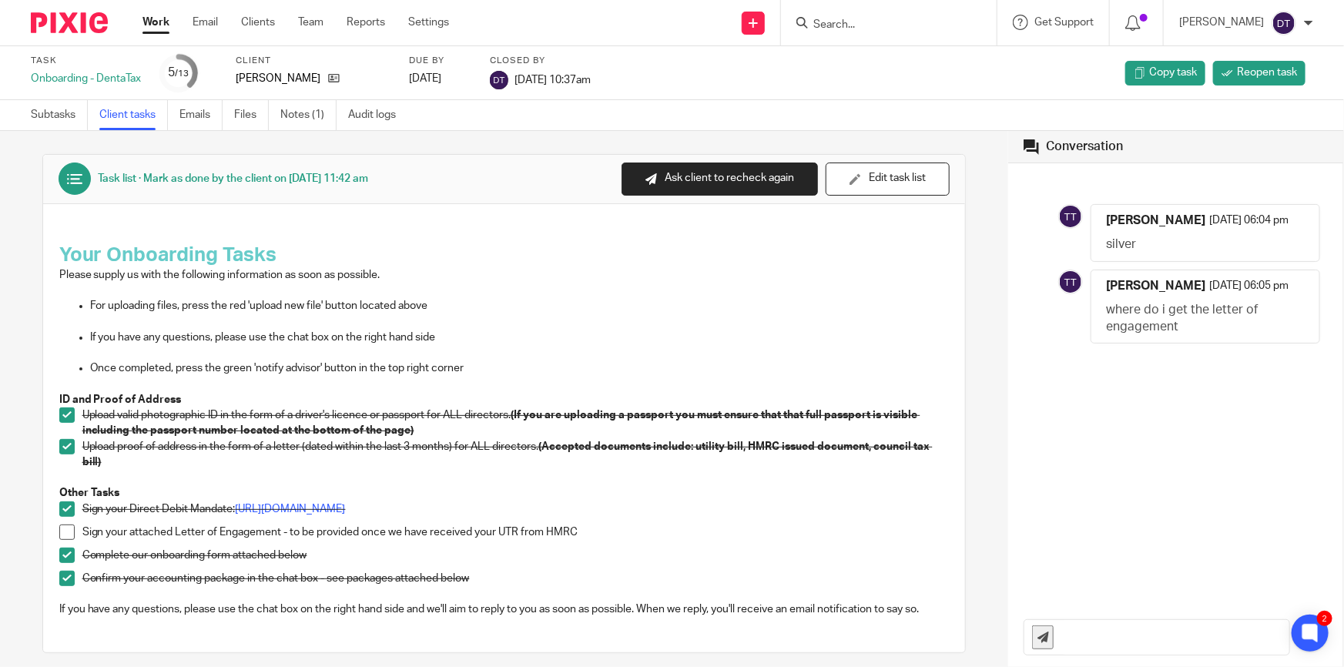
click at [860, 22] on input "Search" at bounding box center [881, 25] width 139 height 14
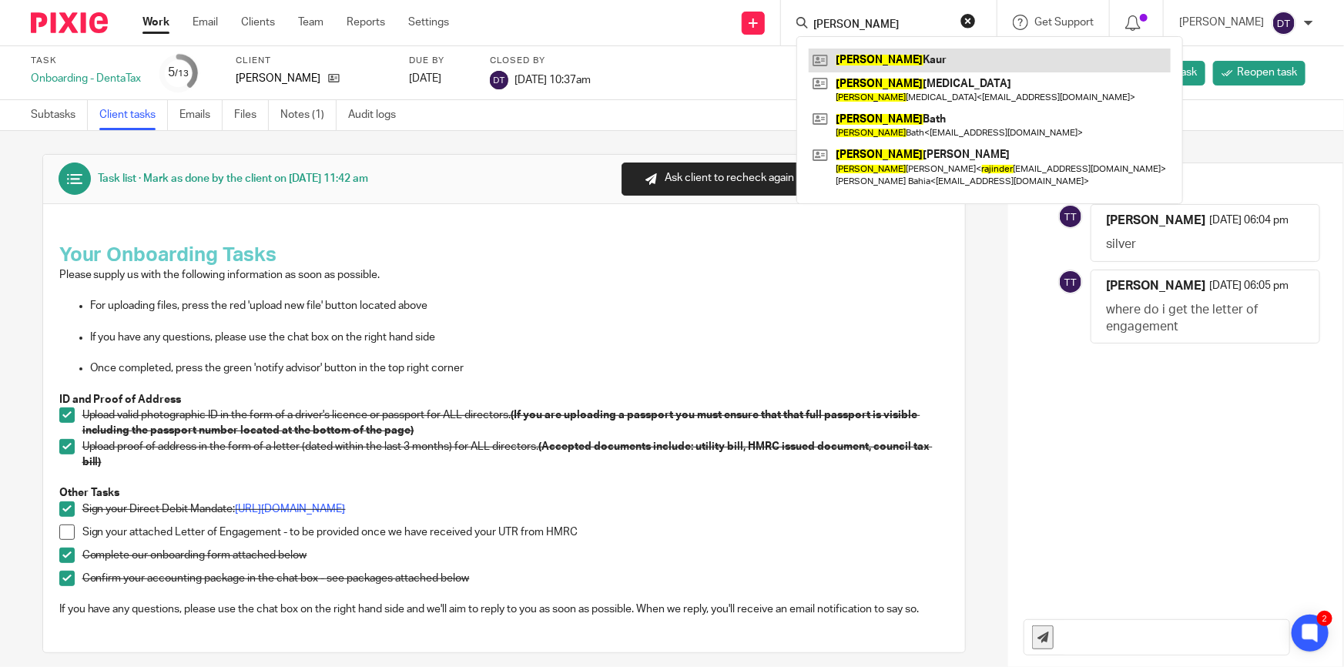
type input "[PERSON_NAME]"
click at [861, 62] on link at bounding box center [989, 60] width 362 height 23
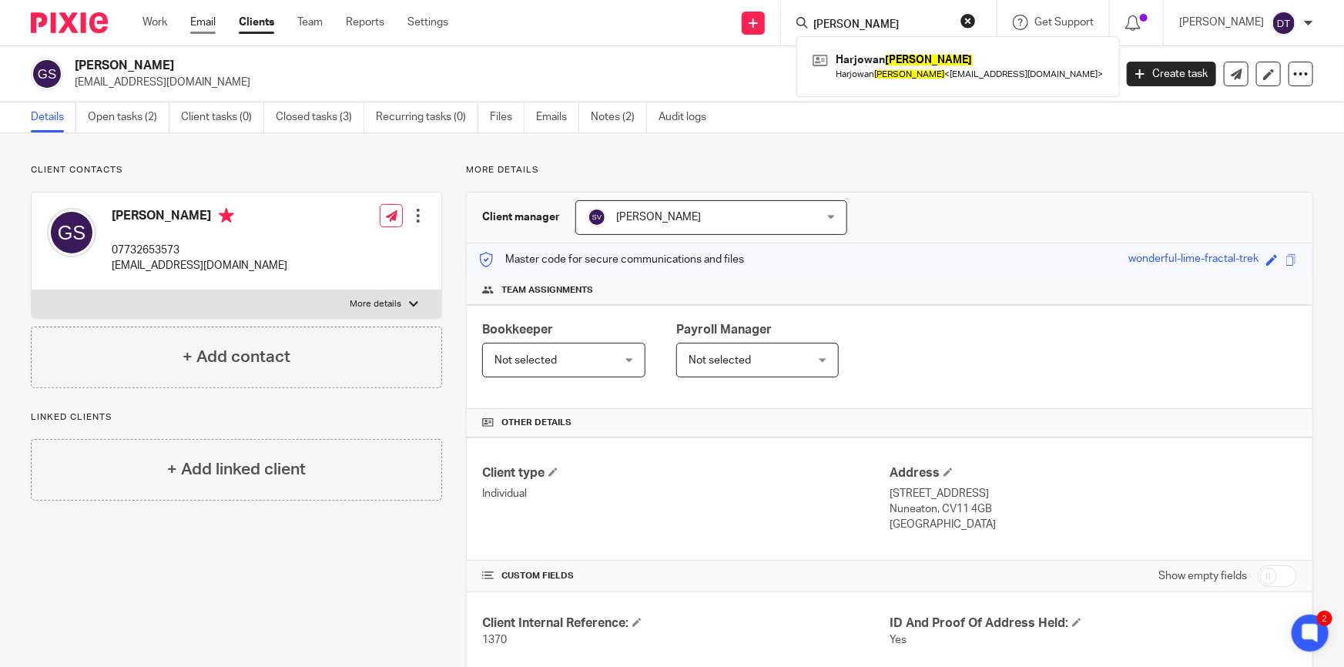
click at [208, 23] on link "Email" at bounding box center [202, 22] width 25 height 15
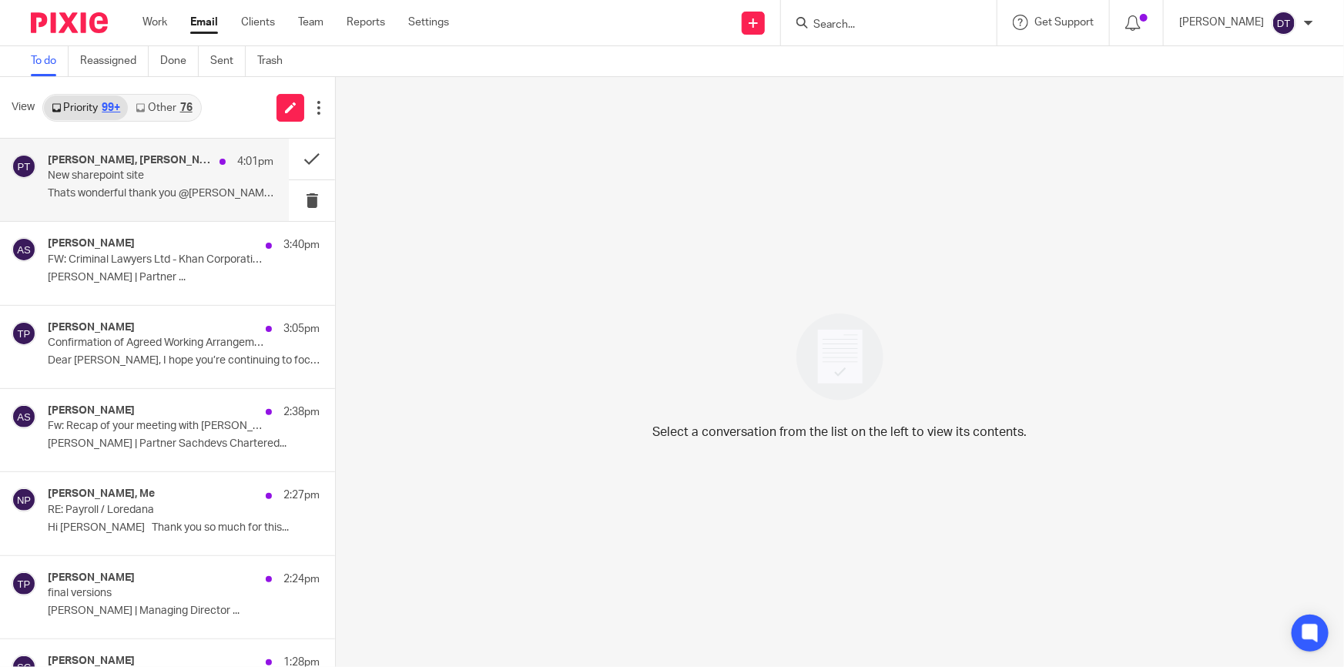
click at [177, 176] on p "New sharepoint site" at bounding box center [138, 175] width 181 height 13
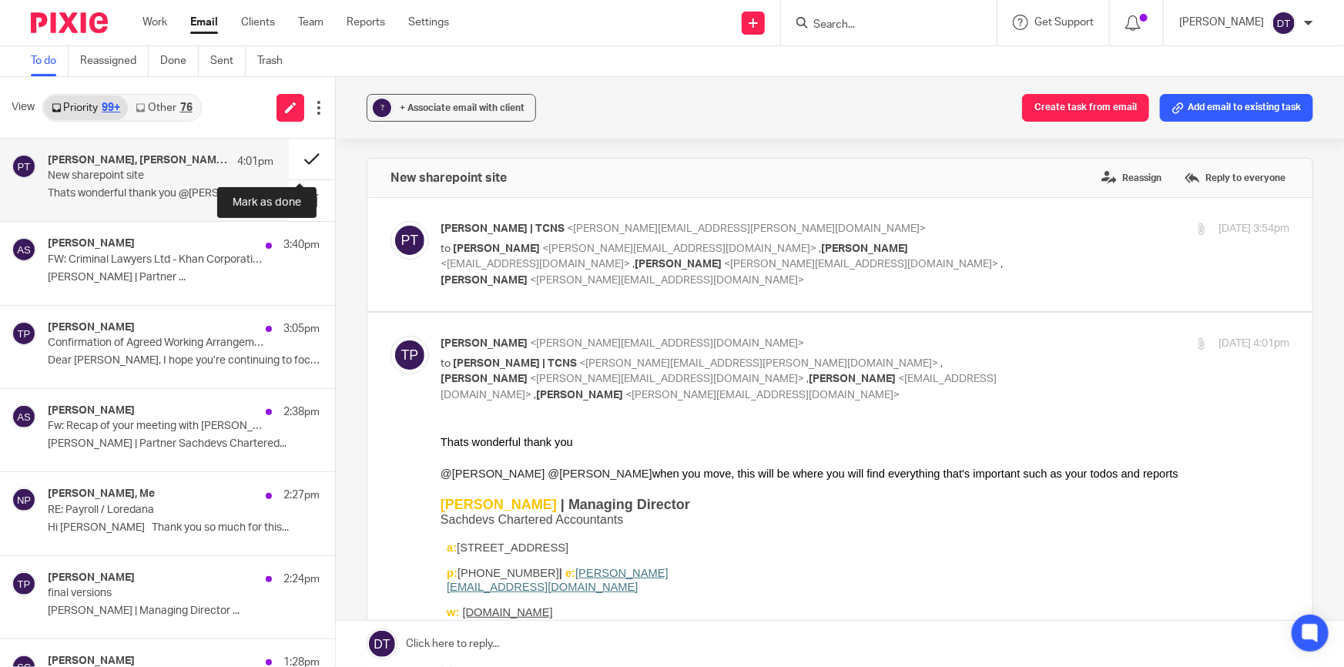
click at [293, 155] on button at bounding box center [312, 159] width 46 height 41
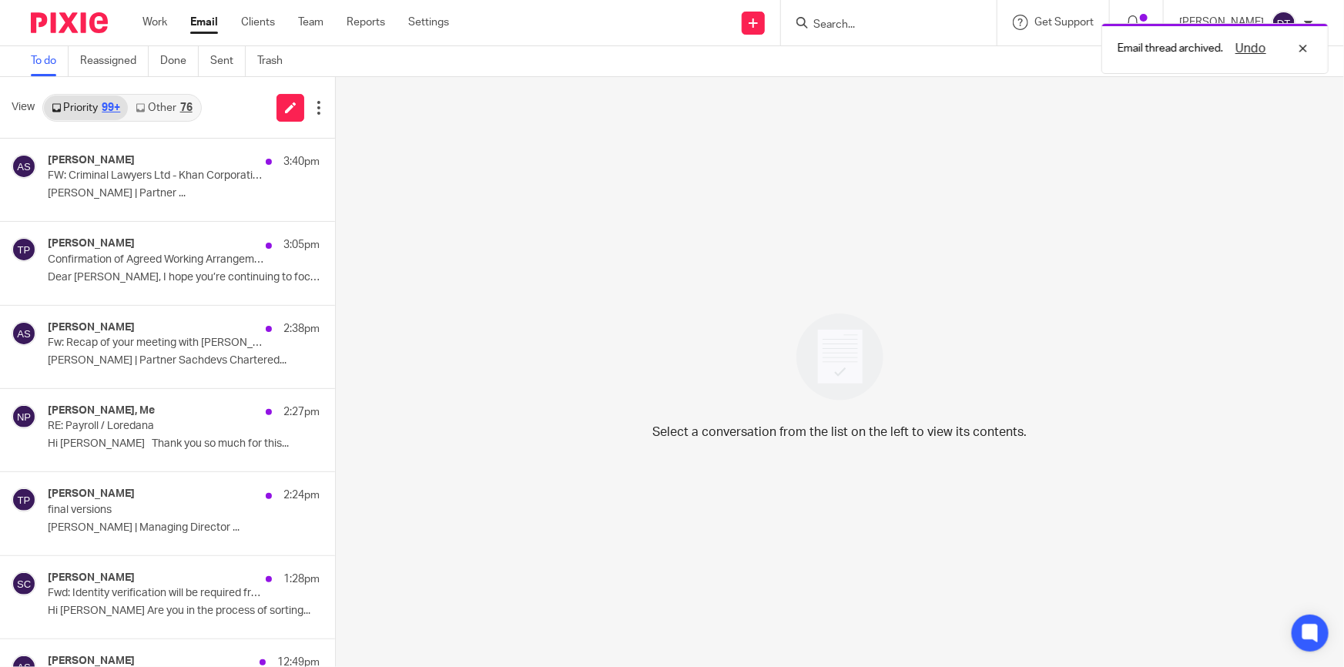
click at [166, 108] on link "Other 76" at bounding box center [164, 107] width 72 height 25
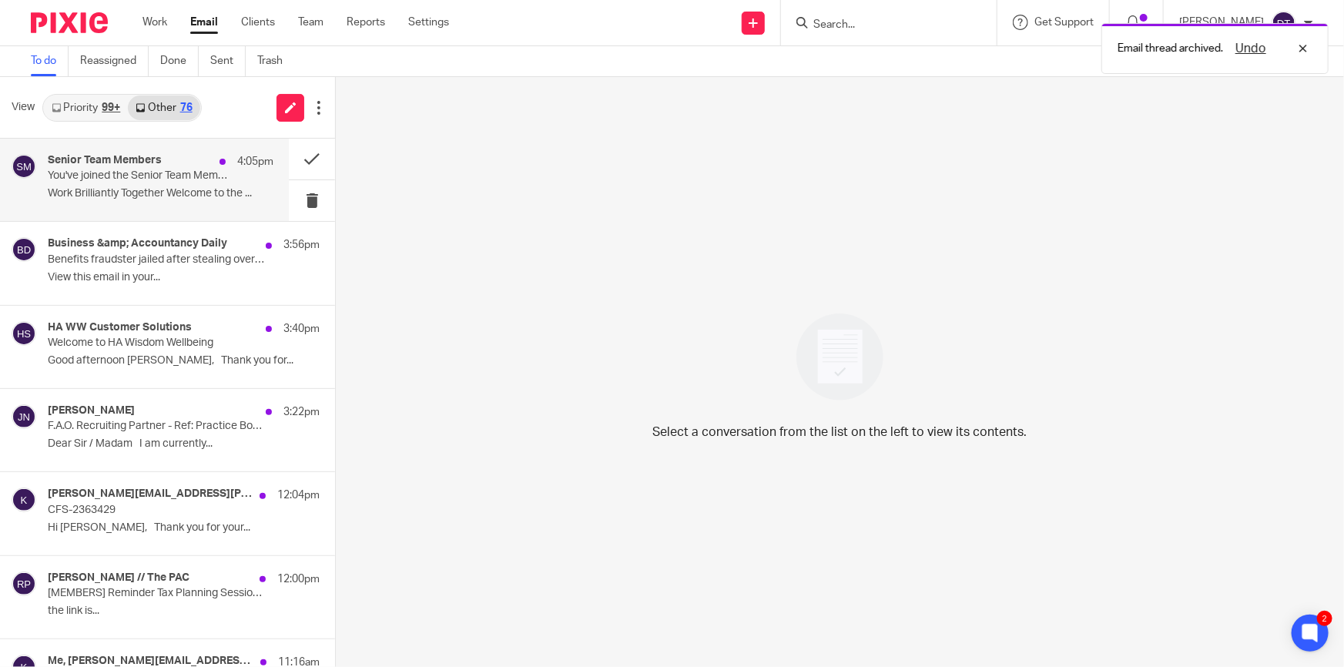
click at [162, 179] on p "You've joined the Senior Team Members group" at bounding box center [138, 175] width 181 height 13
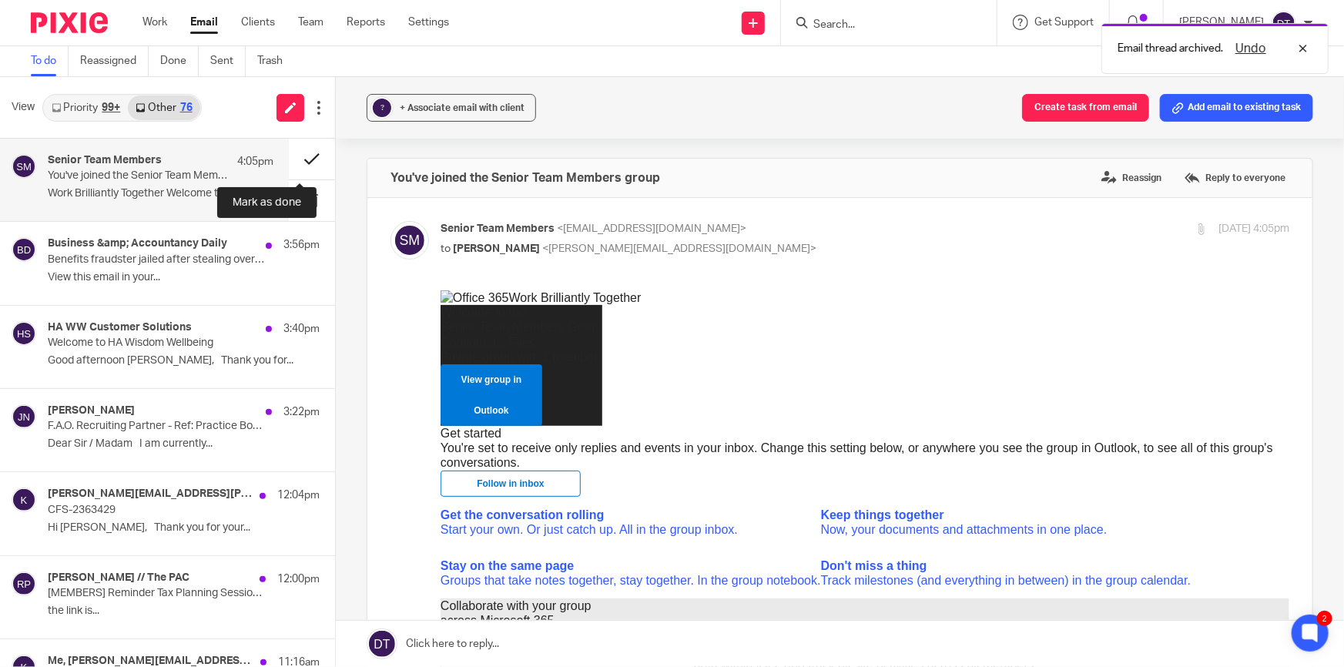
click at [296, 157] on button at bounding box center [312, 159] width 46 height 41
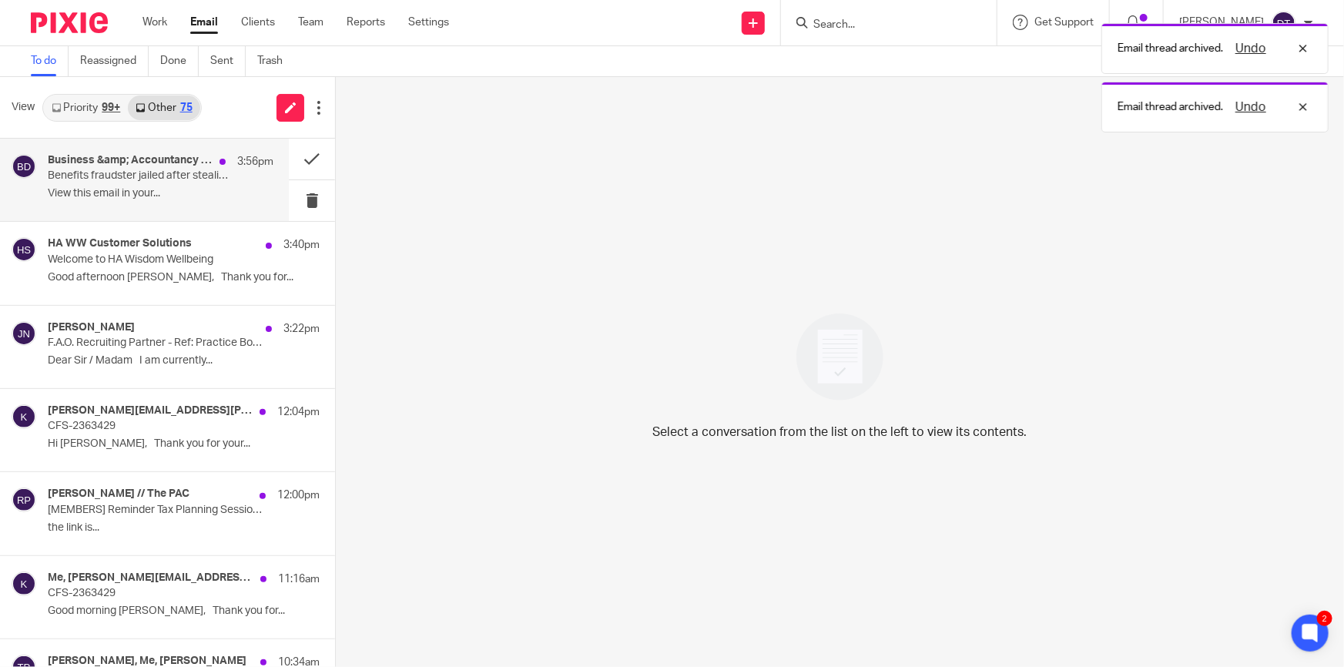
click at [162, 182] on p "Benefits fraudster jailed after stealing over £100k | MKS quits audit over cryp…" at bounding box center [138, 175] width 181 height 13
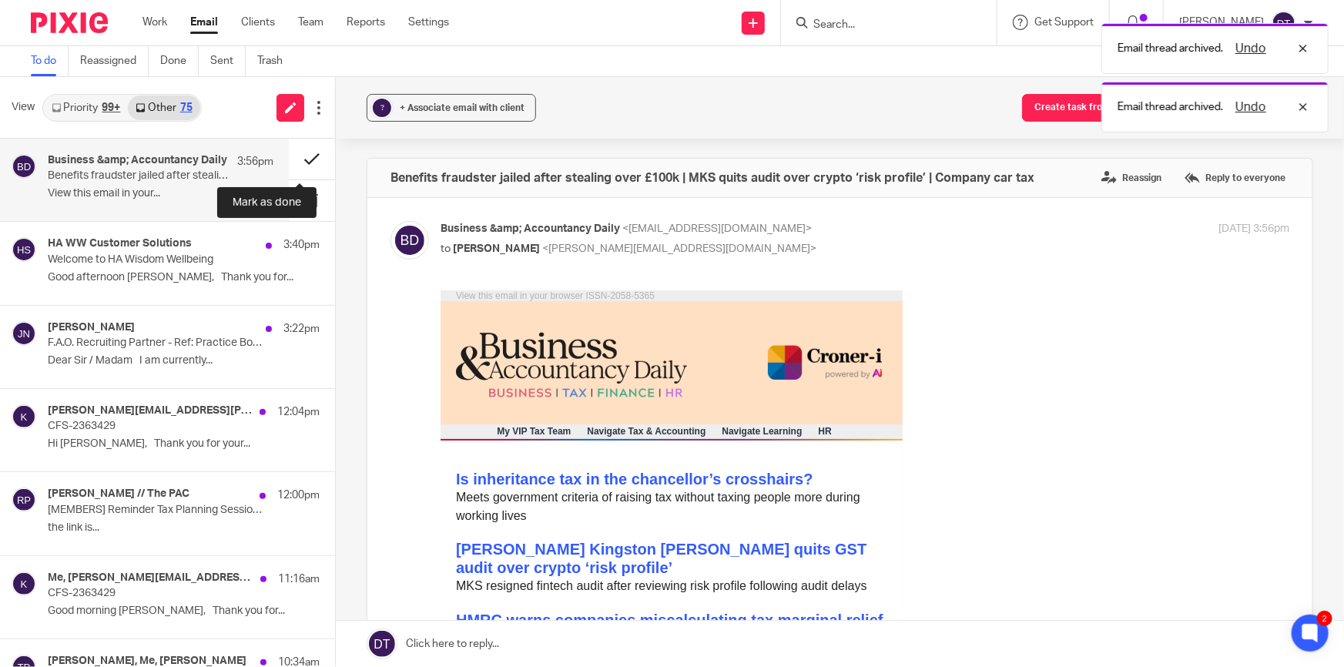
click at [300, 161] on button at bounding box center [312, 159] width 46 height 41
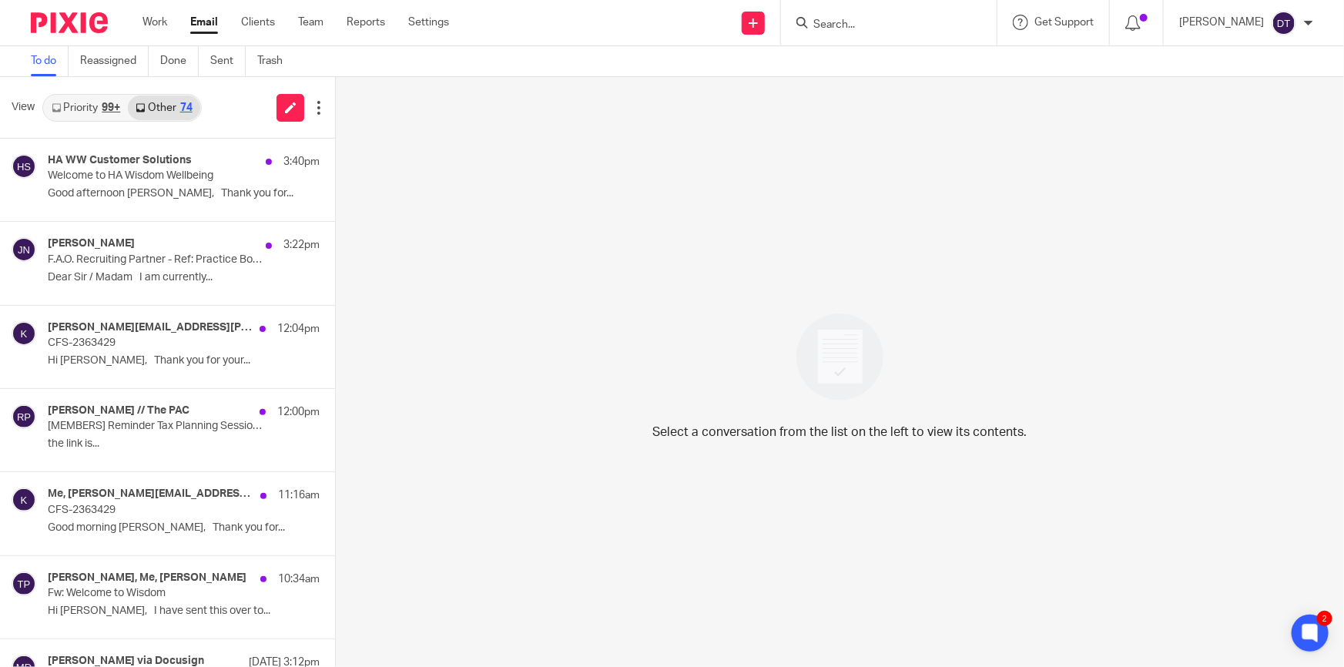
click at [857, 31] on input "Search" at bounding box center [881, 25] width 139 height 14
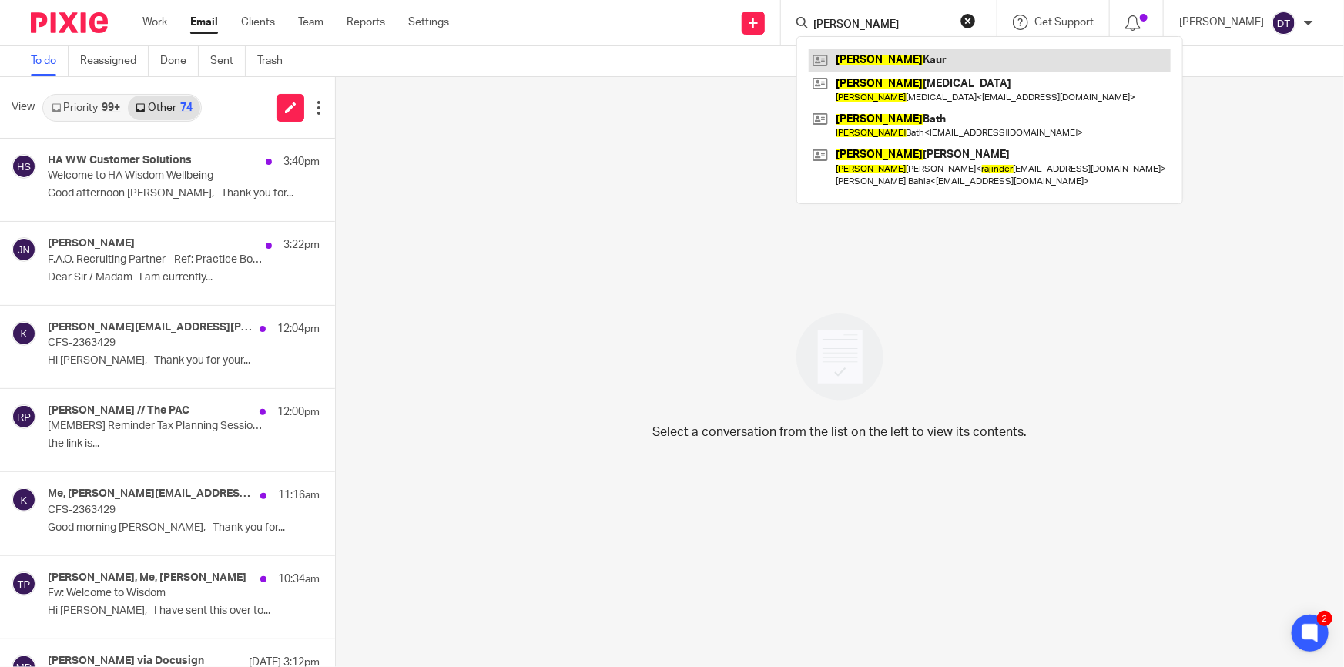
type input "rajwinder"
click at [878, 55] on link at bounding box center [989, 60] width 362 height 23
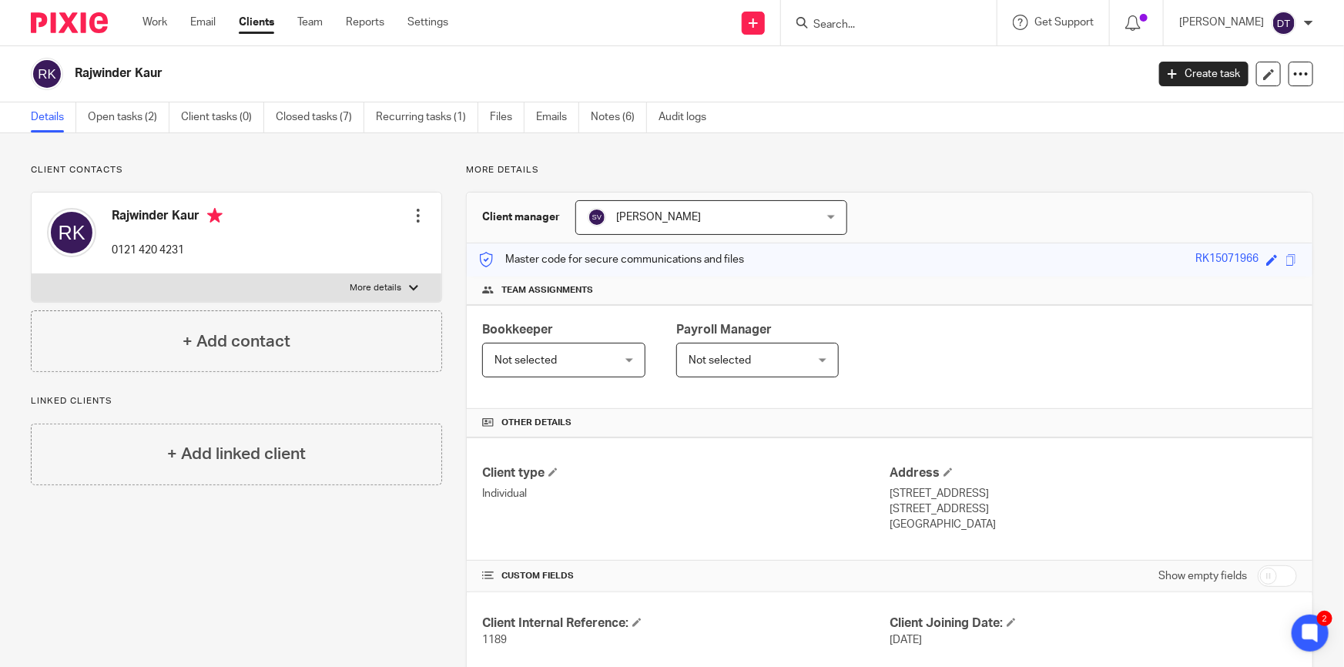
click at [885, 18] on input "Search" at bounding box center [881, 25] width 139 height 14
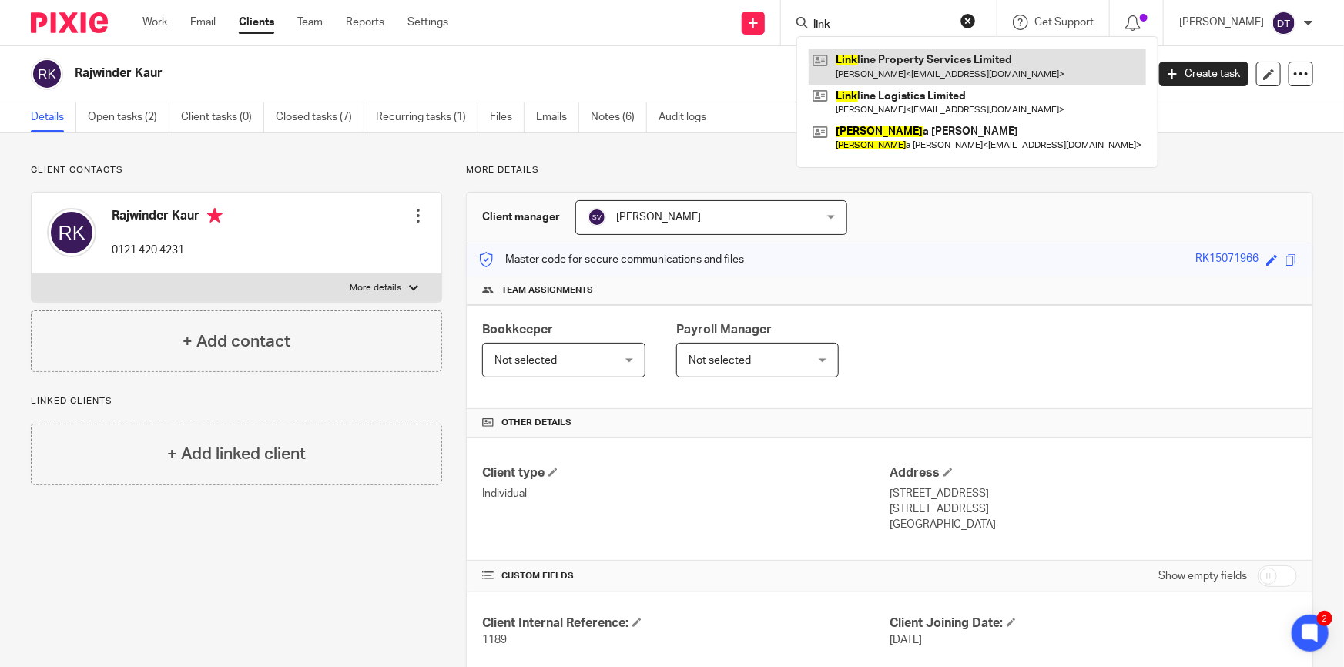
type input "link"
click at [902, 78] on link at bounding box center [976, 66] width 337 height 35
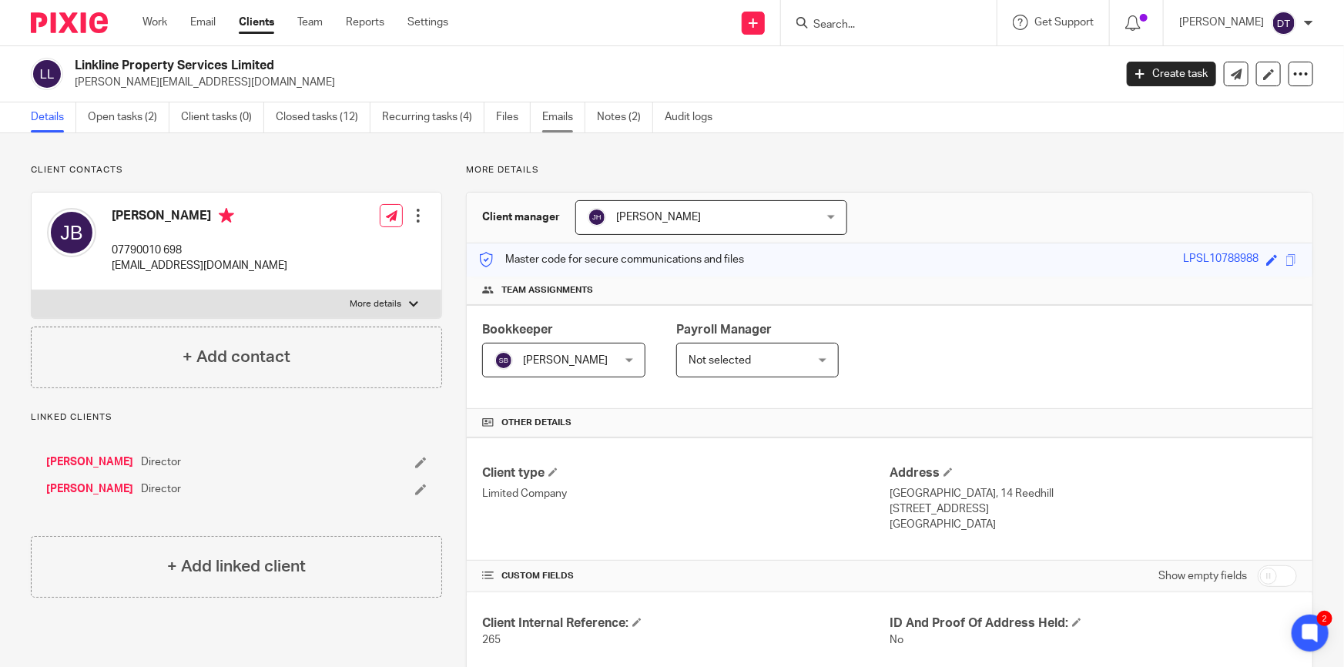
click at [569, 118] on link "Emails" at bounding box center [563, 117] width 43 height 30
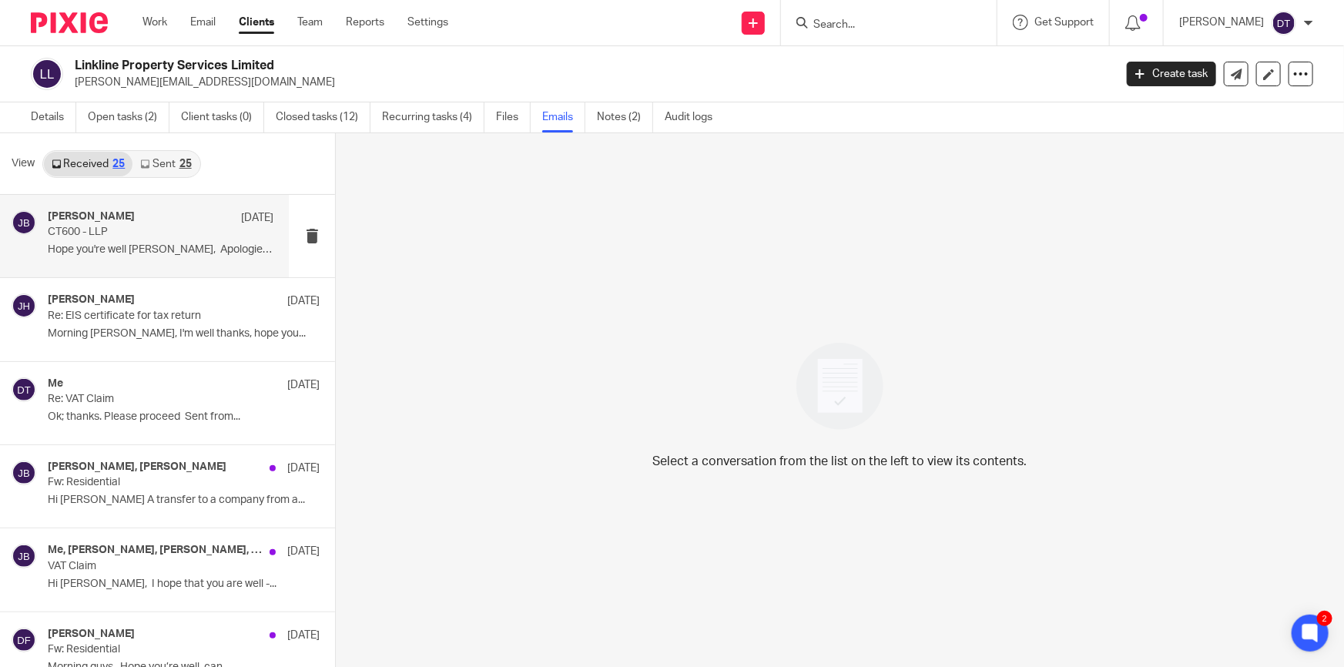
click at [180, 250] on p "Hope you're well Deanna, Apologies..." at bounding box center [161, 249] width 226 height 13
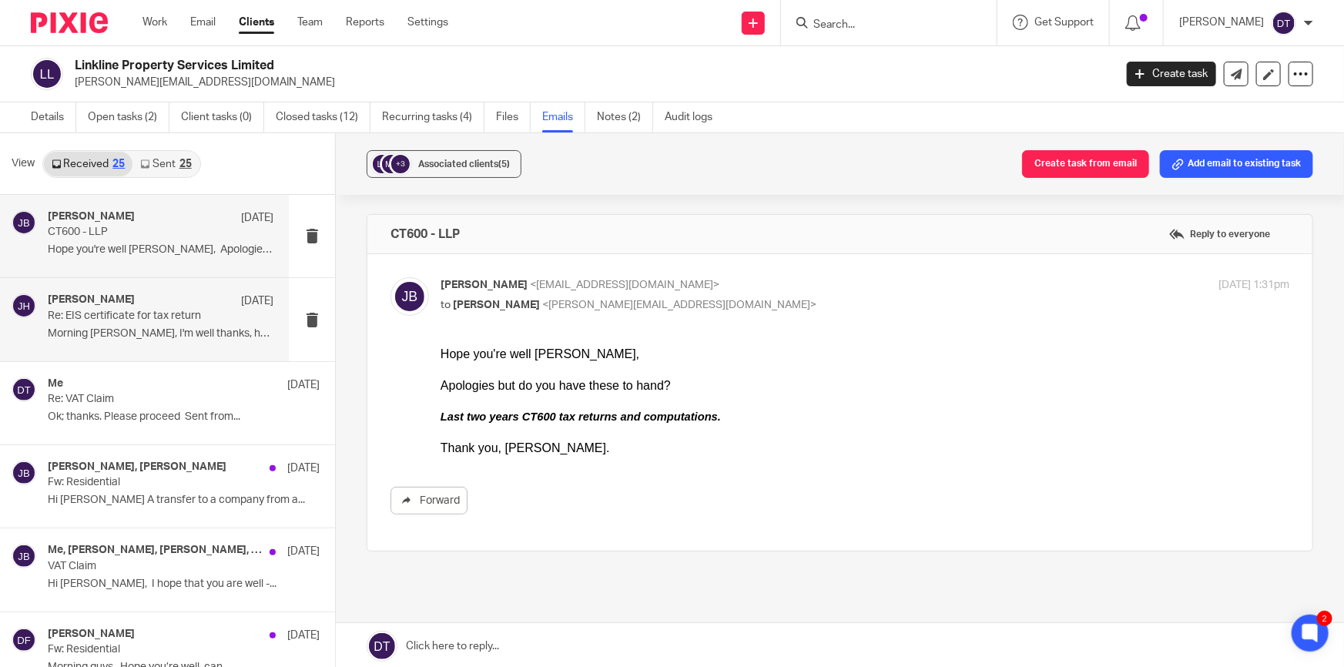
click at [142, 313] on p "Re: EIS certificate for tax return" at bounding box center [138, 316] width 181 height 13
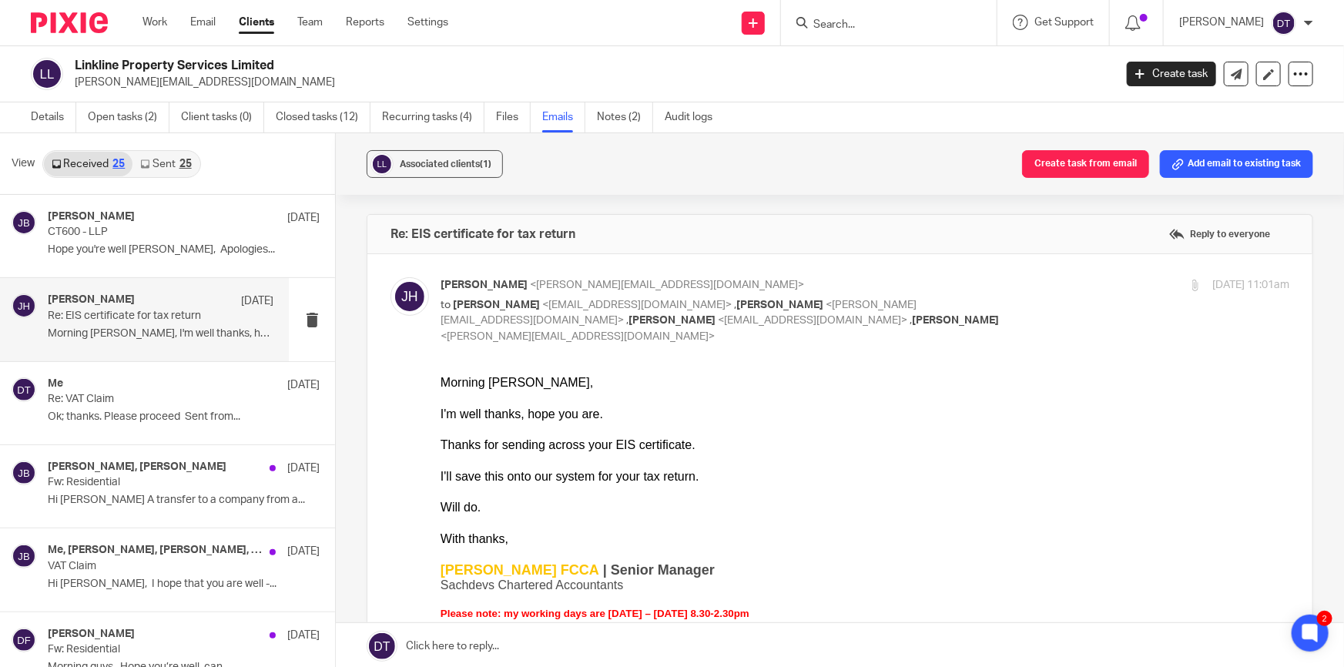
scroll to position [69, 0]
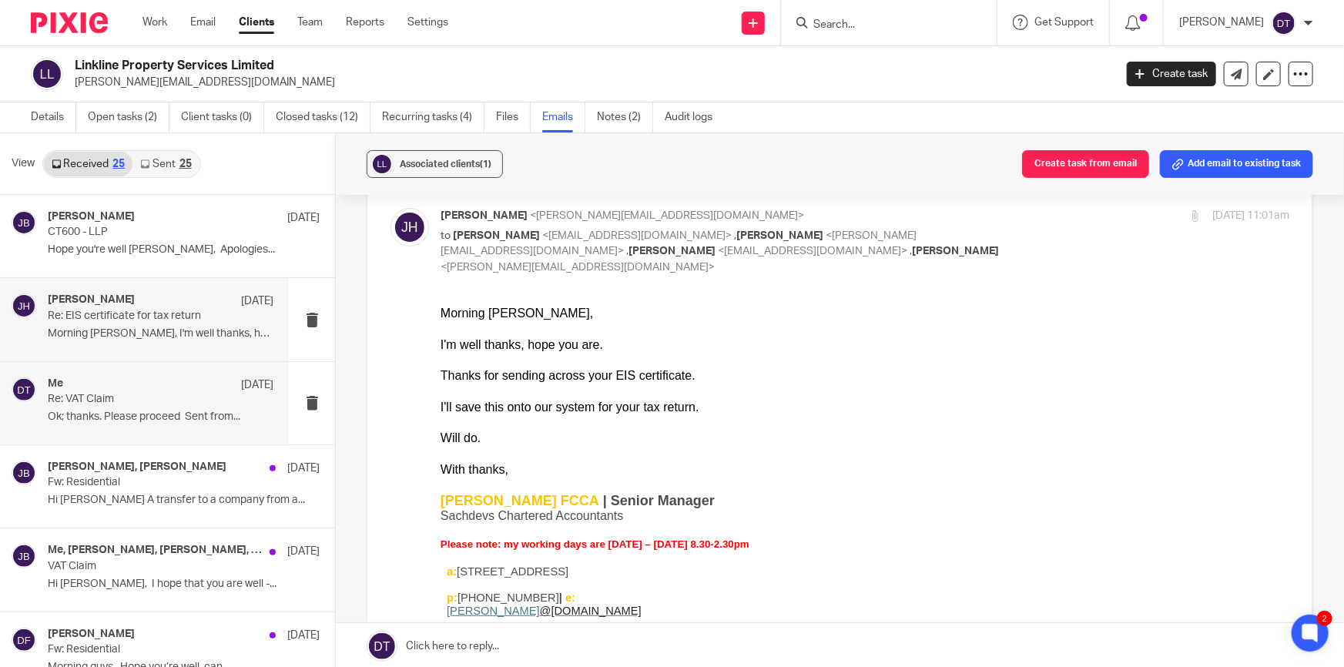
click at [65, 387] on div "Me 28 Jul" at bounding box center [161, 384] width 226 height 15
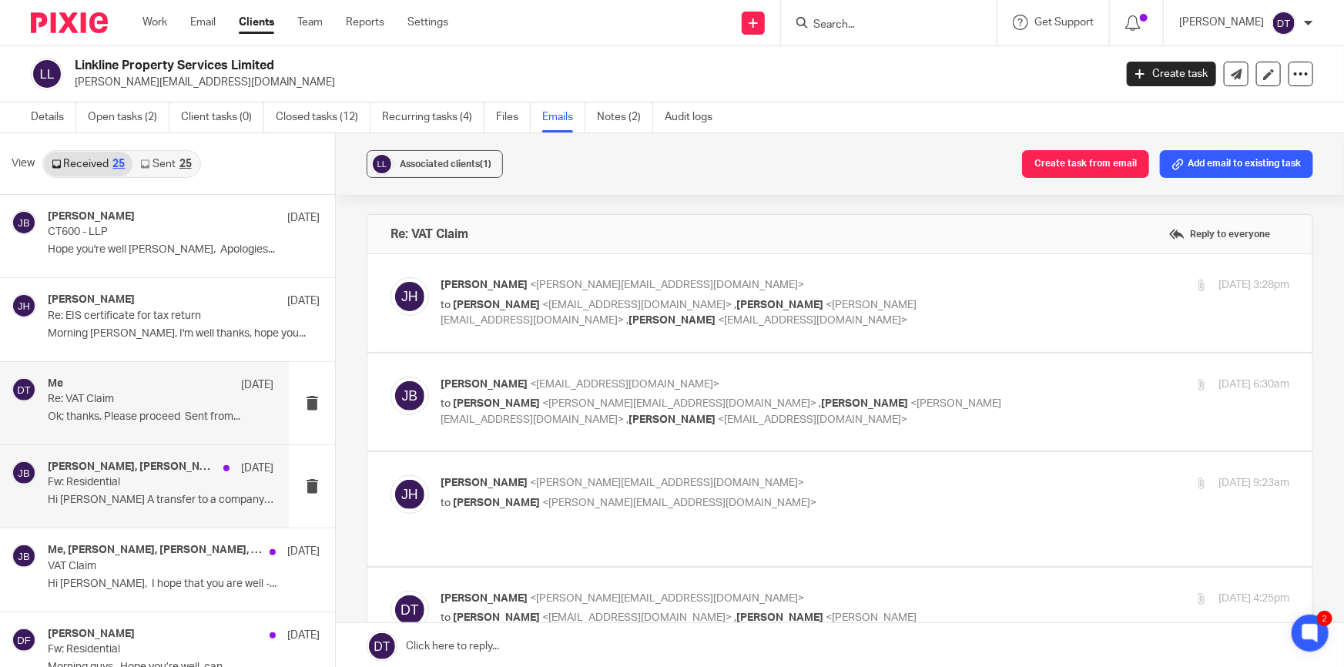
scroll to position [0, 0]
click at [686, 320] on p "to James Bowes <jamesbowes1987@outlook.com> , Deanna Templeton <deanna@sachdevs…" at bounding box center [723, 313] width 566 height 32
checkbox input "true"
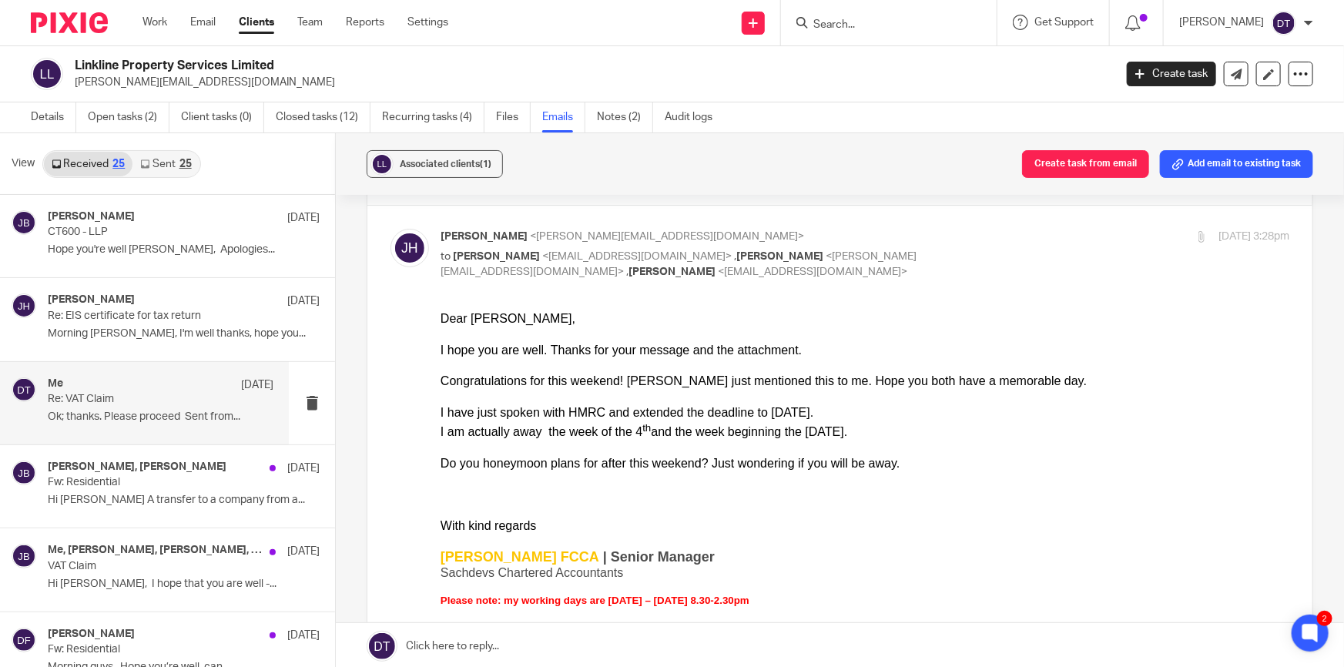
scroll to position [69, 0]
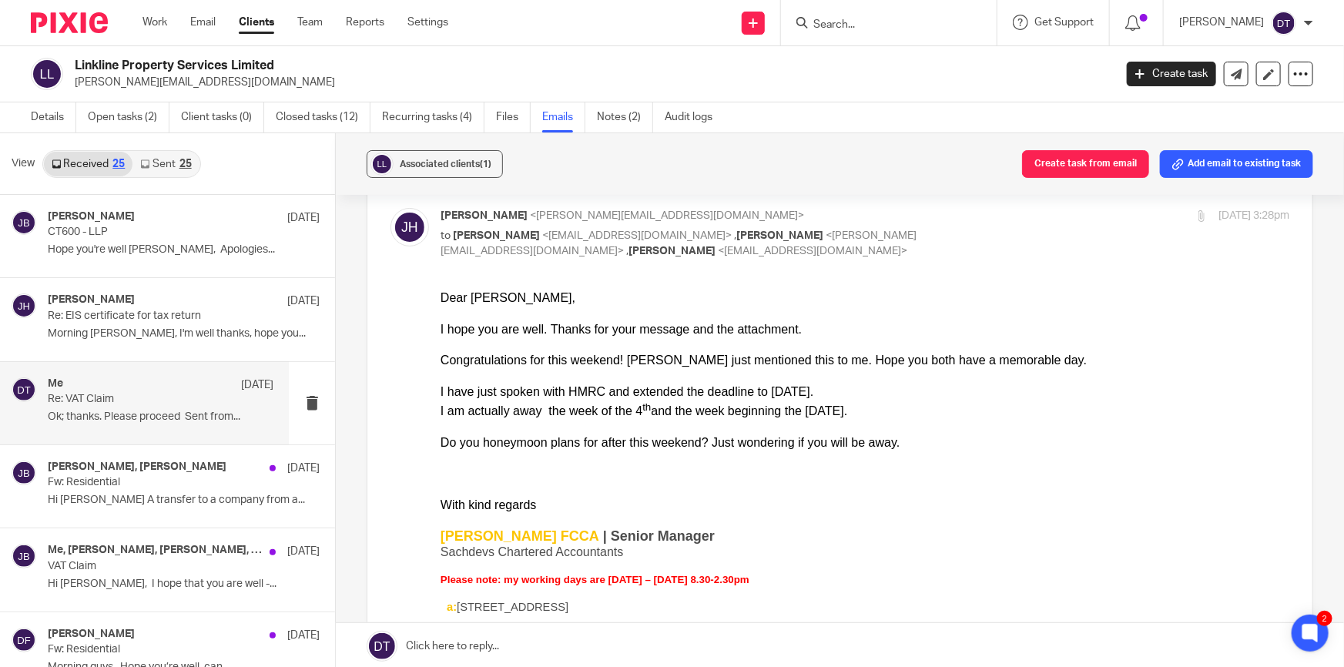
click at [561, 386] on div "I have just spoken with HMRC and extended the deadline to 04/08/2025." at bounding box center [864, 390] width 848 height 15
click at [742, 387] on div "I have just spoken with HMRC and extended the deadline to 04/08/2025." at bounding box center [864, 390] width 848 height 15
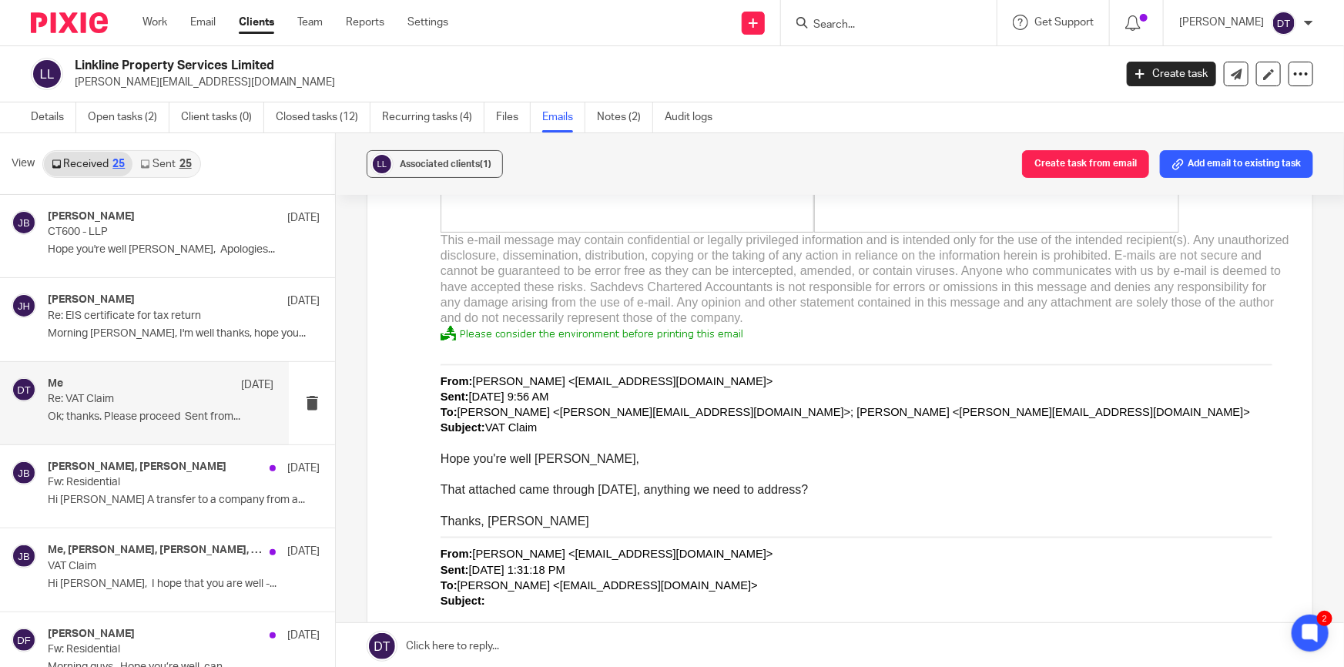
scroll to position [6229, 0]
click at [849, 23] on input "Search" at bounding box center [881, 25] width 139 height 14
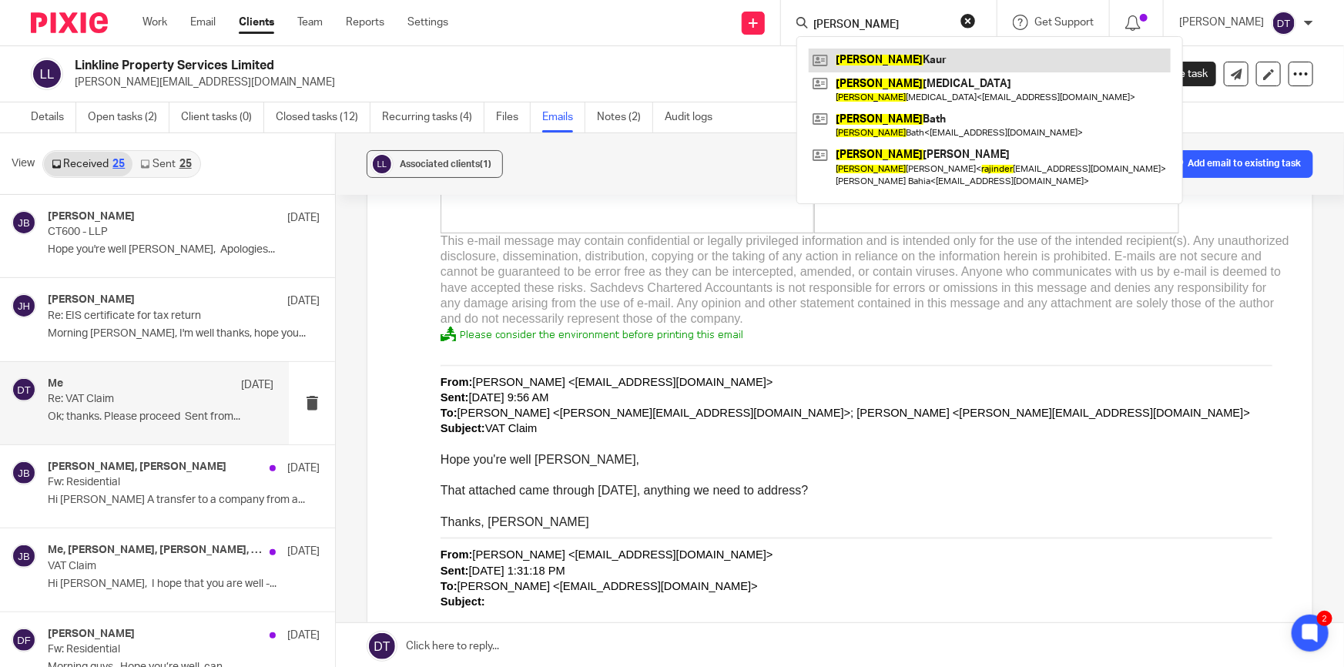
type input "rajwinder"
click at [872, 59] on link at bounding box center [989, 60] width 362 height 23
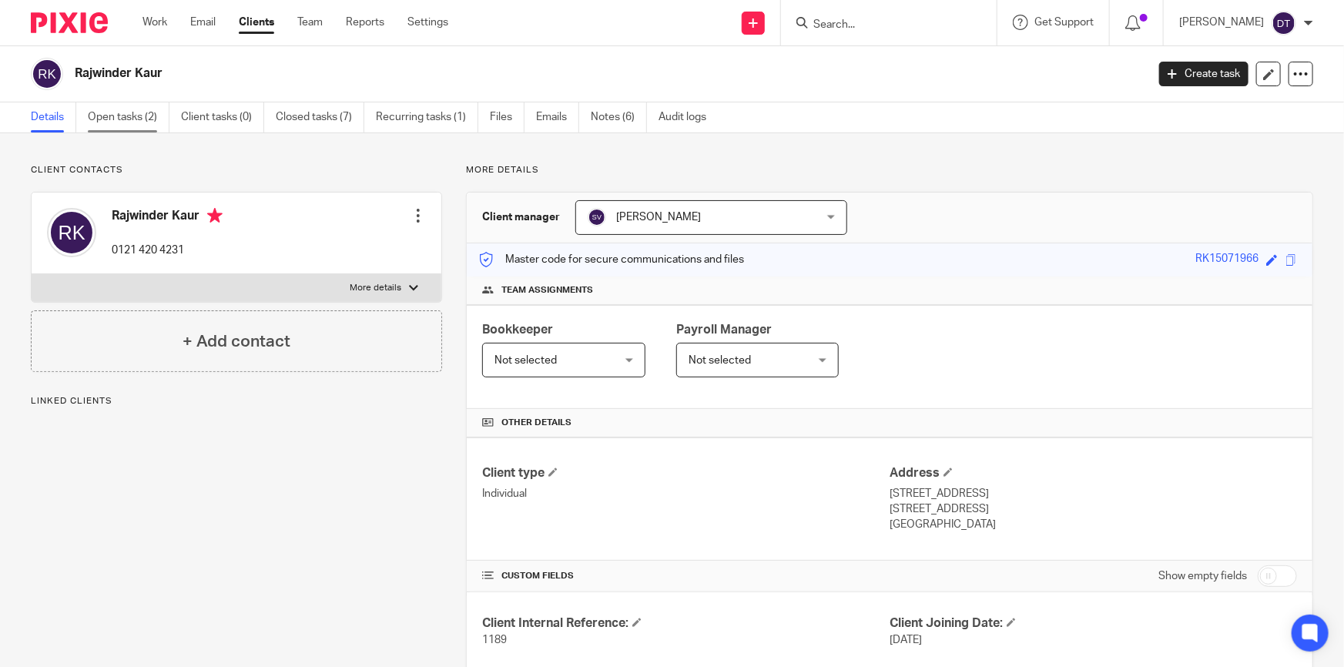
click at [152, 126] on link "Open tasks (2)" at bounding box center [129, 117] width 82 height 30
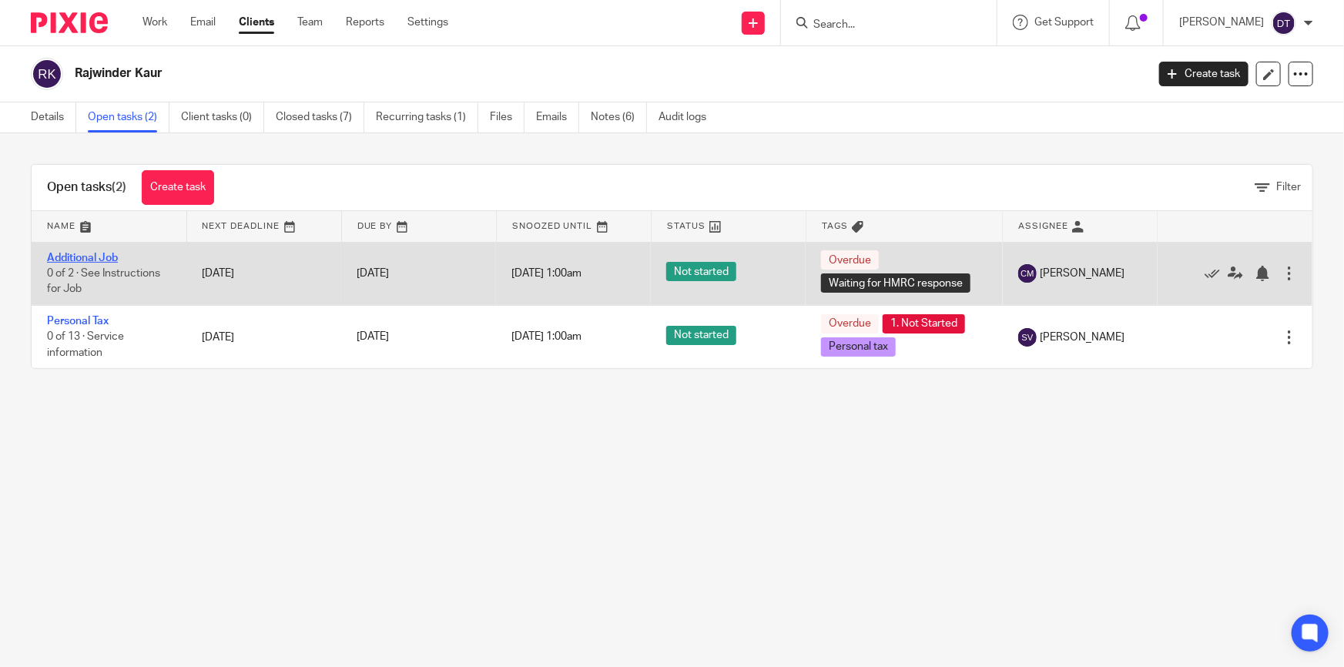
click at [103, 257] on link "Additional Job" at bounding box center [82, 258] width 71 height 11
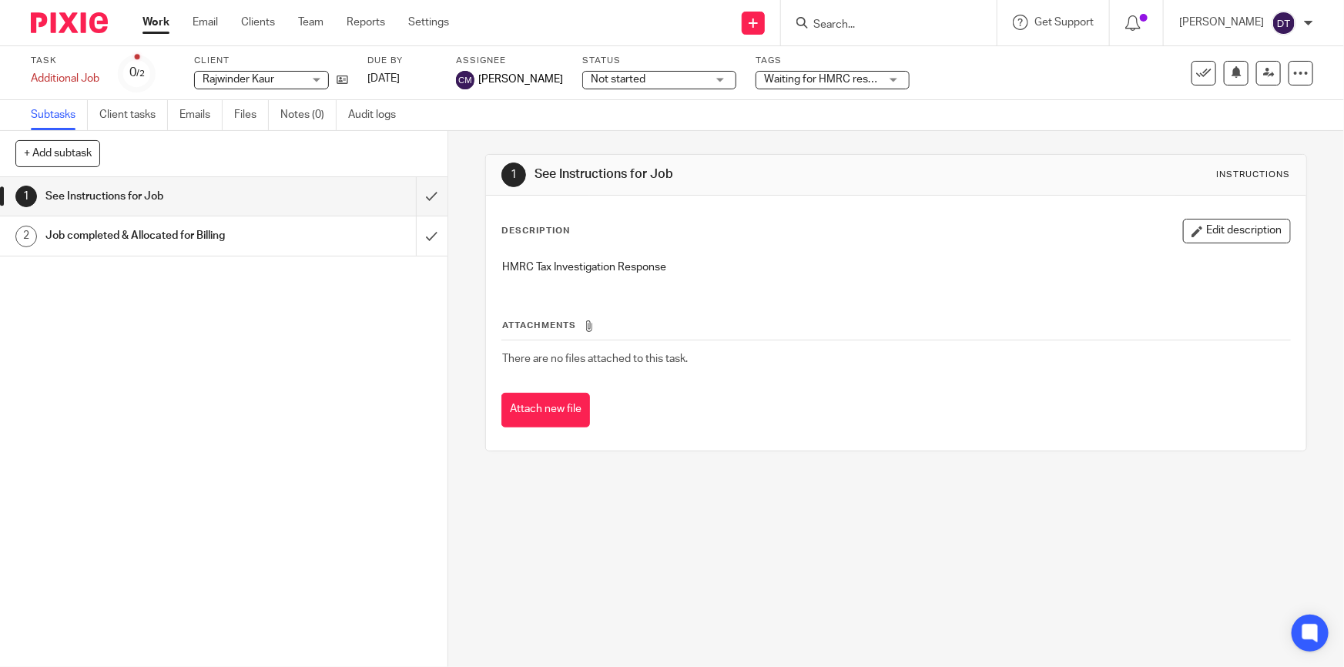
click at [216, 233] on h1 "Job completed & Allocated for Billing" at bounding box center [163, 235] width 236 height 23
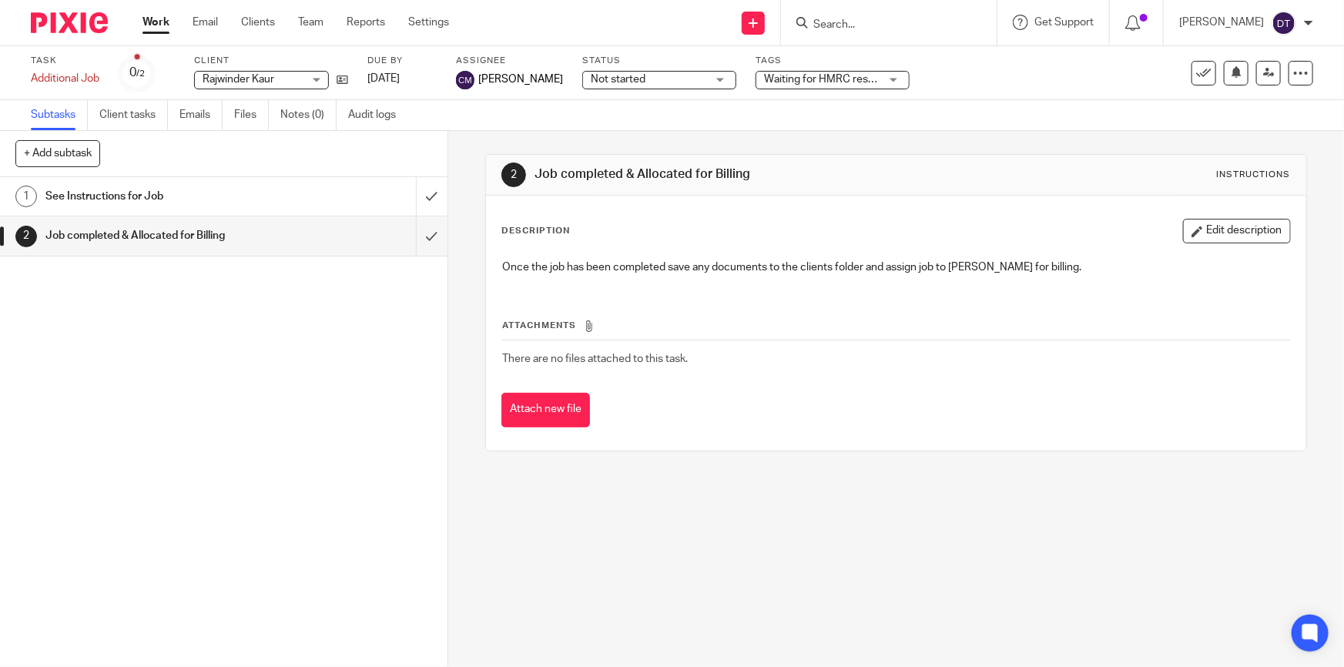
click at [226, 191] on h1 "See Instructions for Job" at bounding box center [163, 196] width 236 height 23
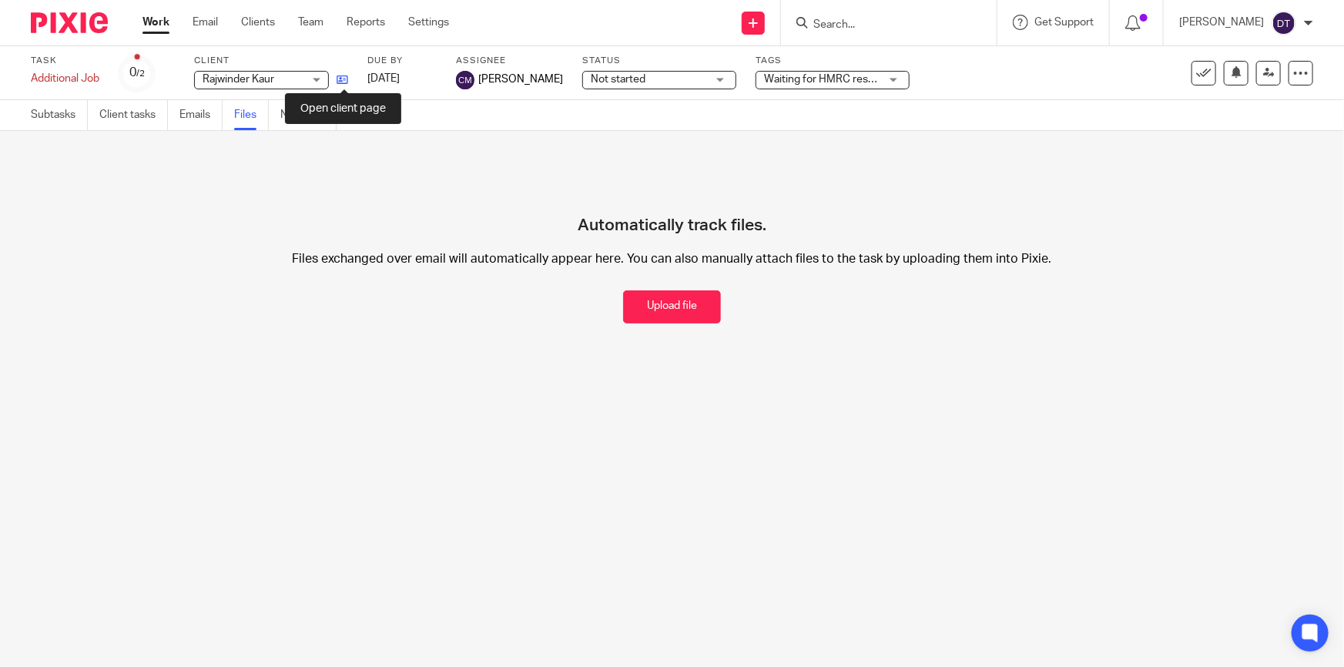
click at [343, 82] on icon at bounding box center [342, 80] width 12 height 12
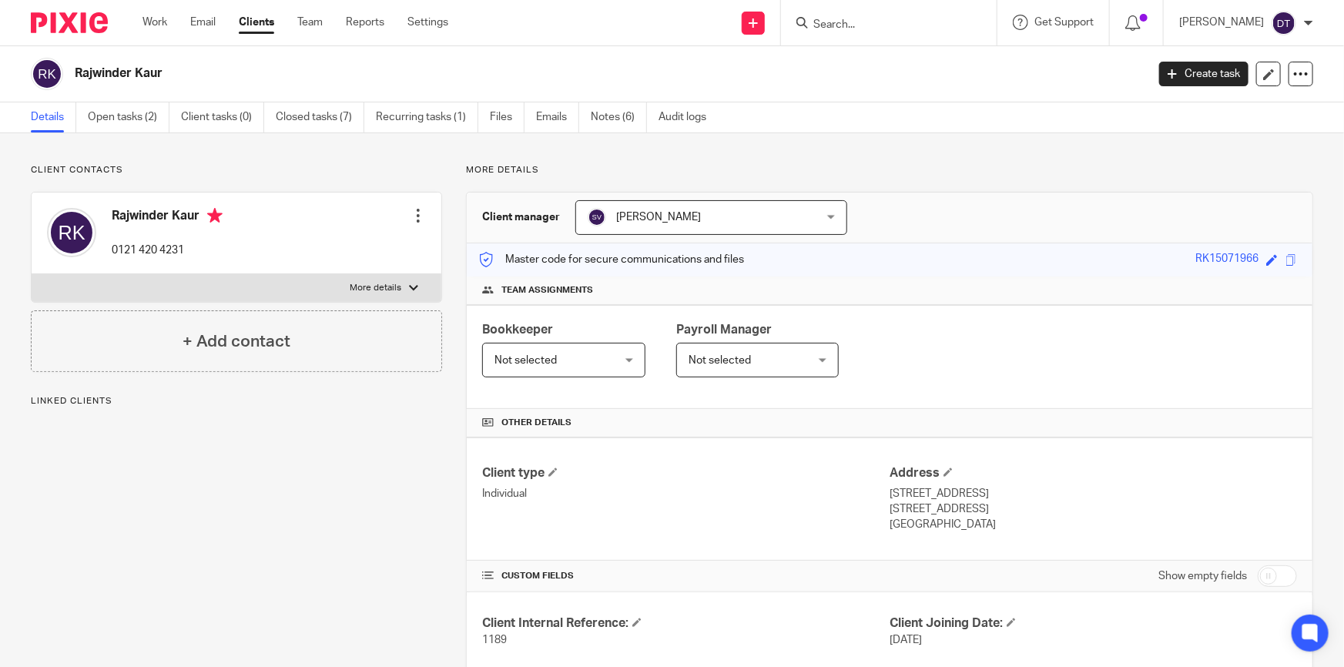
click at [365, 126] on ul "Details Open tasks (2) Client tasks (0) Closed tasks (7) Recurring tasks (1) Fi…" at bounding box center [380, 117] width 698 height 30
click at [331, 119] on link "Closed tasks (7)" at bounding box center [320, 117] width 89 height 30
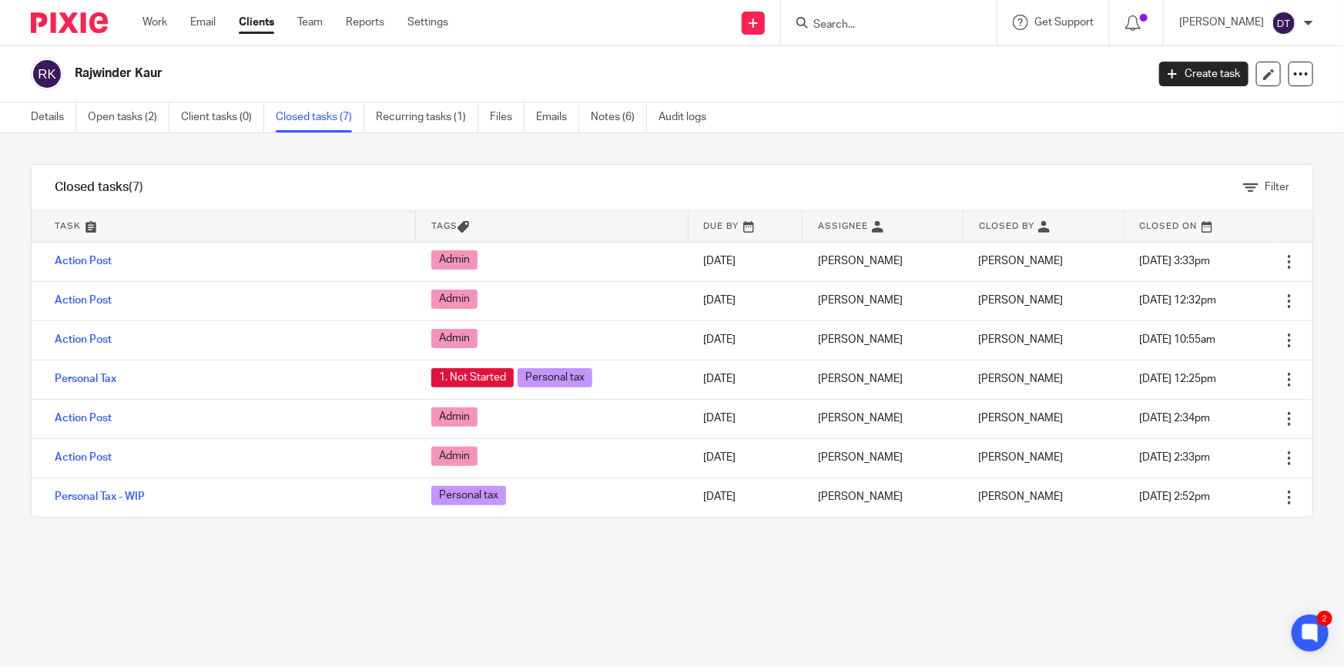
click at [1191, 223] on link at bounding box center [1198, 226] width 149 height 31
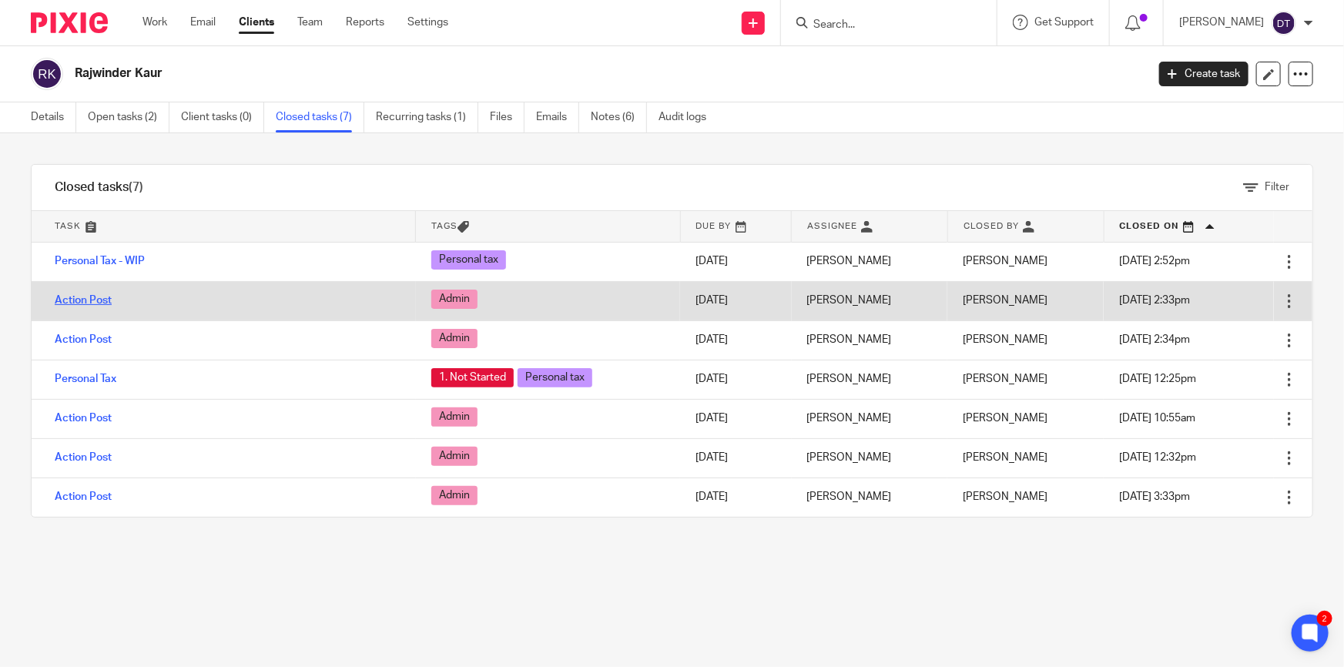
click at [77, 300] on link "Action Post" at bounding box center [83, 300] width 57 height 11
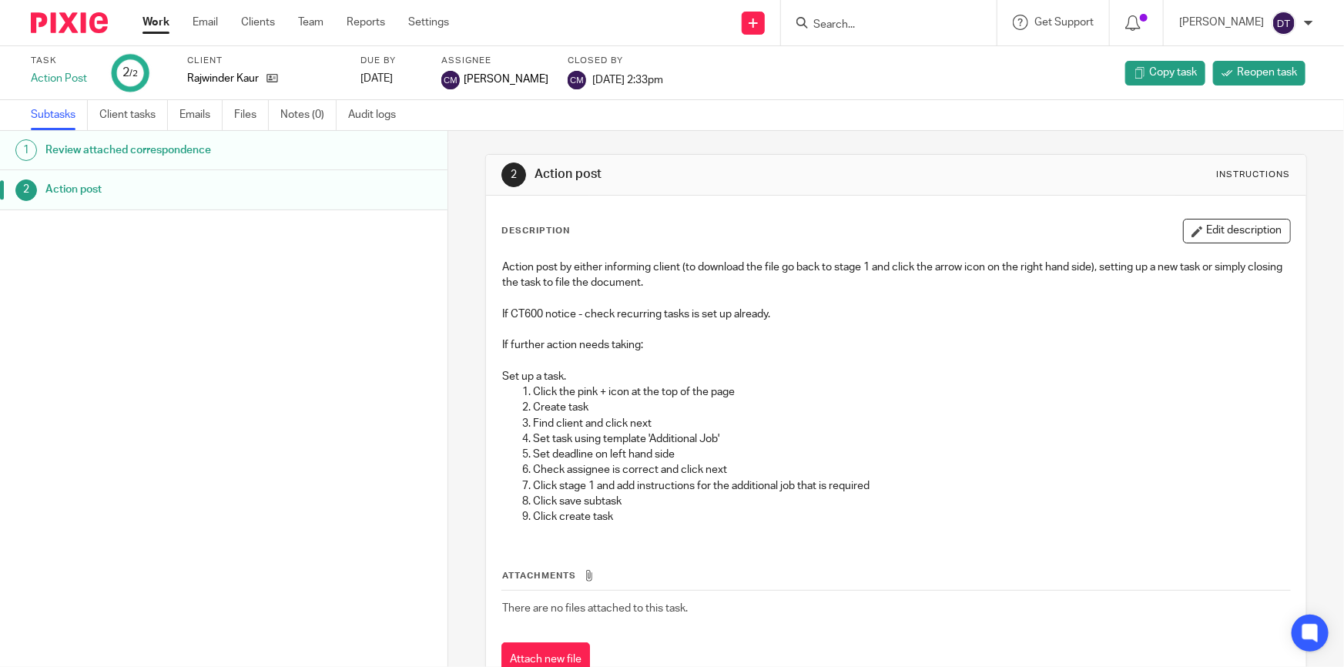
click at [155, 151] on h1 "Review attached correspondence" at bounding box center [174, 150] width 258 height 23
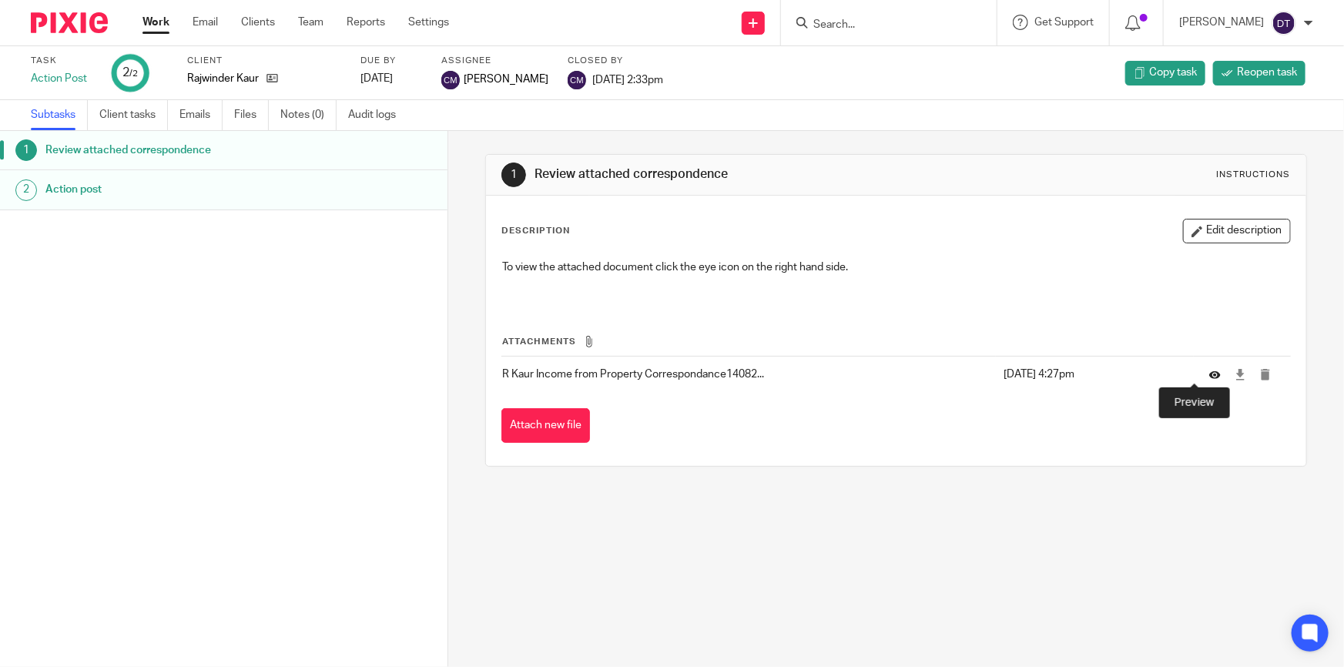
click at [1209, 370] on icon at bounding box center [1215, 375] width 12 height 12
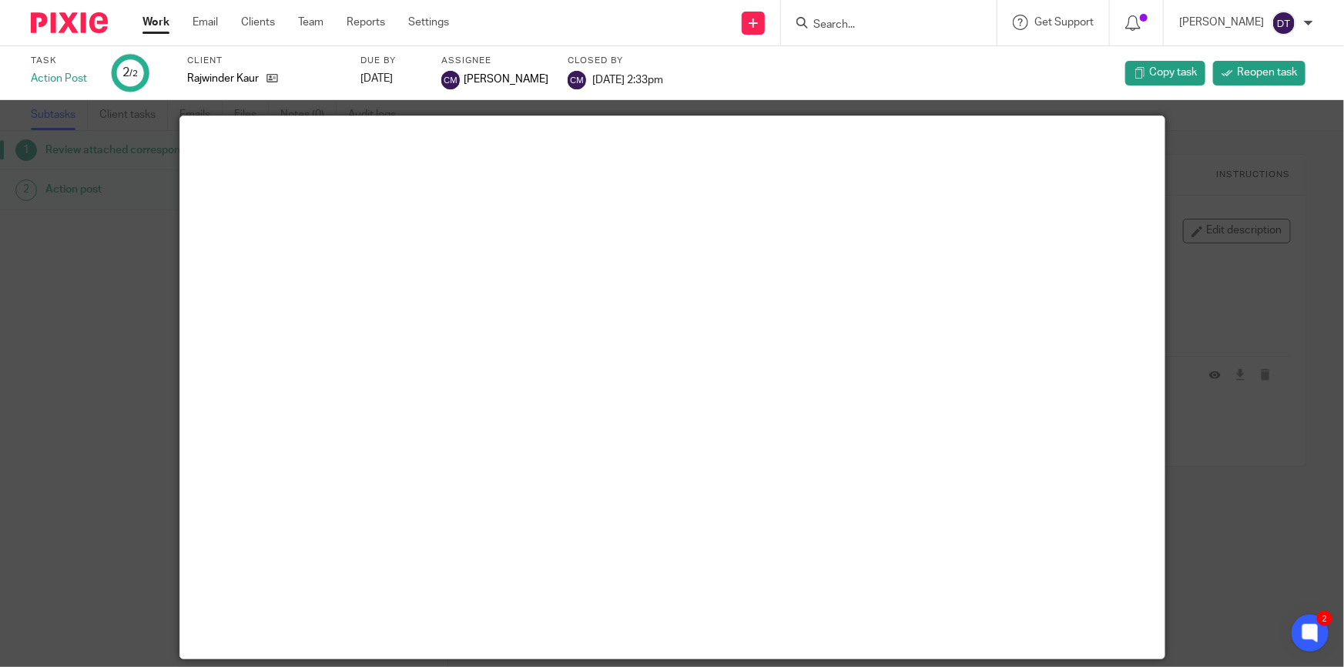
click at [1225, 277] on div at bounding box center [672, 333] width 1344 height 667
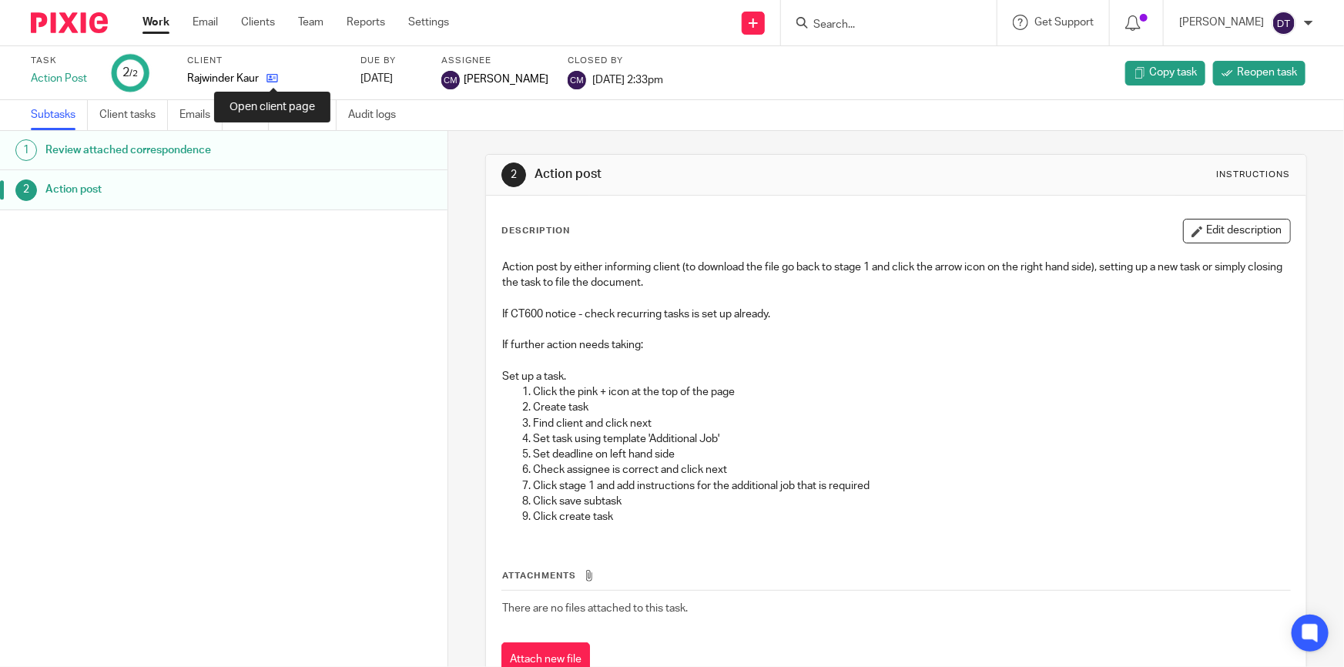
click at [277, 78] on icon at bounding box center [272, 78] width 12 height 12
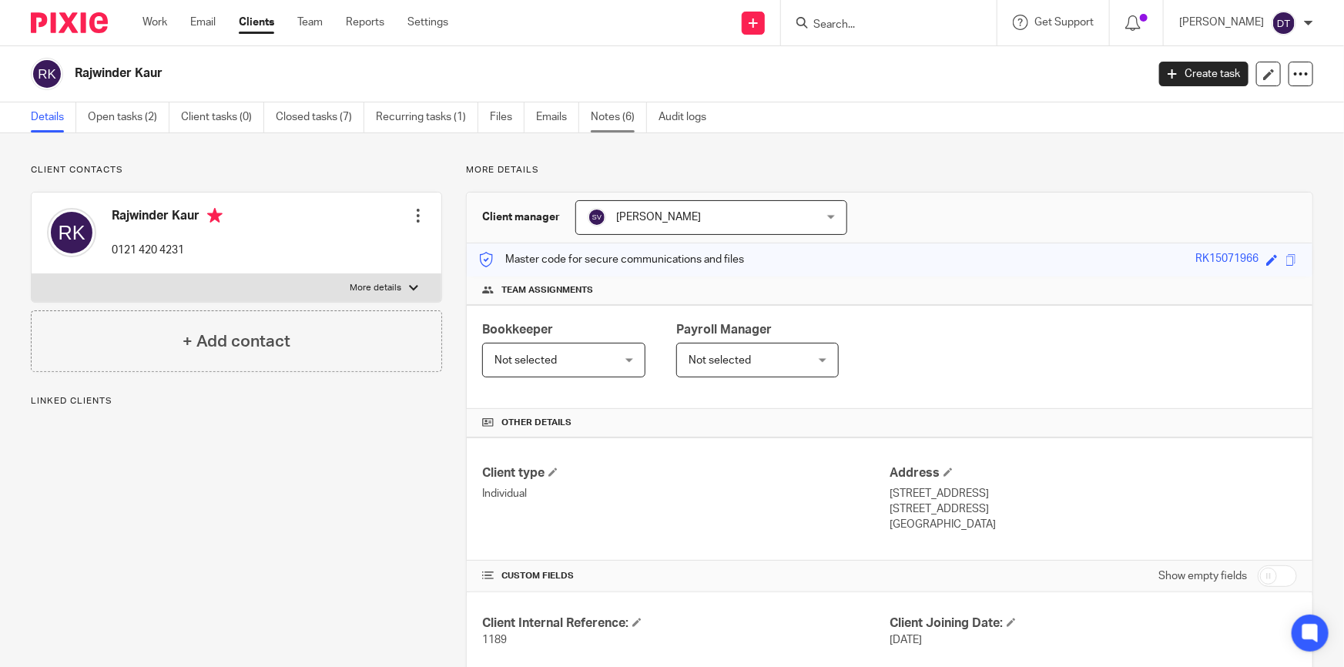
click at [620, 116] on link "Notes (6)" at bounding box center [619, 117] width 56 height 30
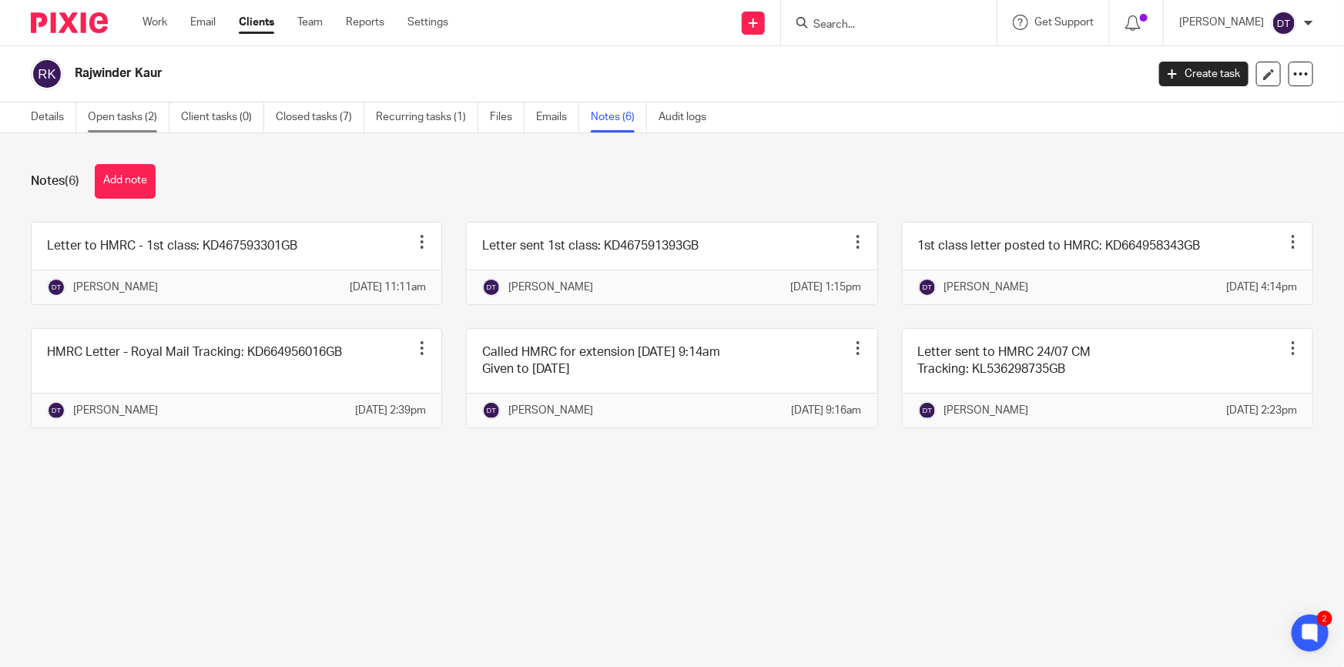
click at [136, 115] on link "Open tasks (2)" at bounding box center [129, 117] width 82 height 30
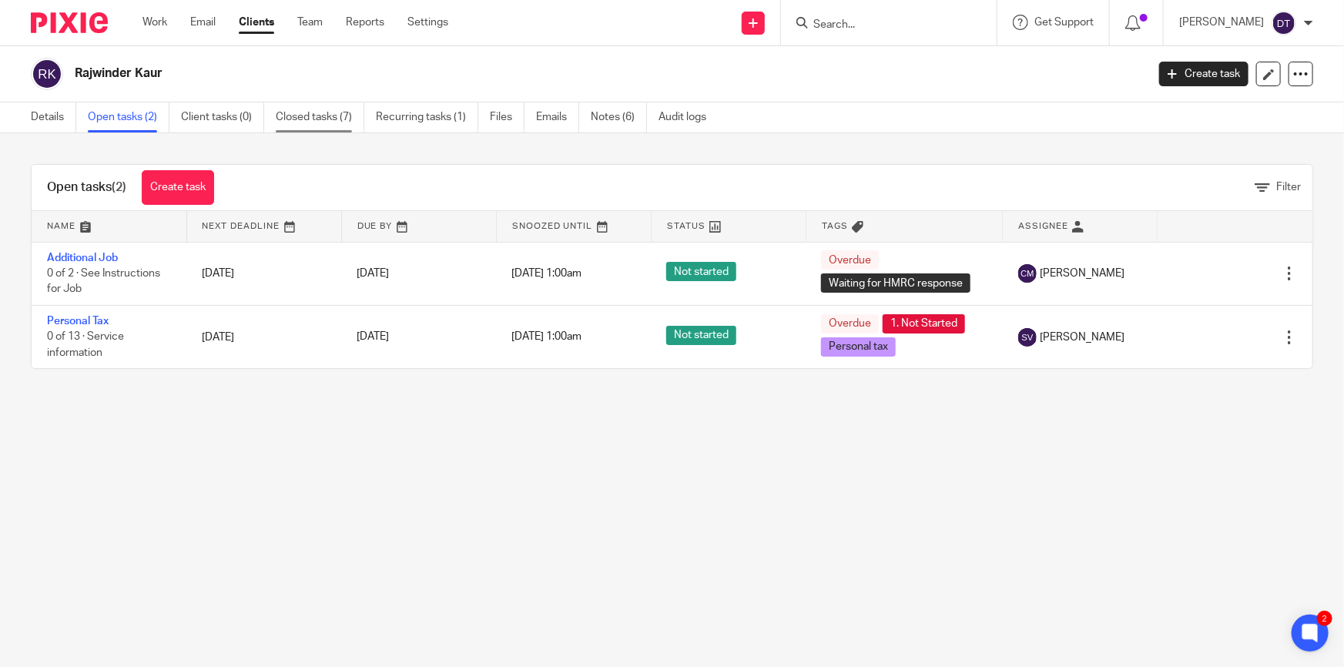
click at [323, 115] on link "Closed tasks (7)" at bounding box center [320, 117] width 89 height 30
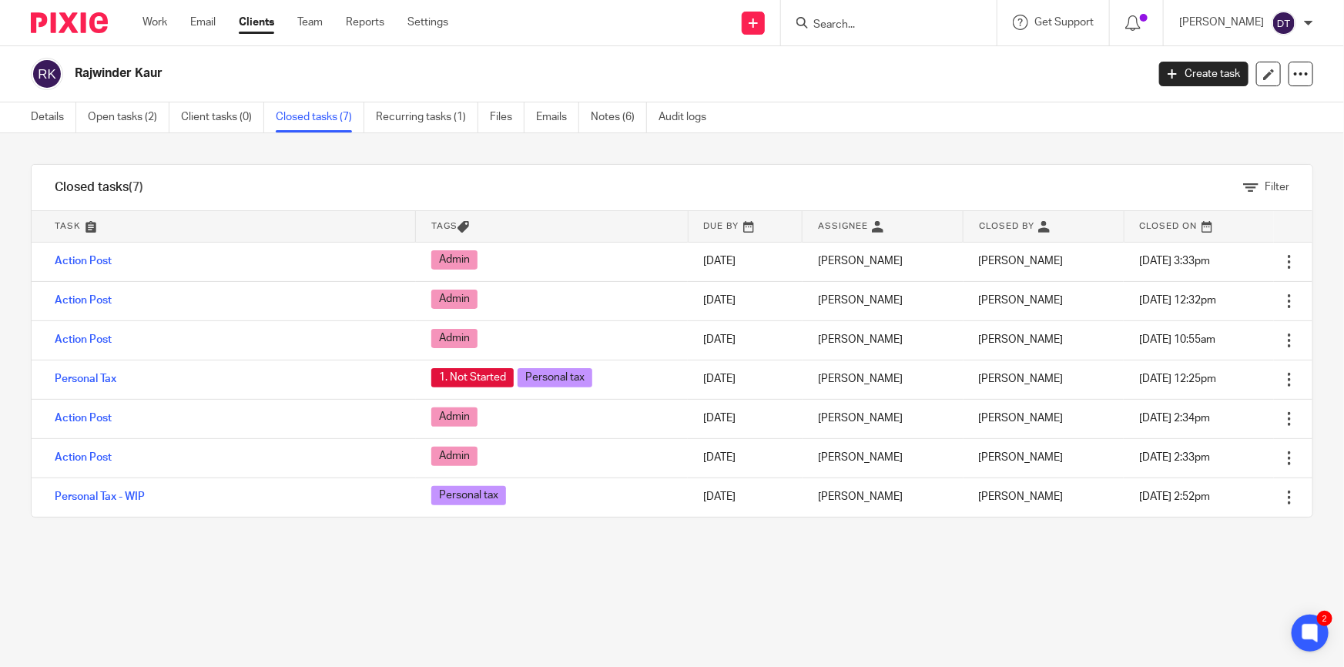
click at [1132, 220] on link at bounding box center [1198, 226] width 149 height 31
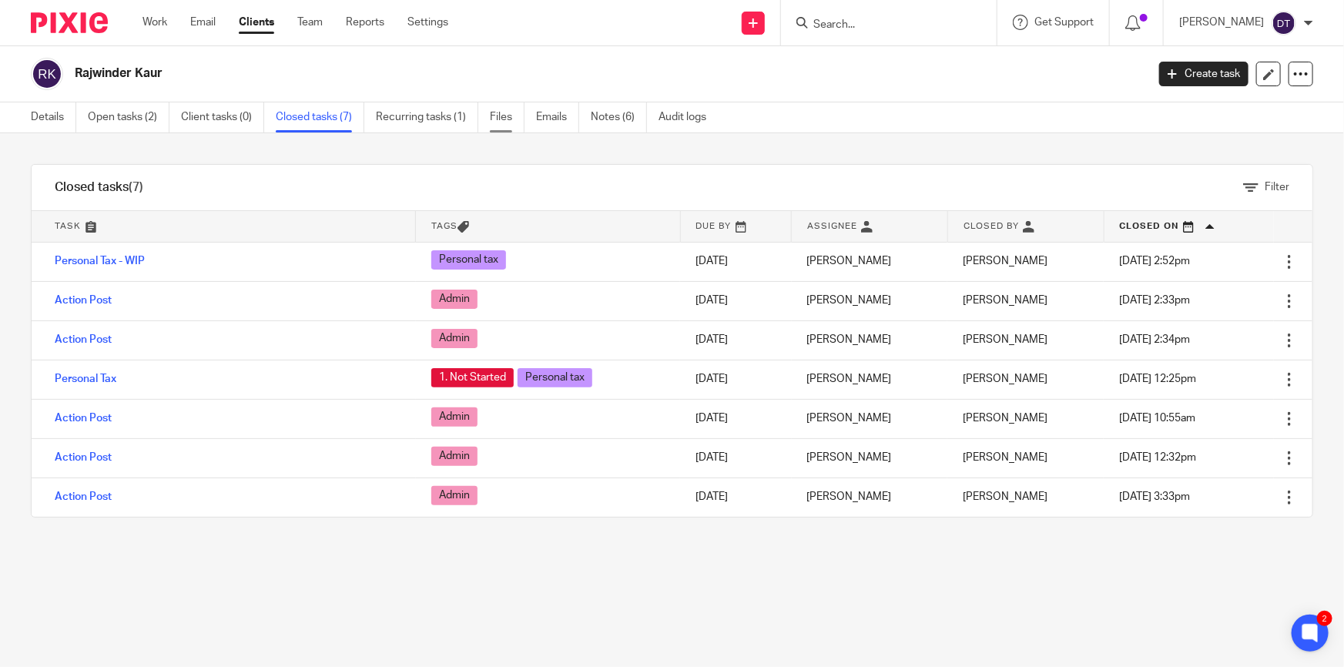
click at [500, 122] on link "Files" at bounding box center [507, 117] width 35 height 30
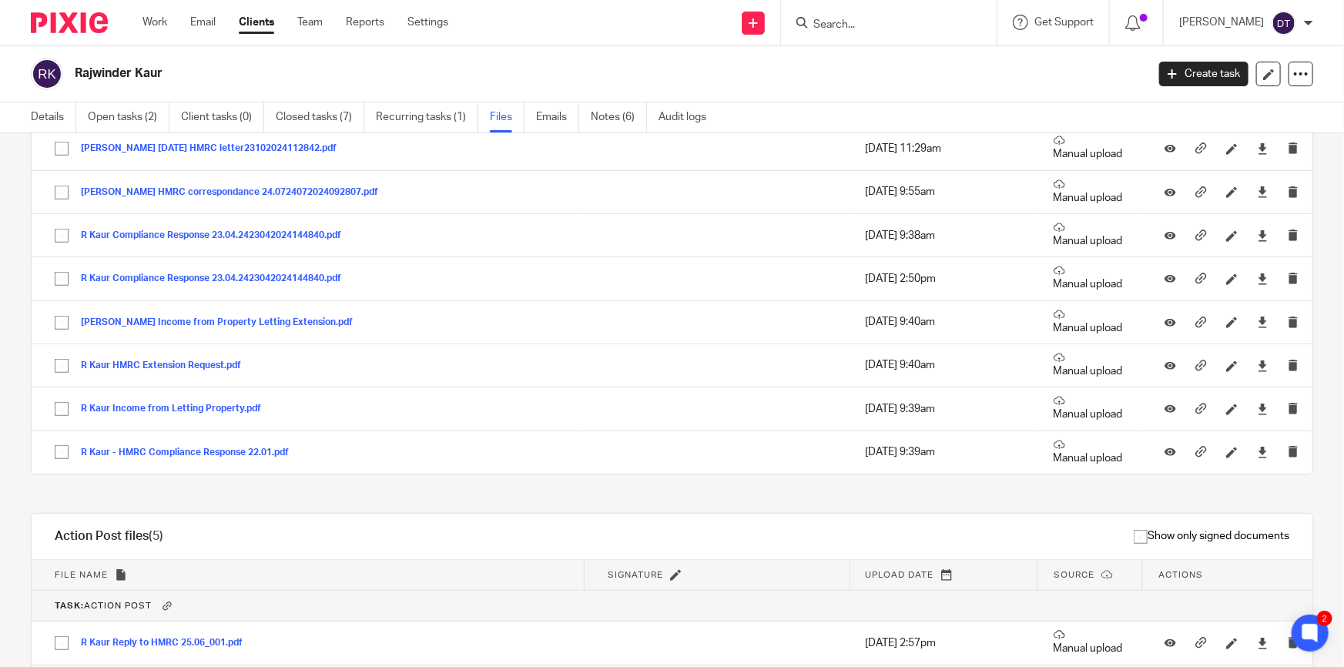
scroll to position [300, 0]
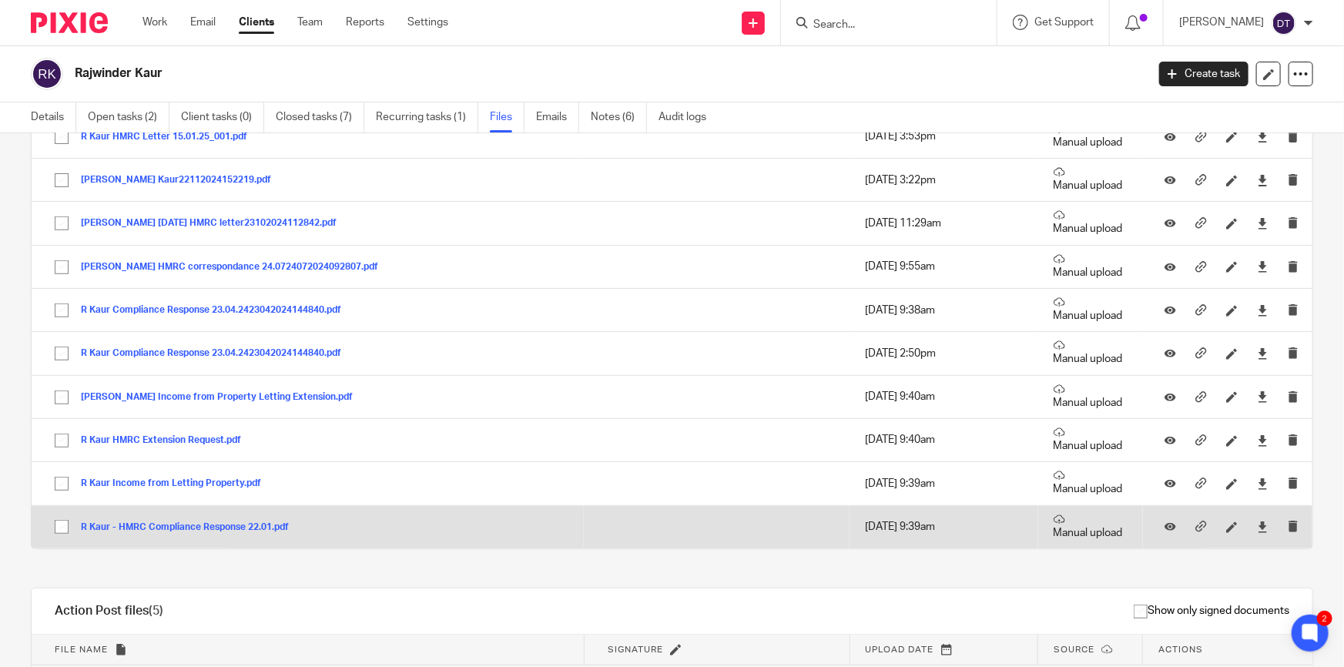
click at [119, 524] on button "R Kaur - HMRC Compliance Response 22.01.pdf" at bounding box center [190, 527] width 219 height 11
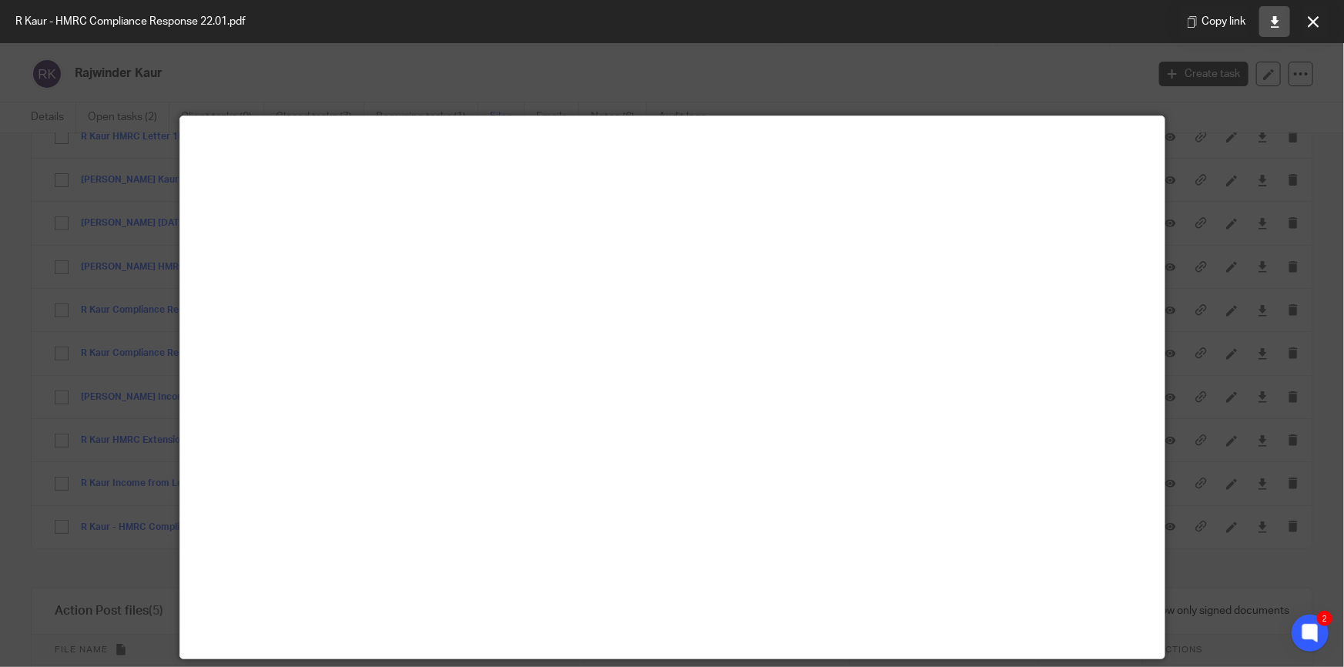
click at [1276, 21] on icon at bounding box center [1275, 22] width 12 height 12
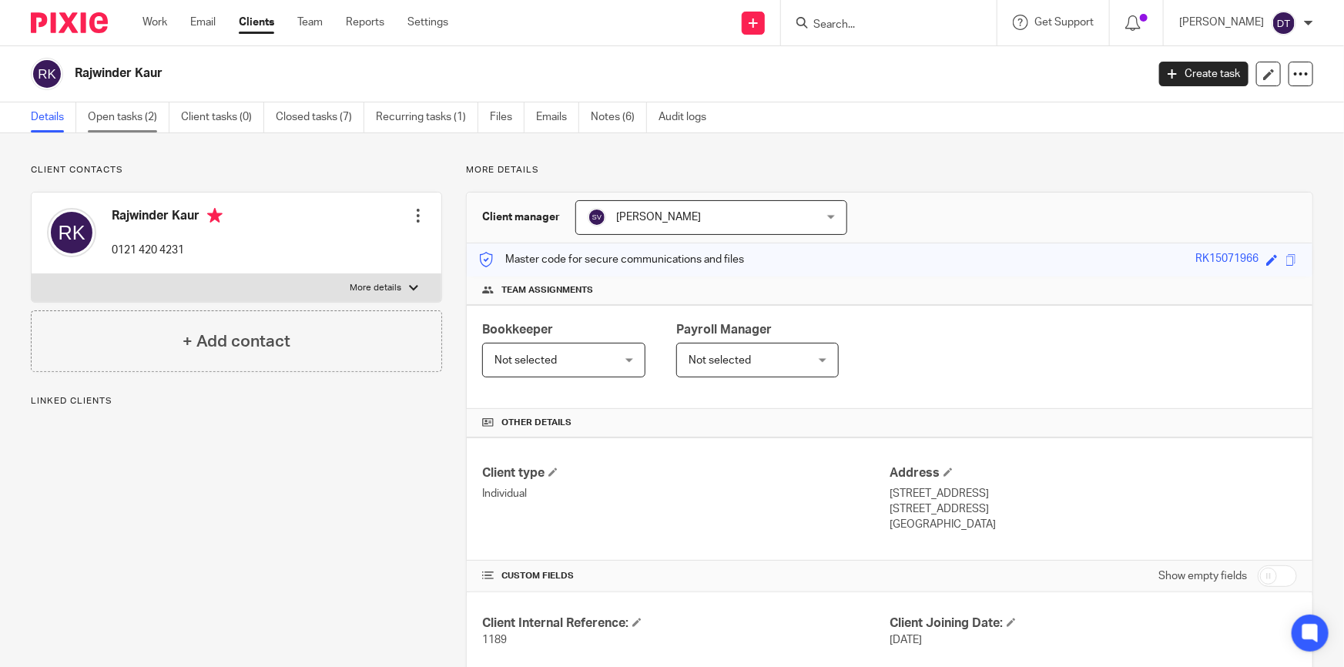
click at [146, 126] on link "Open tasks (2)" at bounding box center [129, 117] width 82 height 30
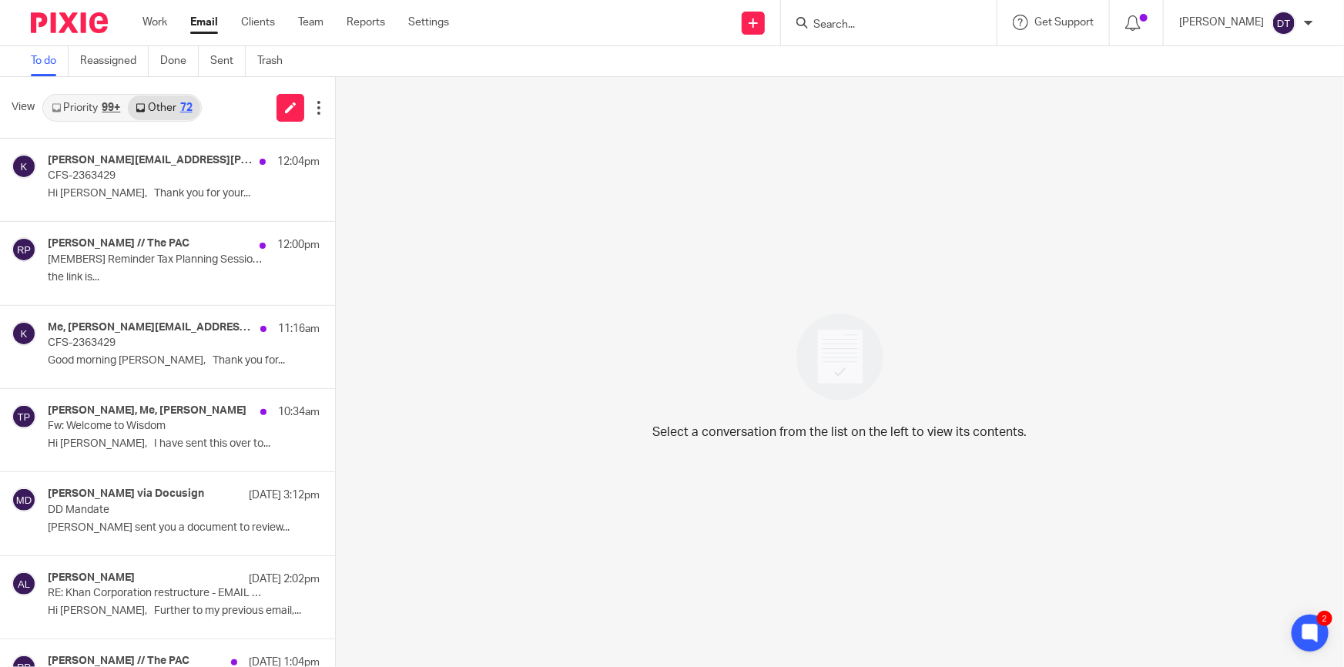
scroll to position [490, 0]
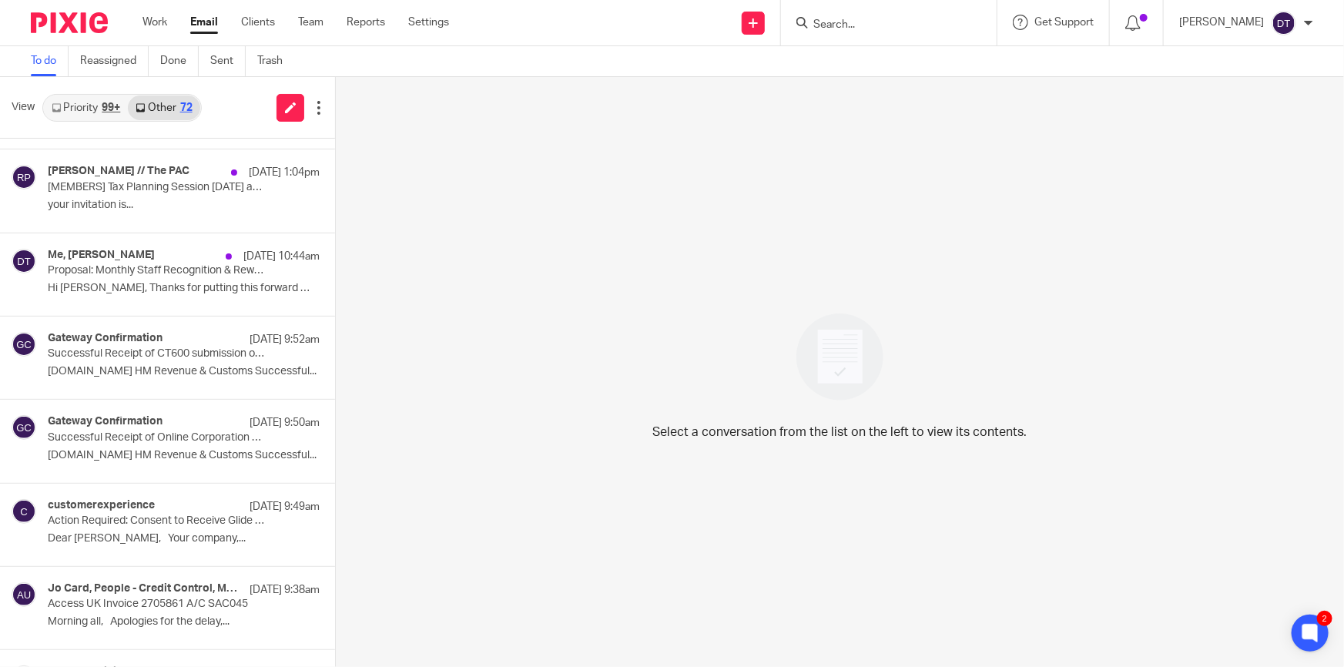
click at [85, 102] on link "Priority 99+" at bounding box center [86, 107] width 84 height 25
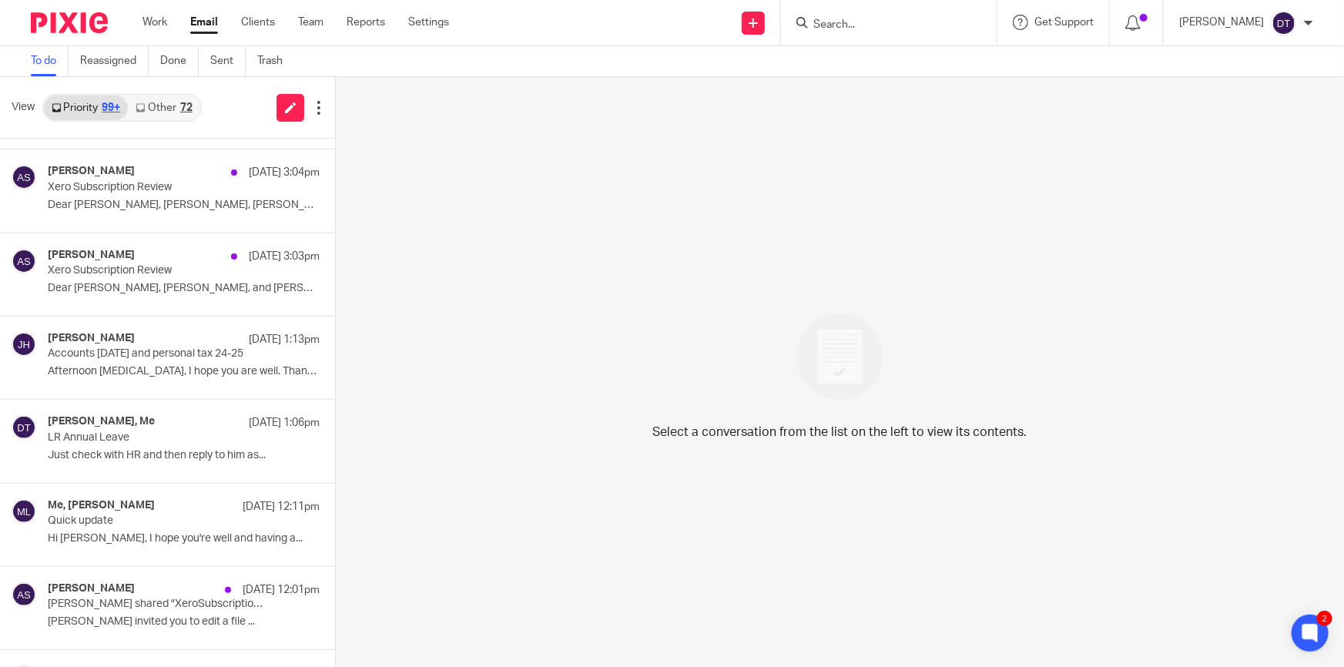
scroll to position [0, 0]
